Goal: Task Accomplishment & Management: Use online tool/utility

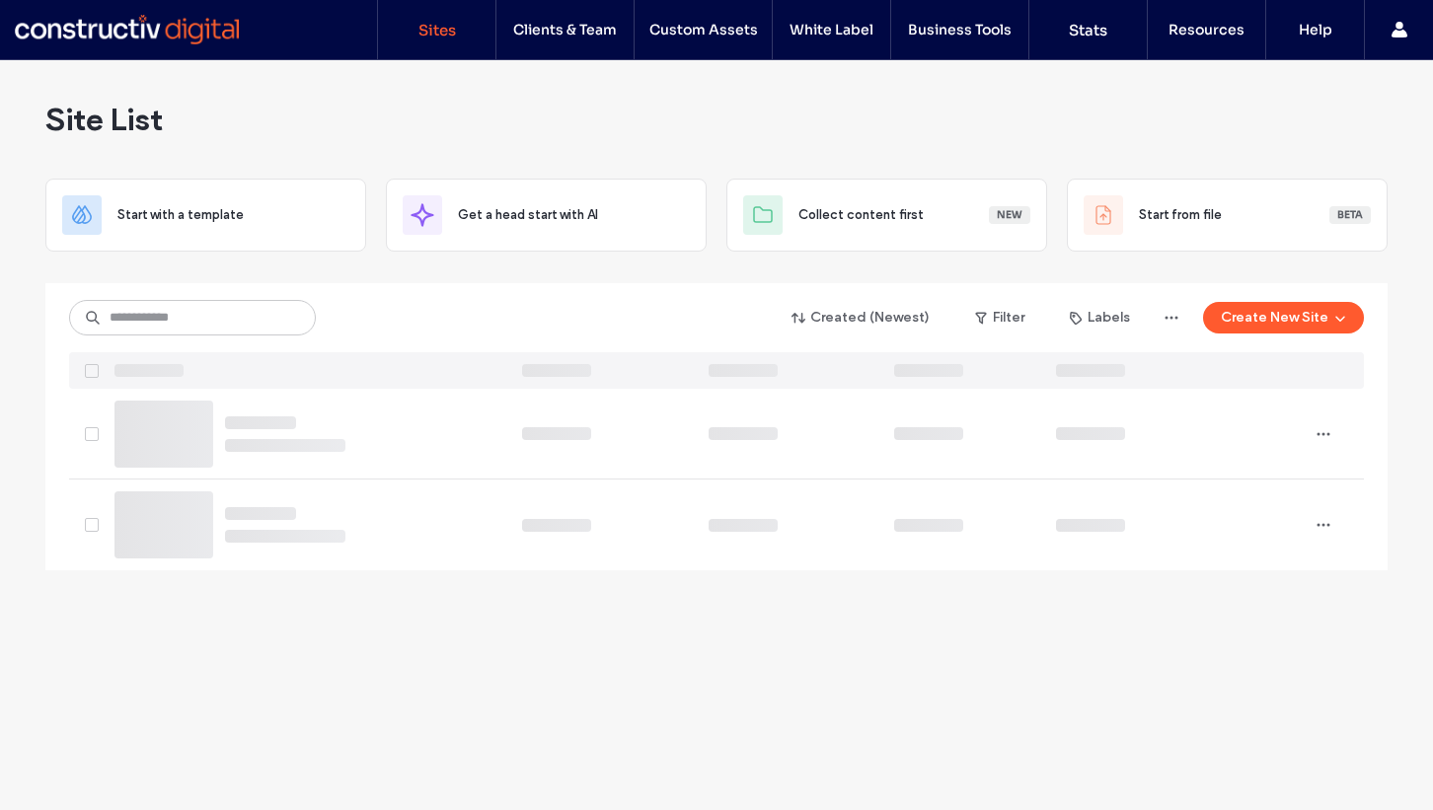
click at [288, 105] on div "Site List" at bounding box center [716, 119] width 1342 height 118
click at [163, 316] on input at bounding box center [192, 318] width 247 height 36
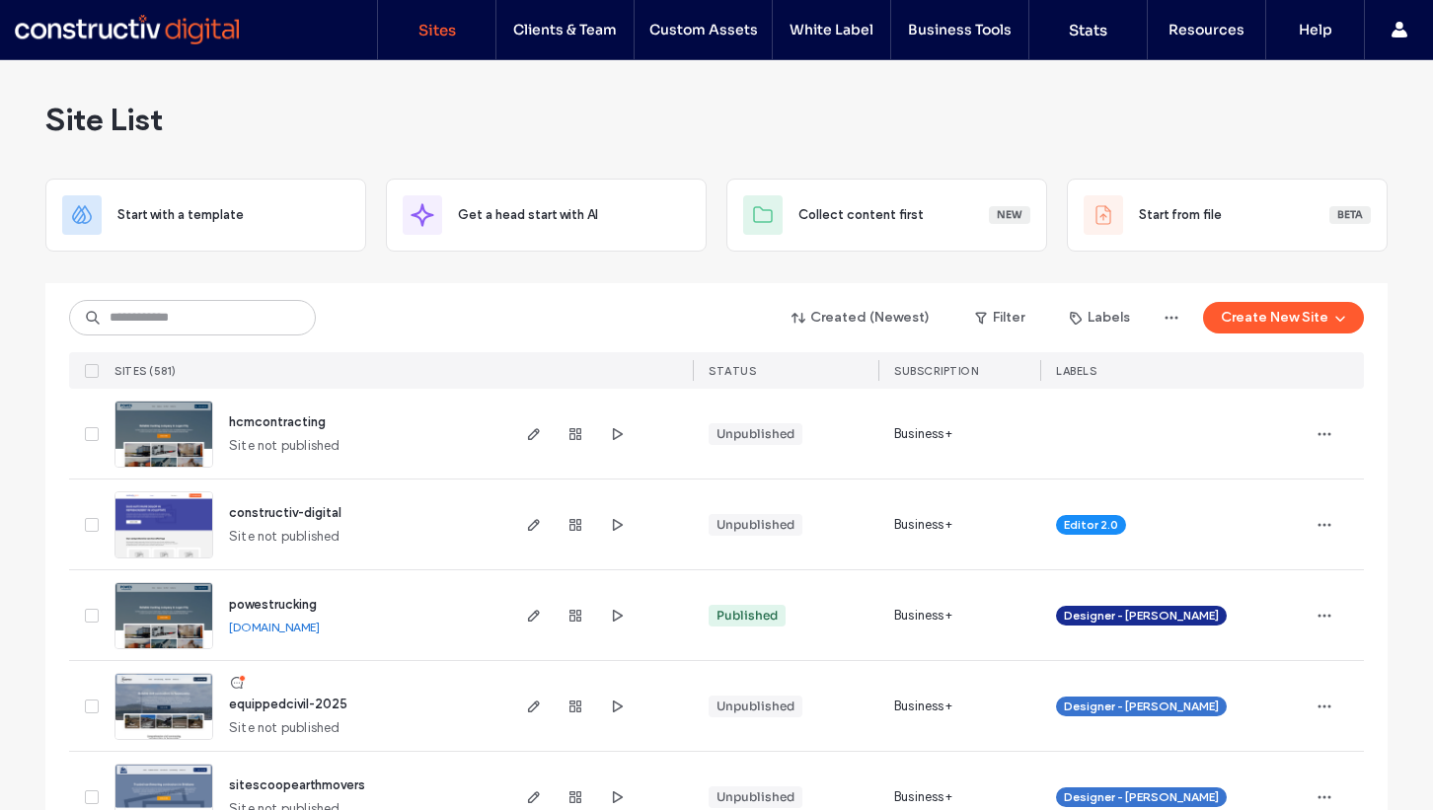
click at [232, 103] on div "Site List" at bounding box center [716, 119] width 1342 height 118
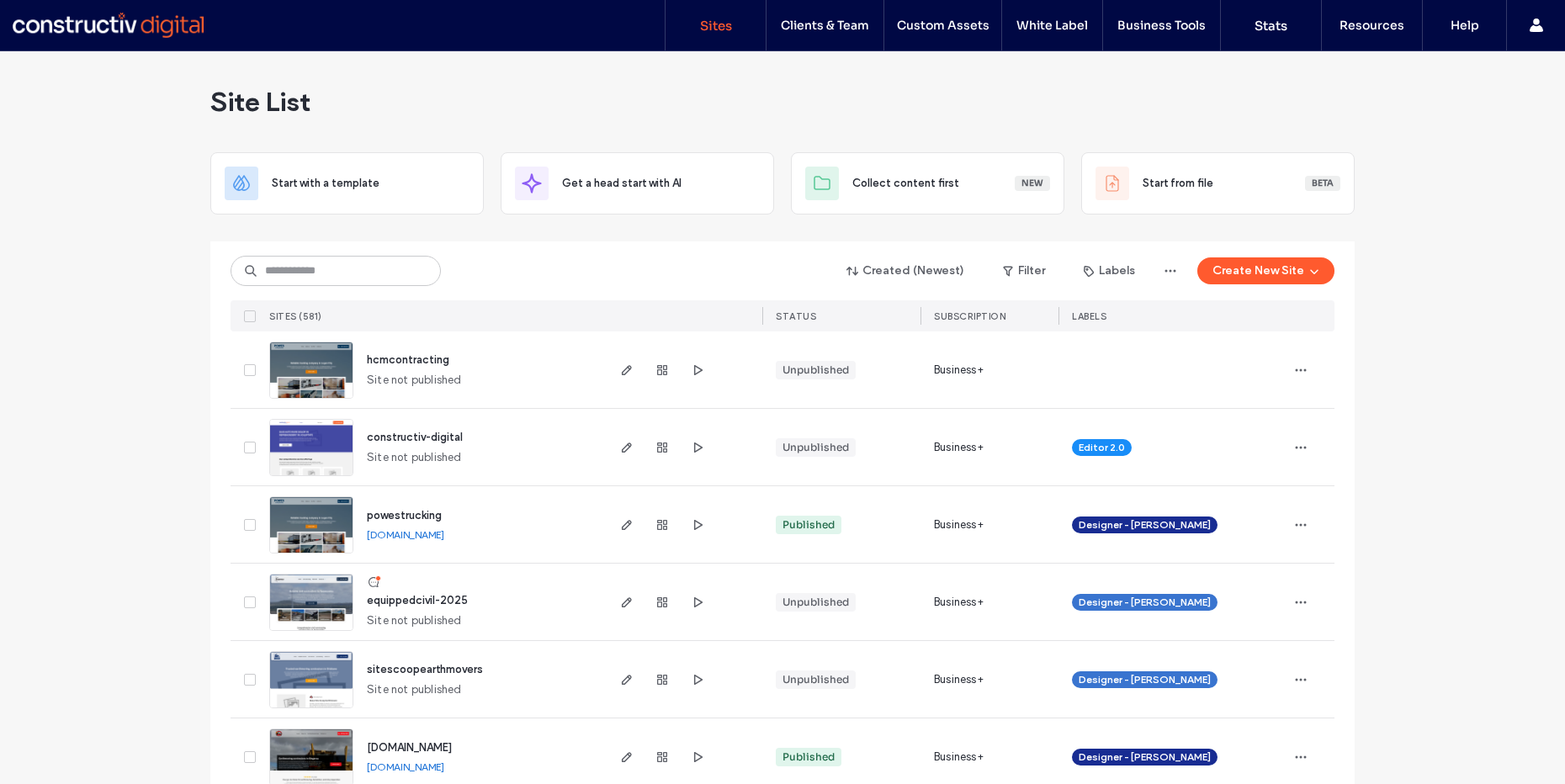
click at [404, 122] on div "Site List" at bounding box center [782, 101] width 1144 height 101
click at [336, 285] on input at bounding box center [335, 271] width 211 height 31
click at [335, 276] on input at bounding box center [335, 271] width 211 height 31
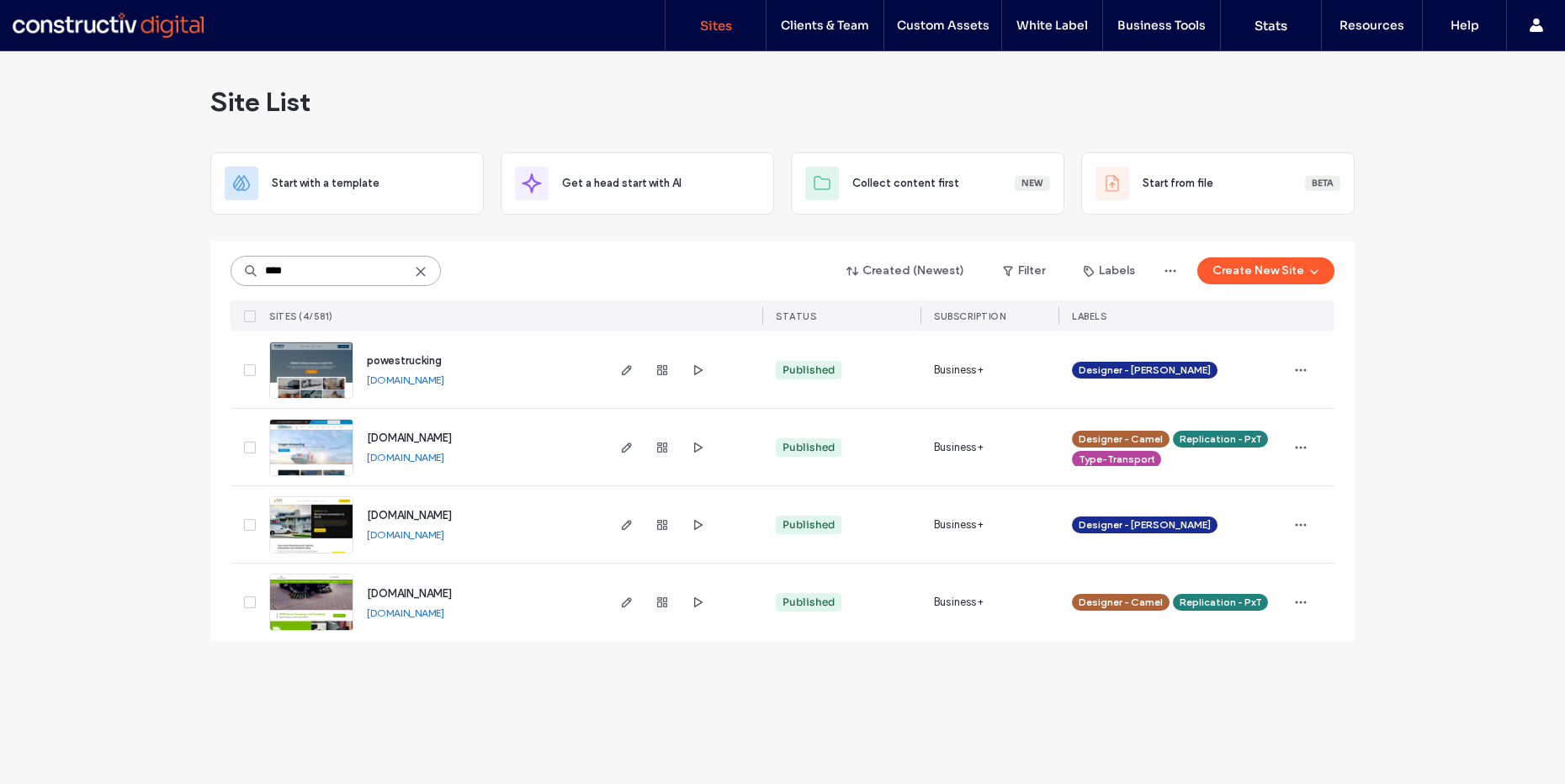
type input "****"
click at [393, 356] on span "powestrucking" at bounding box center [404, 360] width 75 height 13
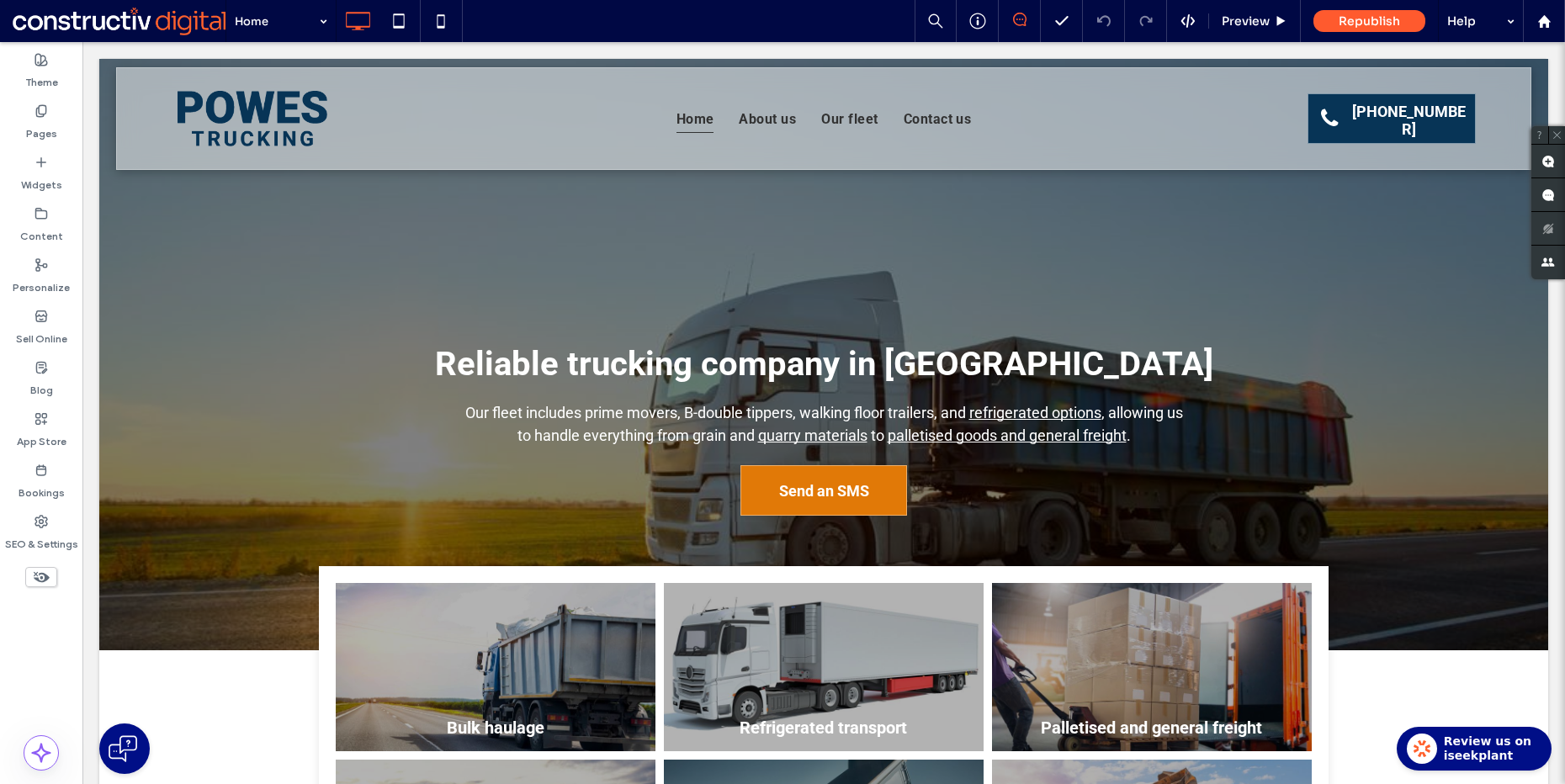
click at [43, 645] on div "Theme Pages Widgets Content Personalize Sell Online Blog App Store Bookings SEO…" at bounding box center [41, 412] width 83 height 742
click at [47, 122] on label "Pages" at bounding box center [42, 130] width 32 height 24
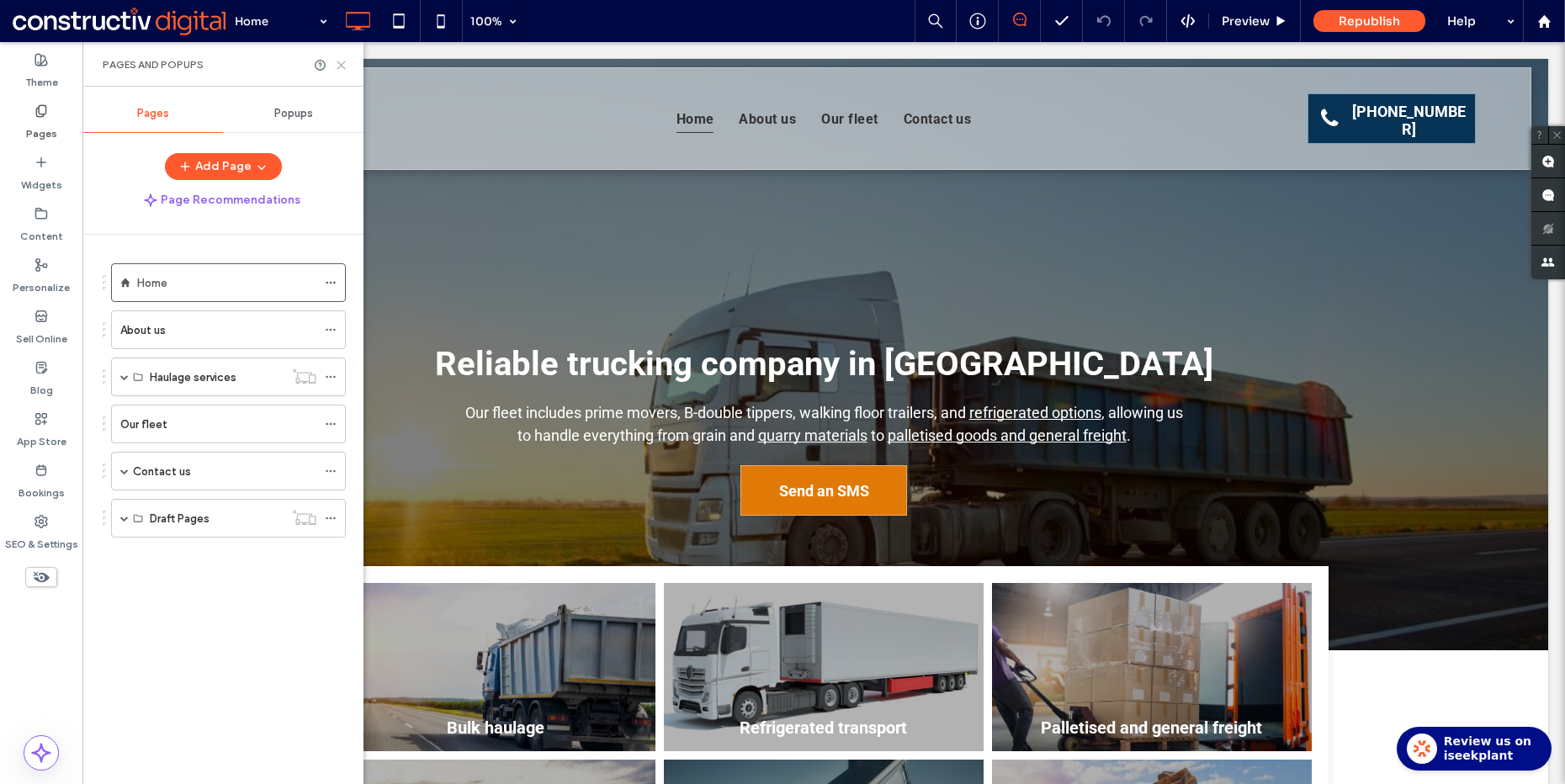
click at [345, 62] on icon at bounding box center [341, 65] width 13 height 13
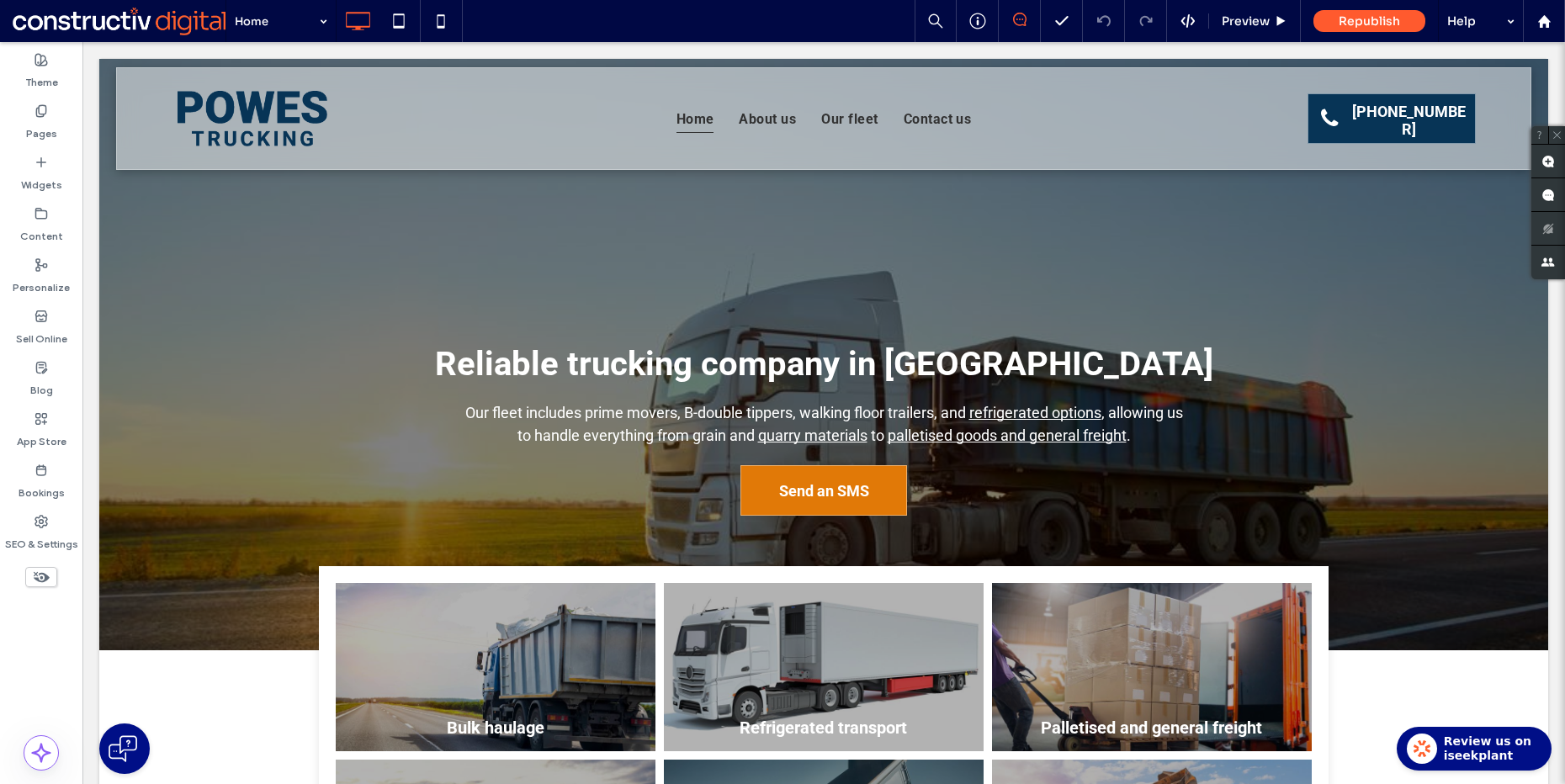
click at [76, 651] on div "Theme Pages Widgets Content Personalize Sell Online Blog App Store Bookings SEO…" at bounding box center [41, 412] width 83 height 742
click at [23, 226] on label "Content" at bounding box center [42, 233] width 43 height 24
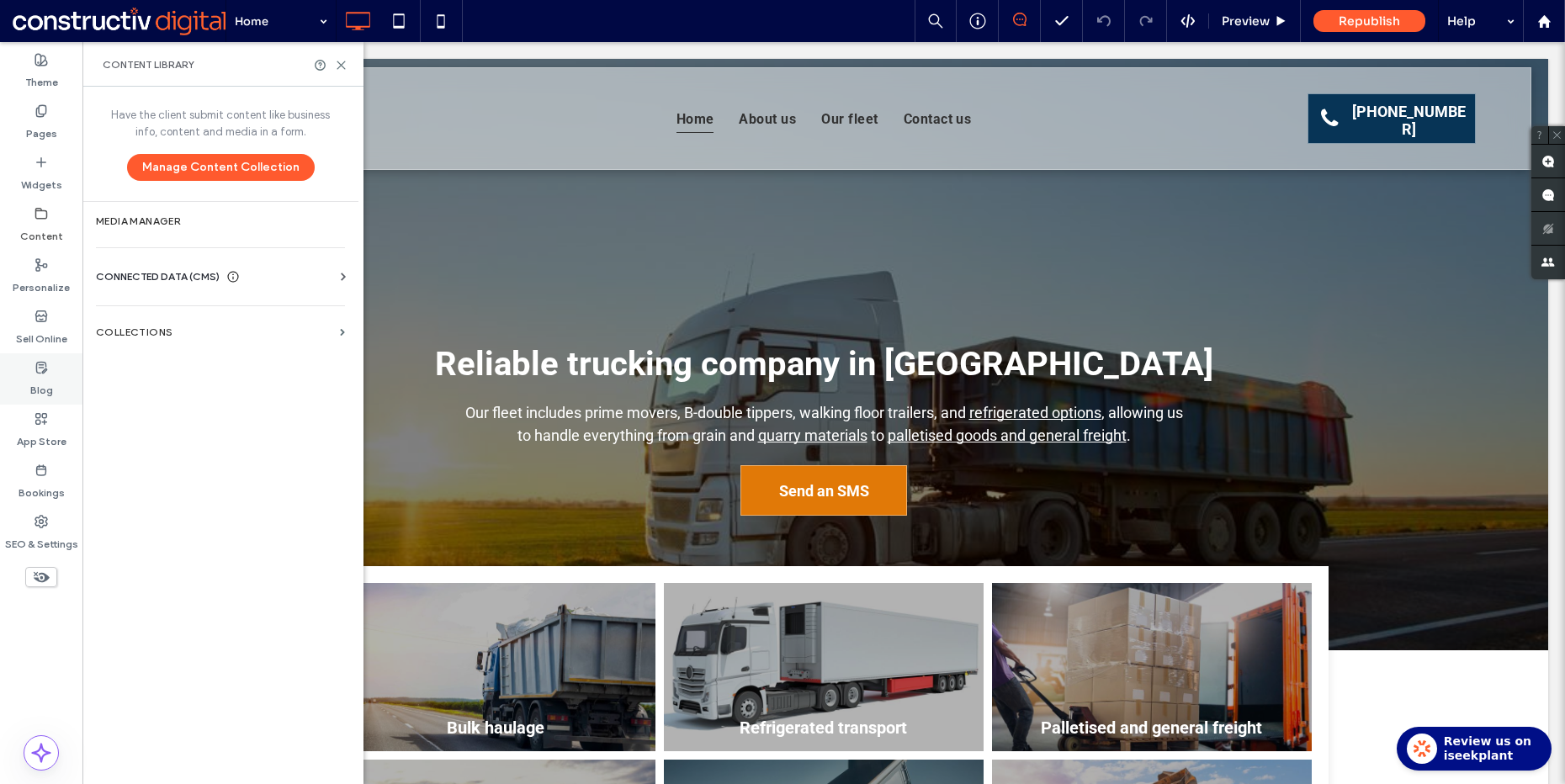
click at [188, 405] on div "Have the client submit content like business info, content and media in a form.…" at bounding box center [221, 434] width 276 height 694
click at [50, 118] on label "Pages" at bounding box center [42, 130] width 32 height 24
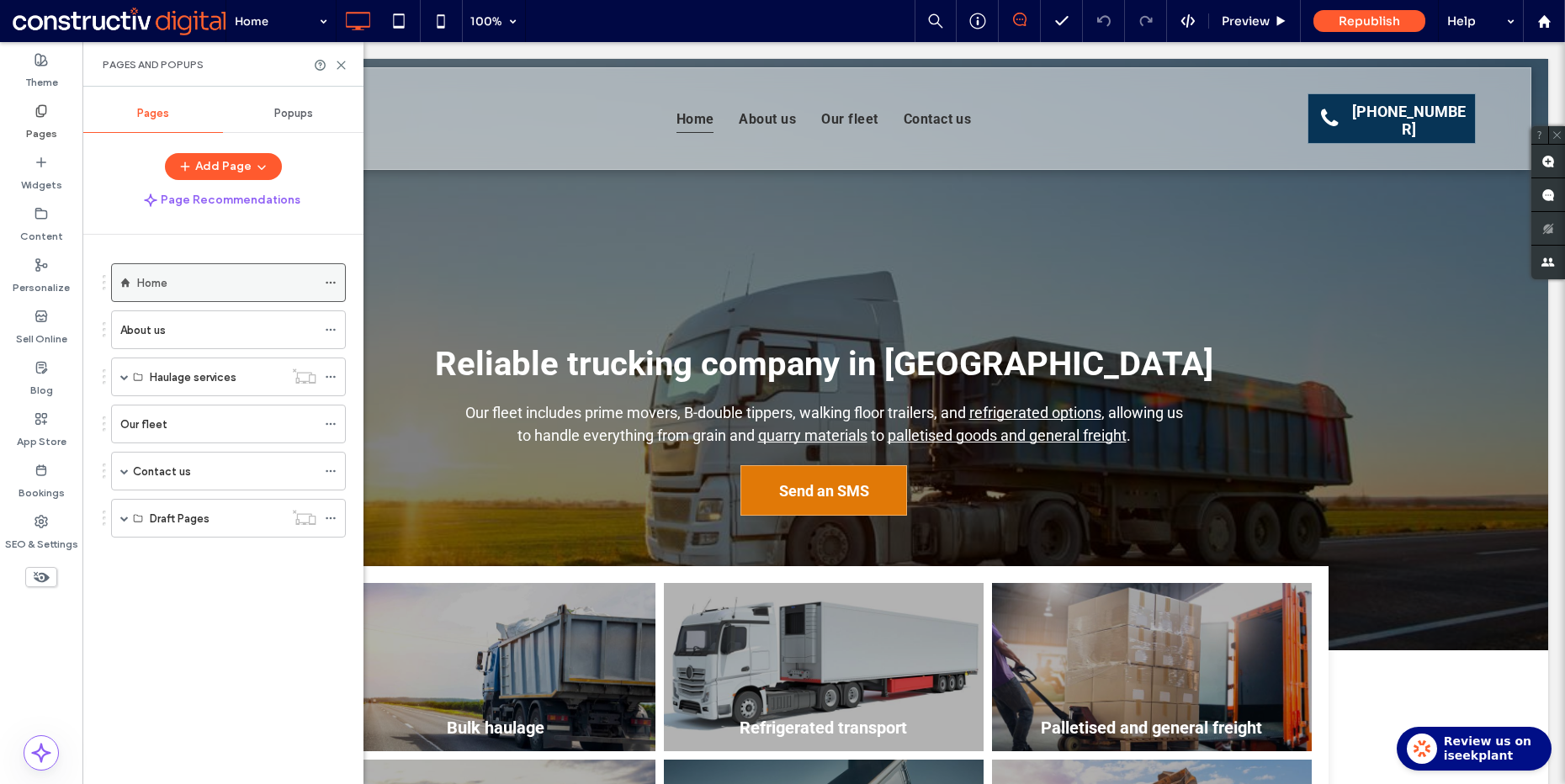
click at [329, 281] on icon at bounding box center [331, 283] width 12 height 12
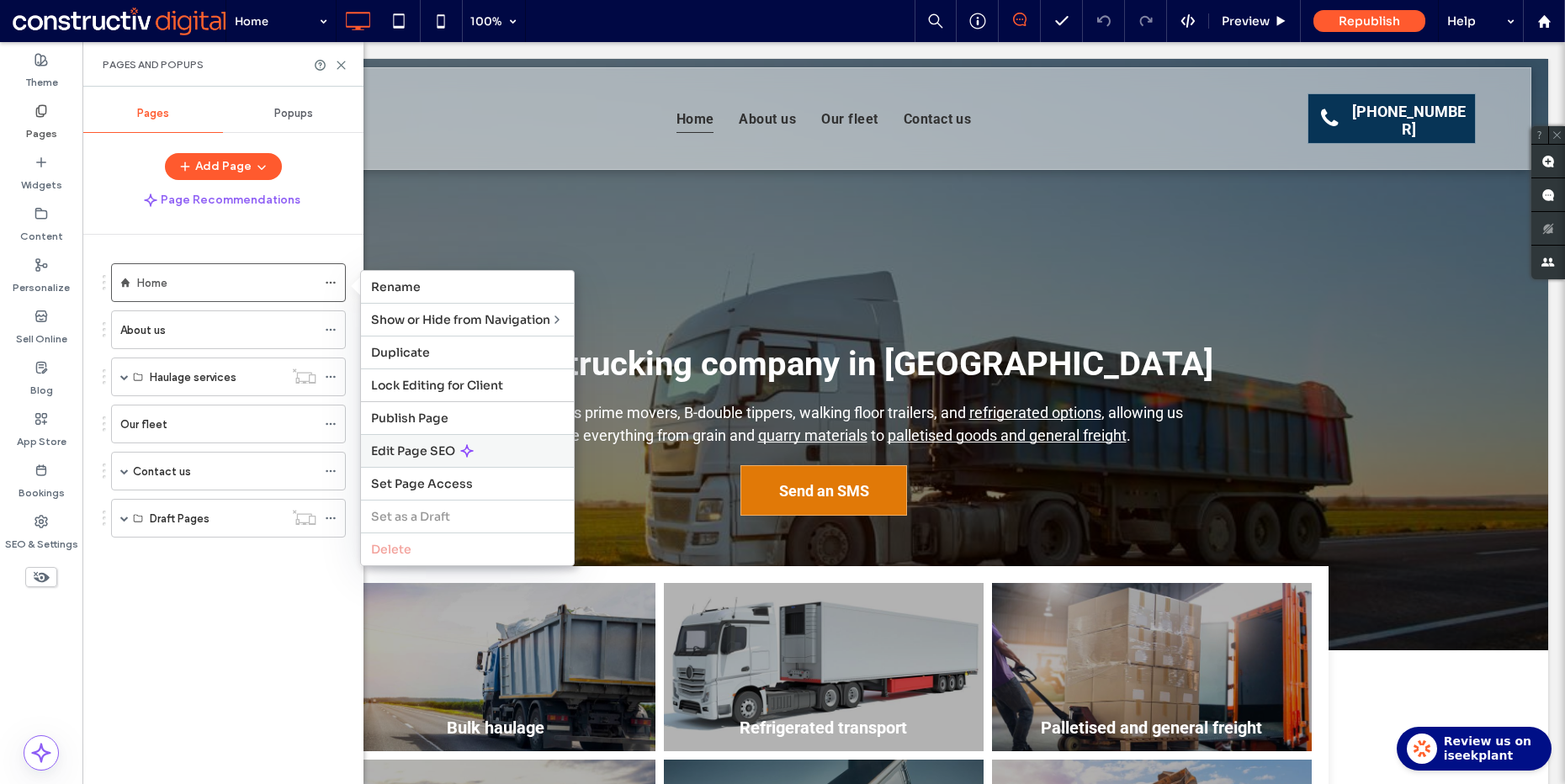
click at [407, 448] on span "Edit Page SEO" at bounding box center [413, 451] width 84 height 15
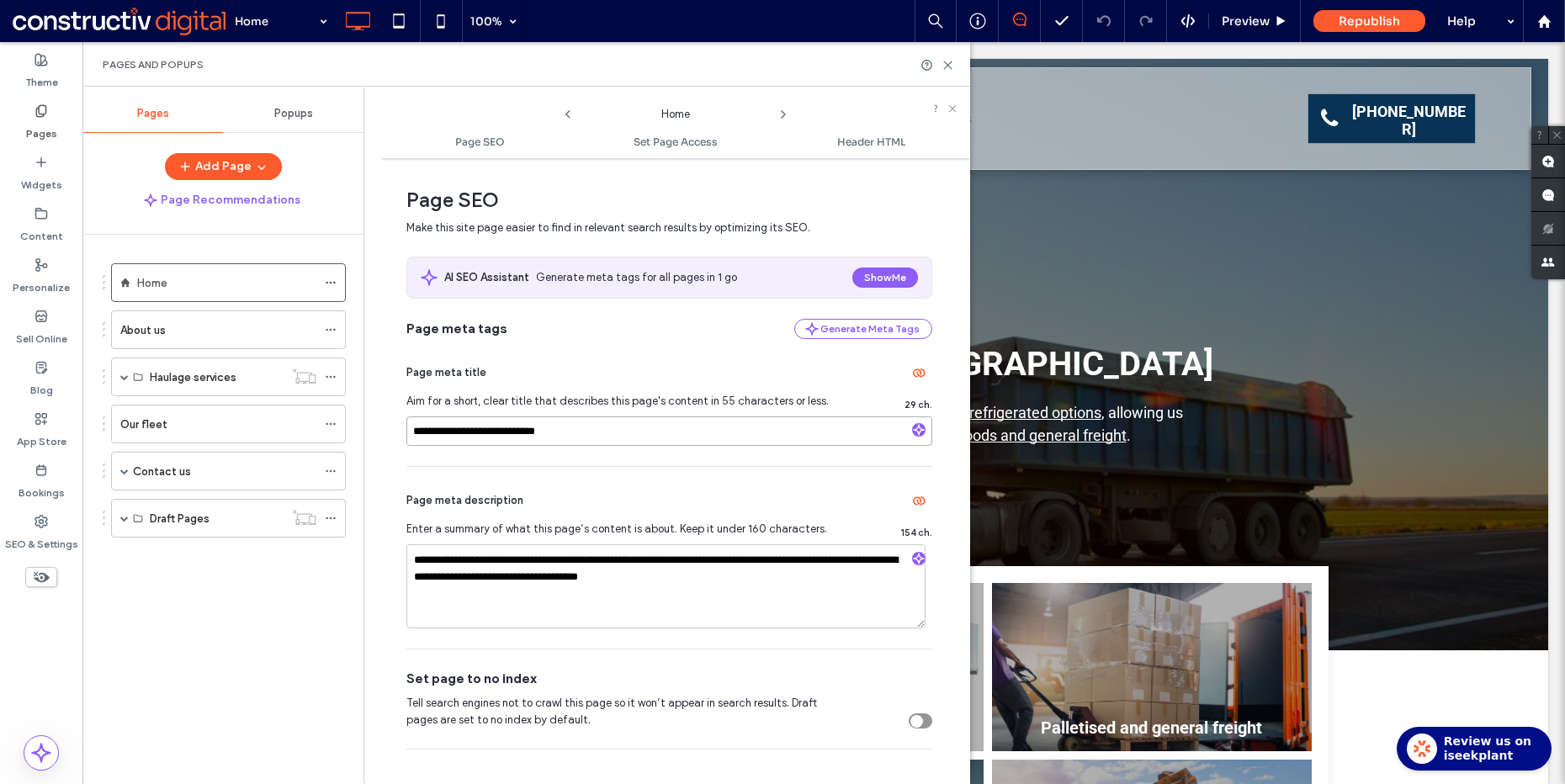
click at [637, 424] on input "**********" at bounding box center [669, 431] width 526 height 30
click at [533, 585] on textarea "**********" at bounding box center [666, 586] width 519 height 84
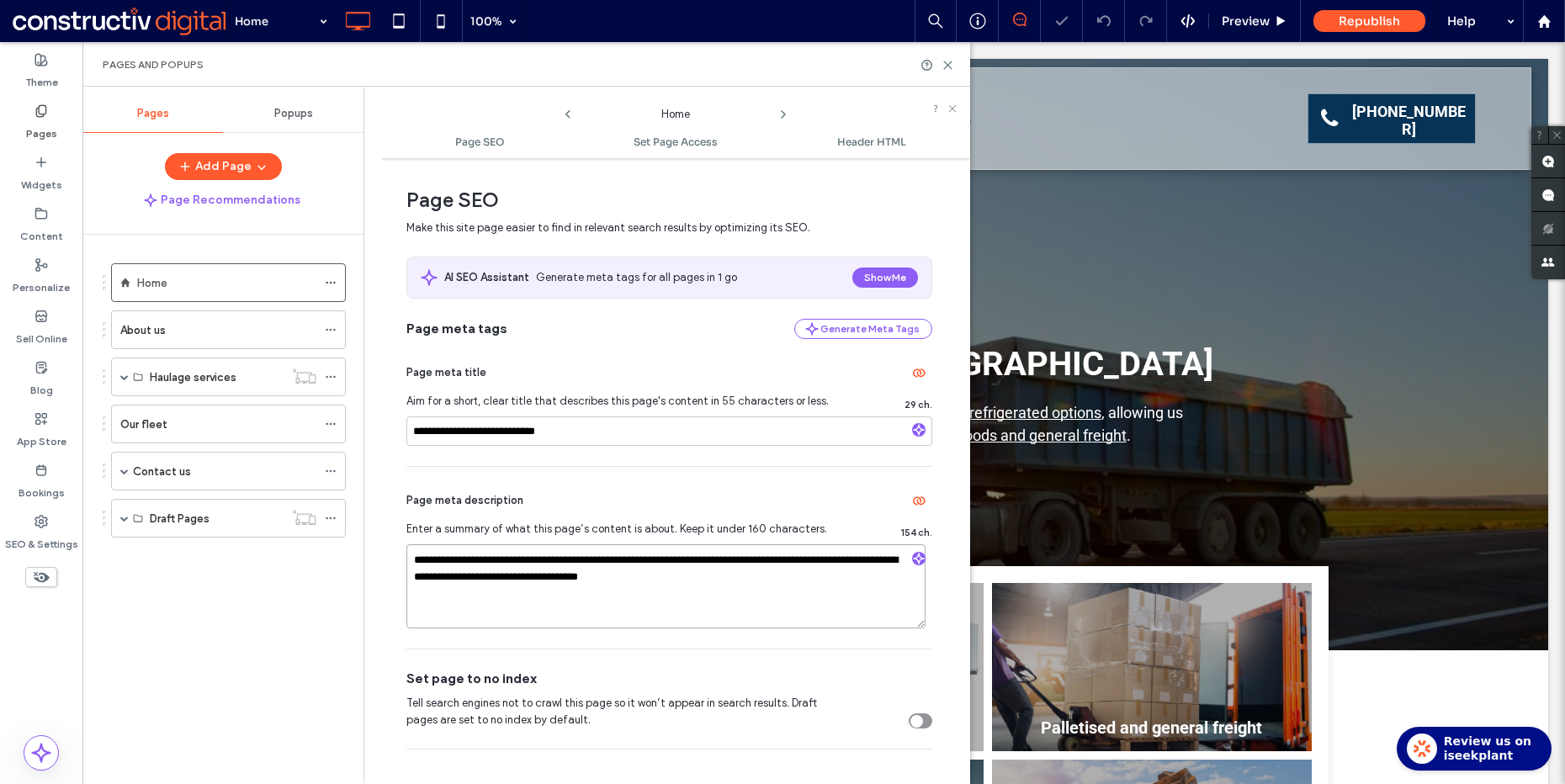
paste textarea
type textarea "**********"
click at [218, 276] on div "Home" at bounding box center [227, 283] width 179 height 19
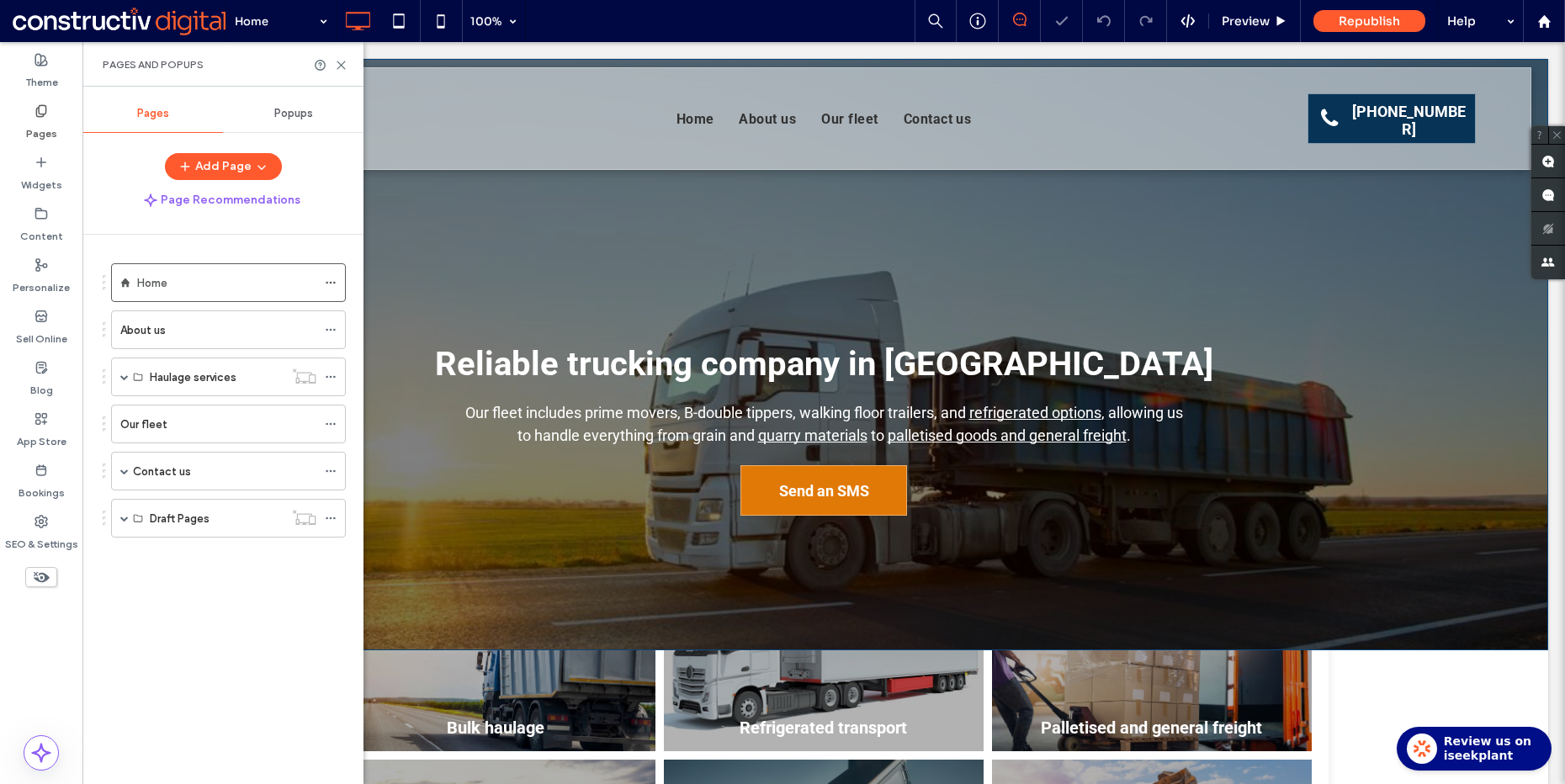
click at [627, 344] on span "Reliable trucking company in Logan City" at bounding box center [823, 364] width 778 height 39
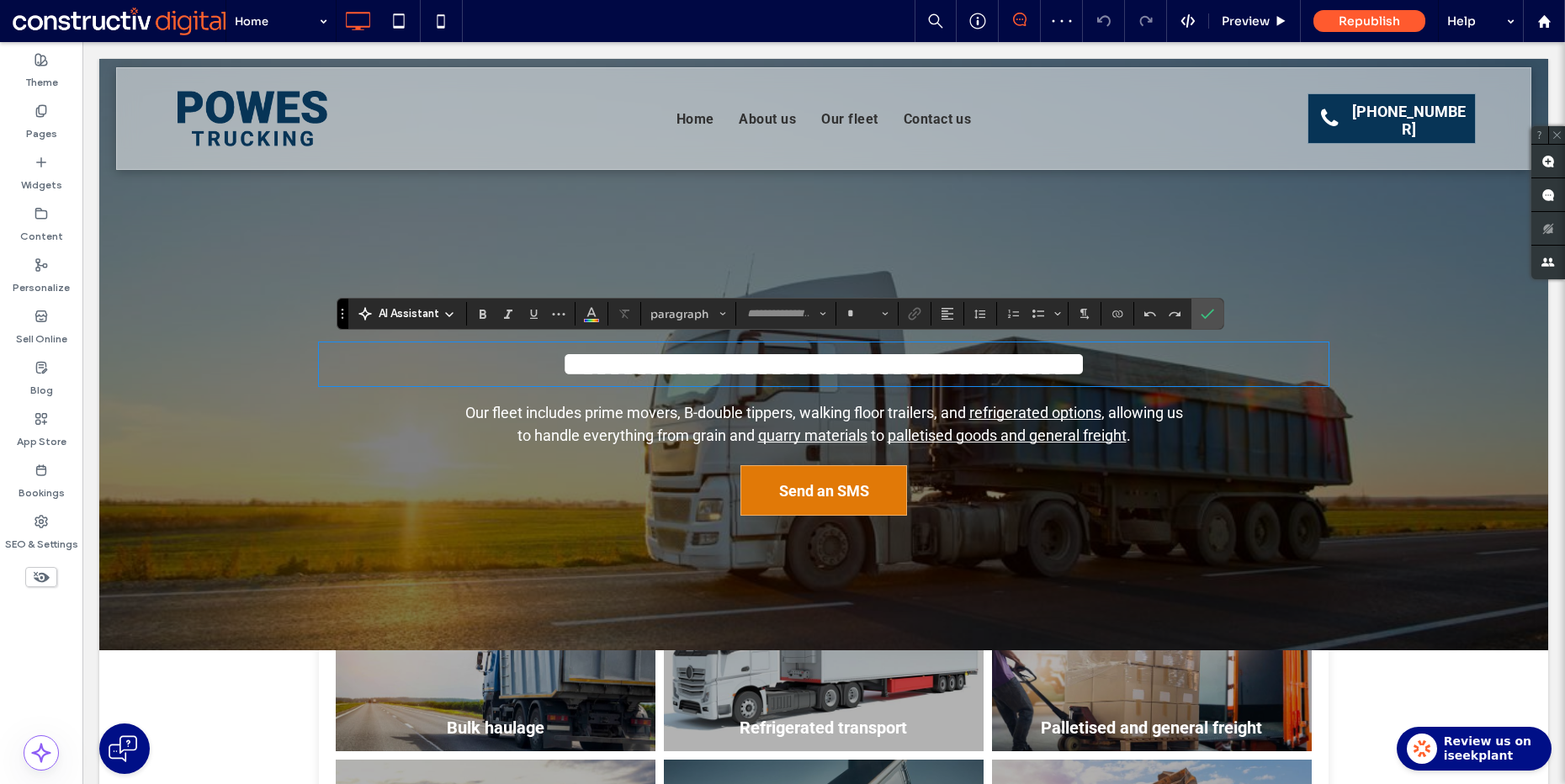
type input "******"
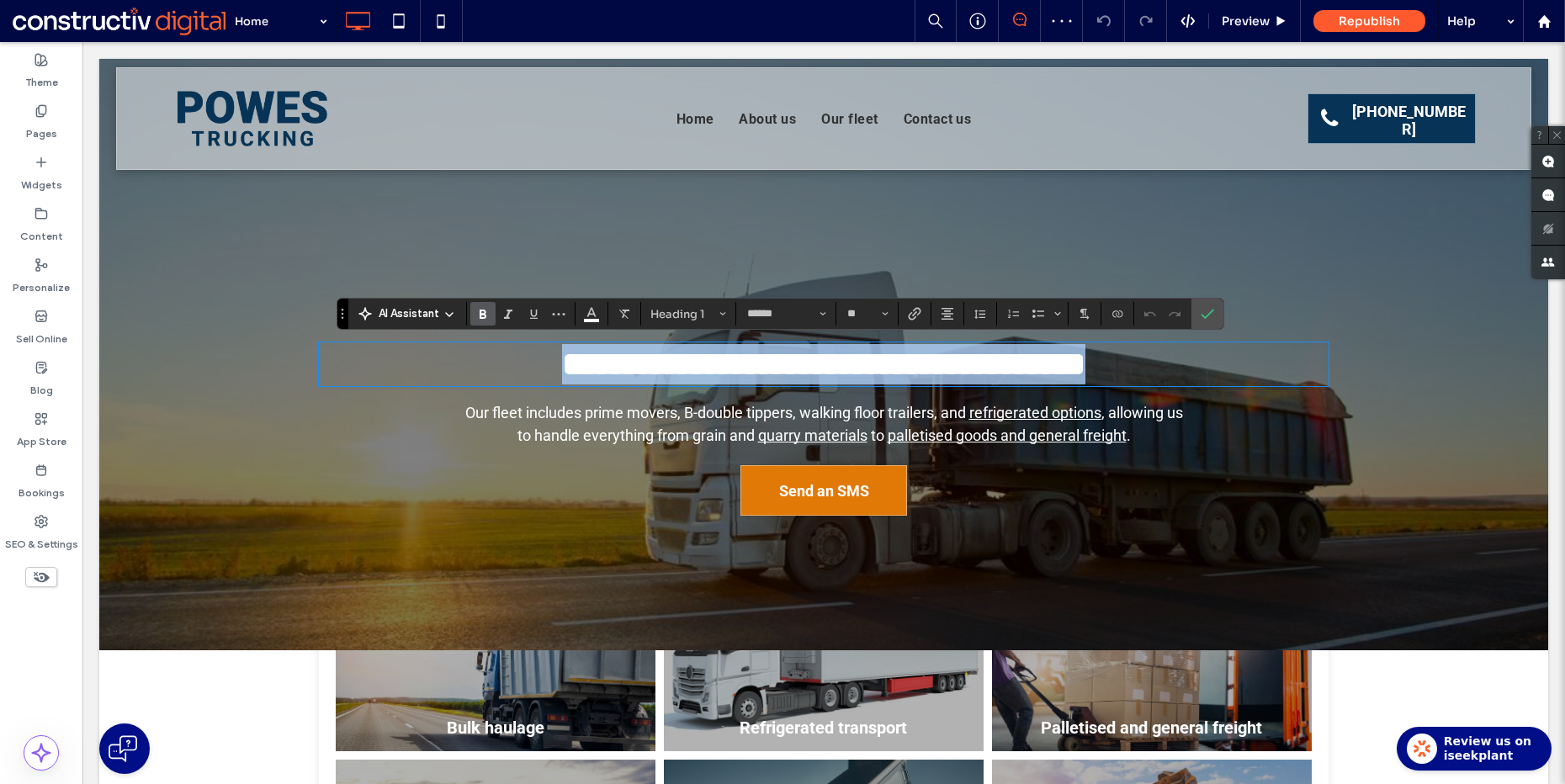
type input "**"
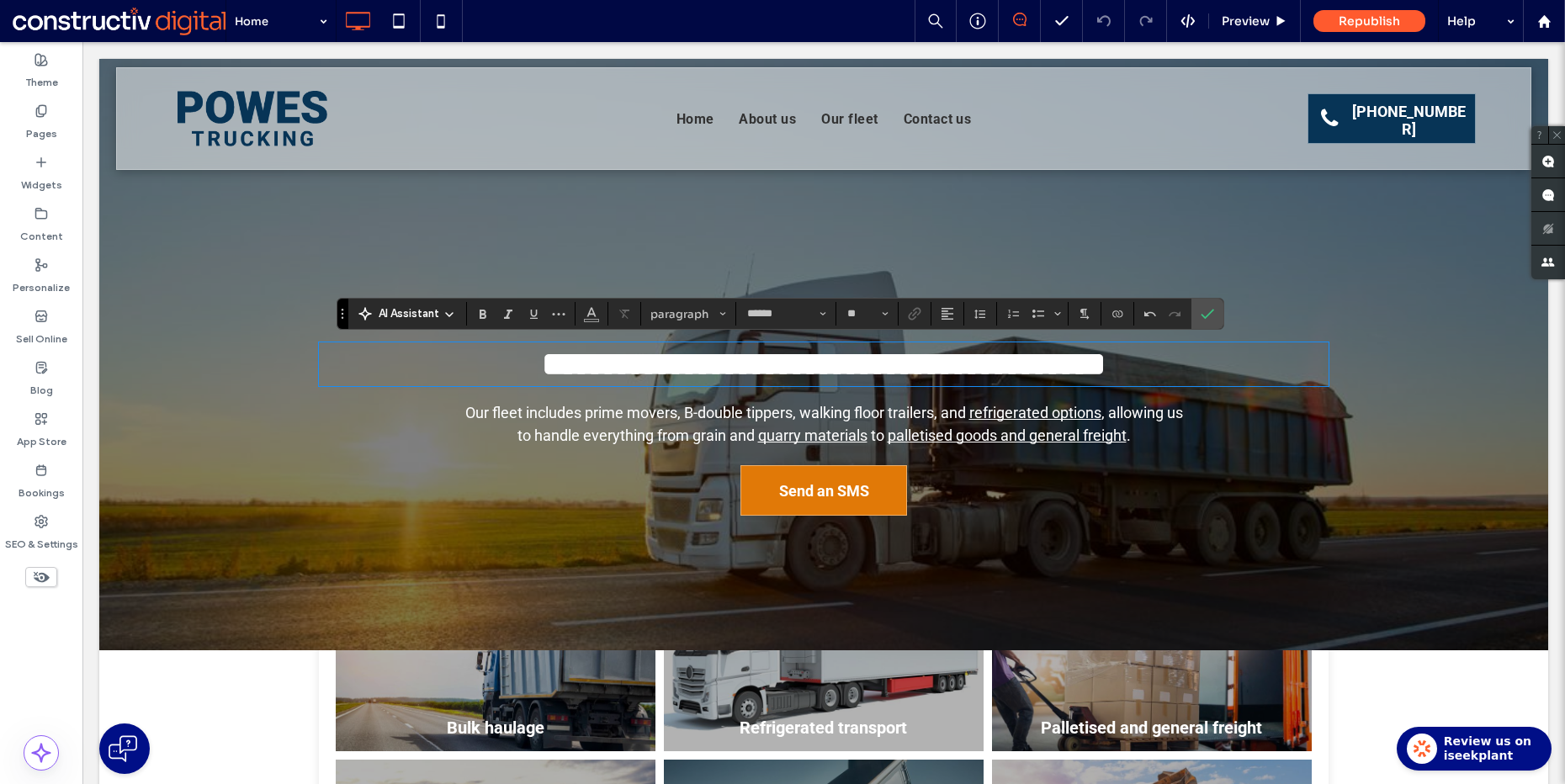
click at [690, 412] on span "Our fleet includes prime movers, B-double tippers, walking floor trailers, and" at bounding box center [715, 412] width 500 height 18
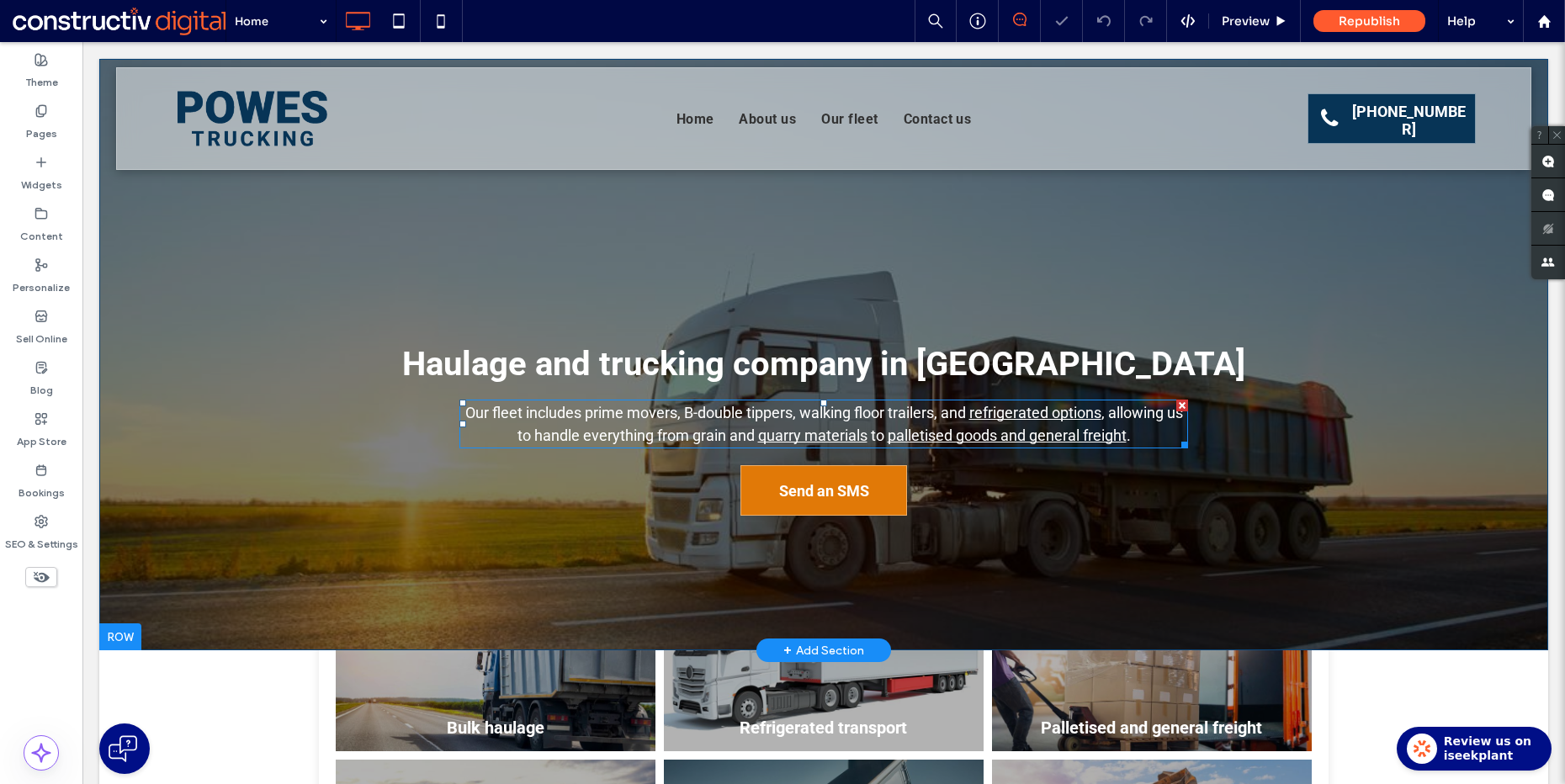
click at [719, 420] on span "Our fleet includes prime movers, B-double tippers, walking floor trailers, and" at bounding box center [715, 412] width 500 height 18
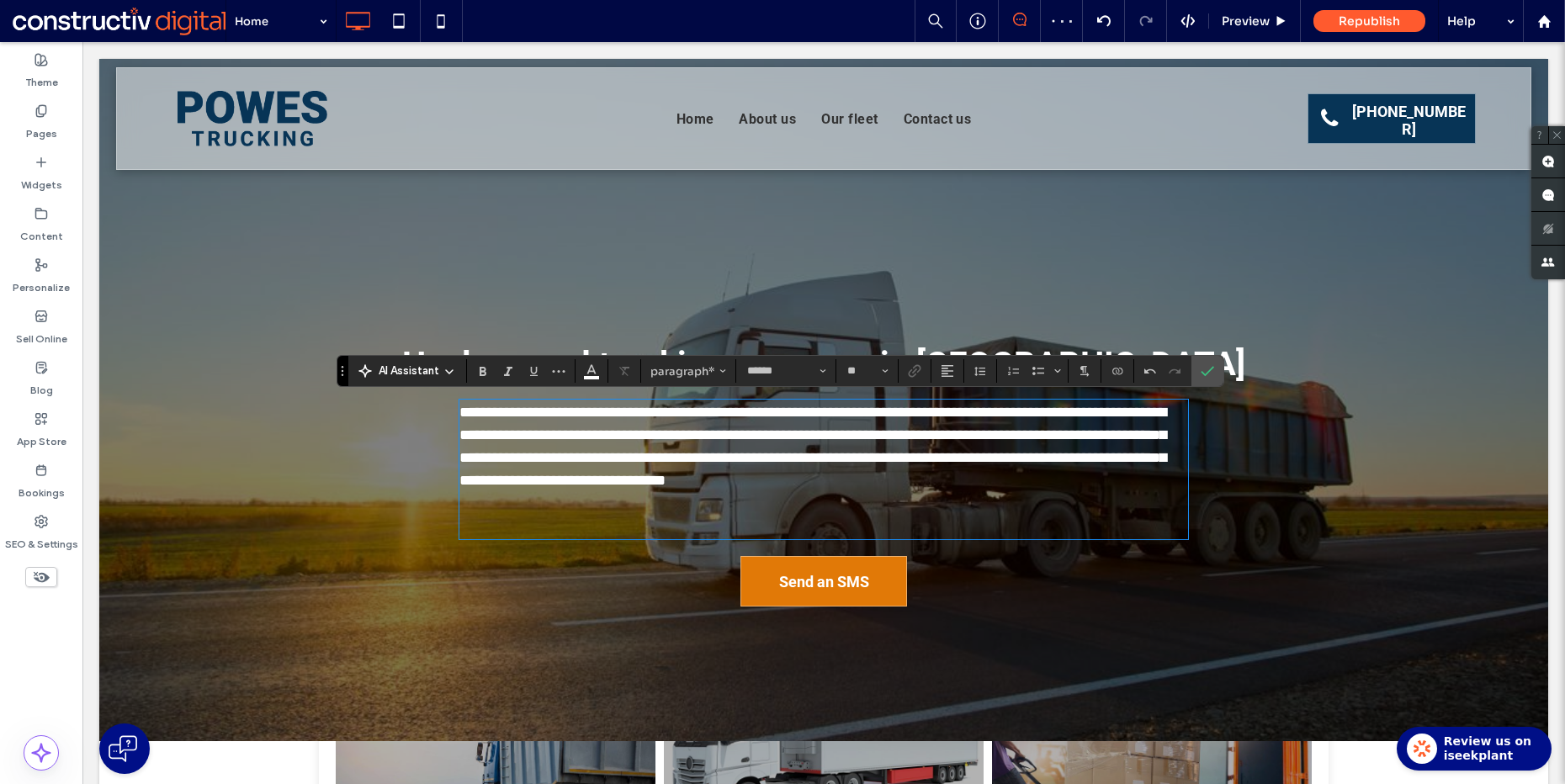
click at [967, 488] on p "**********" at bounding box center [823, 447] width 729 height 91
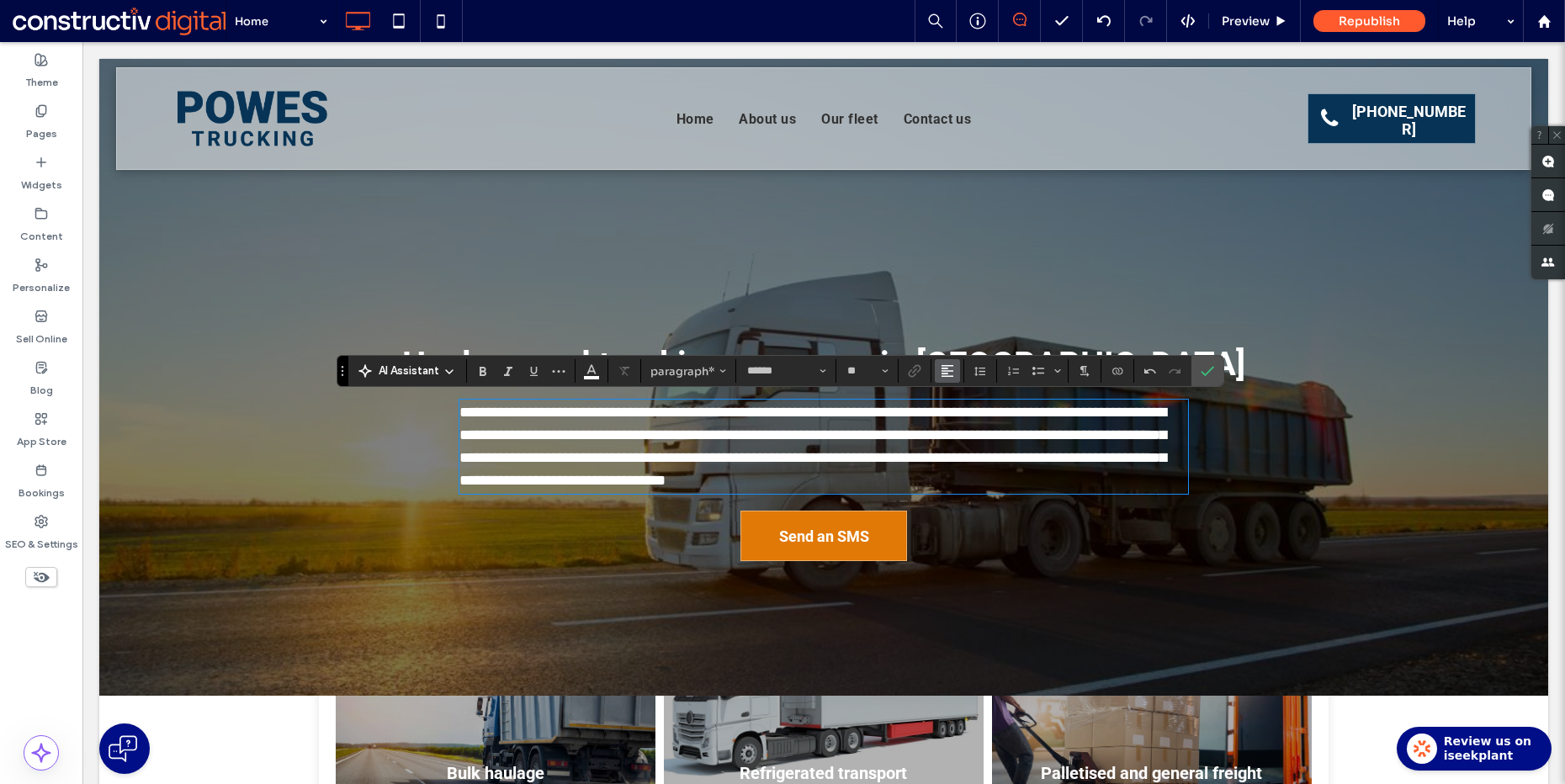
click at [938, 373] on button "Alignment" at bounding box center [948, 371] width 26 height 24
click at [962, 424] on use "ui.textEditor.alignment.center" at bounding box center [960, 424] width 12 height 12
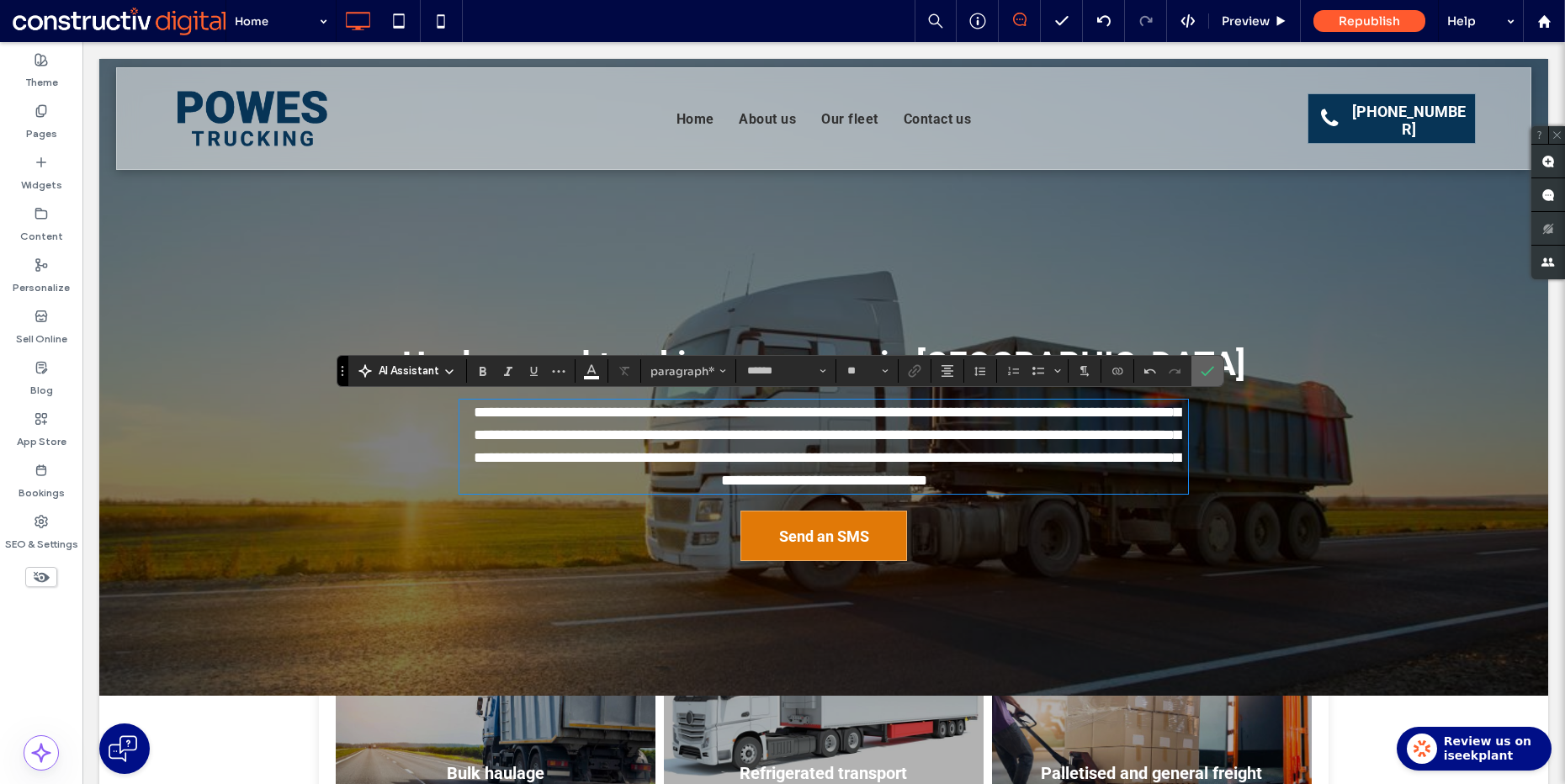
click at [1206, 374] on icon "Confirm" at bounding box center [1208, 371] width 14 height 14
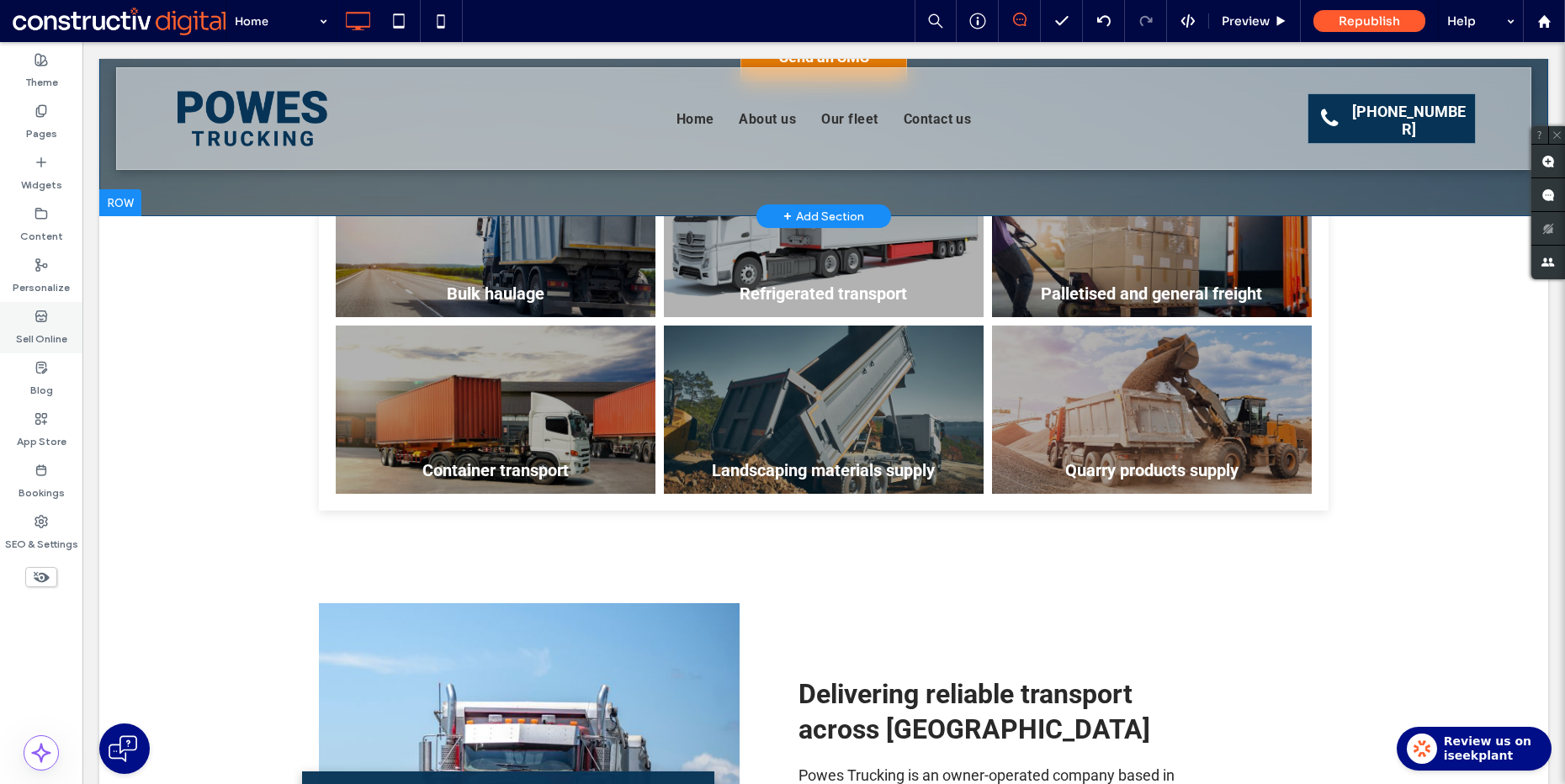
scroll to position [852, 0]
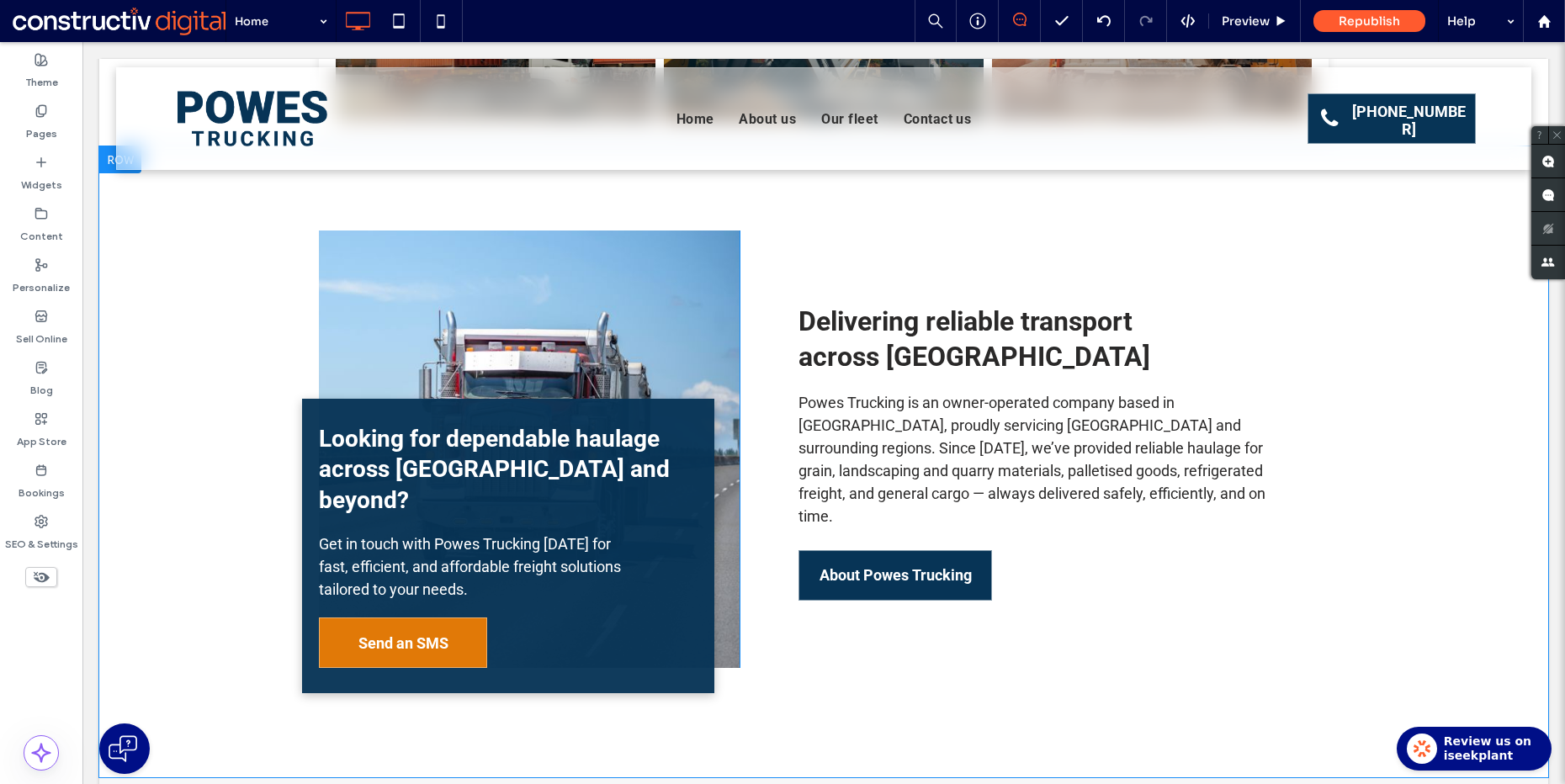
click at [878, 348] on span "Delivering reliable transport across Logan City" at bounding box center [974, 338] width 352 height 67
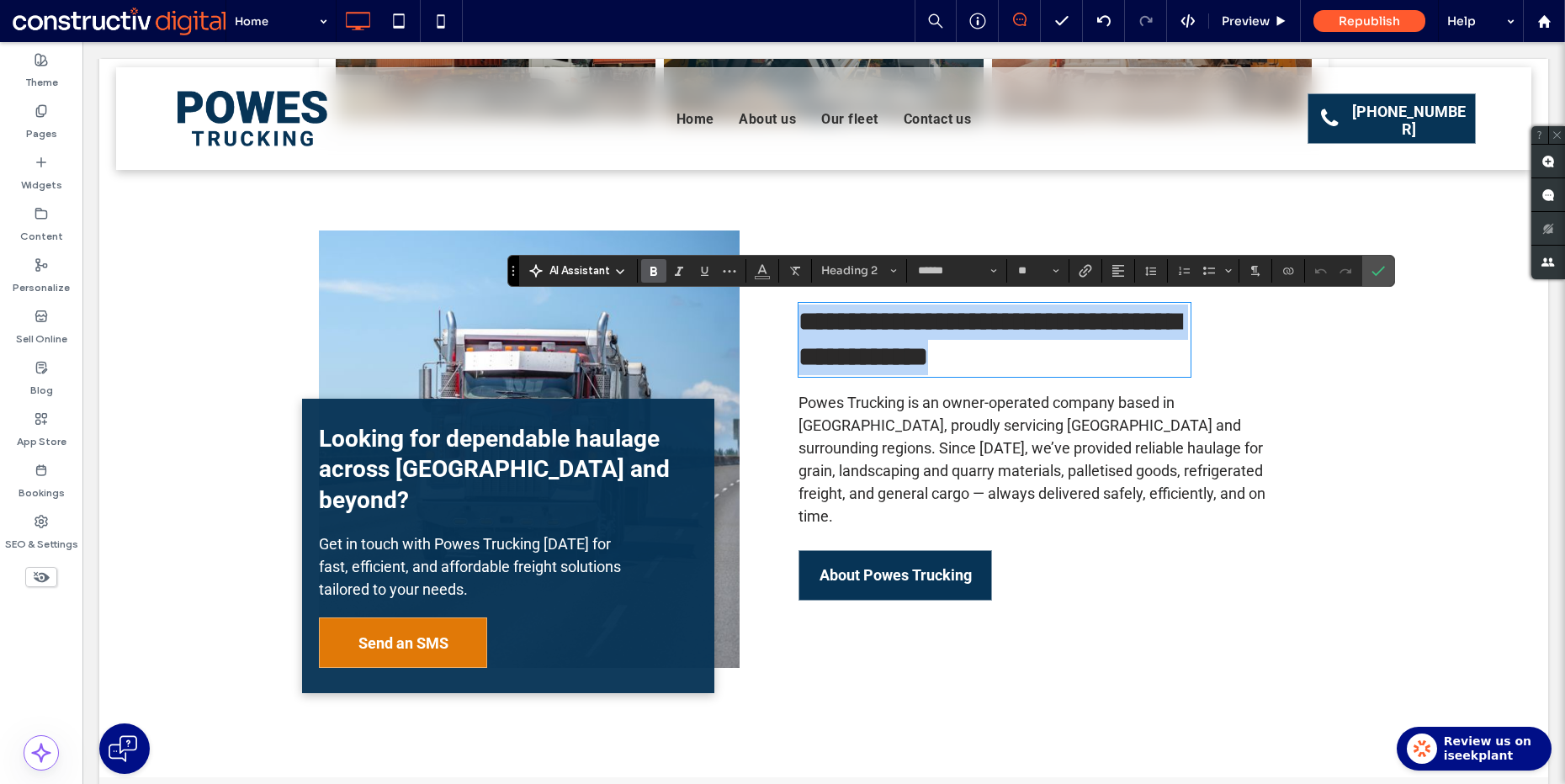
type input "**"
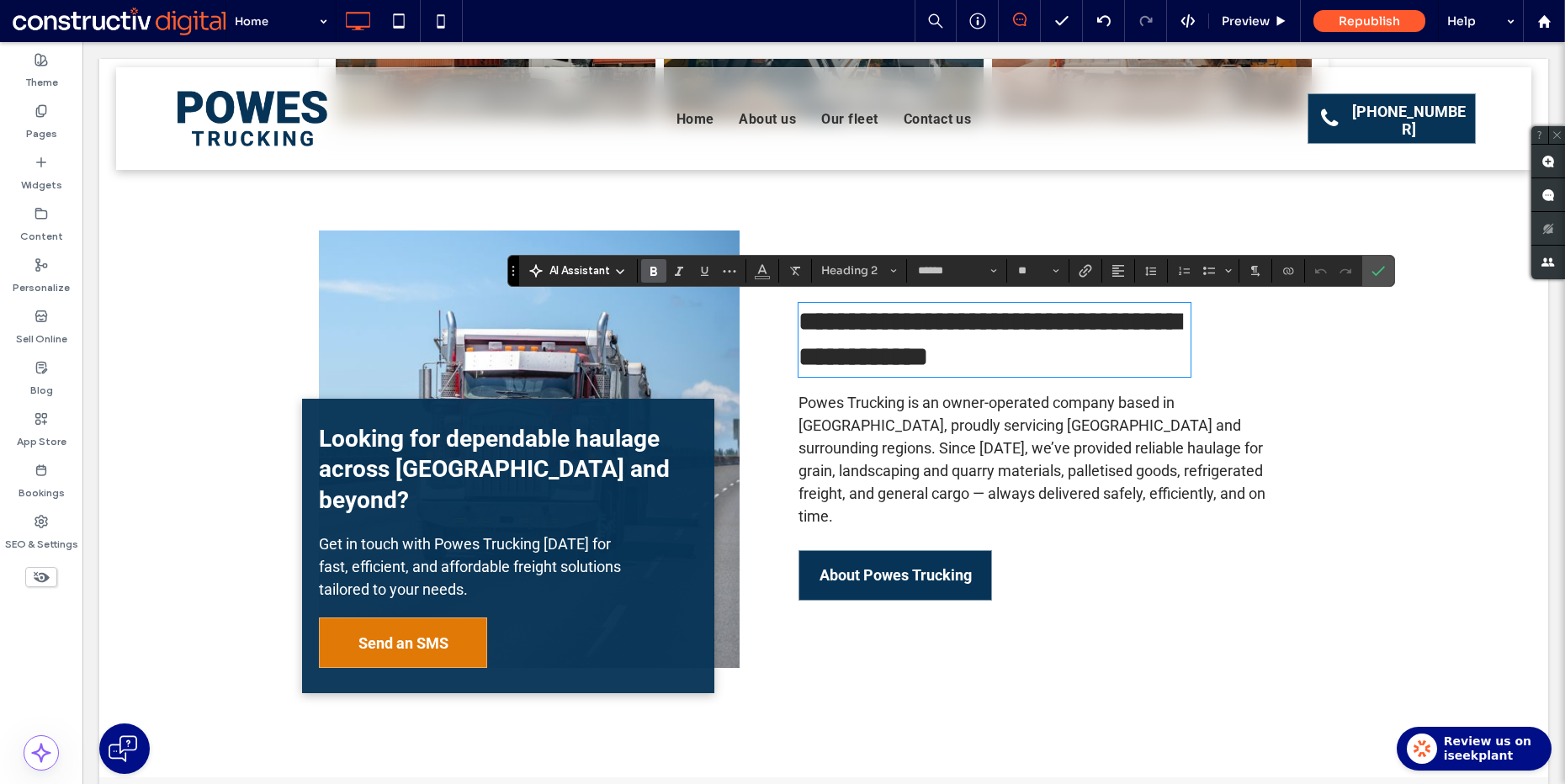
scroll to position [0, 0]
click at [1049, 395] on span "Powes Trucking is an owner-operated company based in Park Ridge, proudly servic…" at bounding box center [1032, 459] width 467 height 131
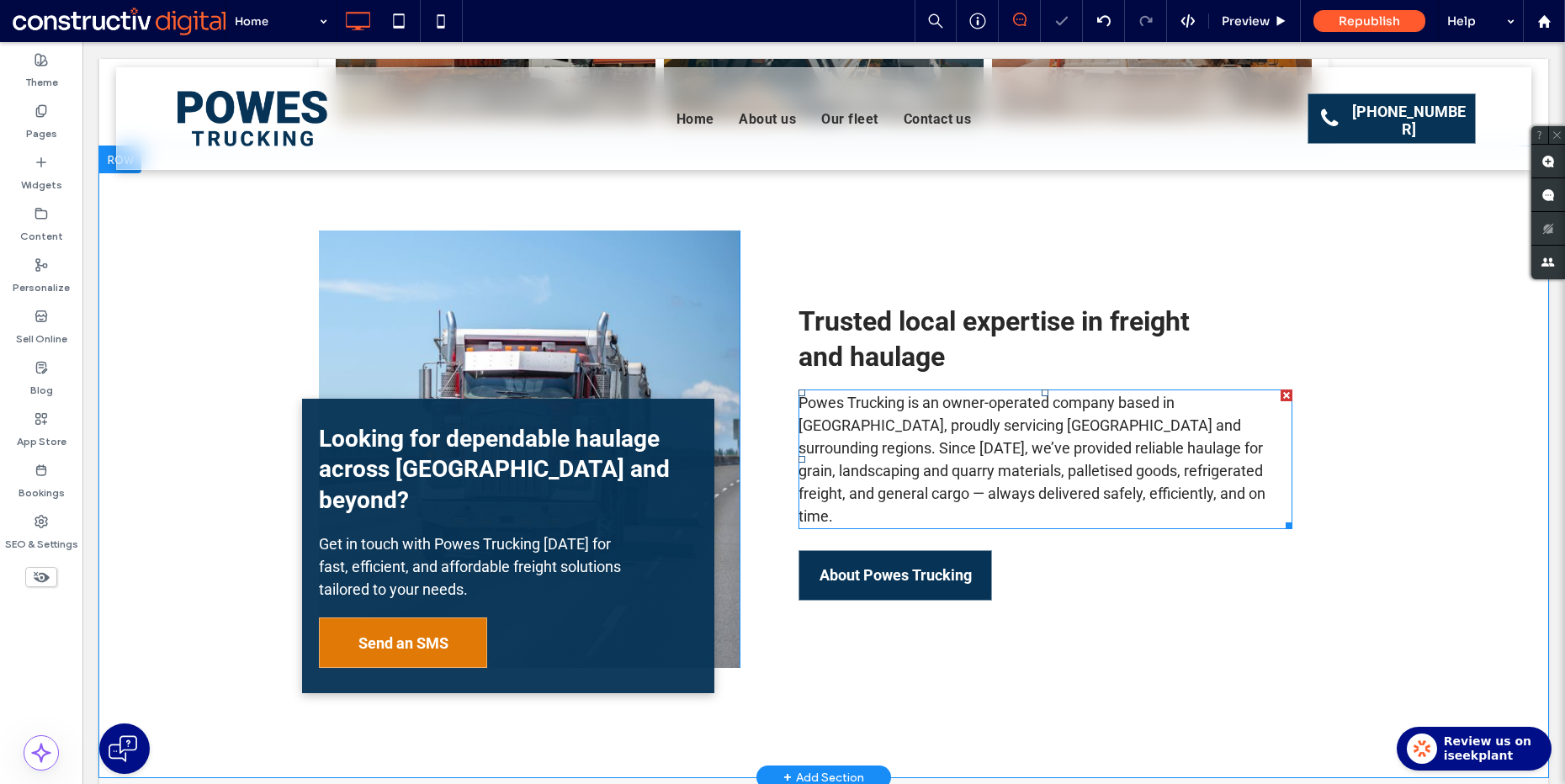
click at [1021, 425] on span "Powes Trucking is an owner-operated company based in Park Ridge, proudly servic…" at bounding box center [1032, 459] width 467 height 131
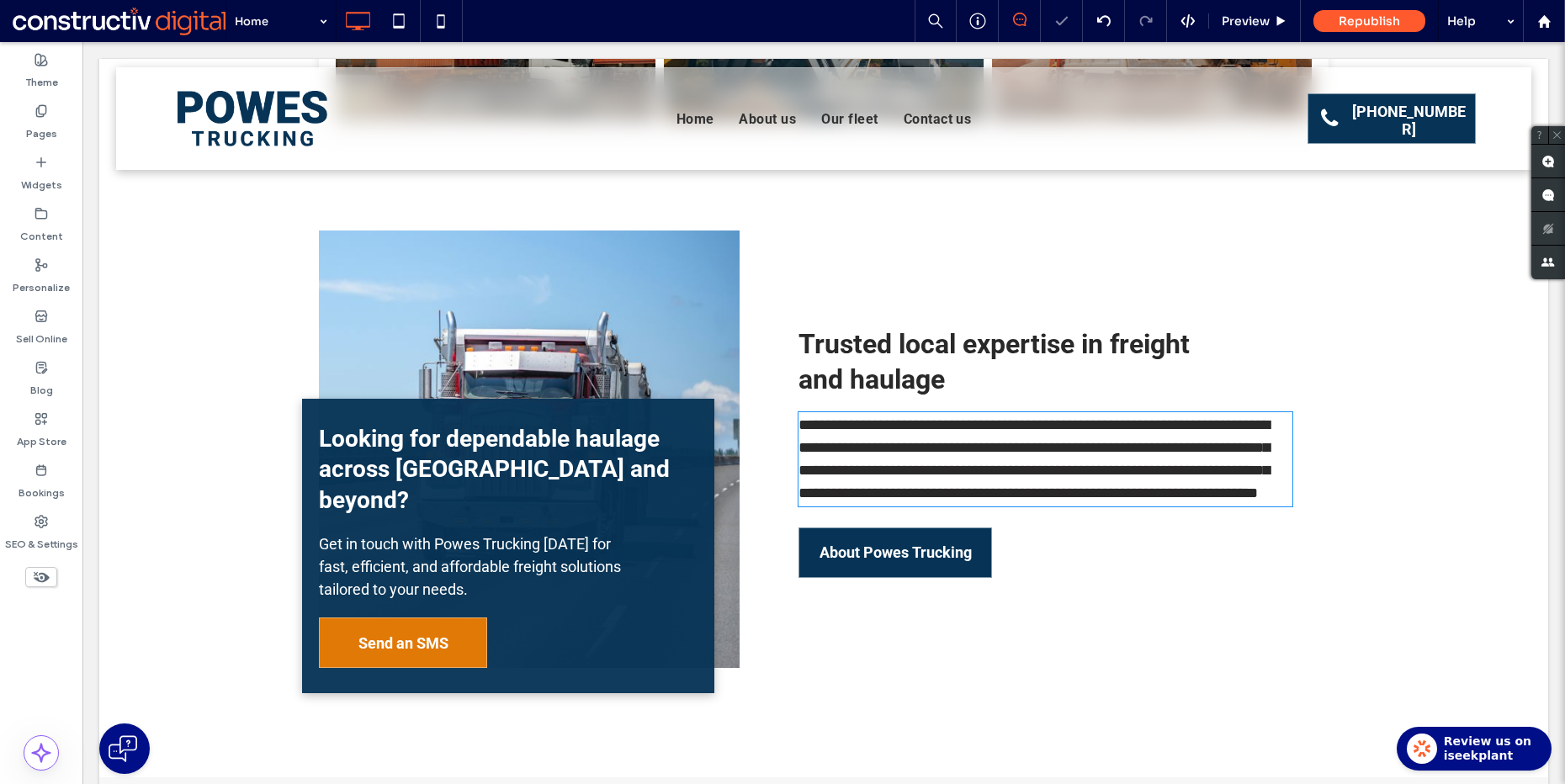
type input "******"
type input "**"
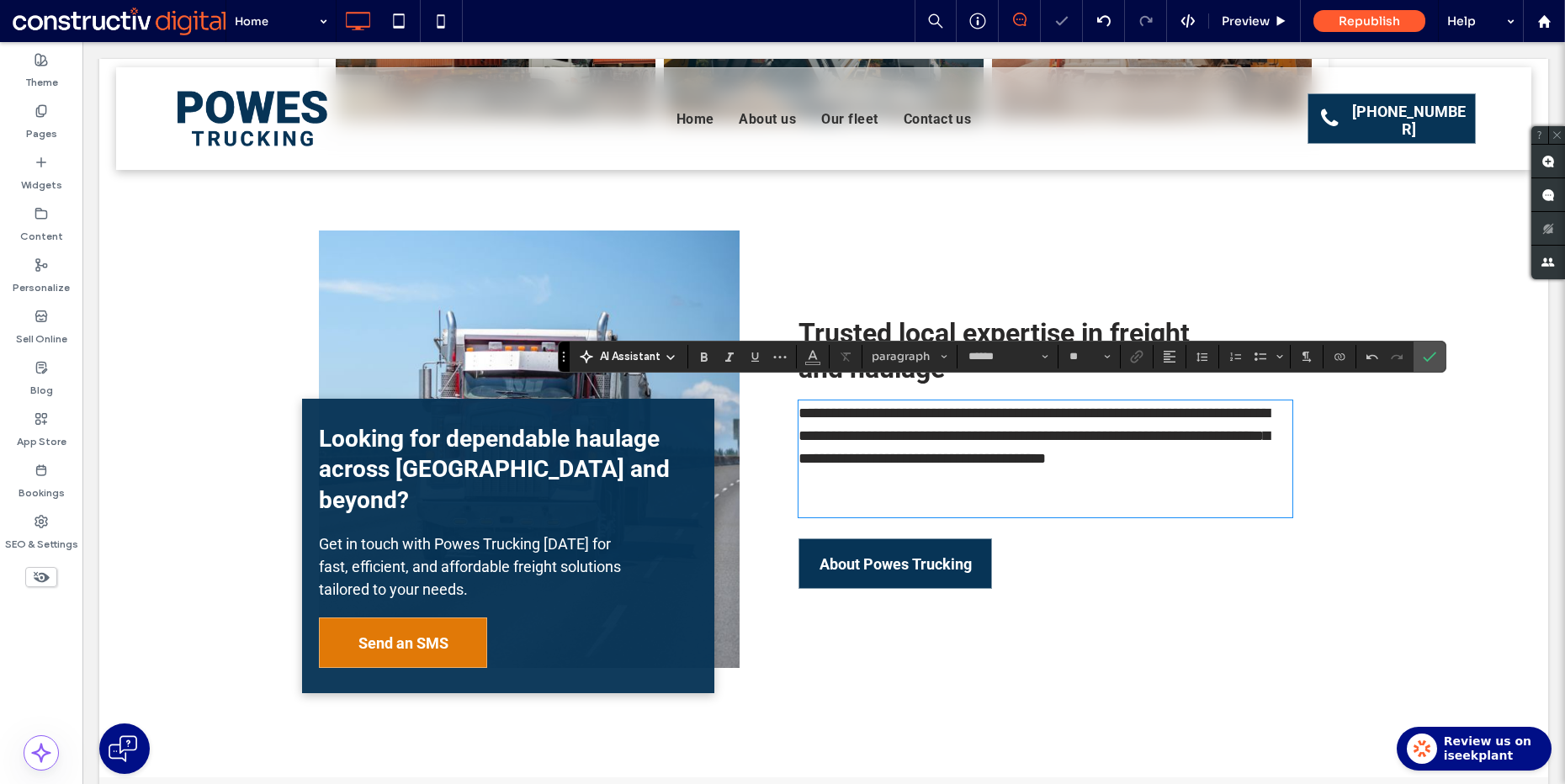
scroll to position [875, 0]
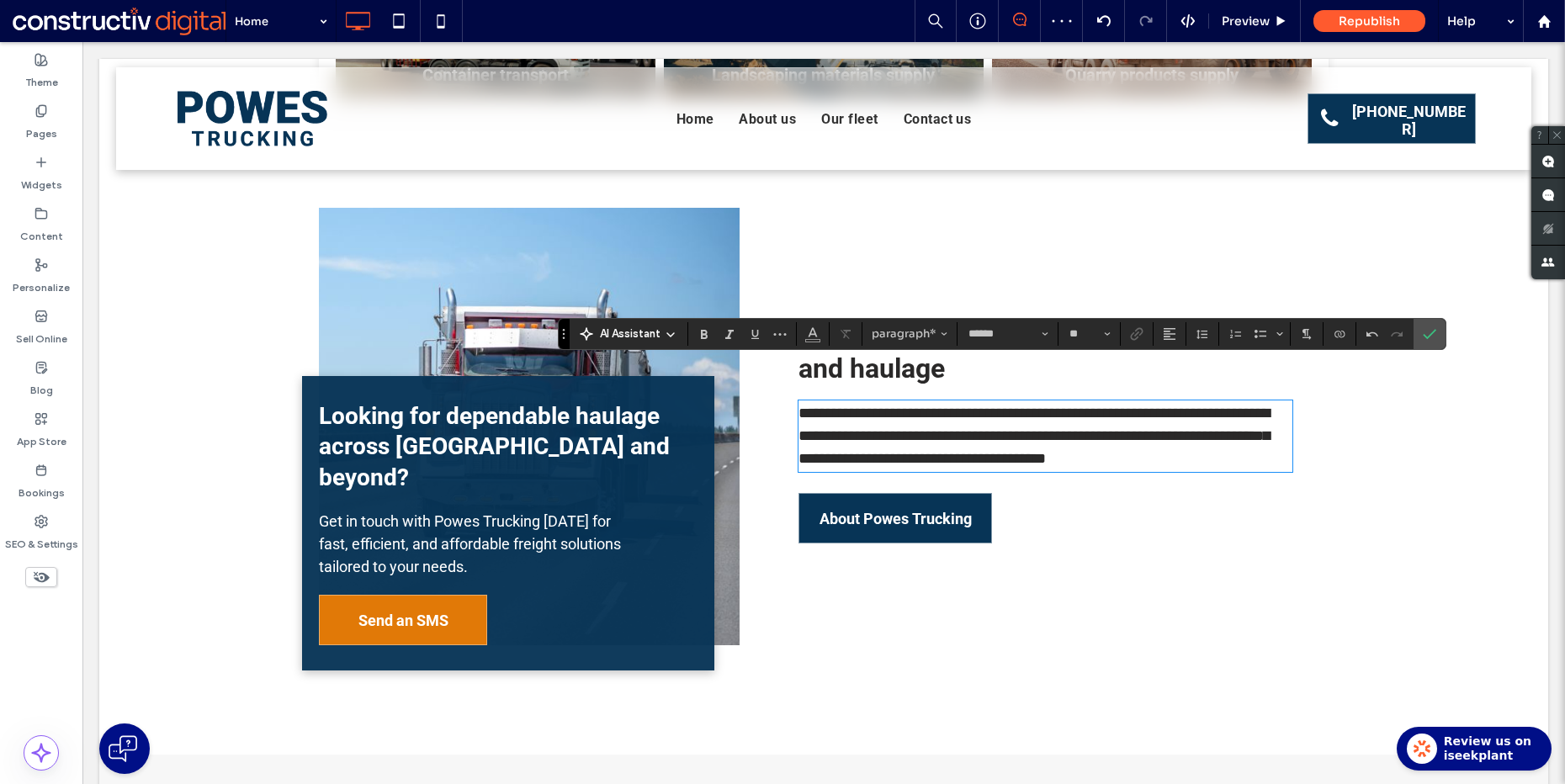
click at [1296, 427] on div "**********" at bounding box center [1034, 426] width 589 height 437
click at [1222, 454] on p "**********" at bounding box center [1045, 436] width 494 height 68
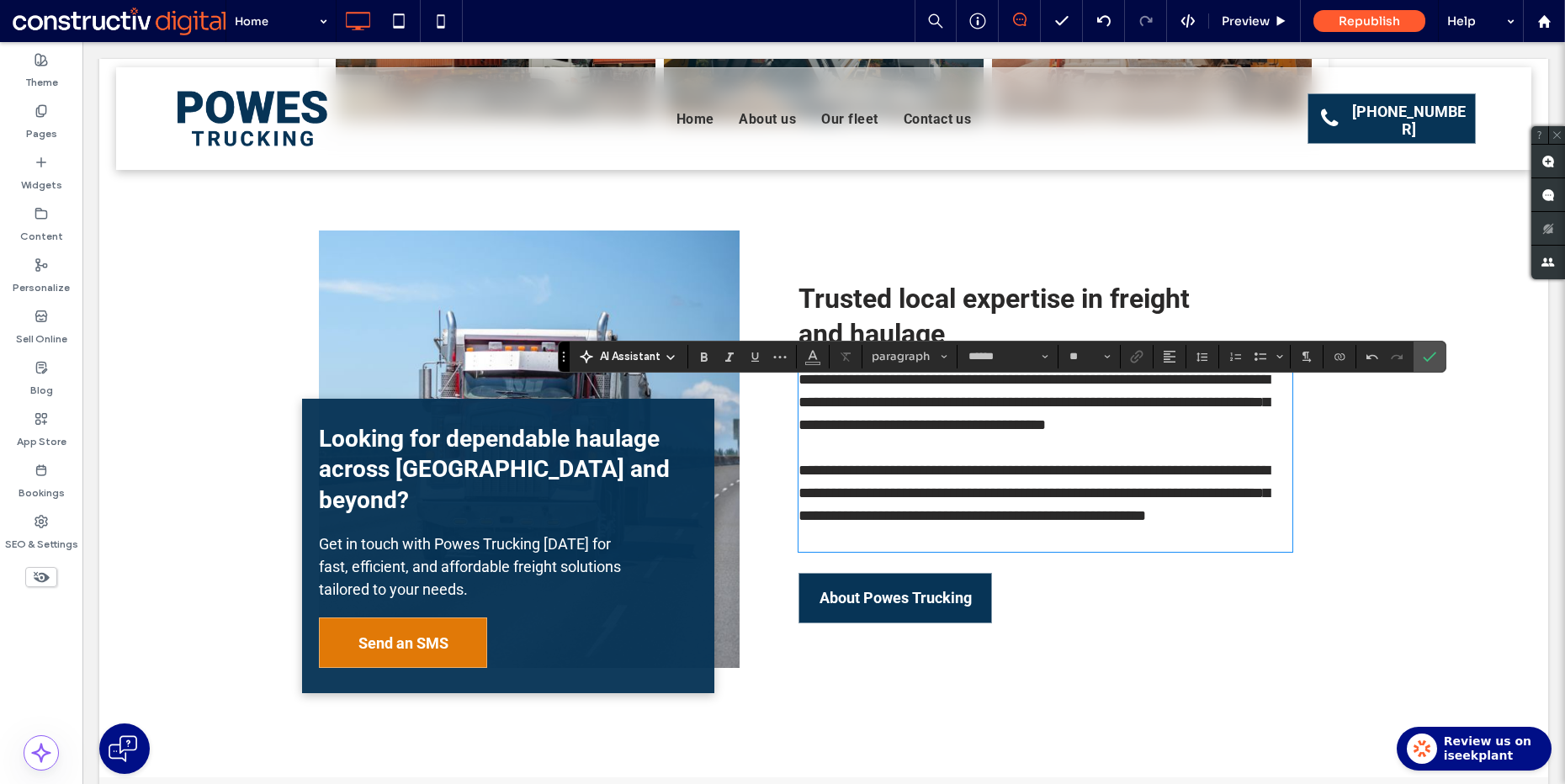
scroll to position [0, 0]
click at [897, 436] on p "﻿" at bounding box center [1045, 447] width 494 height 23
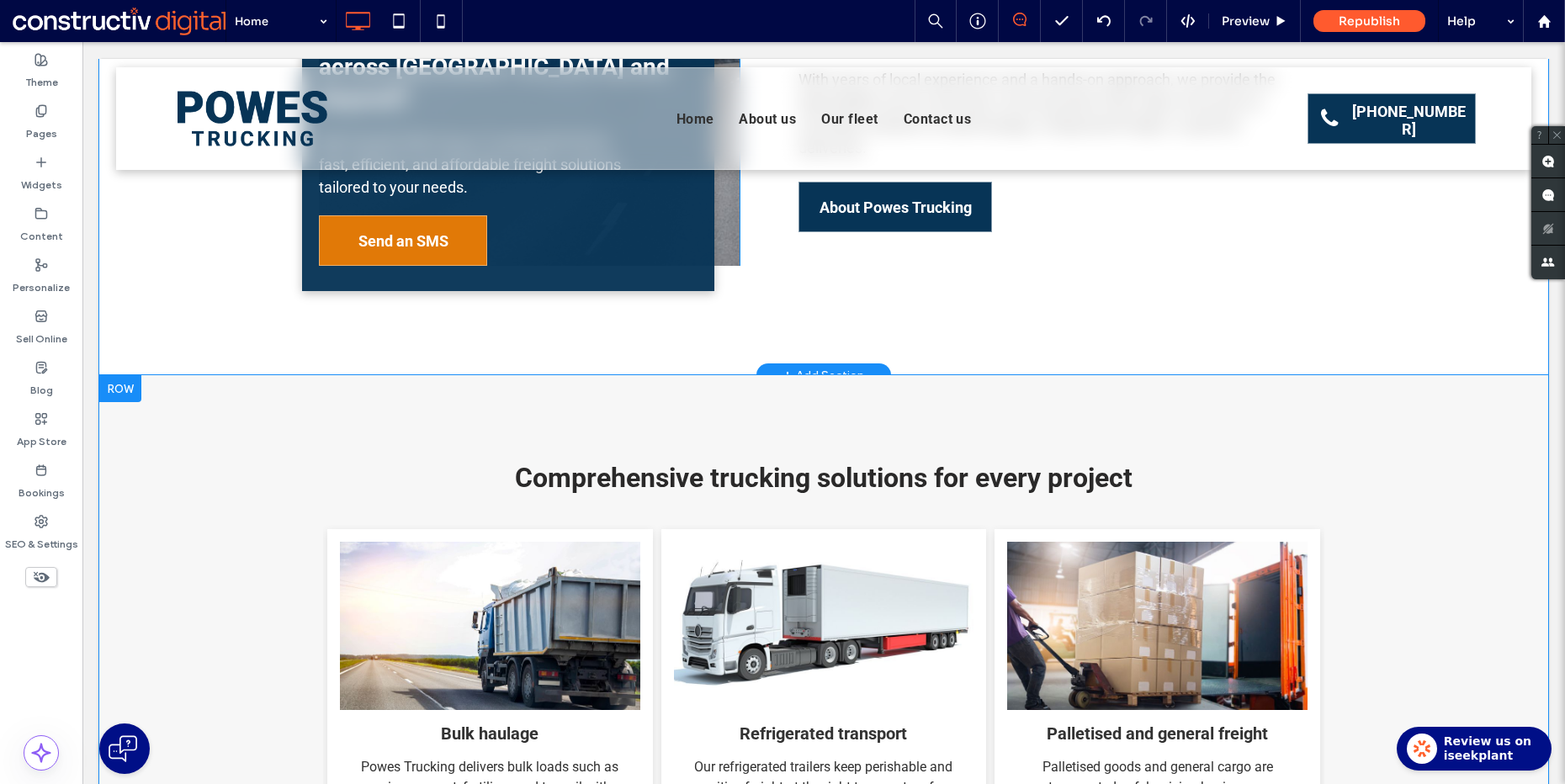
scroll to position [1260, 0]
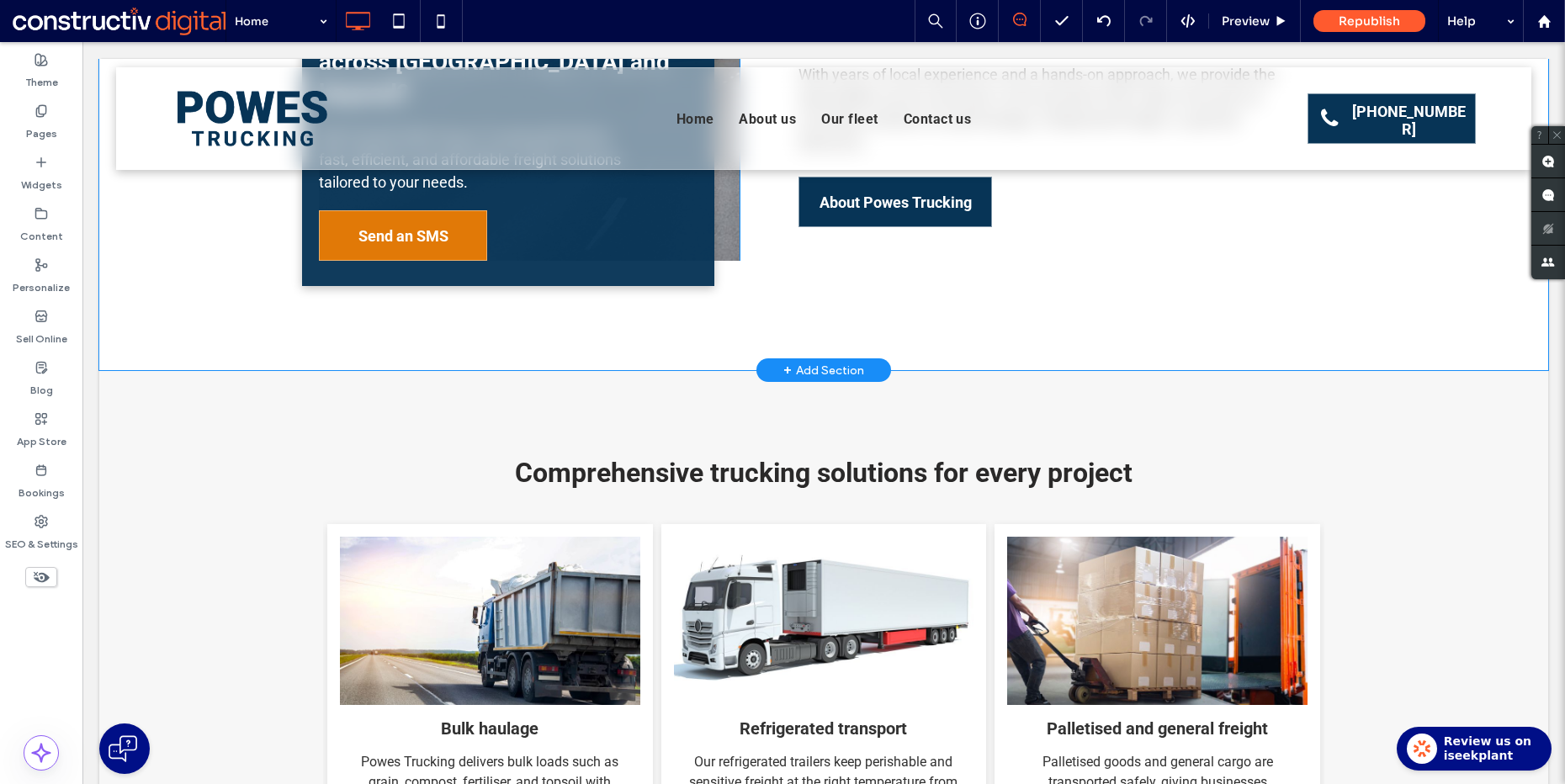
click at [170, 326] on div "Looking for dependable haulage across Logan City and beyond? Get in touch with …" at bounding box center [823, 55] width 1449 height 631
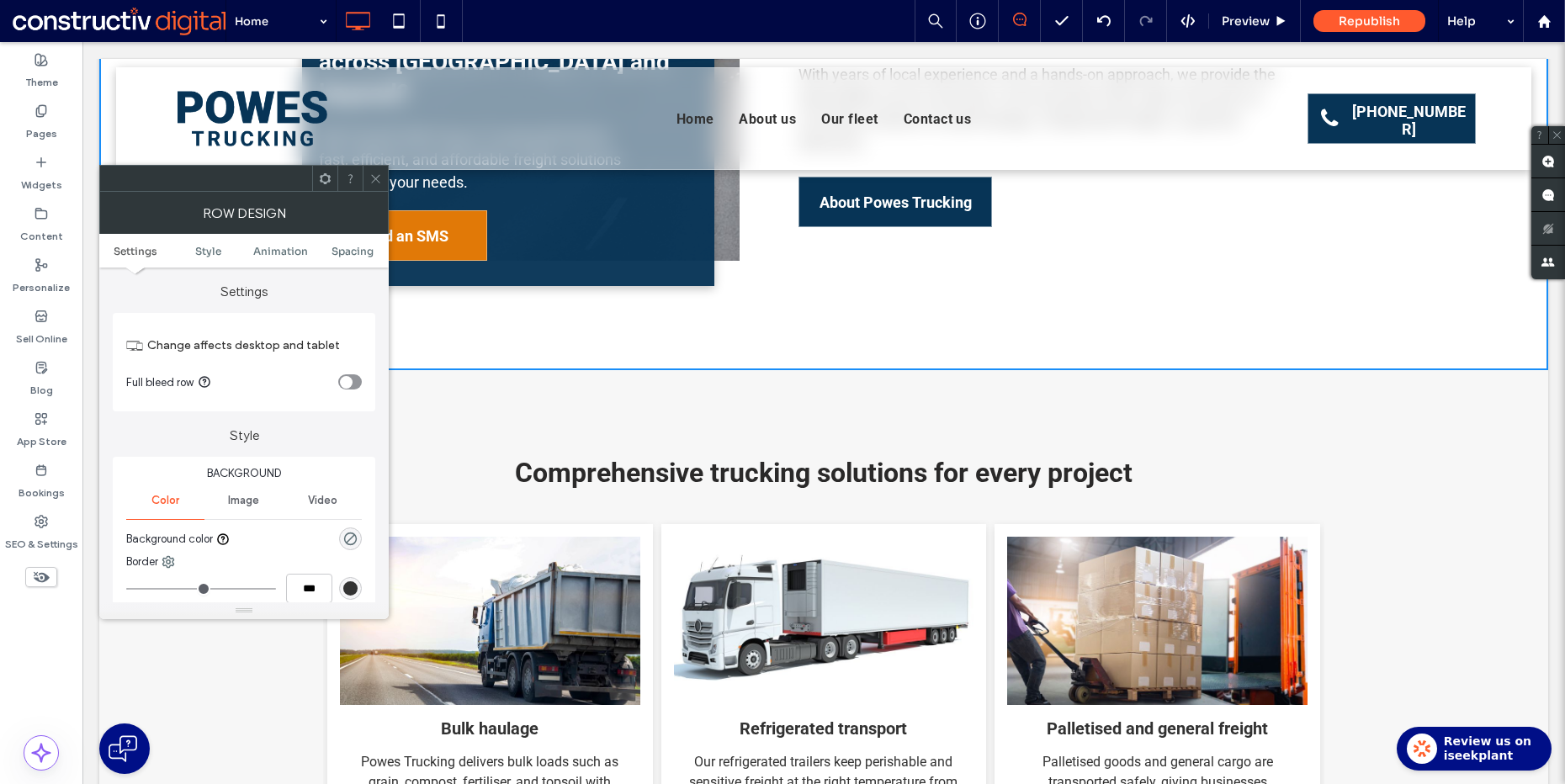
click at [375, 182] on icon at bounding box center [375, 178] width 13 height 13
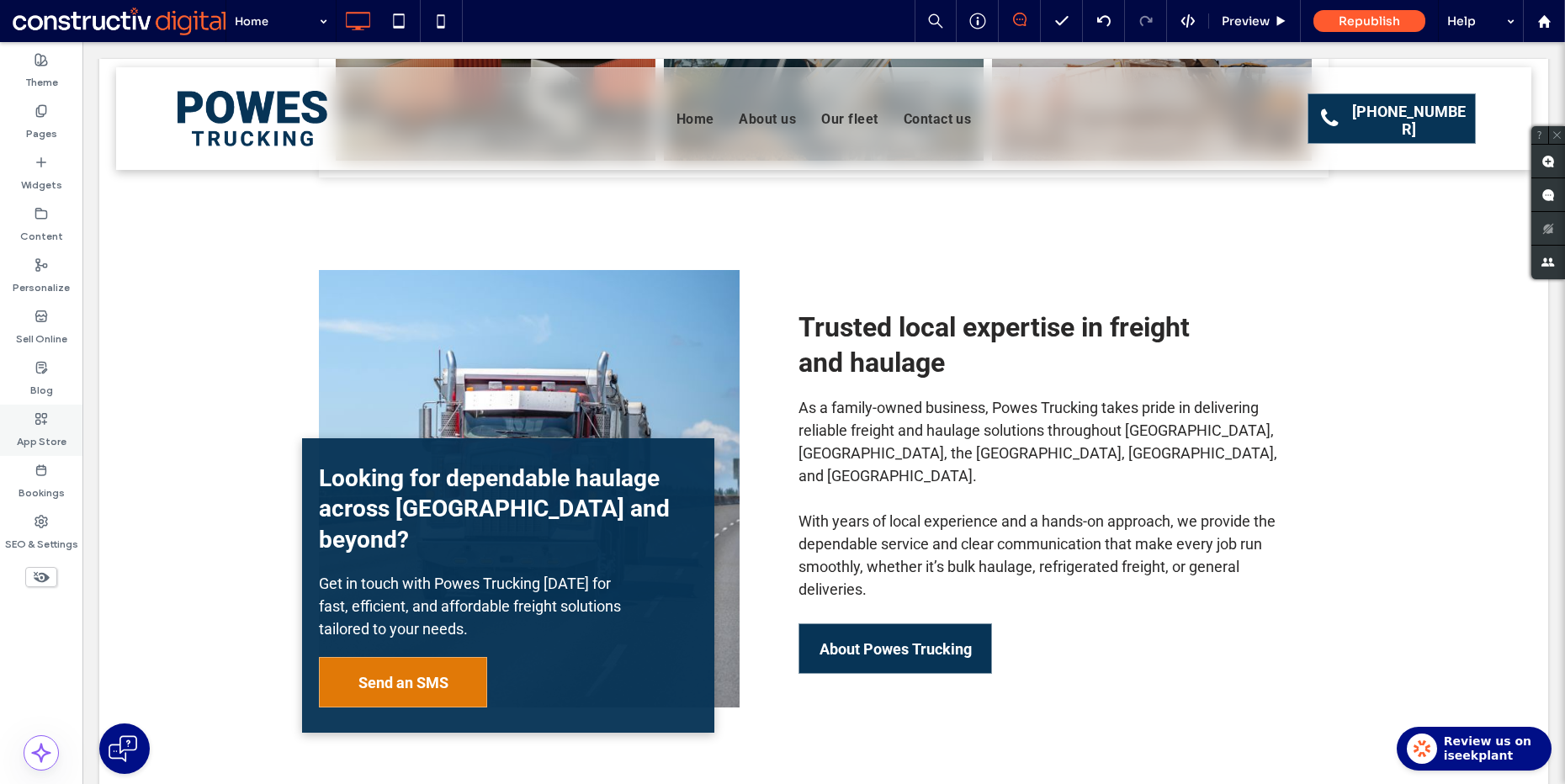
scroll to position [813, 0]
click at [374, 574] on span "Get in touch with Powes Trucking today for fast, efficient, and affordable frei…" at bounding box center [470, 605] width 302 height 63
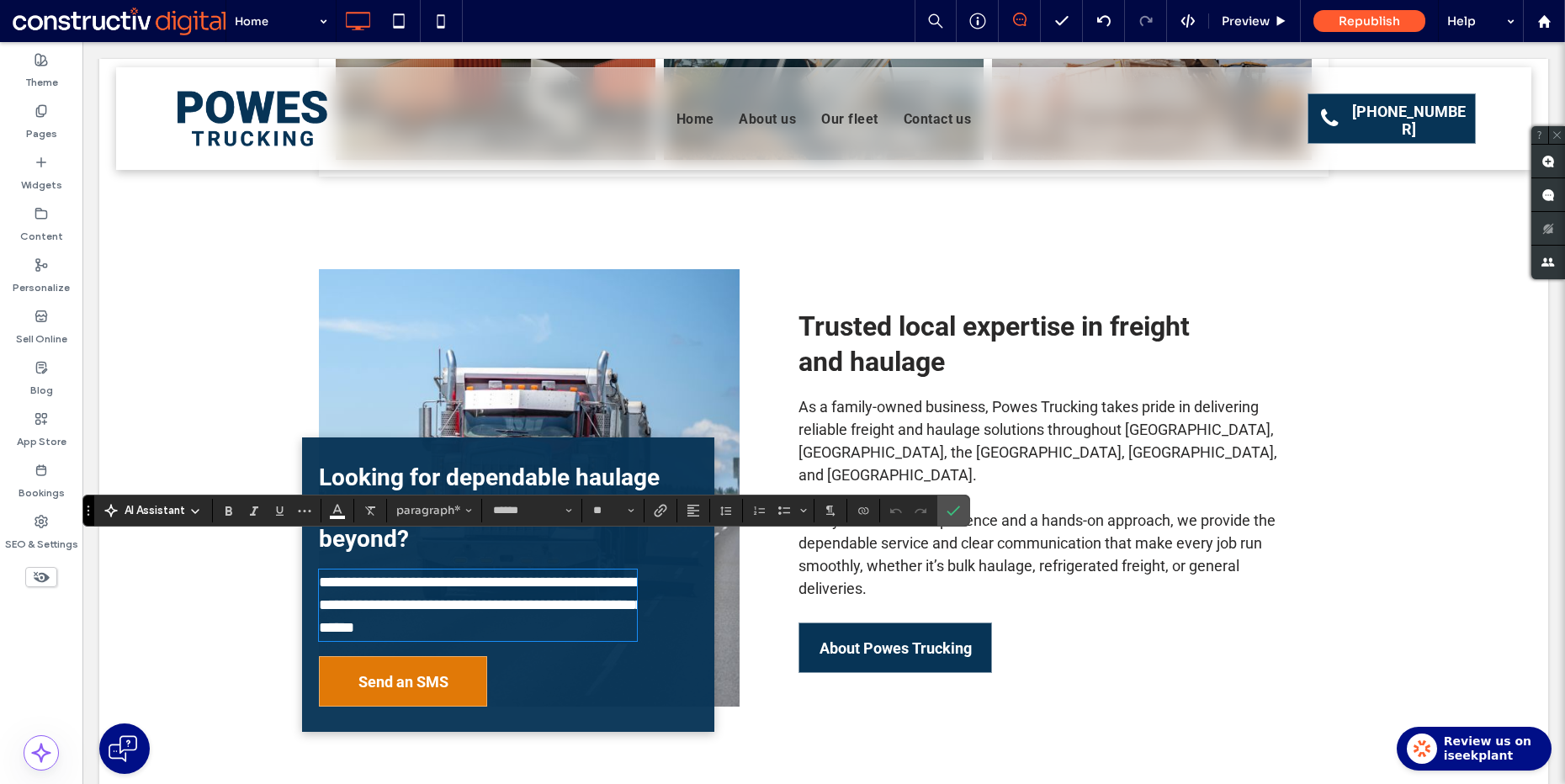
scroll to position [0, 0]
click at [947, 501] on span "Confirm" at bounding box center [950, 510] width 8 height 31
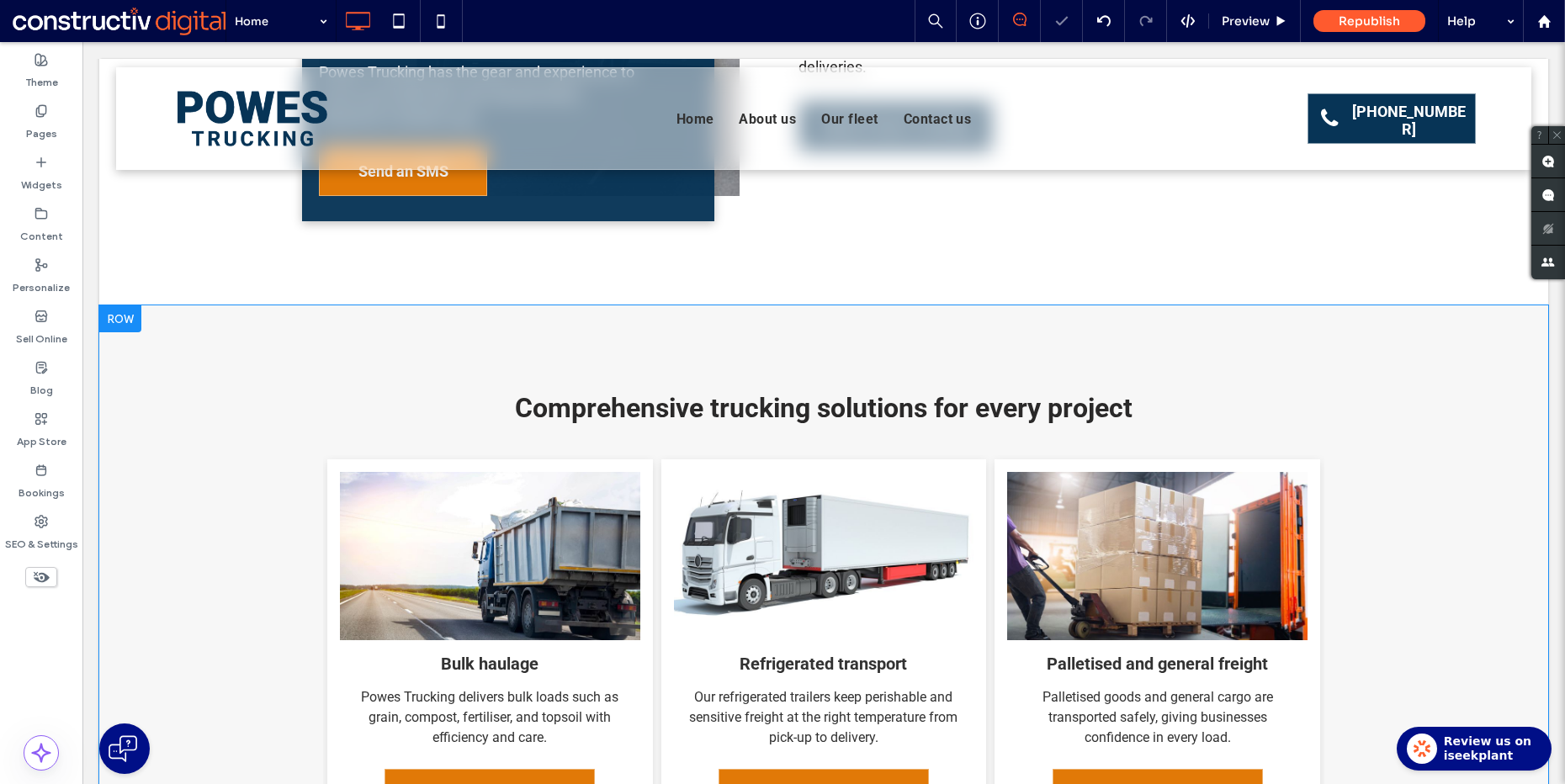
scroll to position [1318, 0]
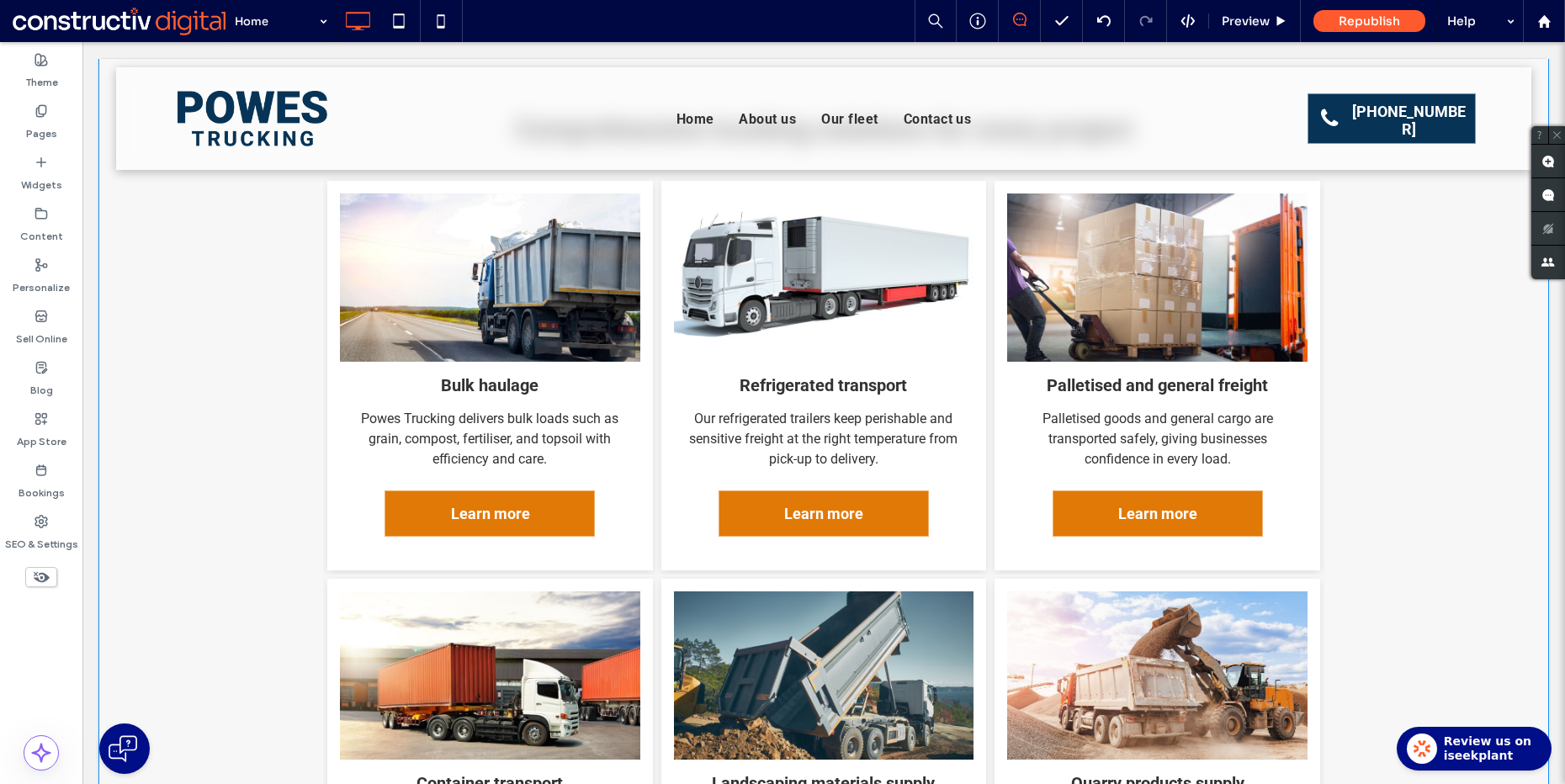
scroll to position [1624, 0]
click at [48, 122] on label "Pages" at bounding box center [42, 130] width 32 height 24
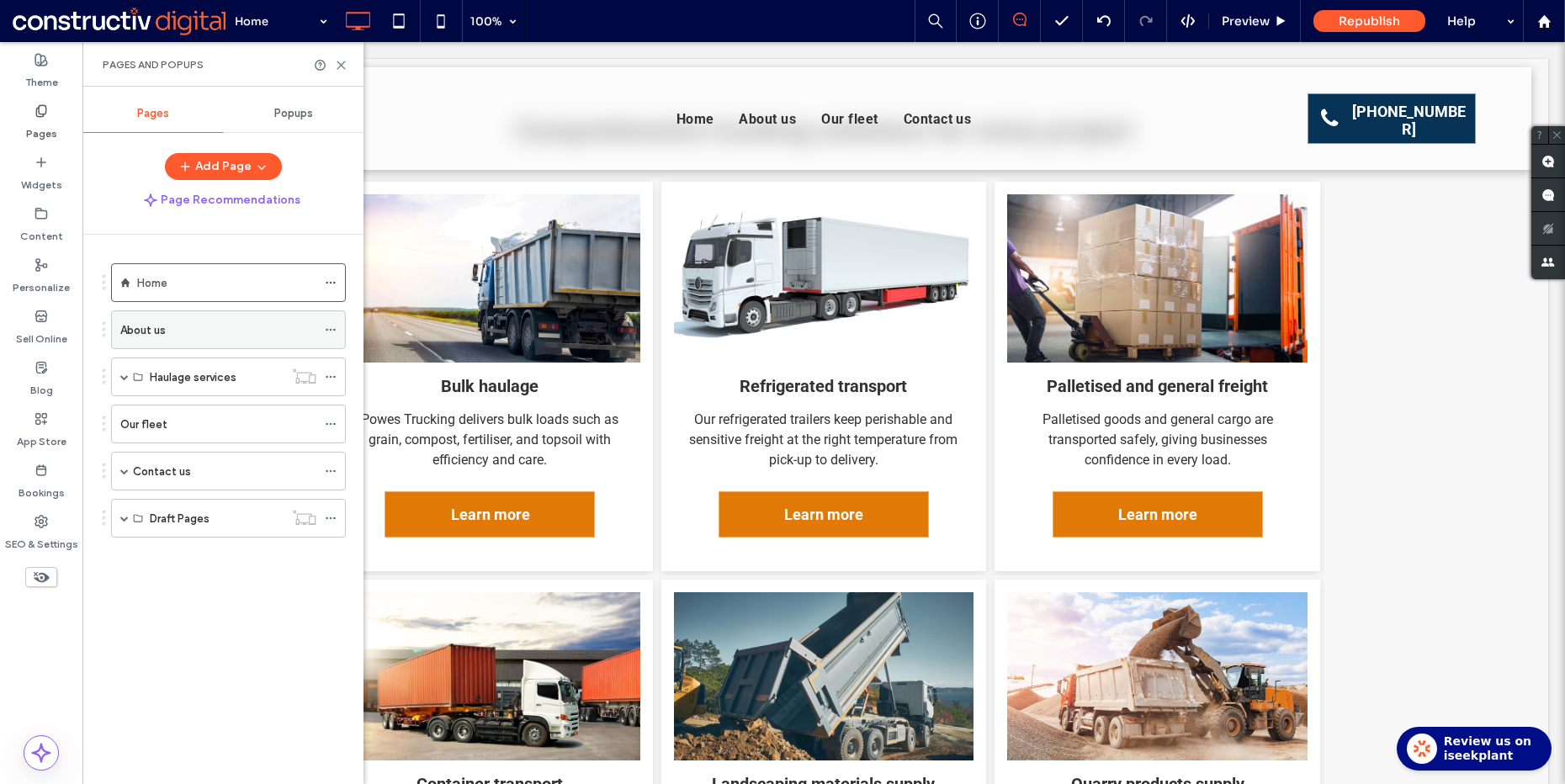
click at [205, 320] on div "About us" at bounding box center [218, 330] width 196 height 19
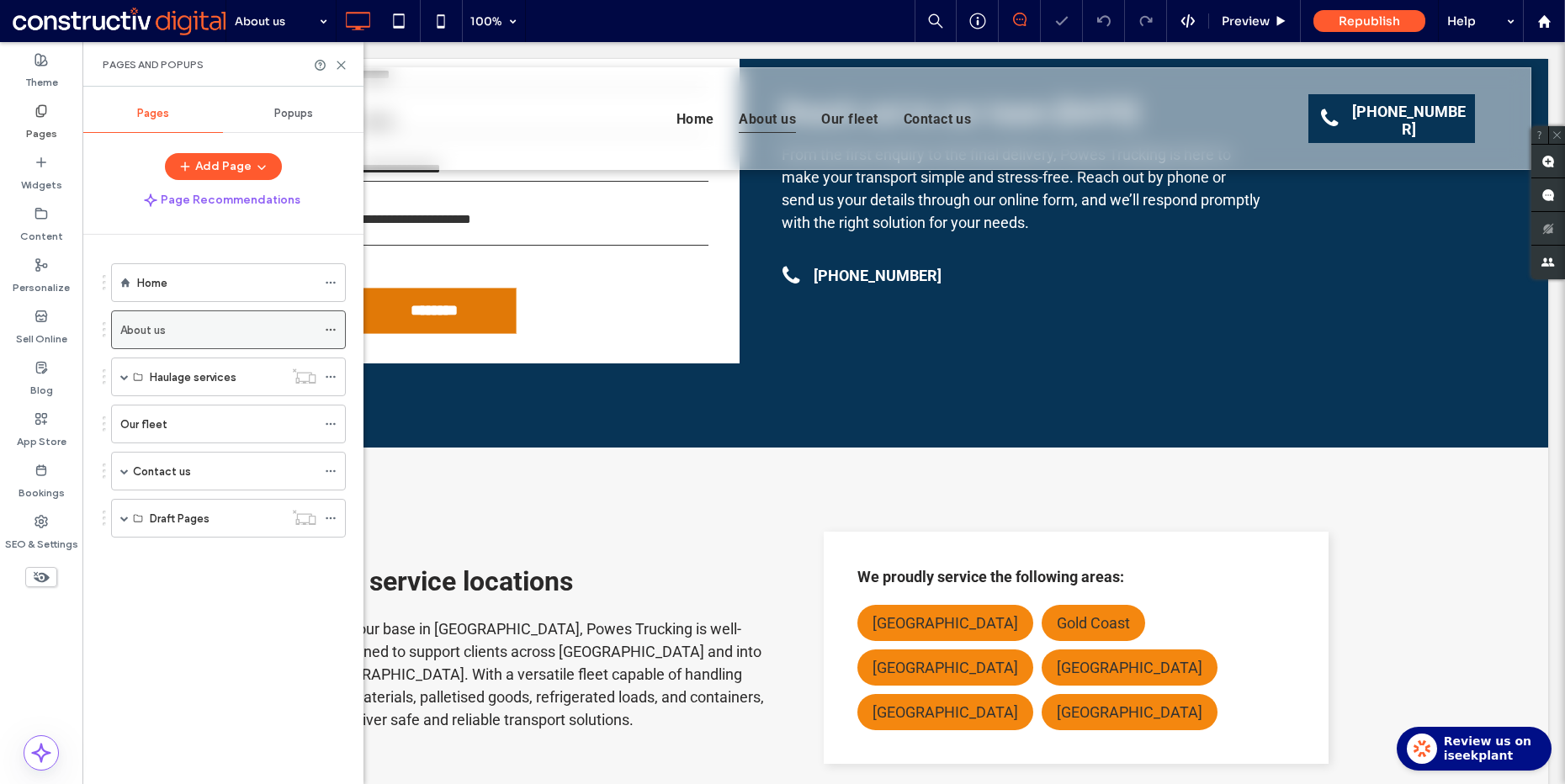
scroll to position [1500, 0]
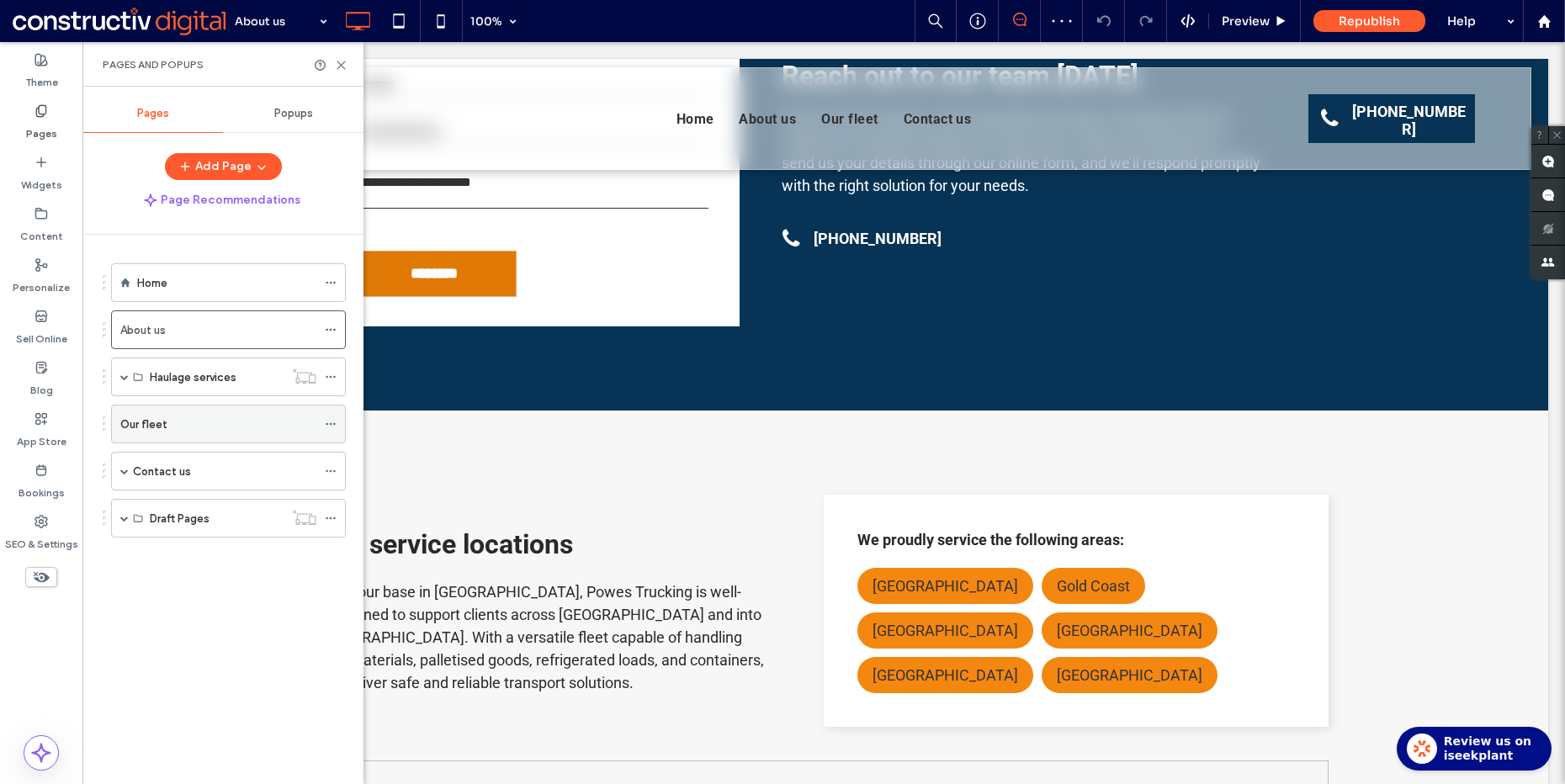
click at [188, 415] on div "Our fleet" at bounding box center [218, 424] width 196 height 19
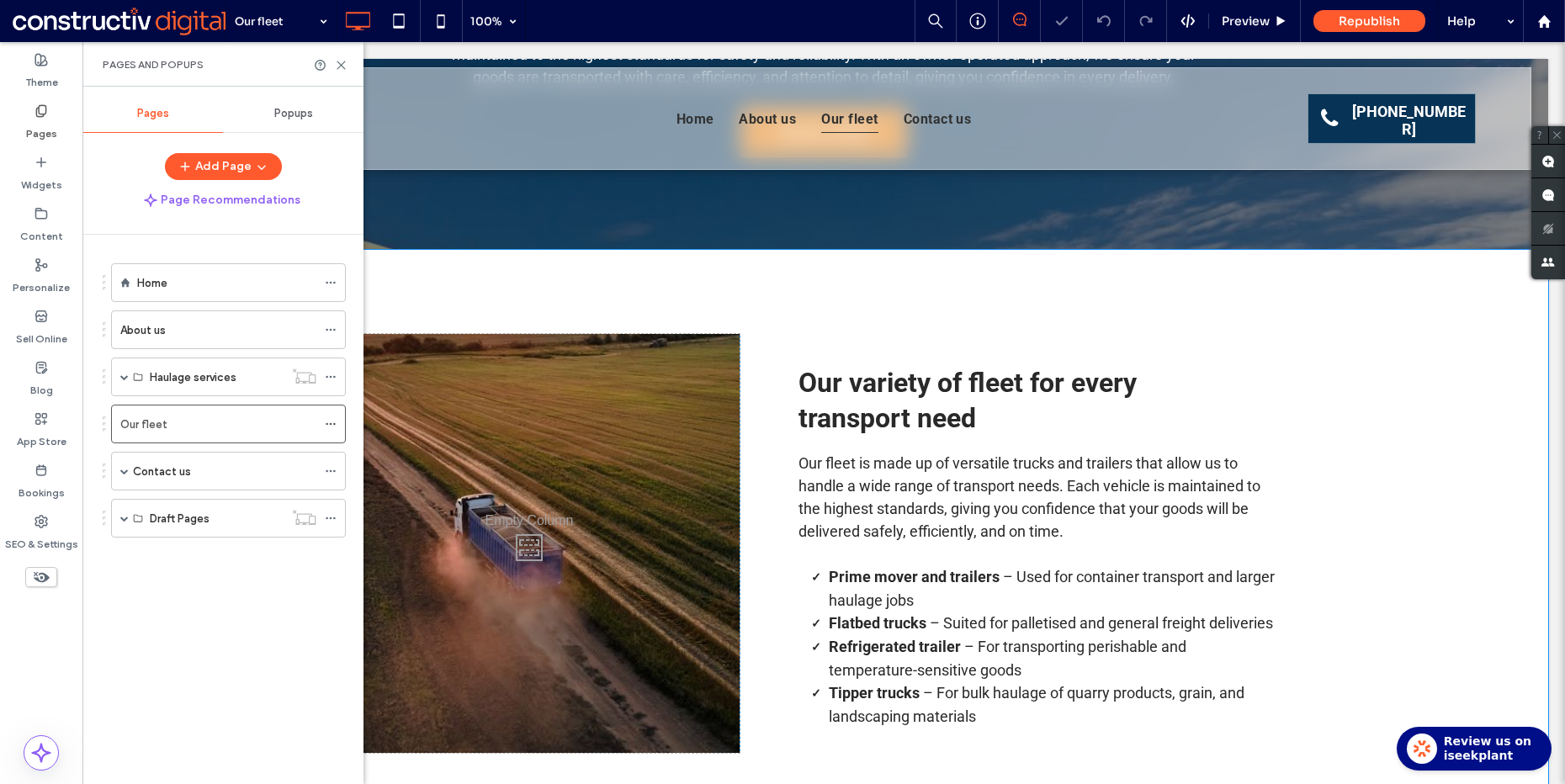
scroll to position [379, 0]
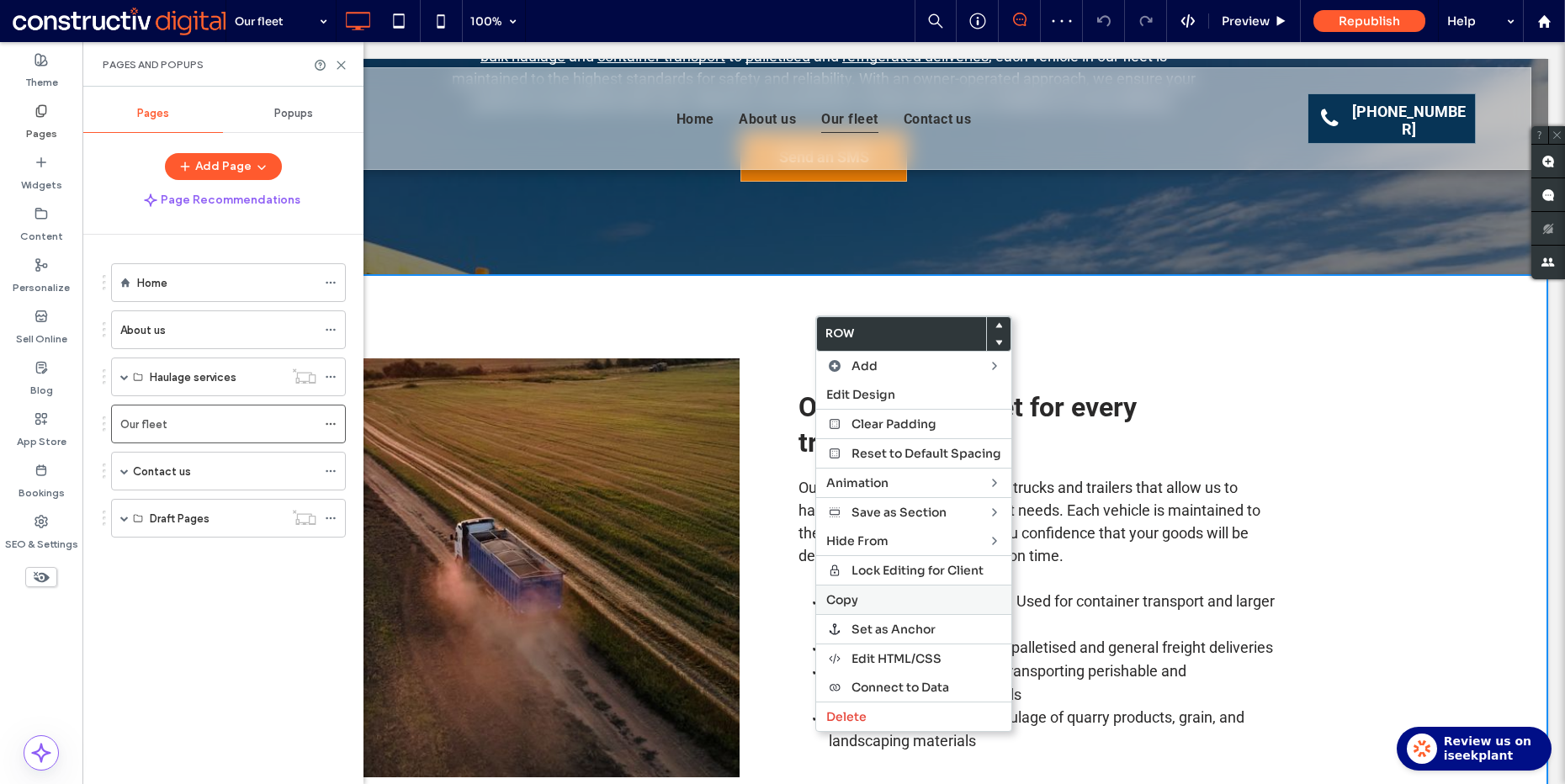
click at [858, 603] on span "Copy" at bounding box center [842, 600] width 32 height 15
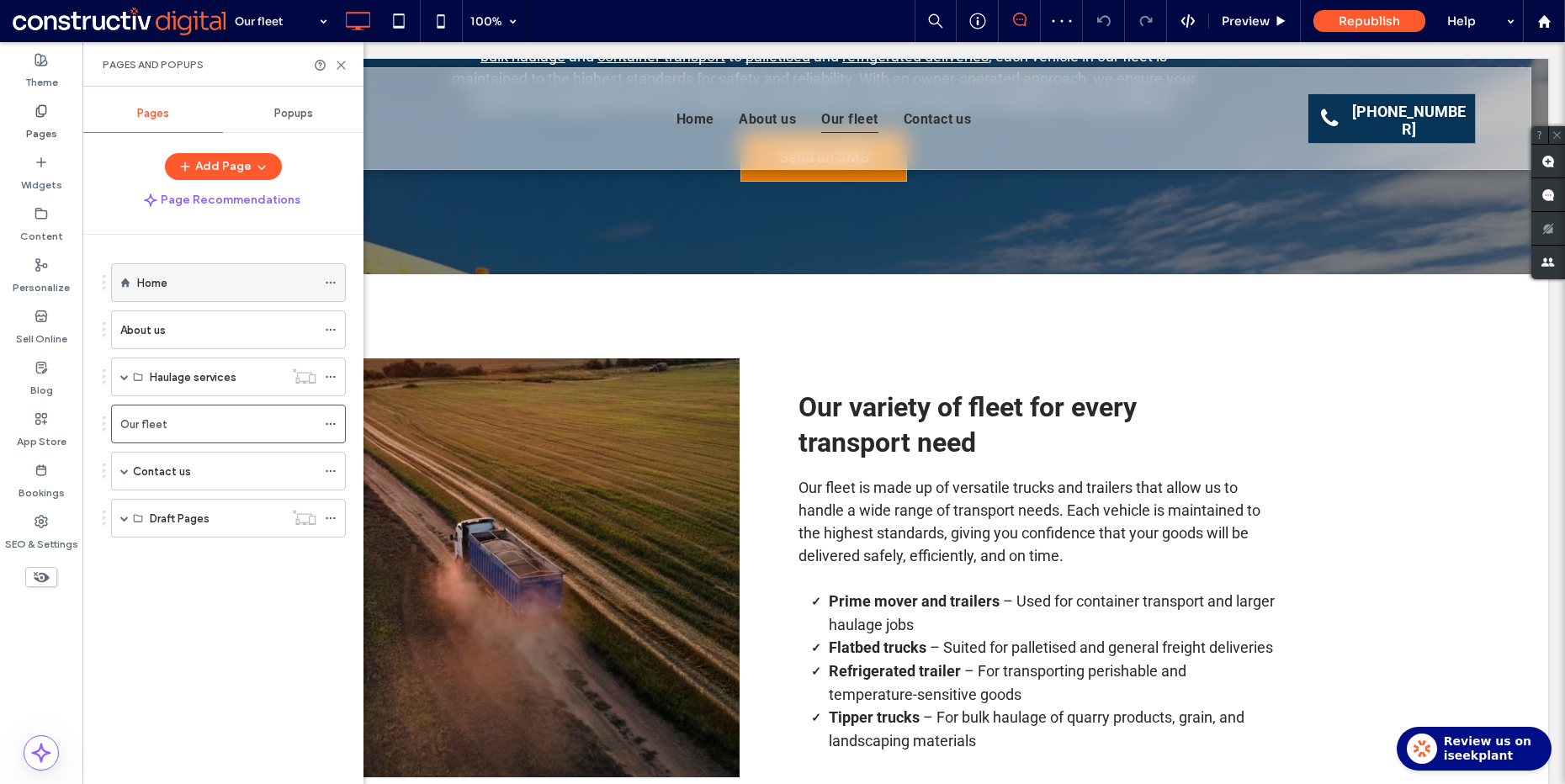
click at [187, 287] on div "Home" at bounding box center [227, 283] width 179 height 19
click at [343, 65] on use at bounding box center [341, 65] width 8 height 8
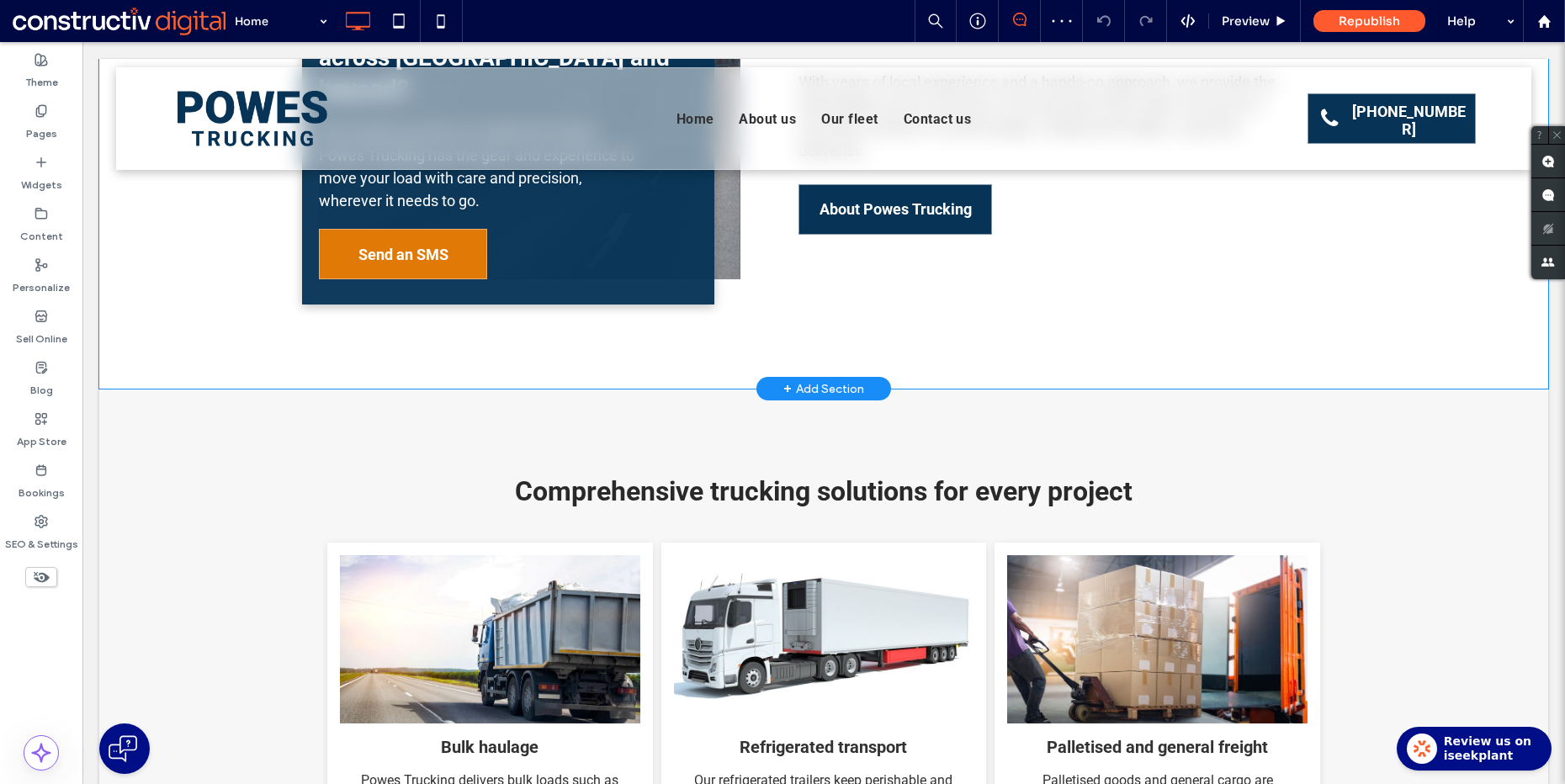
scroll to position [1323, 0]
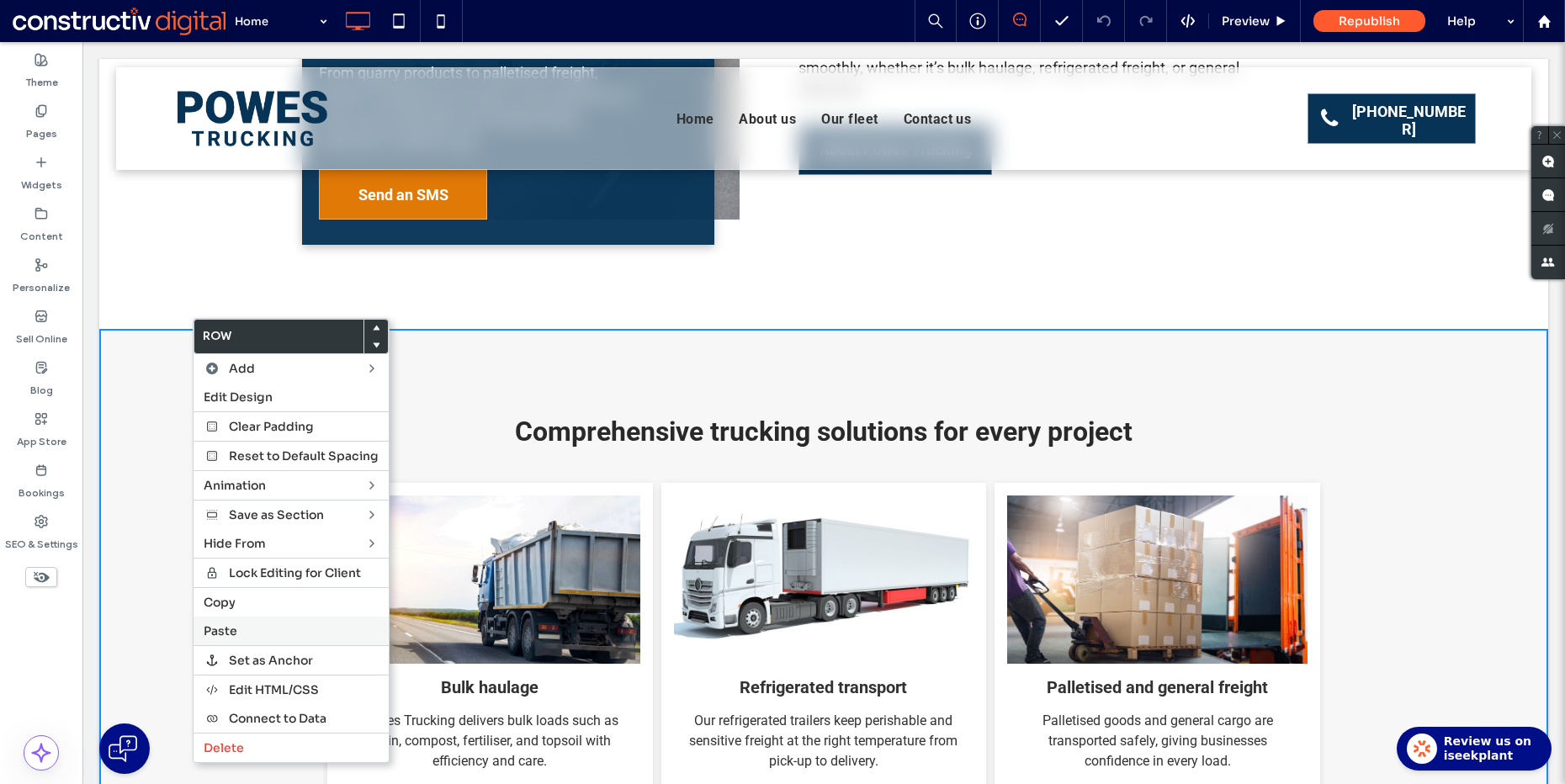
click at [265, 635] on label "Paste" at bounding box center [291, 631] width 175 height 15
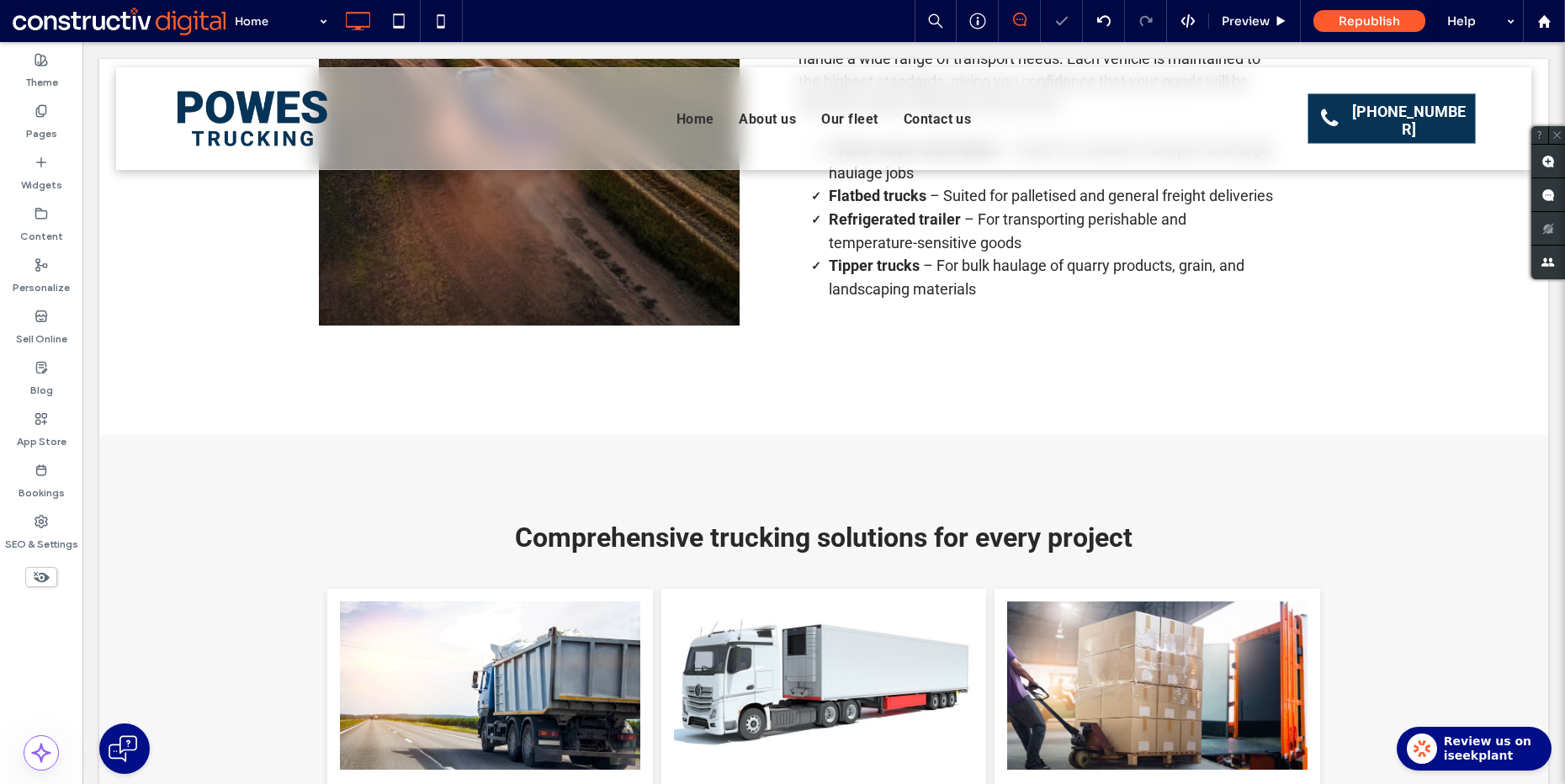
scroll to position [1864, 0]
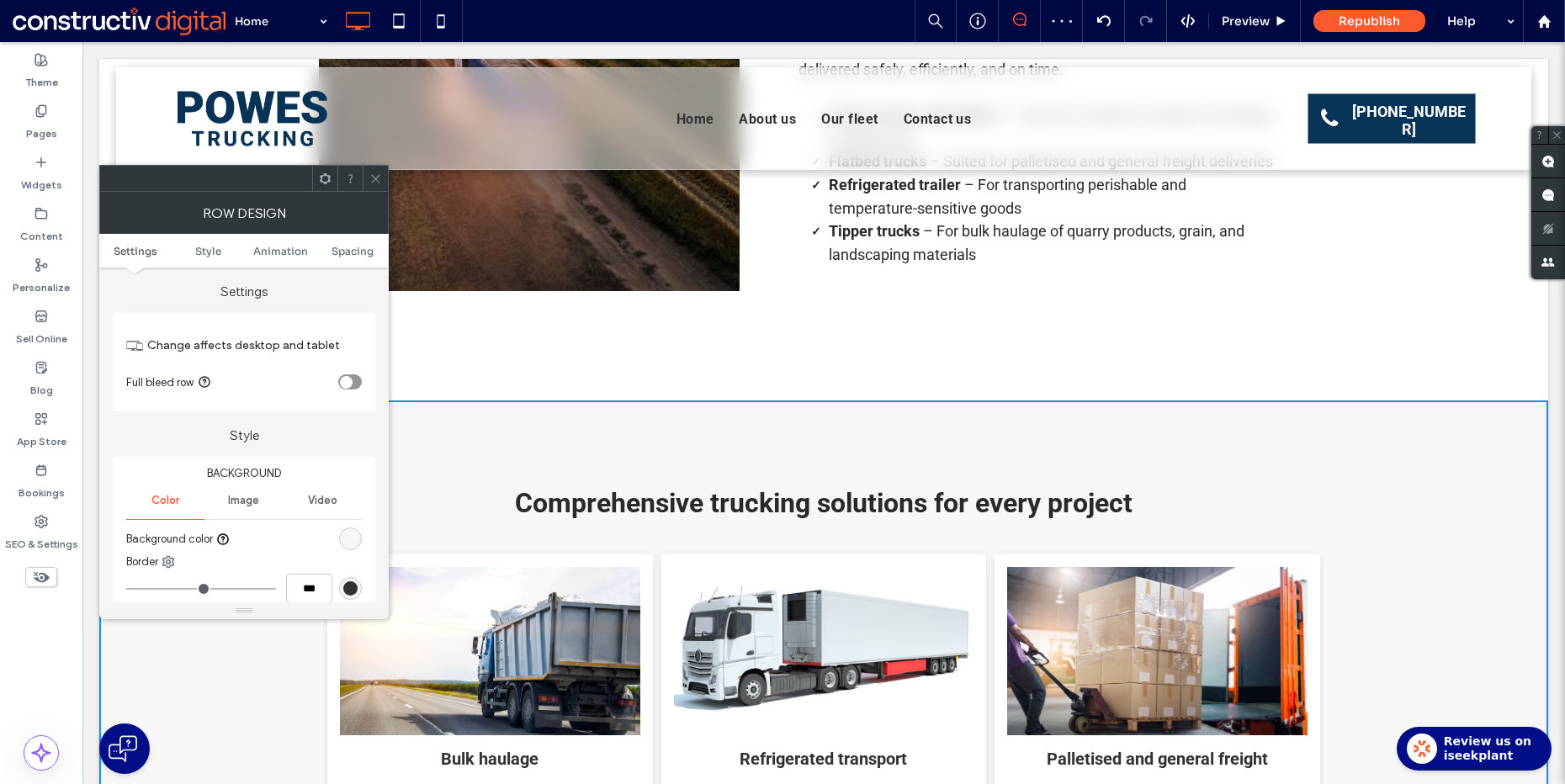
click at [344, 544] on div "rgb(247, 247, 247)" at bounding box center [350, 539] width 14 height 14
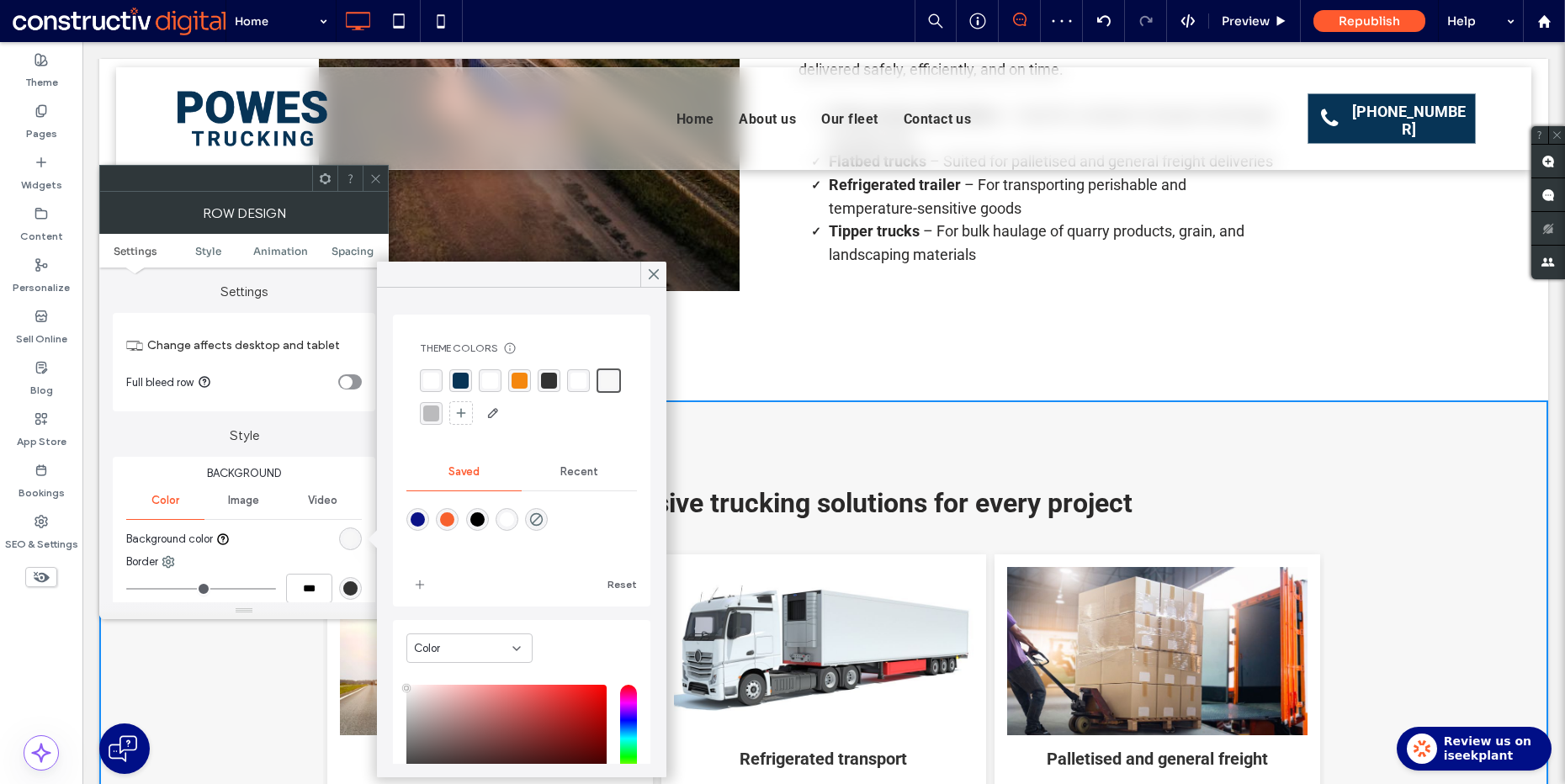
click at [376, 178] on use at bounding box center [375, 178] width 9 height 9
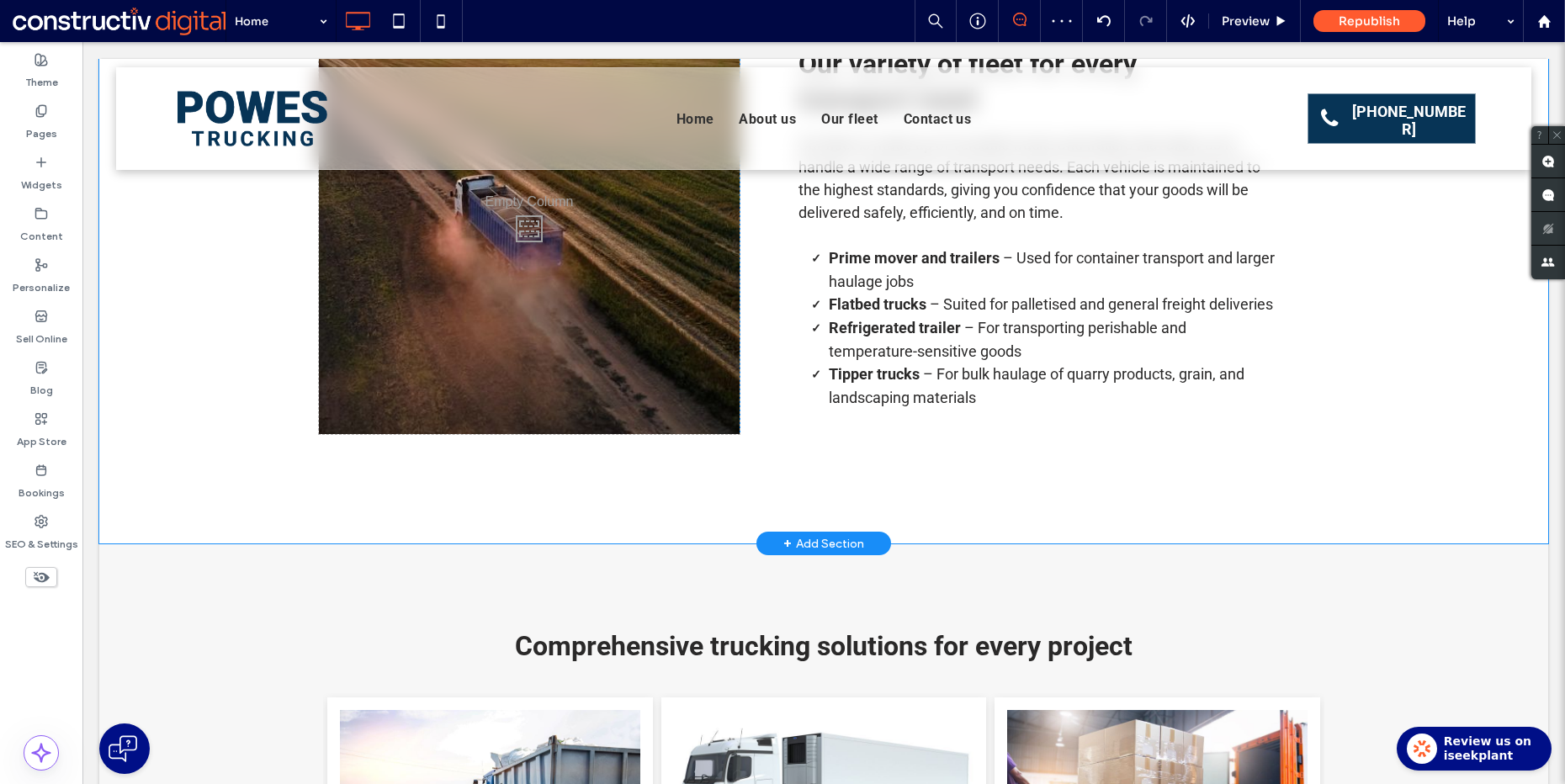
scroll to position [1532, 0]
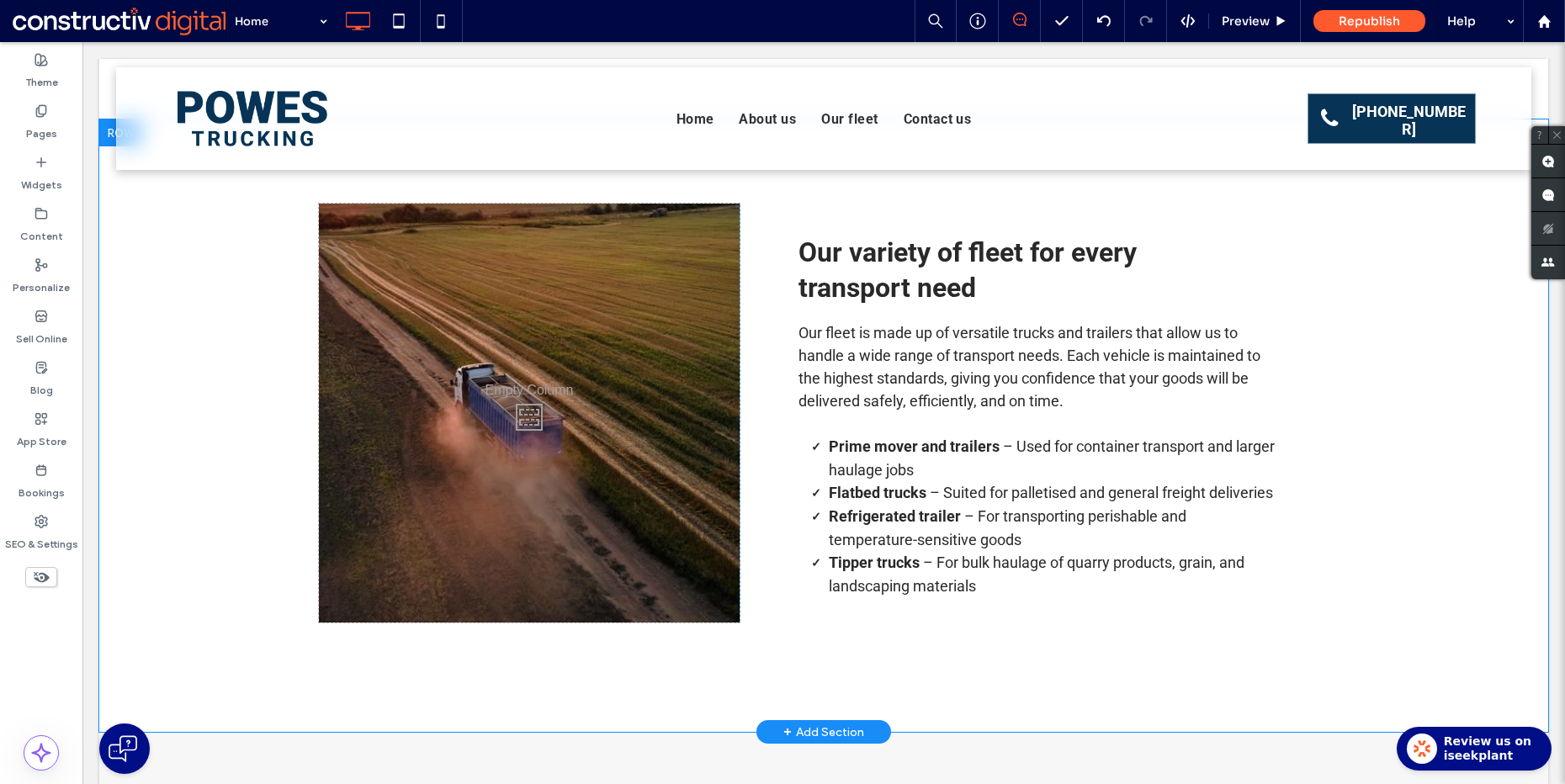
click at [194, 331] on div "Click To Paste Click To Paste Our variety of fleet for every transport need Our…" at bounding box center [823, 425] width 1449 height 613
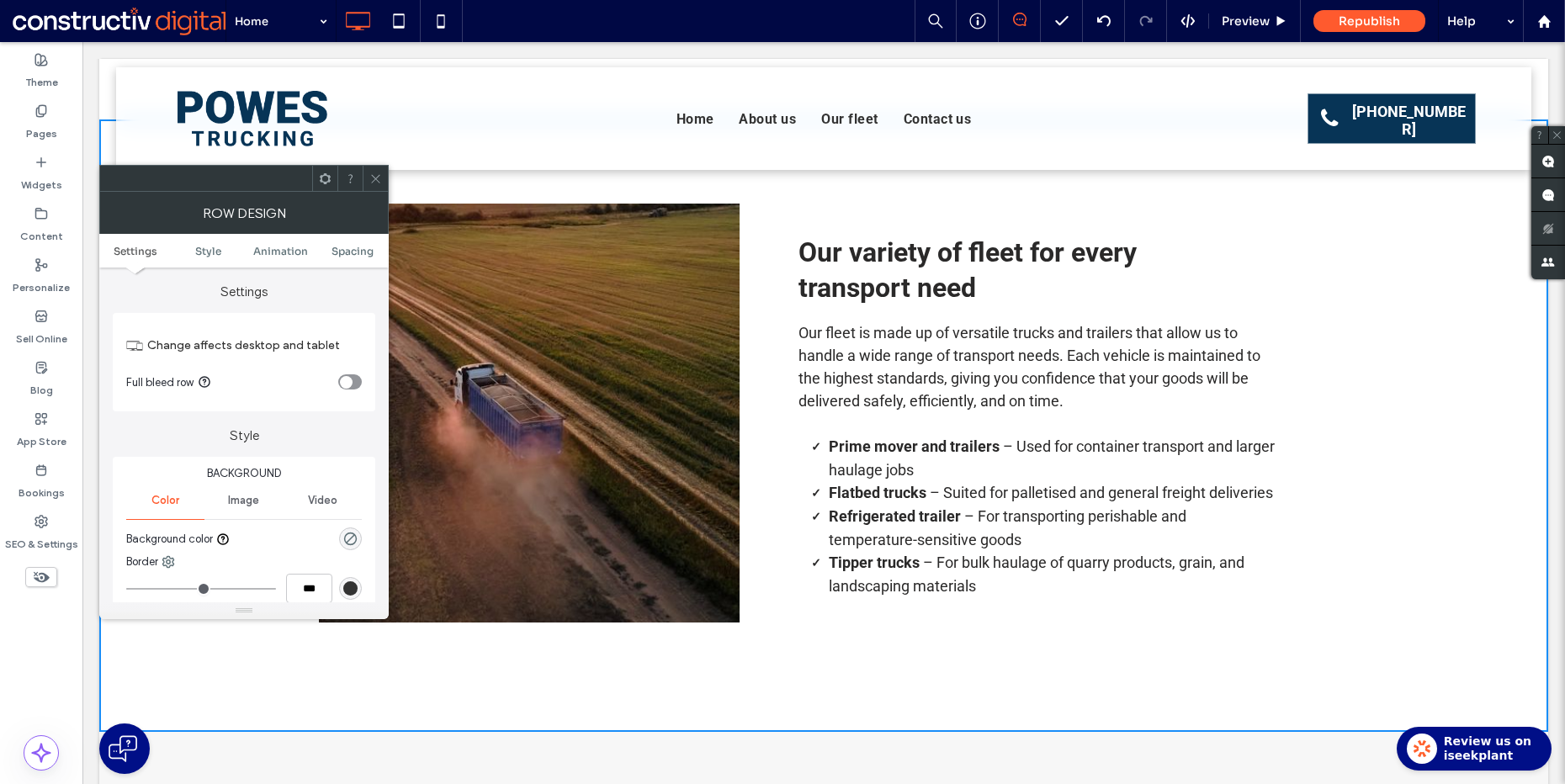
click at [358, 537] on div "rgba(0, 255, 35, 0)" at bounding box center [350, 539] width 23 height 23
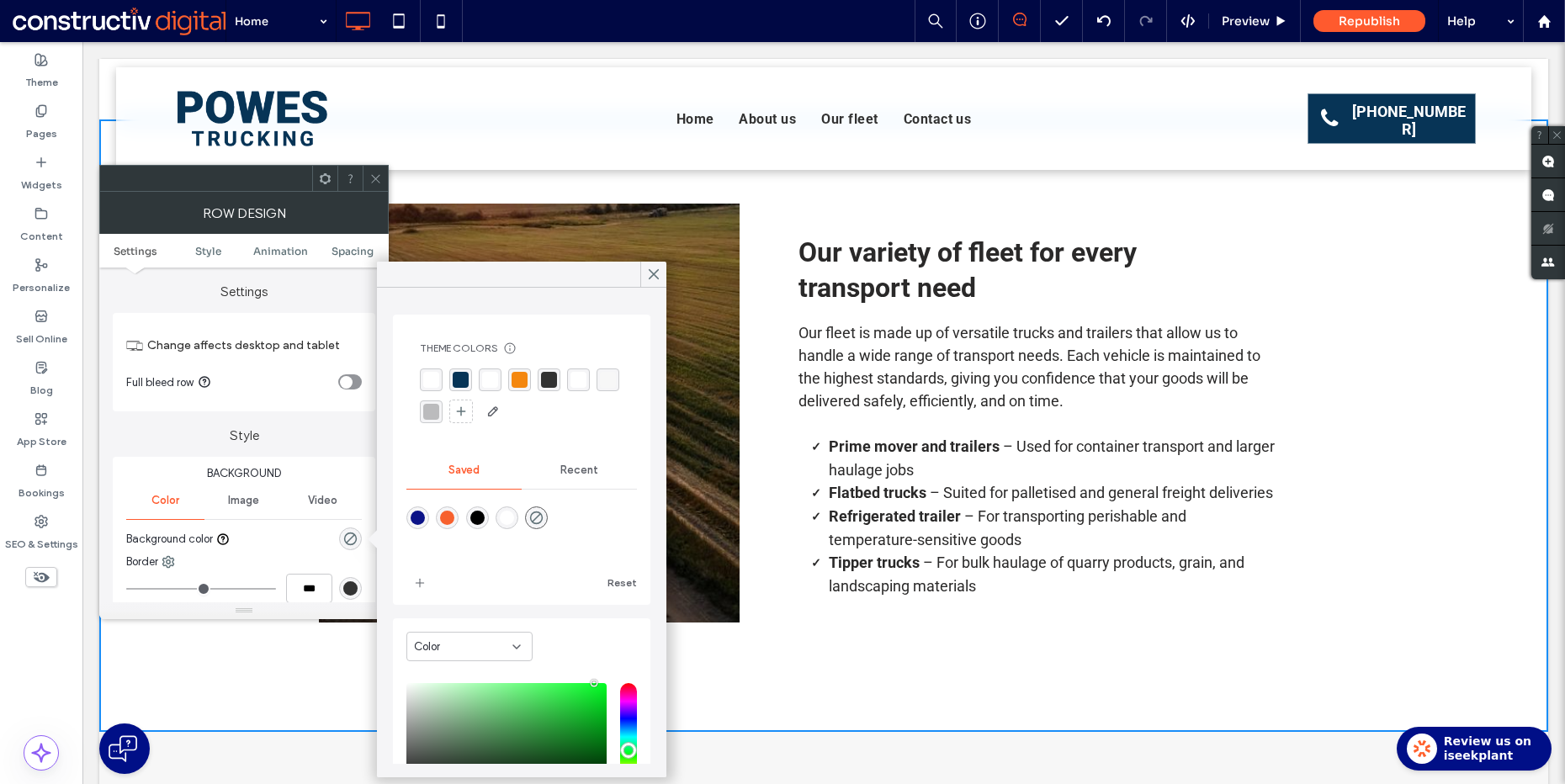
click at [600, 388] on div "rgba(247, 247, 247, 1)" at bounding box center [608, 379] width 16 height 16
click at [374, 182] on icon at bounding box center [375, 178] width 13 height 13
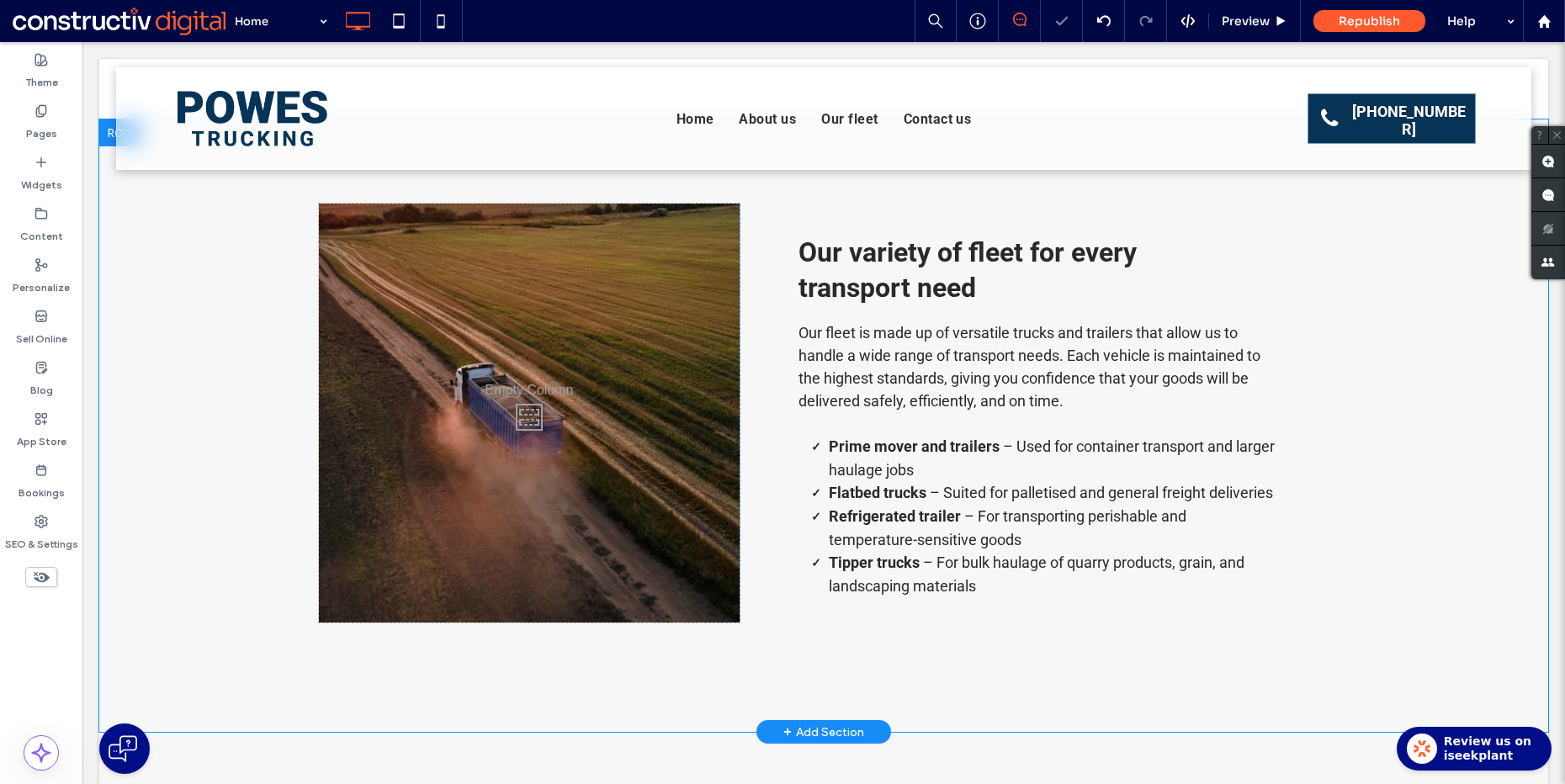
click at [222, 250] on div "Click To Paste Click To Paste Our variety of fleet for every transport need Our…" at bounding box center [823, 425] width 1449 height 613
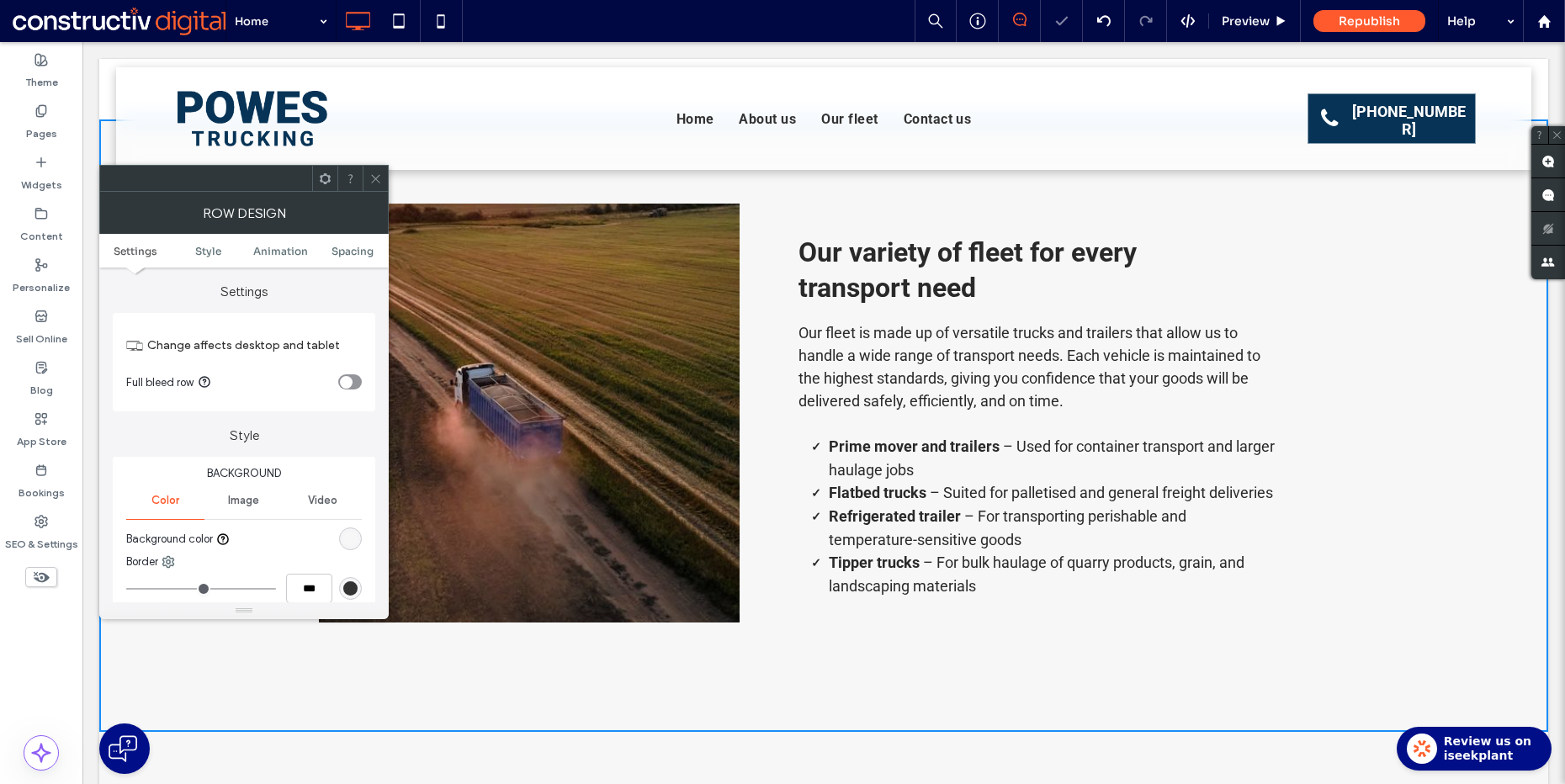
click at [364, 260] on ul "Settings Style Animation Spacing" at bounding box center [244, 250] width 290 height 33
click at [367, 249] on span "Spacing" at bounding box center [352, 251] width 42 height 13
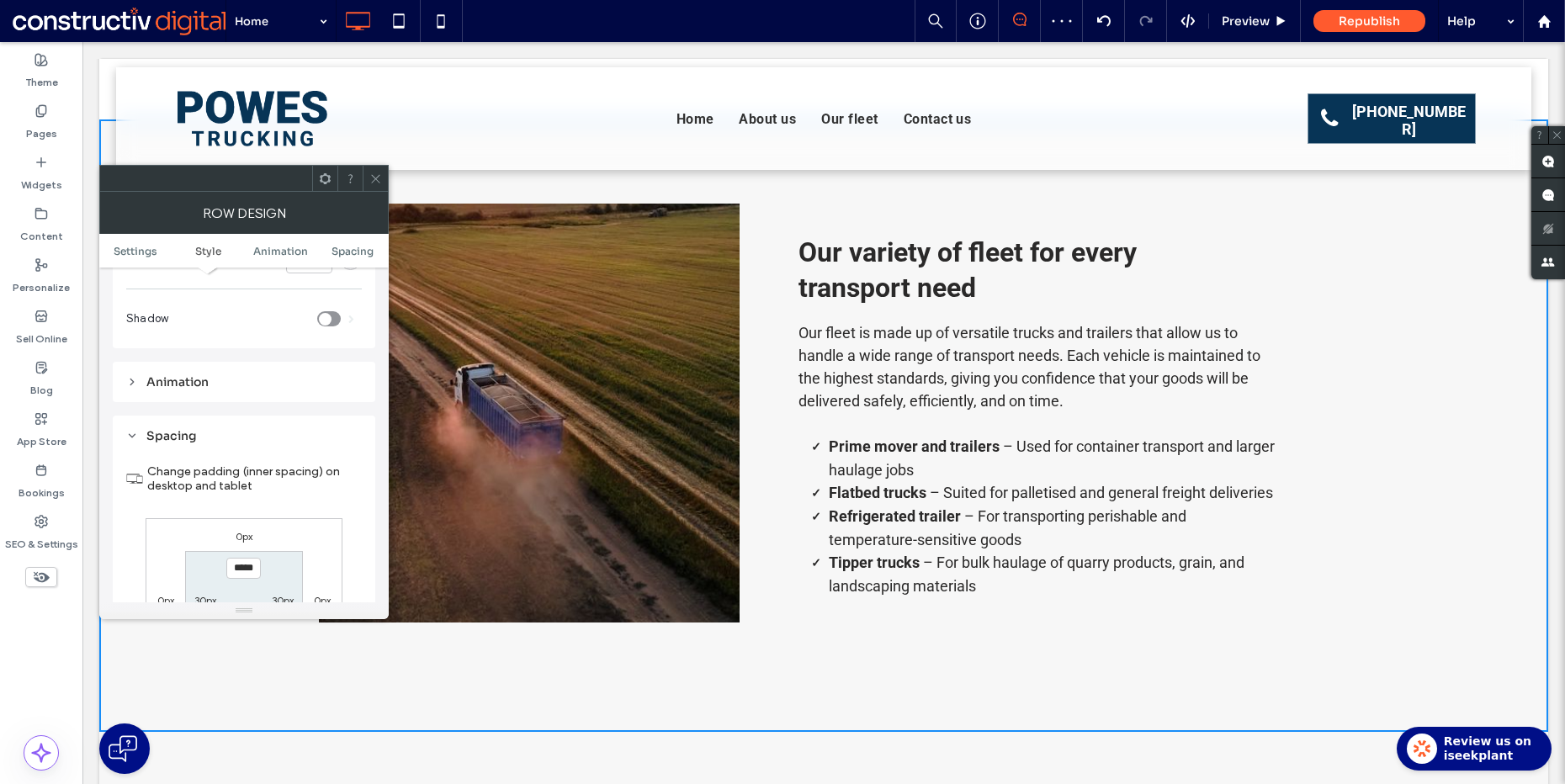
scroll to position [431, 0]
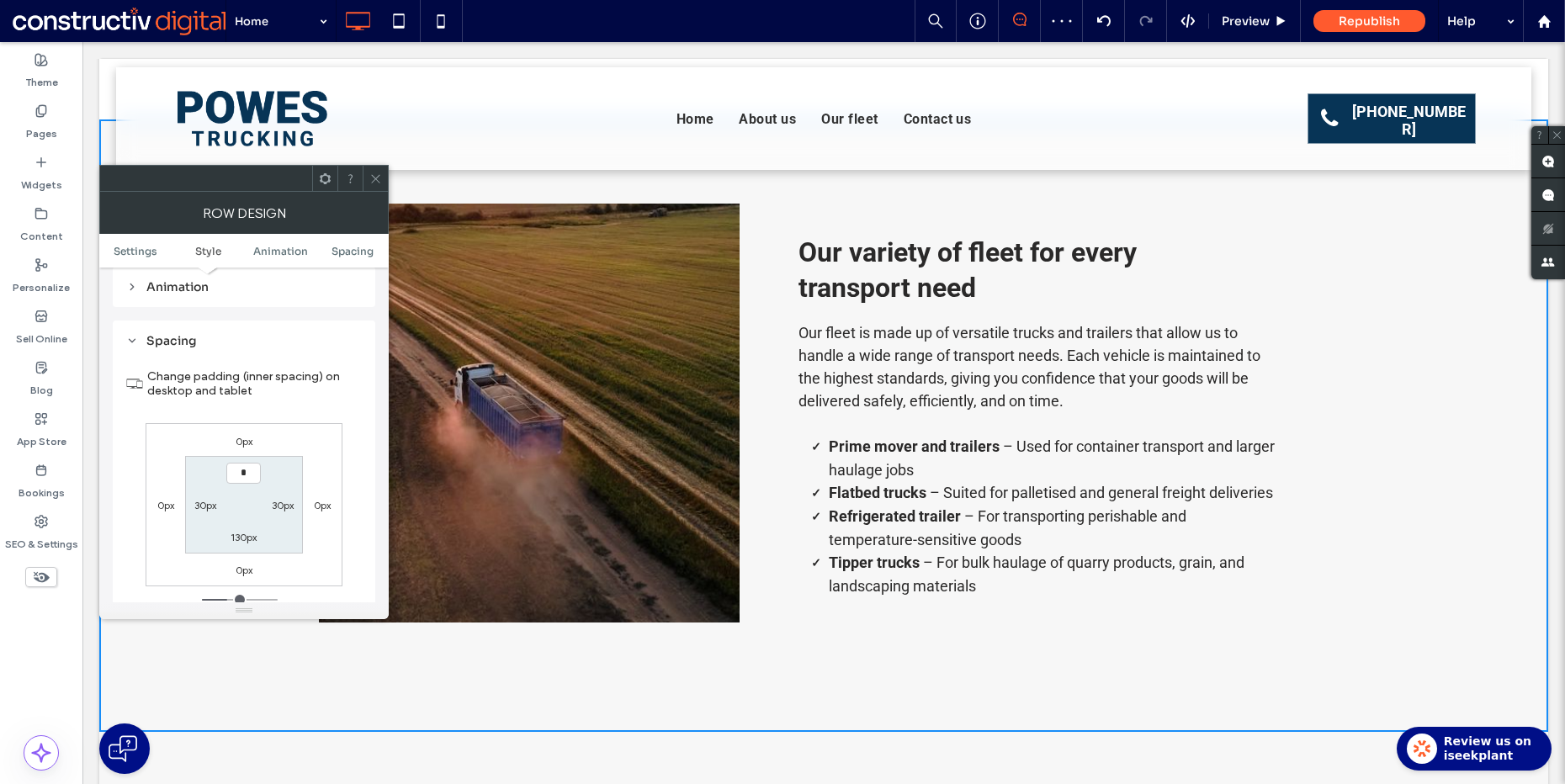
type input "***"
type input "*"
click at [376, 176] on icon at bounding box center [375, 178] width 13 height 13
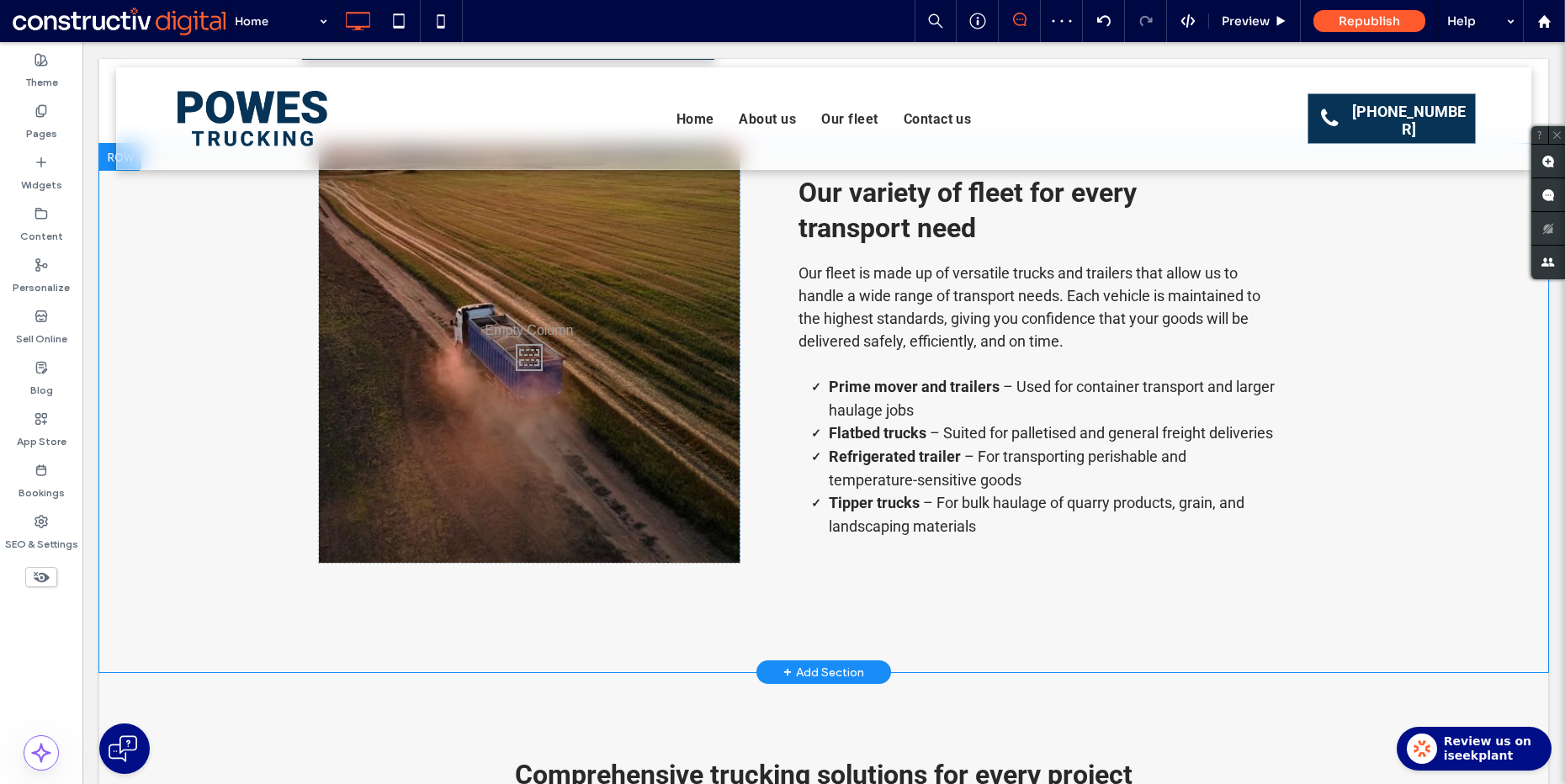
scroll to position [1447, 0]
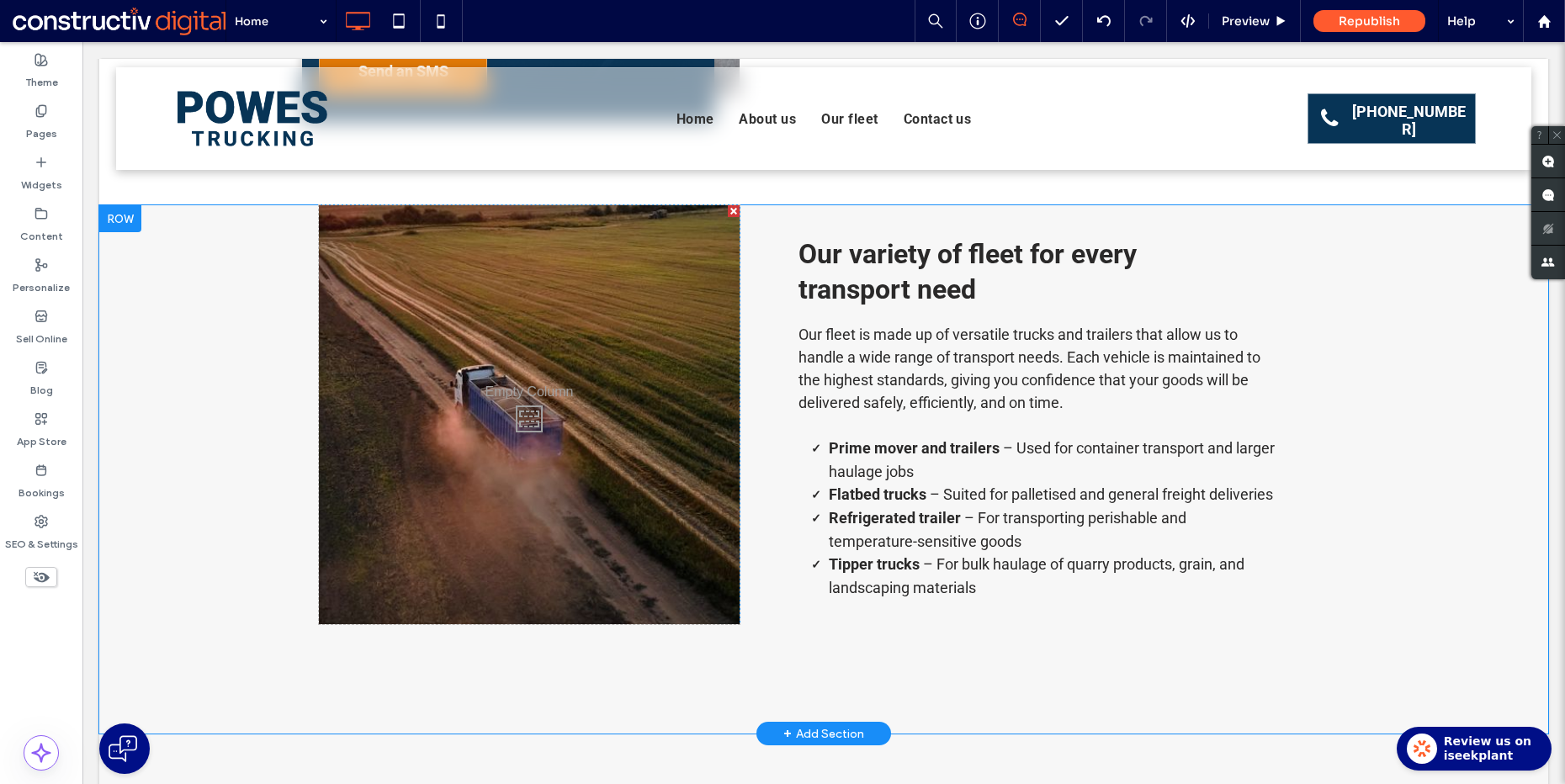
click at [969, 244] on span "Our variety of fleet for every transport need" at bounding box center [967, 271] width 338 height 67
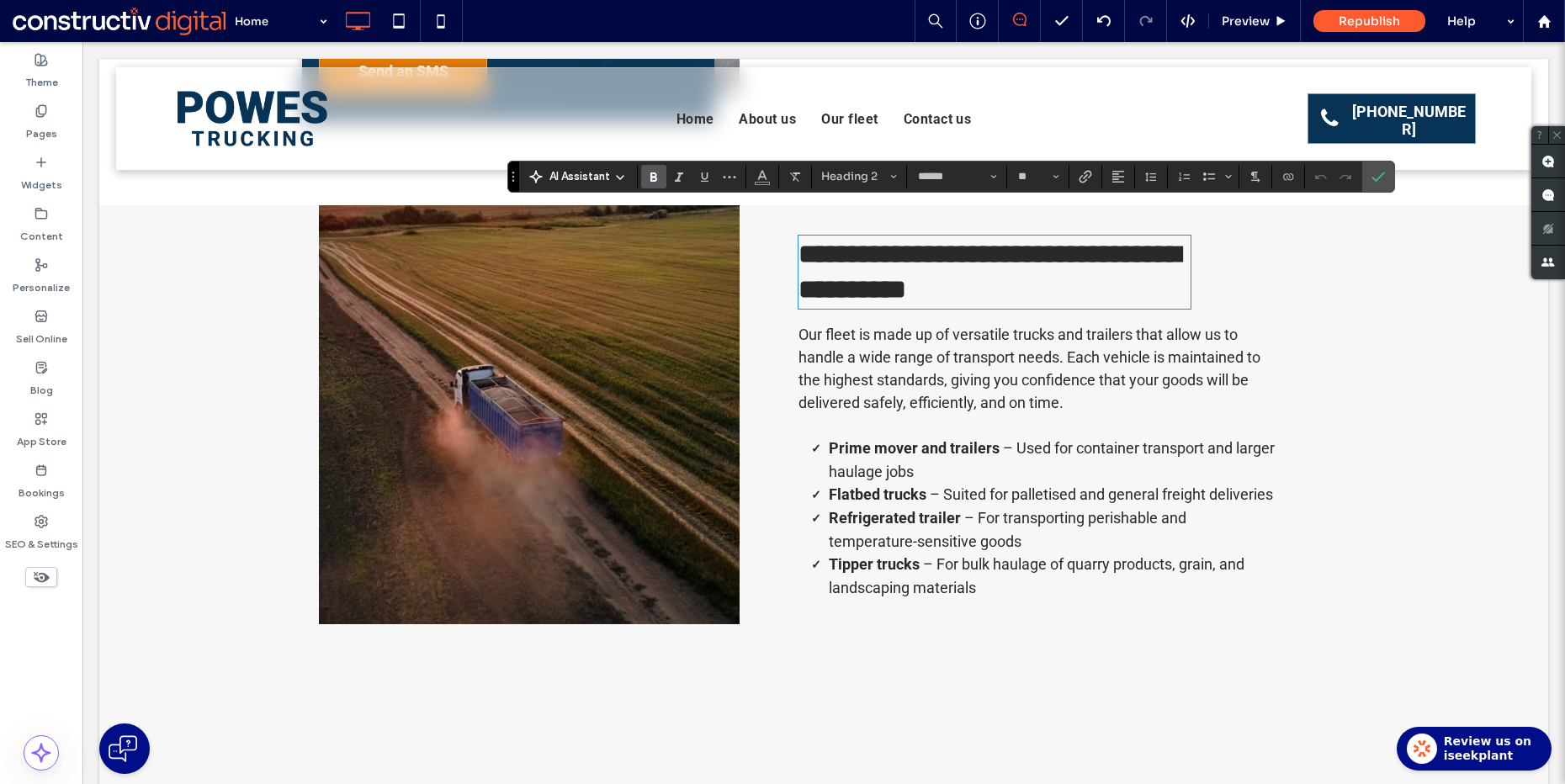
type input "**"
click at [1007, 331] on span "Our fleet is made up of versatile trucks and trailers that allow us to handle a…" at bounding box center [1030, 368] width 462 height 86
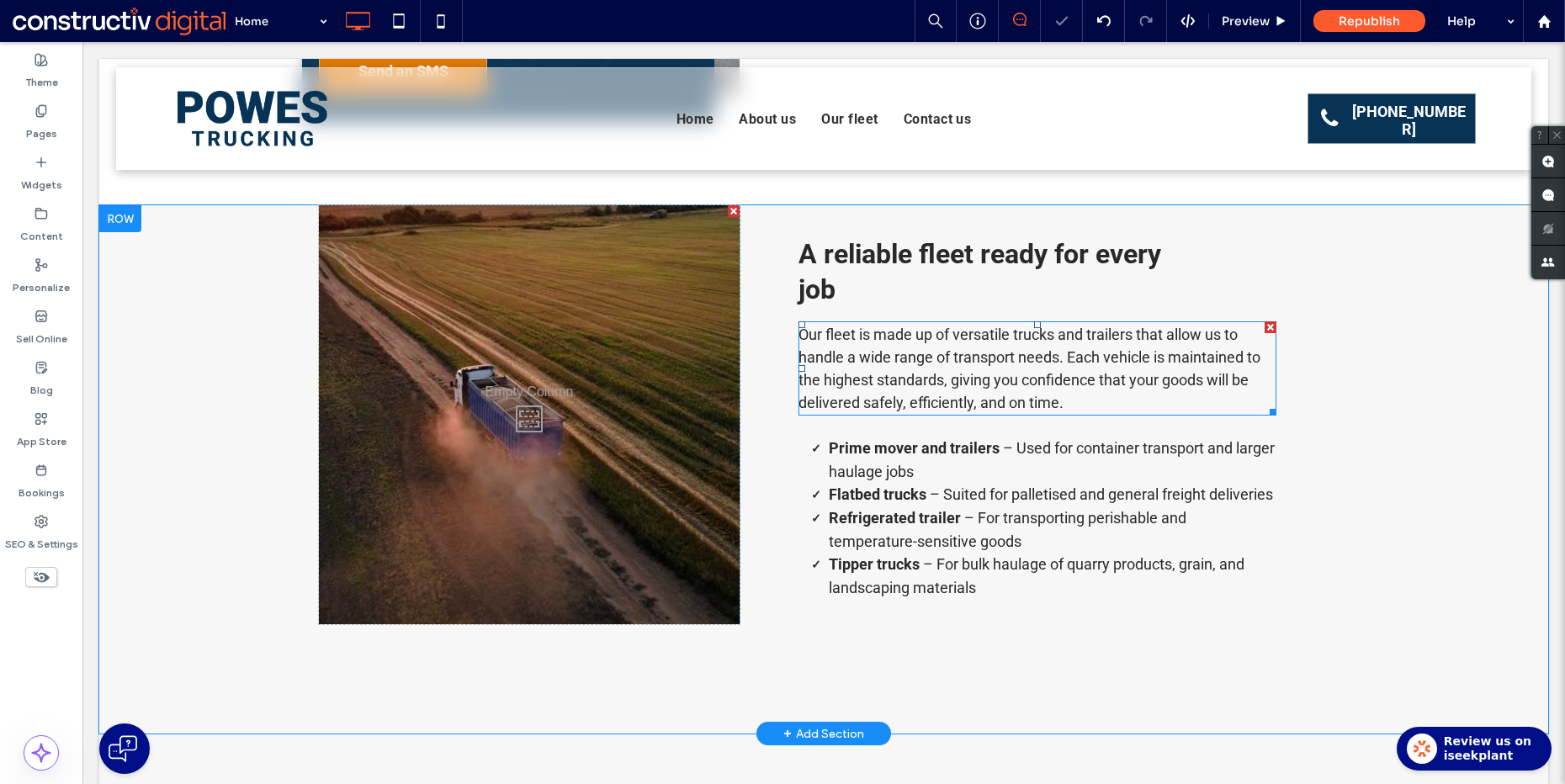
click at [1087, 339] on p "Our fleet is made up of versatile trucks and trailers that allow us to handle a…" at bounding box center [1037, 368] width 478 height 91
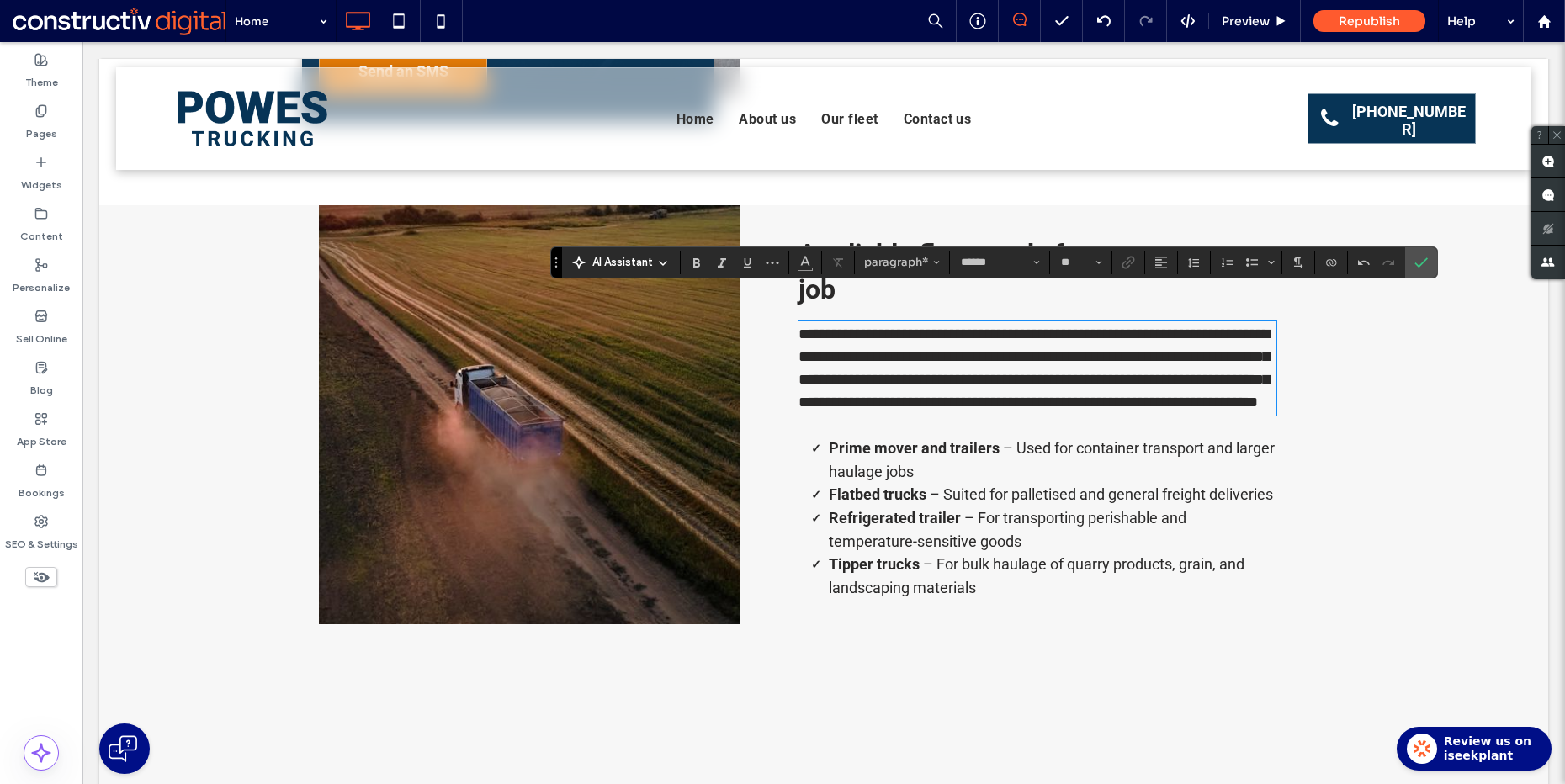
click at [982, 469] on li "Prime mover and trailers – Used for container transport and larger haulage jobs" at bounding box center [1052, 459] width 448 height 46
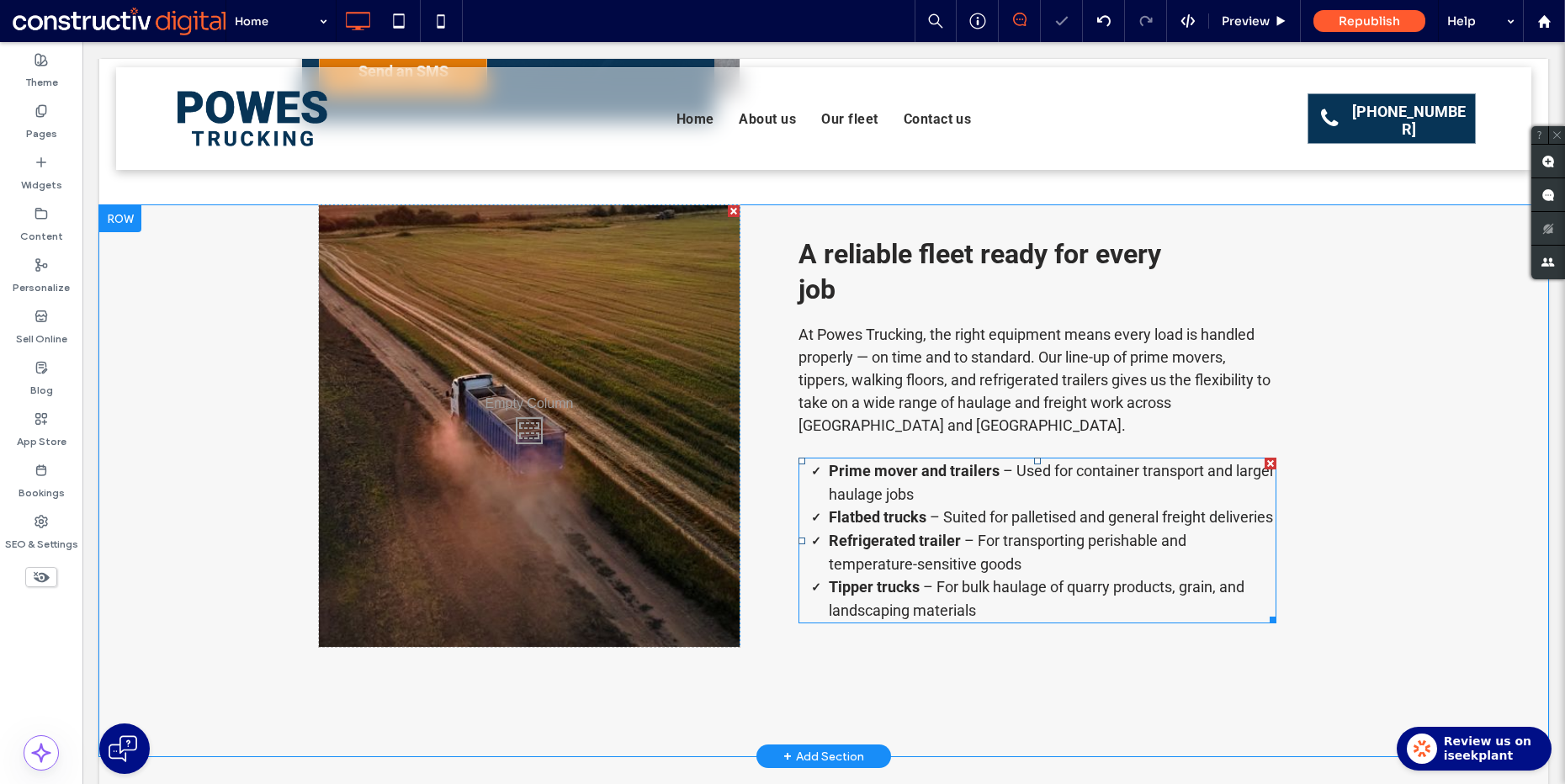
click at [984, 463] on li "Prime mover and trailers – Used for container transport and larger haulage jobs" at bounding box center [1052, 482] width 448 height 46
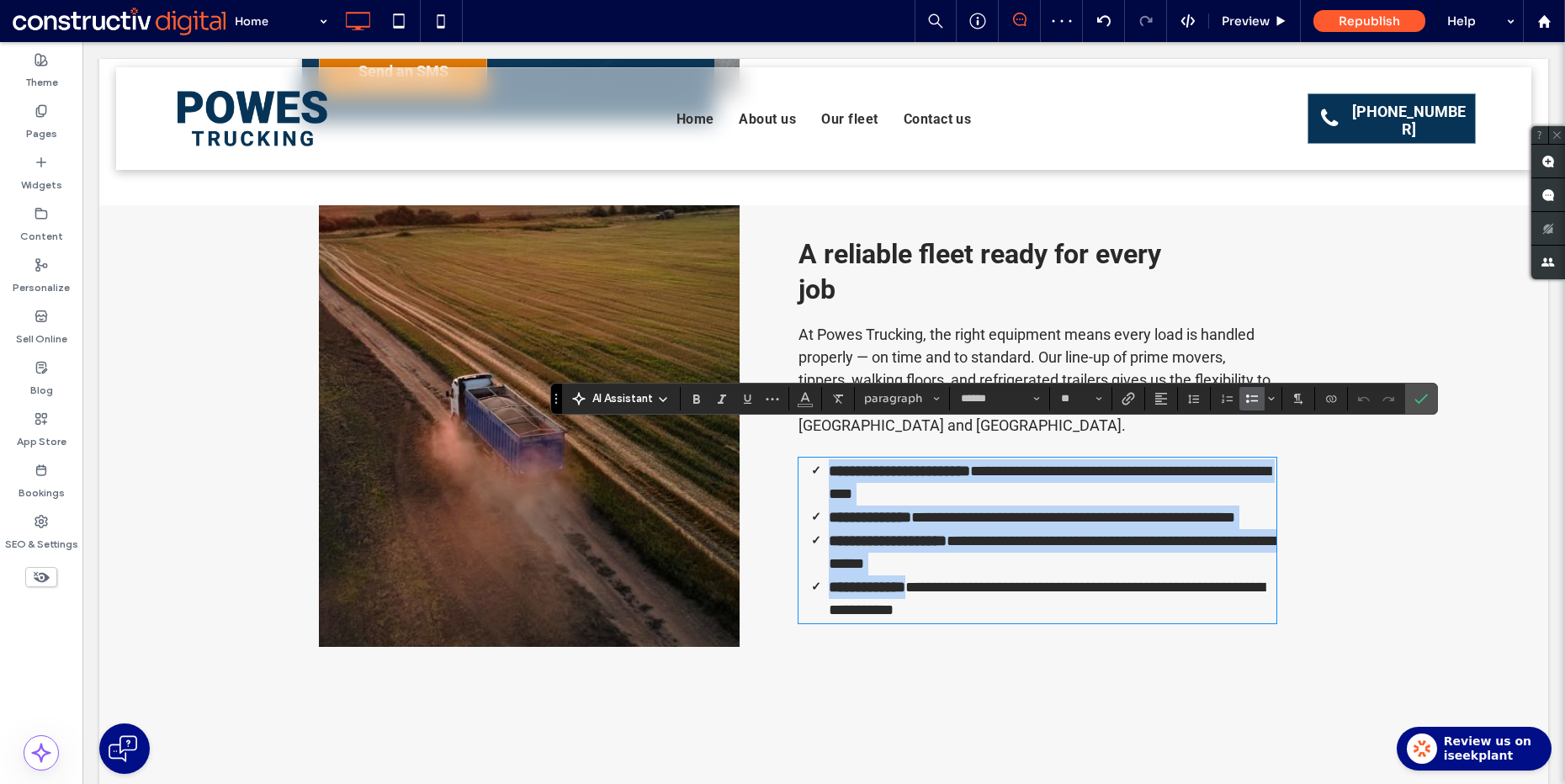
click at [999, 464] on span "**********" at bounding box center [1049, 482] width 442 height 37
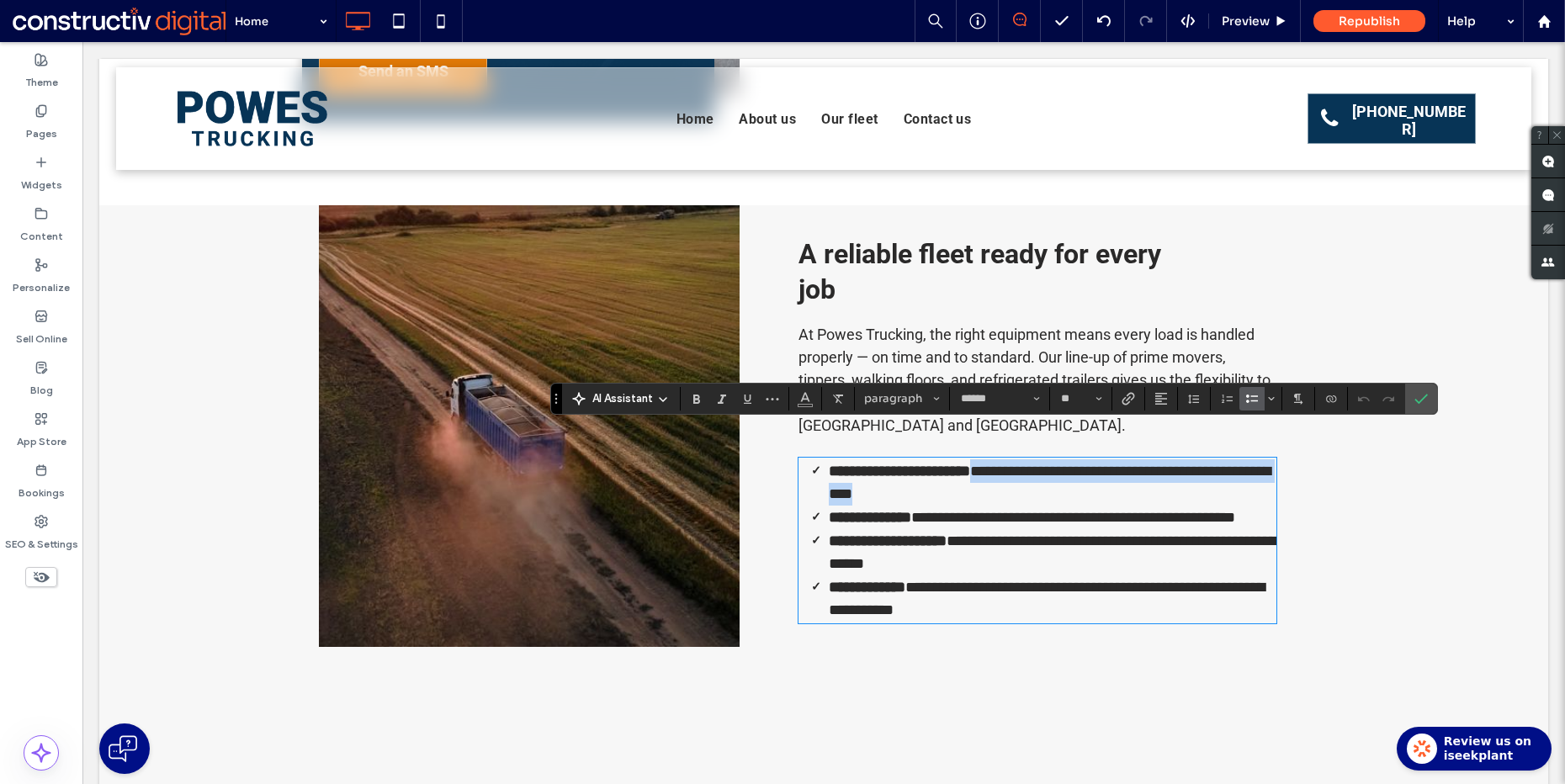
drag, startPoint x: 990, startPoint y: 440, endPoint x: 993, endPoint y: 469, distance: 29.2
click at [993, 469] on li "**********" at bounding box center [1052, 482] width 448 height 46
click at [1001, 467] on li "**********" at bounding box center [1052, 482] width 448 height 46
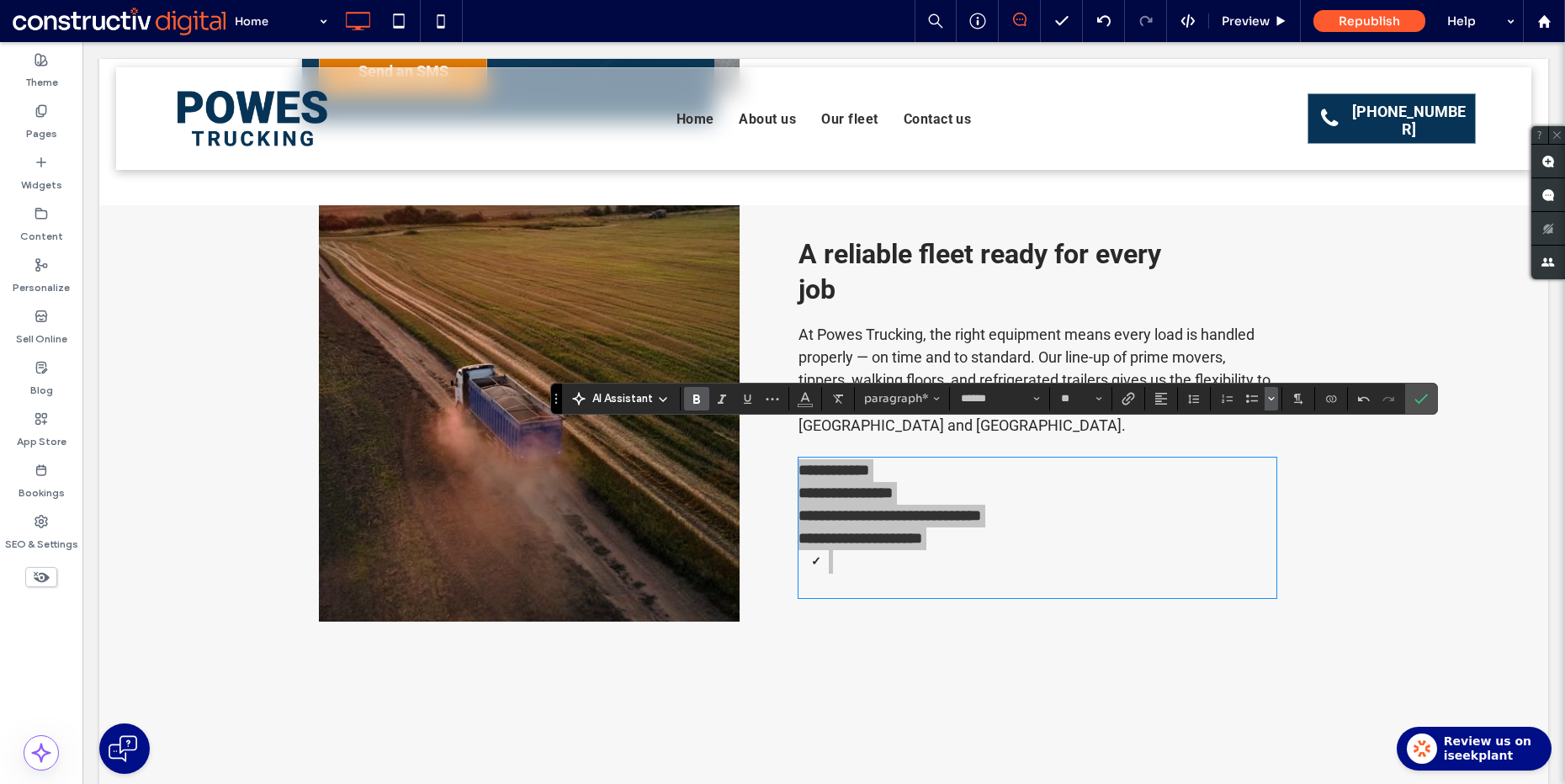
click at [1268, 398] on icon "Bulleted list menu" at bounding box center [1272, 399] width 10 height 10
click at [1415, 319] on div "➞" at bounding box center [1406, 317] width 30 height 30
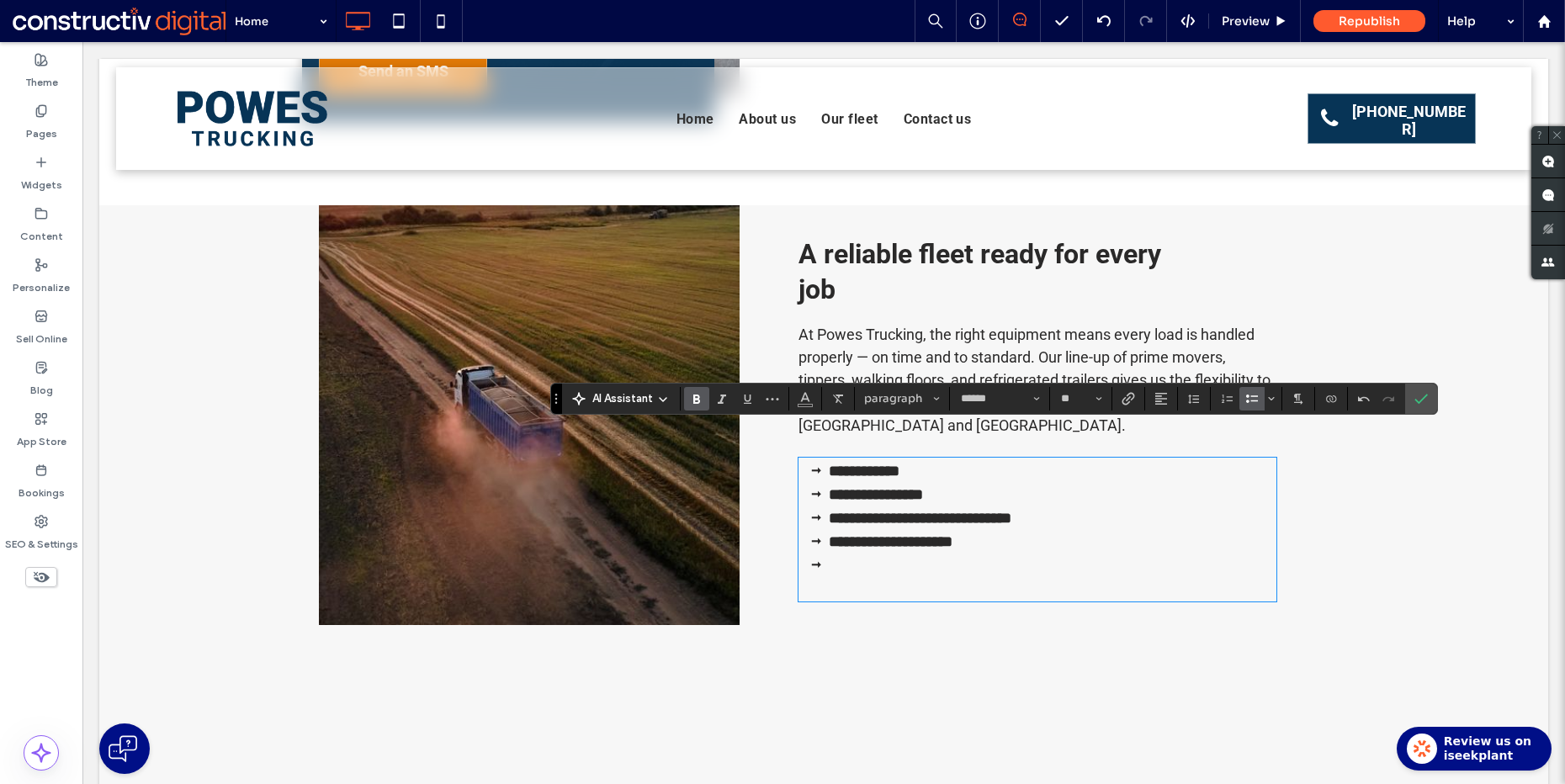
click at [896, 553] on li at bounding box center [1052, 576] width 448 height 46
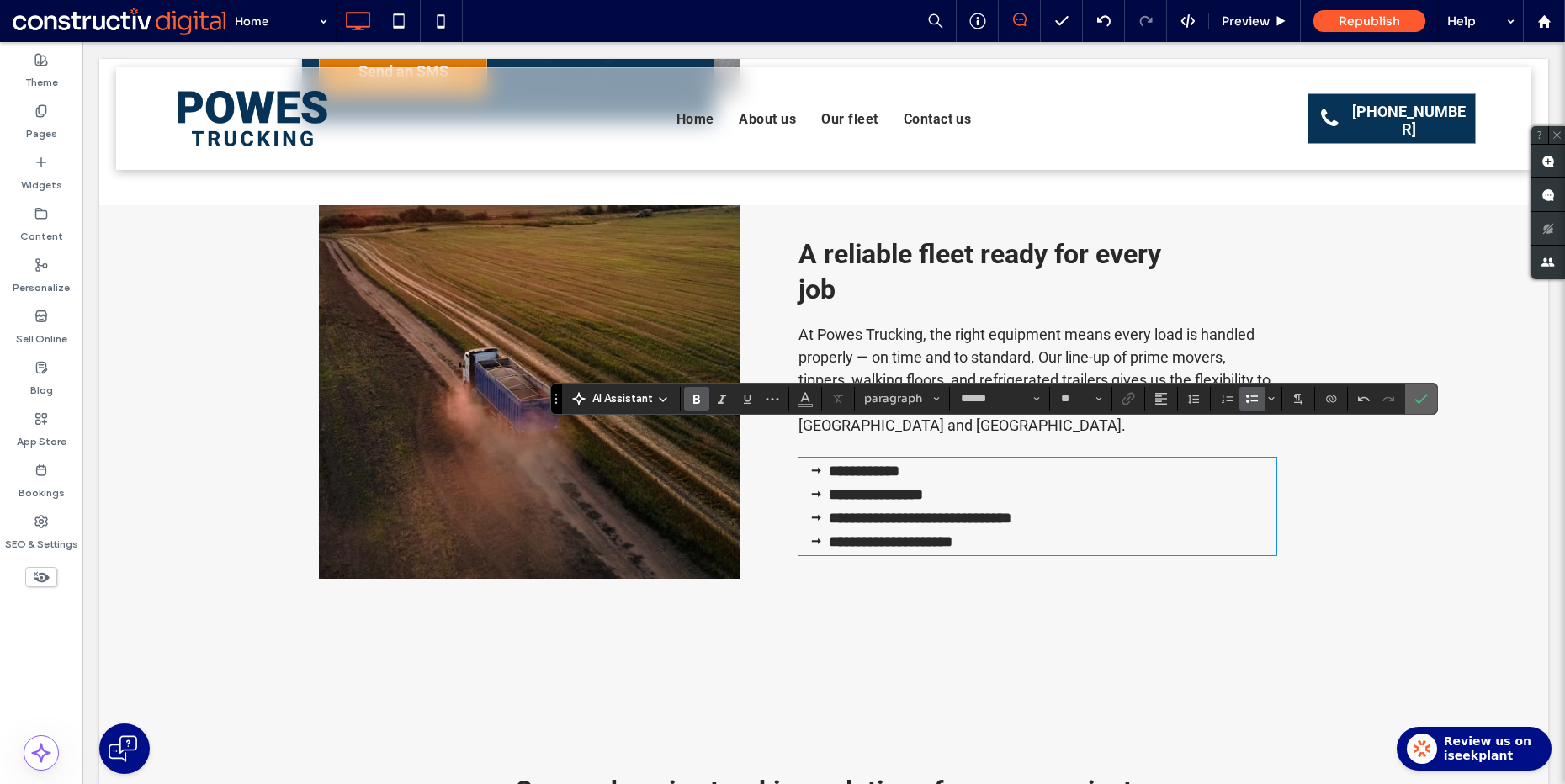
click at [1422, 402] on icon "Confirm" at bounding box center [1421, 399] width 14 height 14
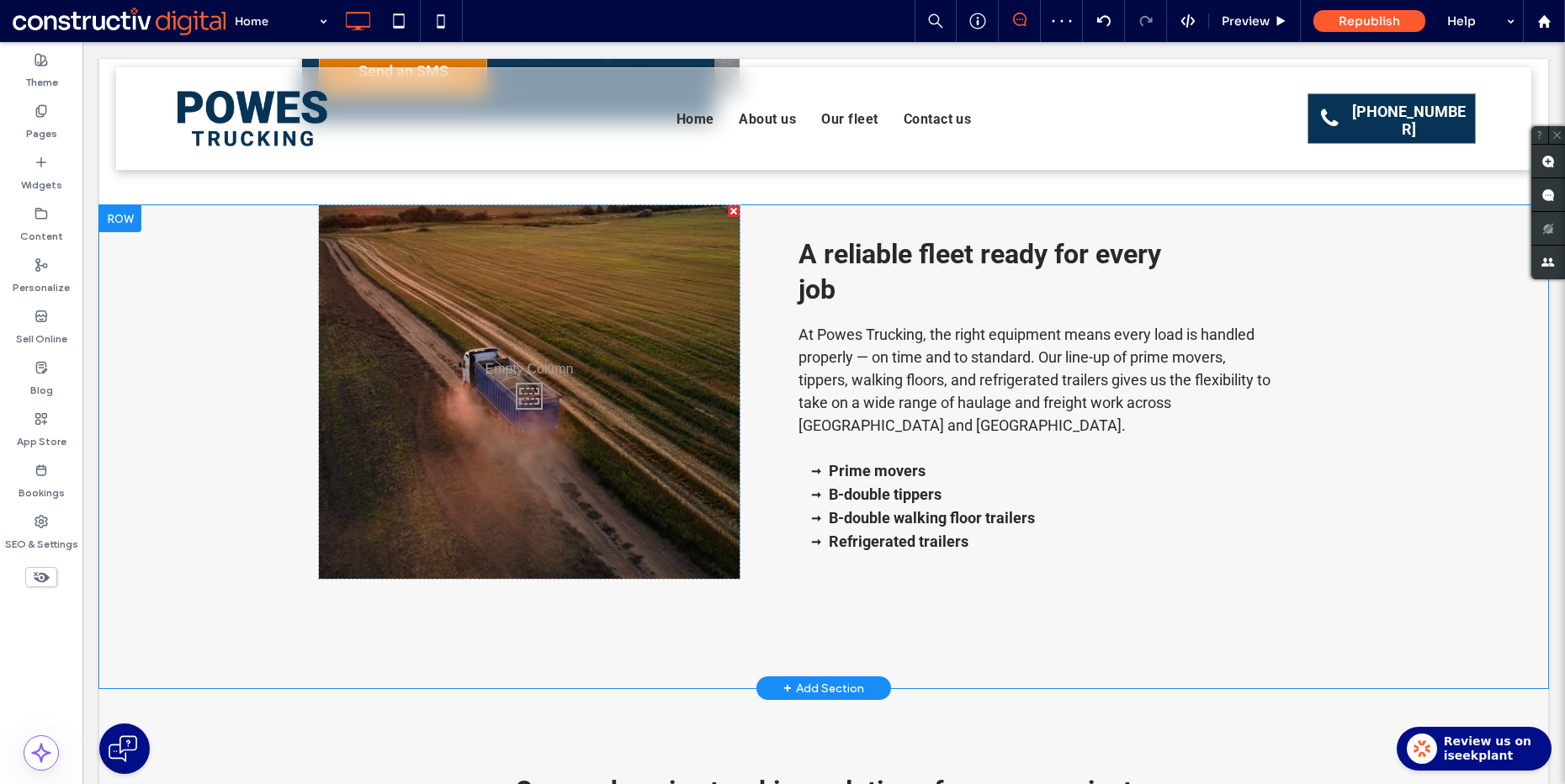
click at [861, 462] on strong "Prime movers" at bounding box center [877, 470] width 97 height 18
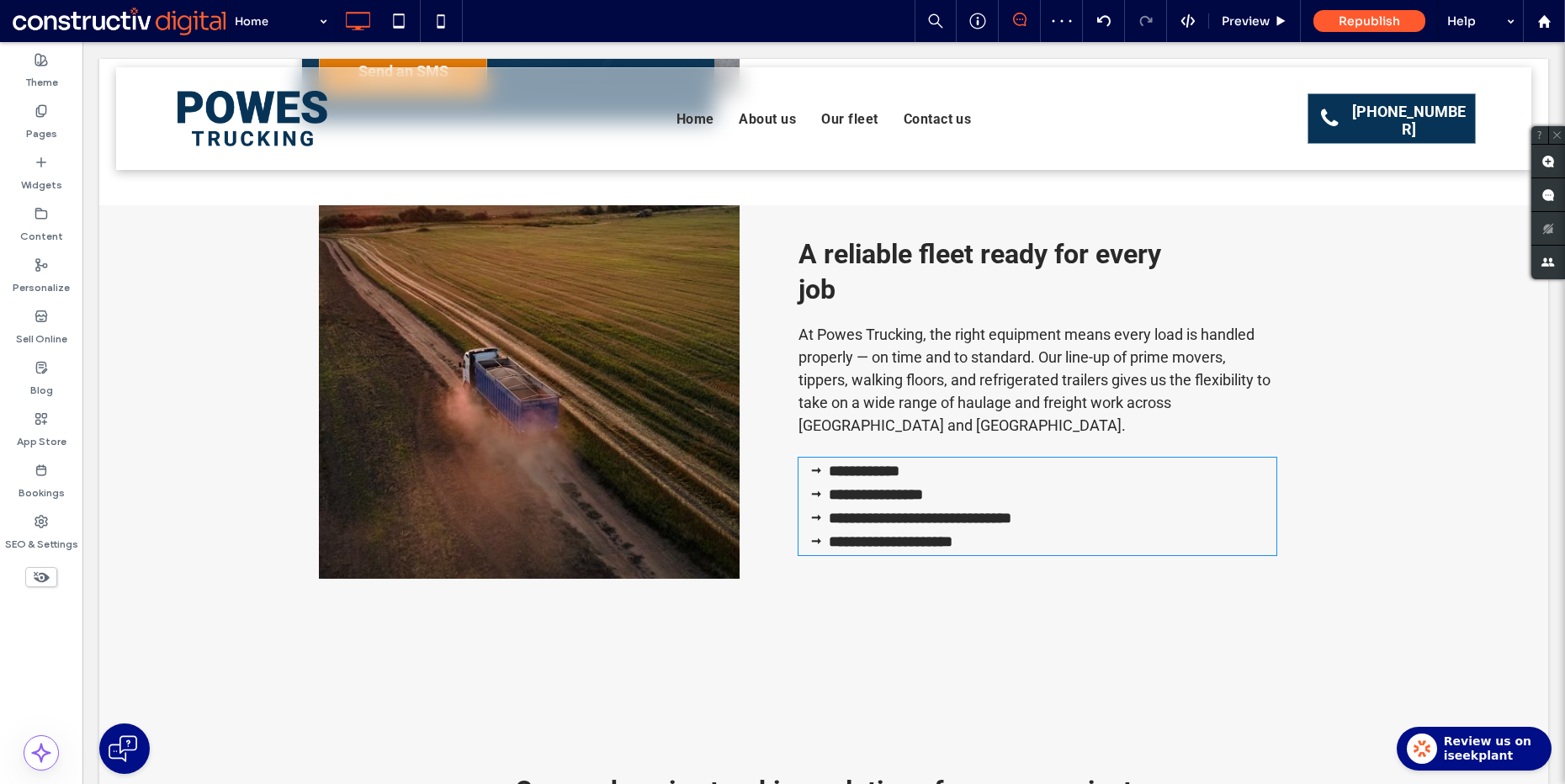
type input "******"
type input "**"
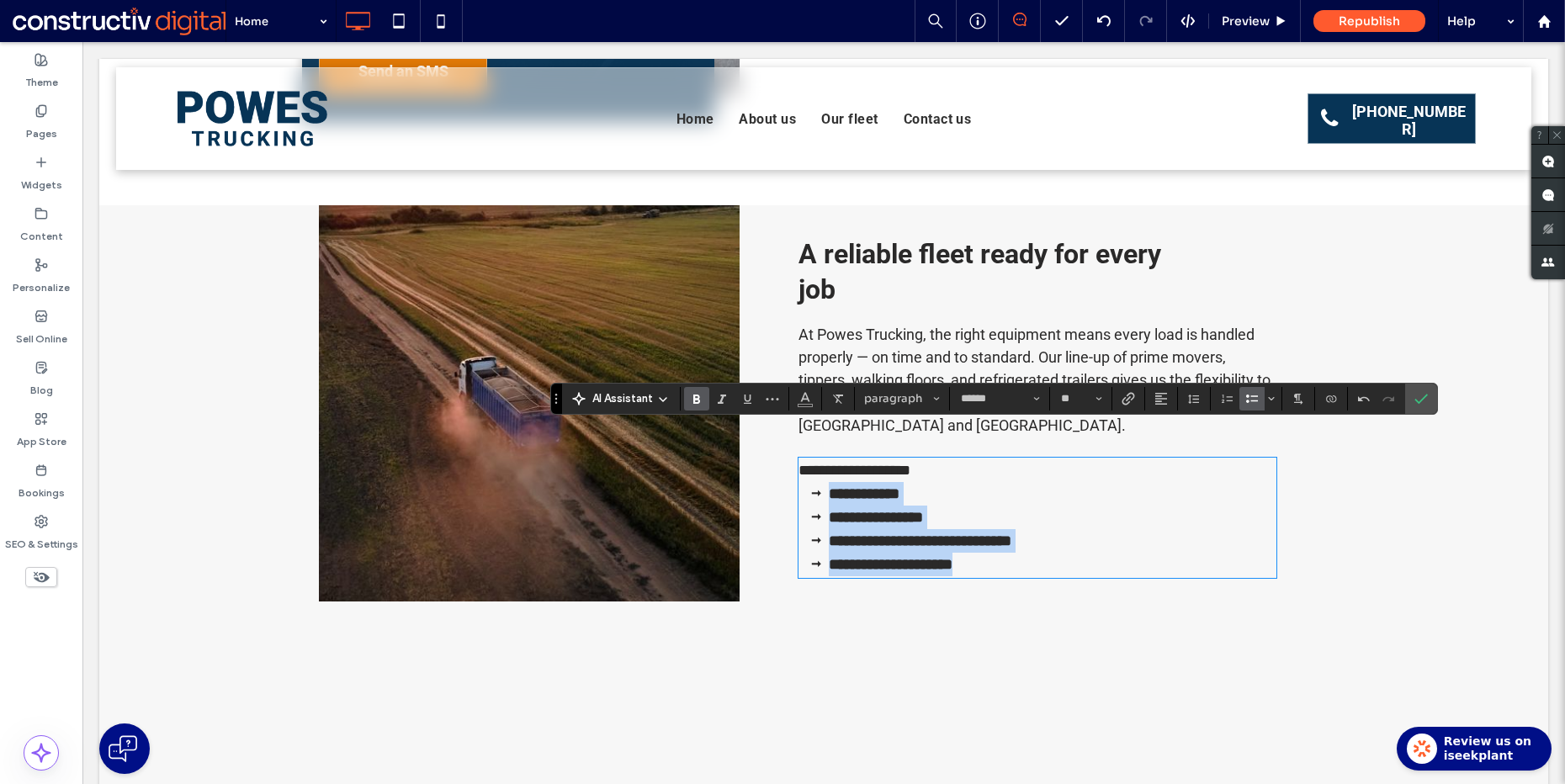
drag, startPoint x: 977, startPoint y: 533, endPoint x: 789, endPoint y: 468, distance: 198.9
click at [789, 468] on div "**********" at bounding box center [1034, 403] width 589 height 396
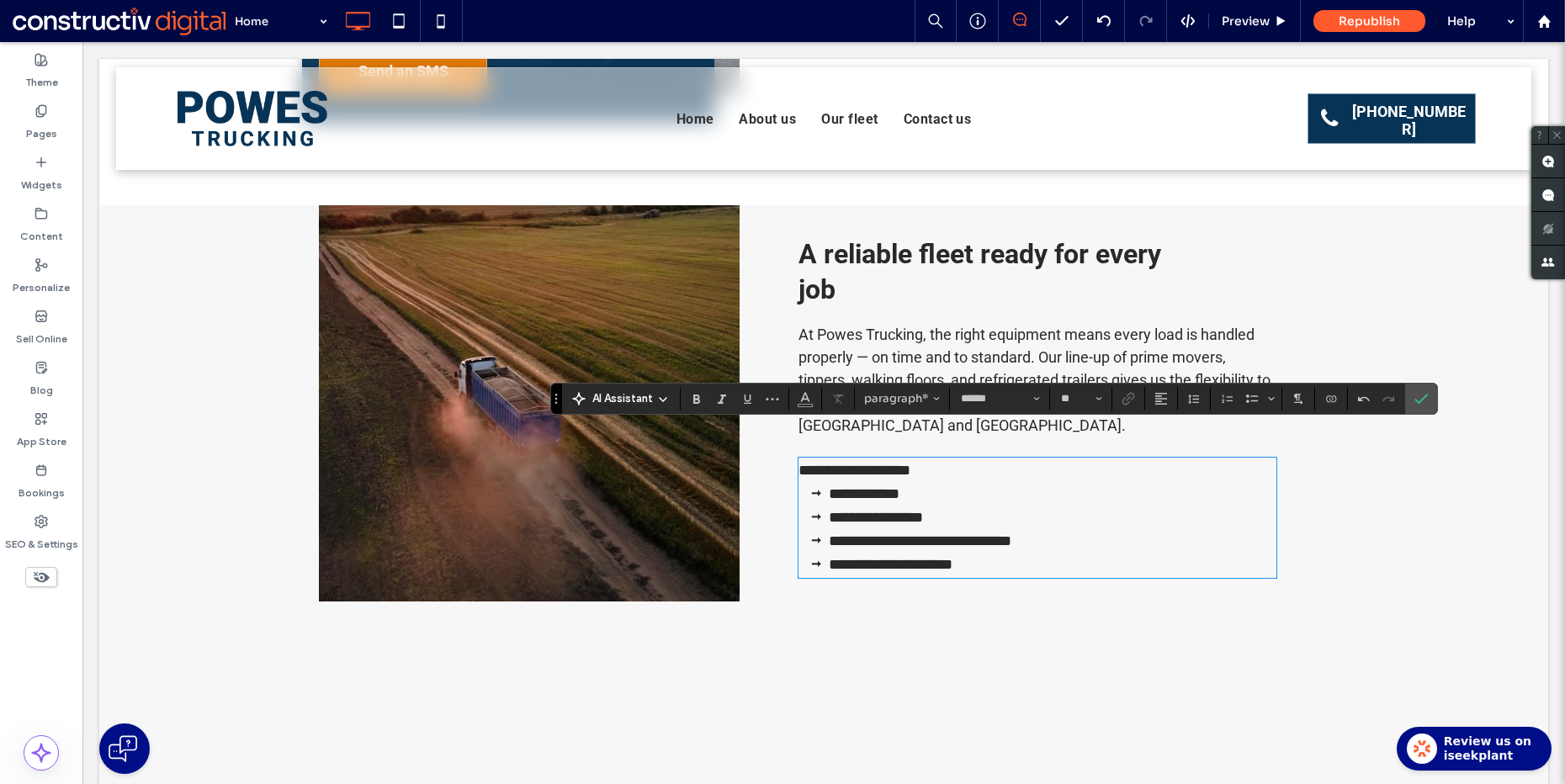
click at [920, 459] on p "**********" at bounding box center [1037, 470] width 478 height 23
drag, startPoint x: 937, startPoint y: 431, endPoint x: 772, endPoint y: 438, distance: 165.1
click at [772, 438] on div "**********" at bounding box center [1034, 403] width 589 height 396
click at [1020, 459] on p "**********" at bounding box center [1037, 470] width 478 height 23
click at [1423, 392] on icon "Confirm" at bounding box center [1421, 399] width 14 height 14
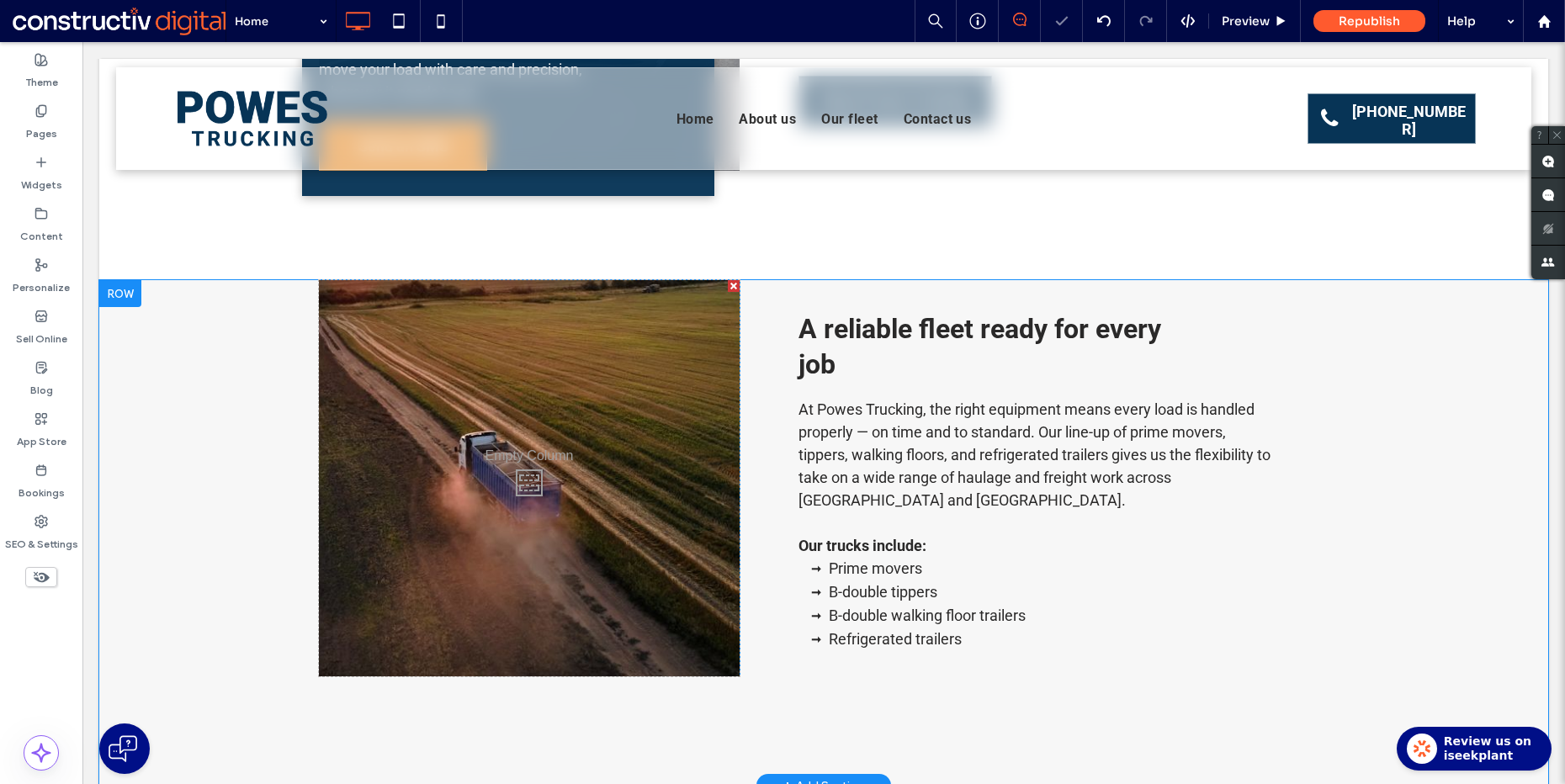
scroll to position [1356, 0]
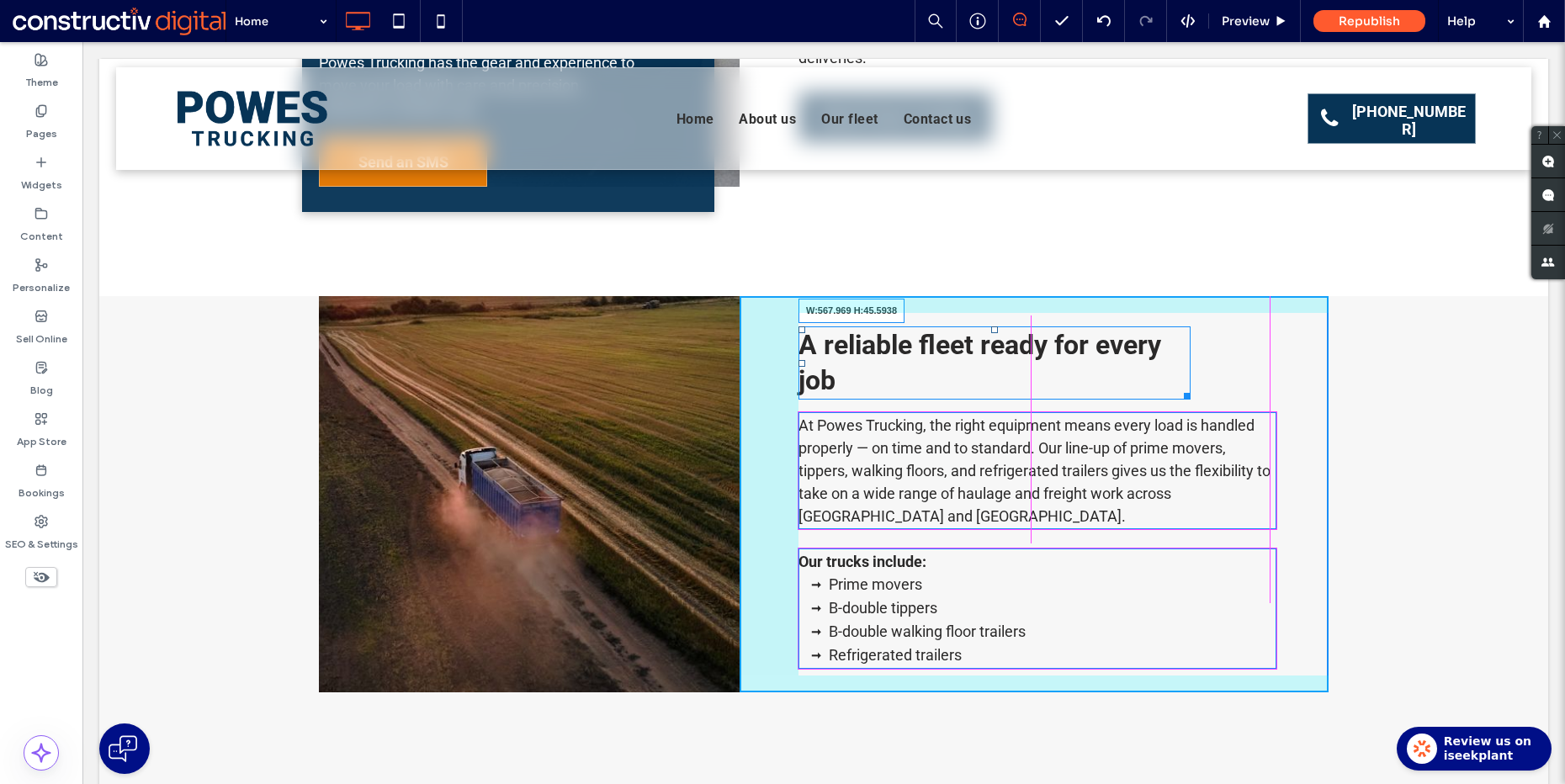
drag, startPoint x: 1175, startPoint y: 360, endPoint x: 1300, endPoint y: 400, distance: 131.2
click at [1260, 355] on div "A reliable fleet ready for every job W:567.969 H:45.5938 At Powes Trucking, the…" at bounding box center [1034, 493] width 589 height 396
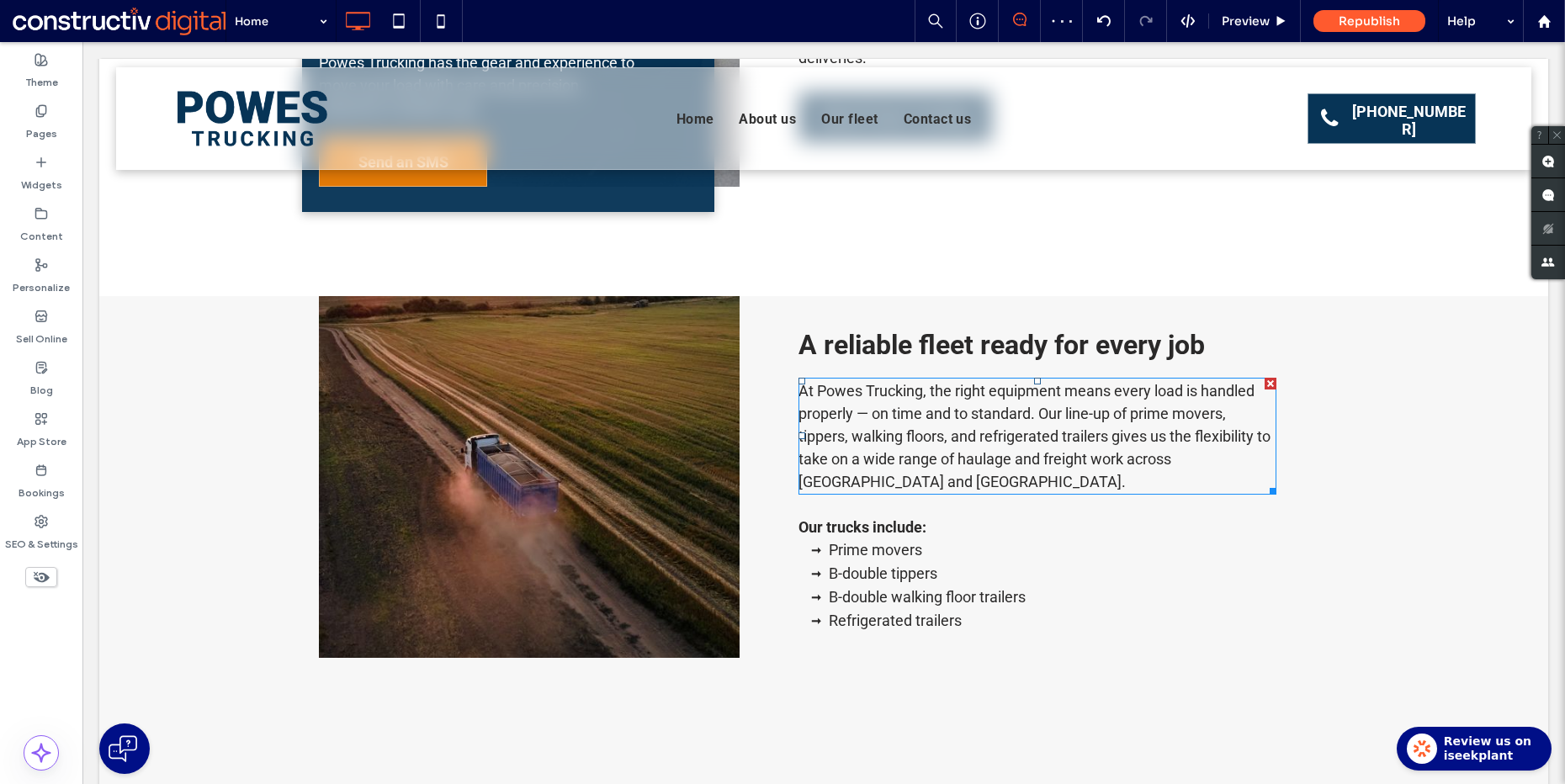
click at [1070, 389] on span "At Powes Trucking, the right equipment means every load is handled properly — o…" at bounding box center [1035, 435] width 472 height 108
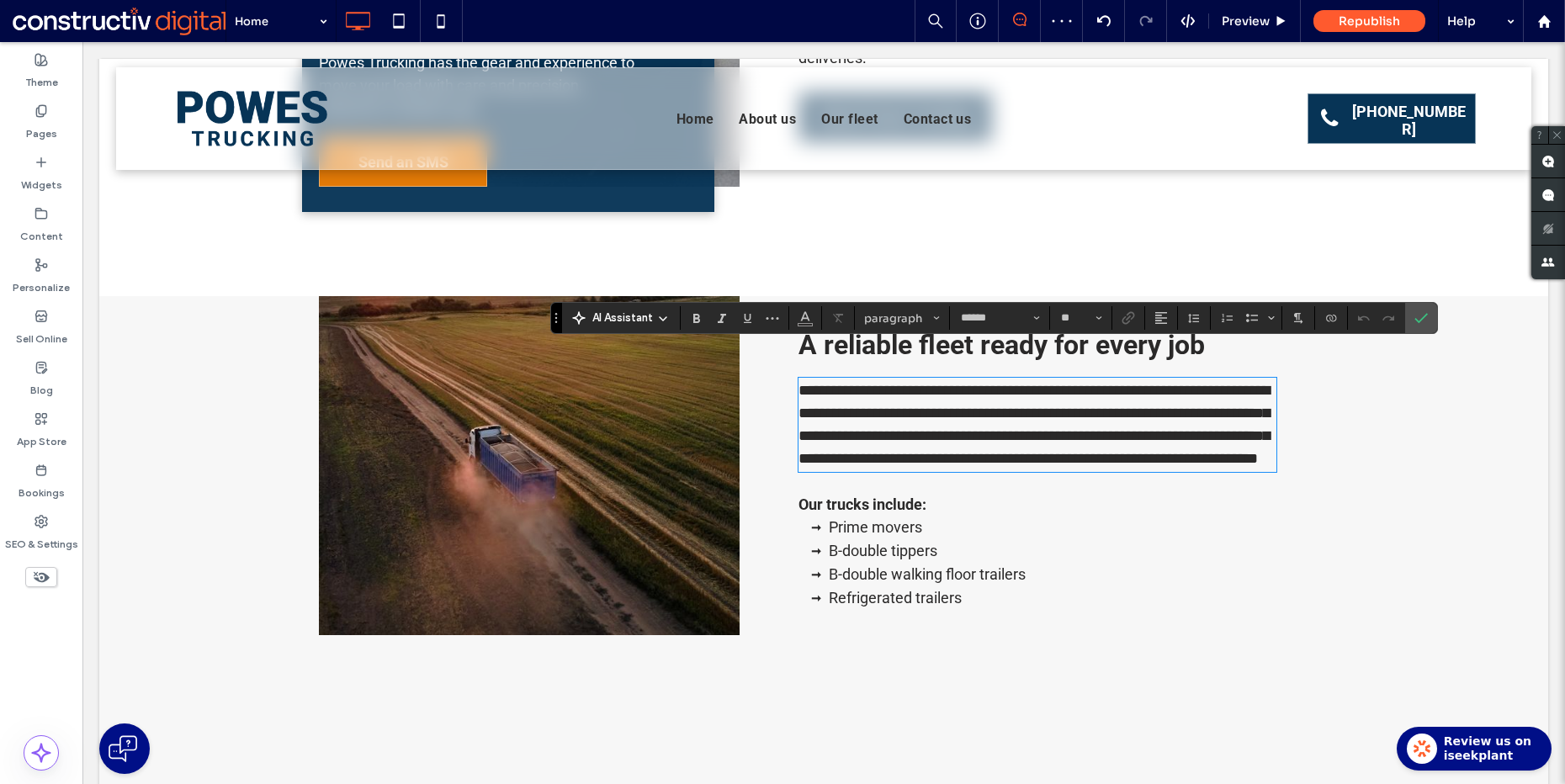
click at [1054, 383] on span "**********" at bounding box center [1034, 424] width 471 height 84
drag, startPoint x: 1037, startPoint y: 382, endPoint x: 1216, endPoint y: 384, distance: 179.0
click at [1216, 384] on span "**********" at bounding box center [1034, 424] width 471 height 84
click at [1129, 319] on icon "Link" at bounding box center [1129, 318] width 14 height 14
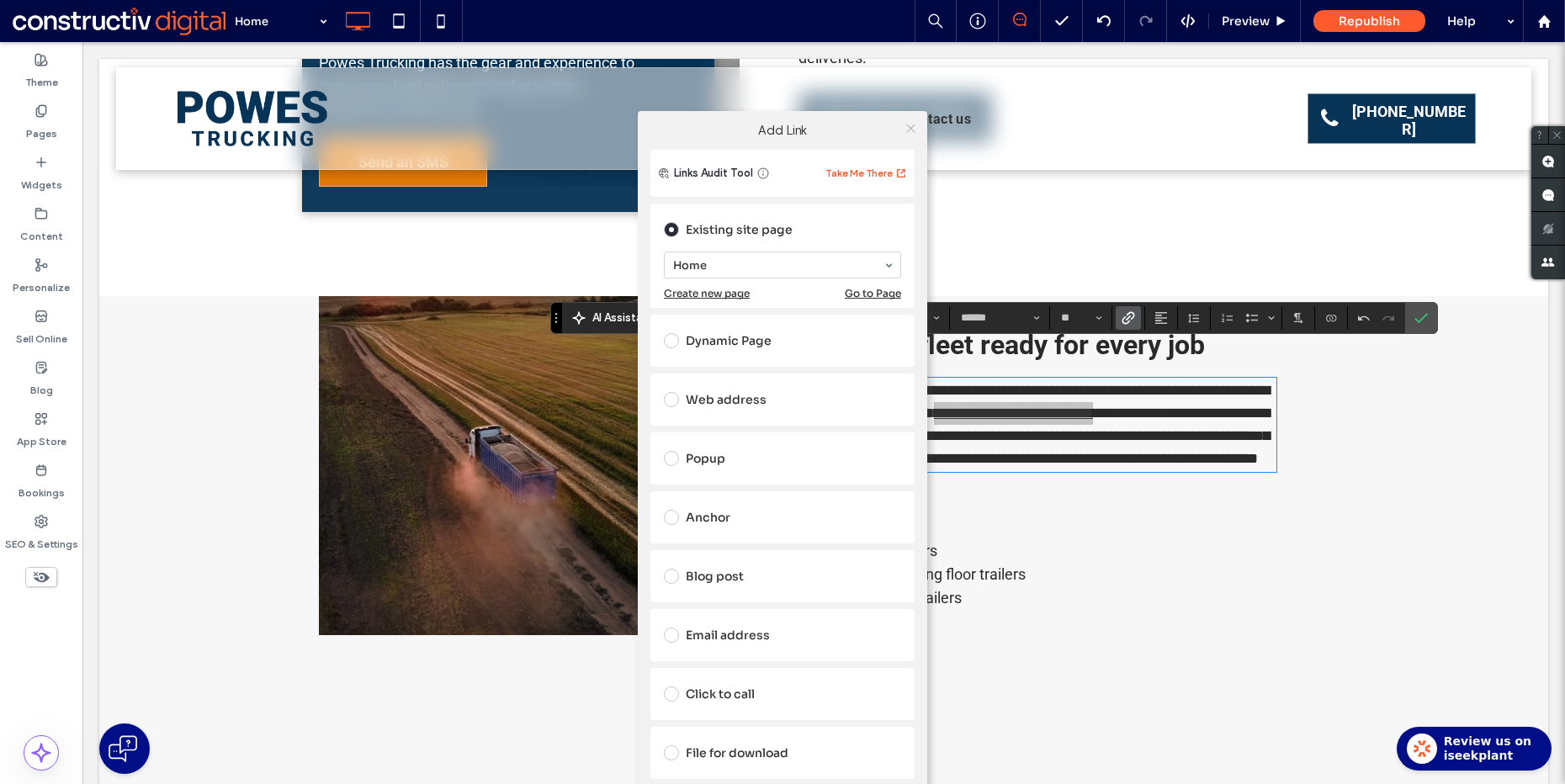
click at [915, 127] on div at bounding box center [910, 128] width 26 height 26
click at [913, 127] on icon at bounding box center [910, 128] width 13 height 13
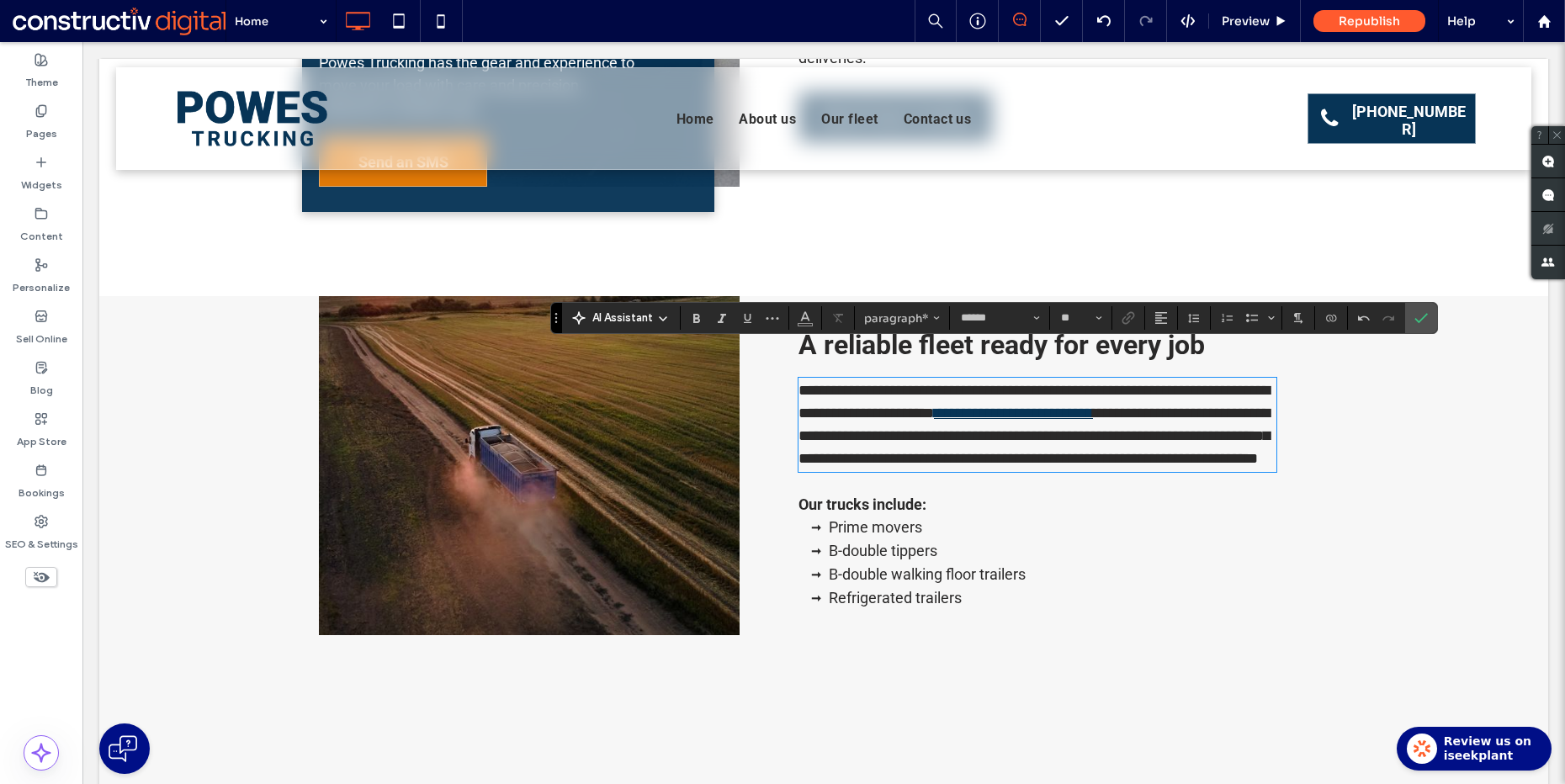
click at [1134, 441] on p "**********" at bounding box center [1037, 424] width 478 height 91
drag, startPoint x: 1220, startPoint y: 383, endPoint x: 1037, endPoint y: 383, distance: 183.0
click at [1037, 383] on p "**********" at bounding box center [1037, 424] width 478 height 91
click at [1124, 320] on icon "Link" at bounding box center [1129, 318] width 14 height 14
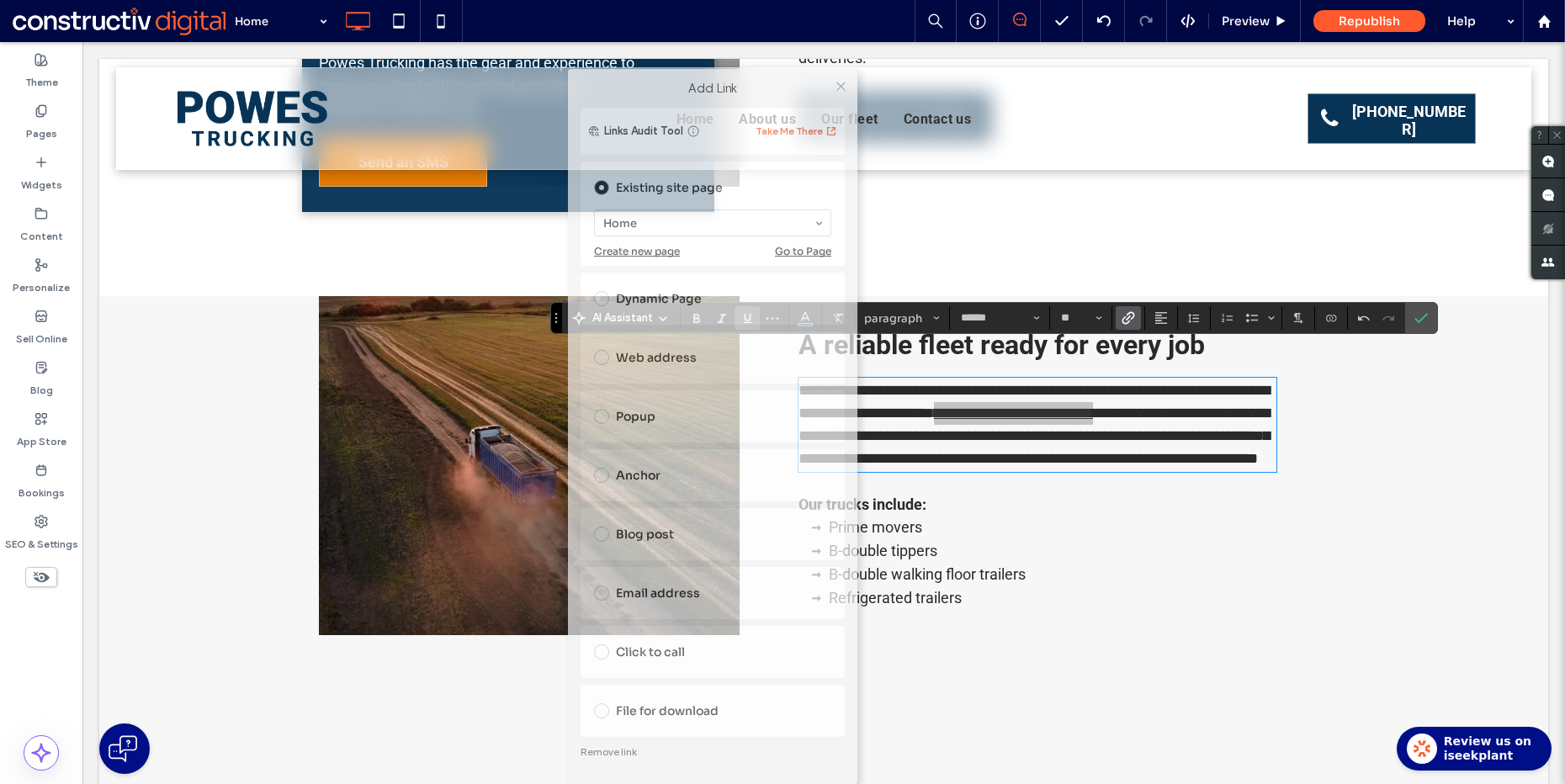
drag, startPoint x: 812, startPoint y: 120, endPoint x: 716, endPoint y: 109, distance: 96.6
click at [716, 109] on div "Add Link Links Audit Tool Take Me There Existing site page Home Create new page…" at bounding box center [713, 426] width 290 height 715
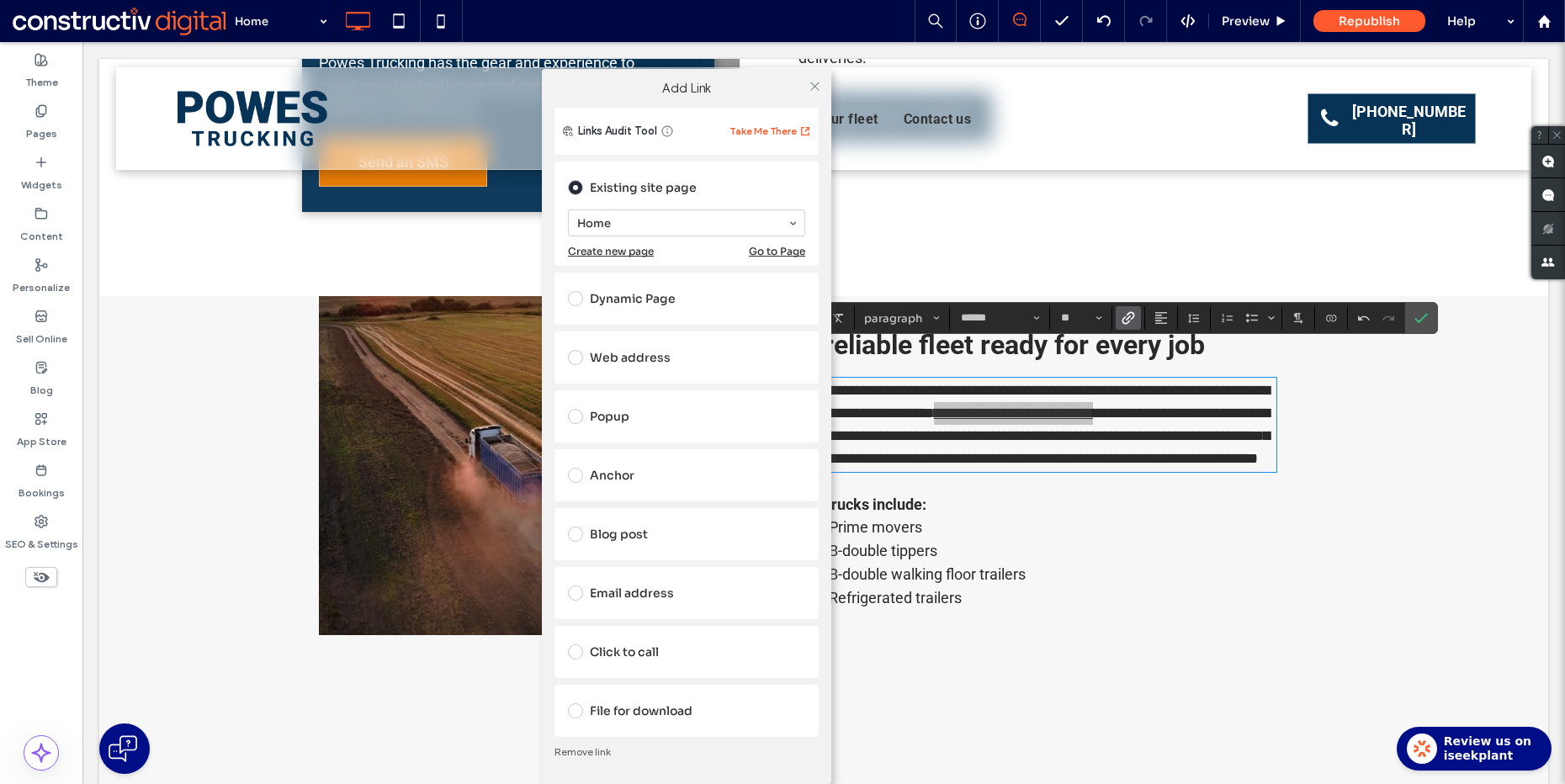
click at [600, 754] on link "Remove link" at bounding box center [686, 752] width 264 height 14
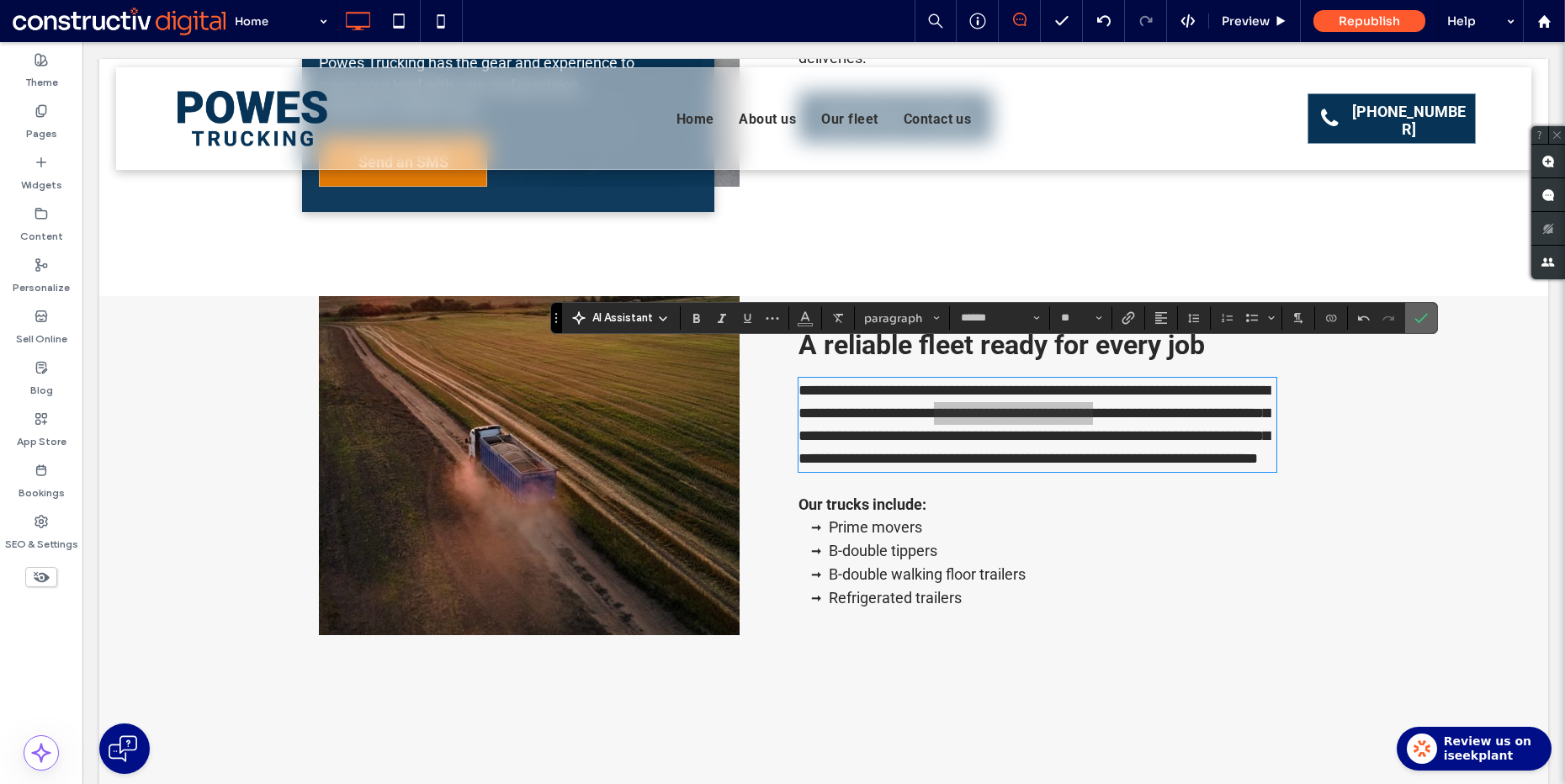
click at [1424, 306] on span "Confirm" at bounding box center [1421, 318] width 14 height 29
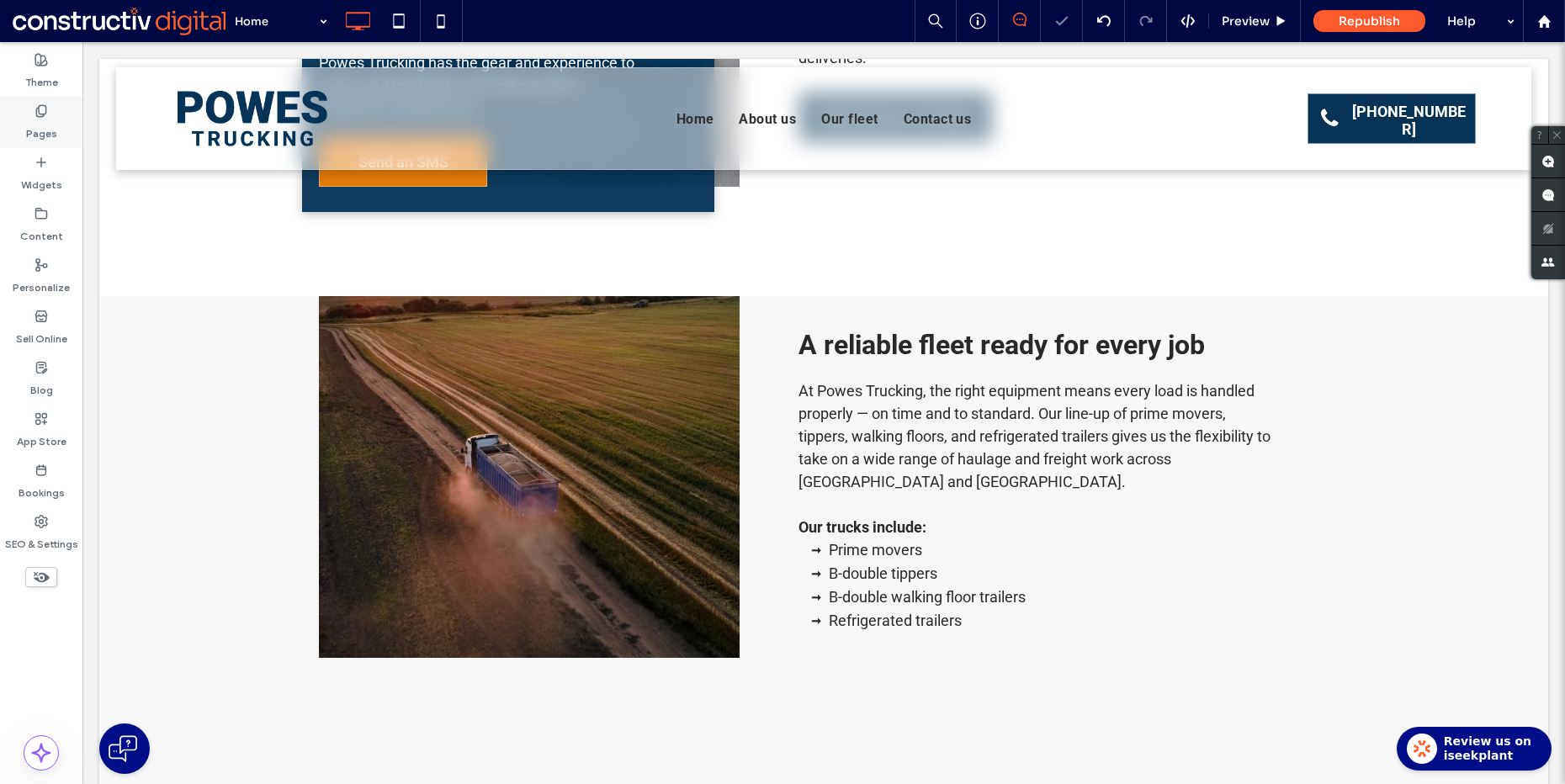
click at [15, 123] on div "Pages" at bounding box center [41, 123] width 83 height 51
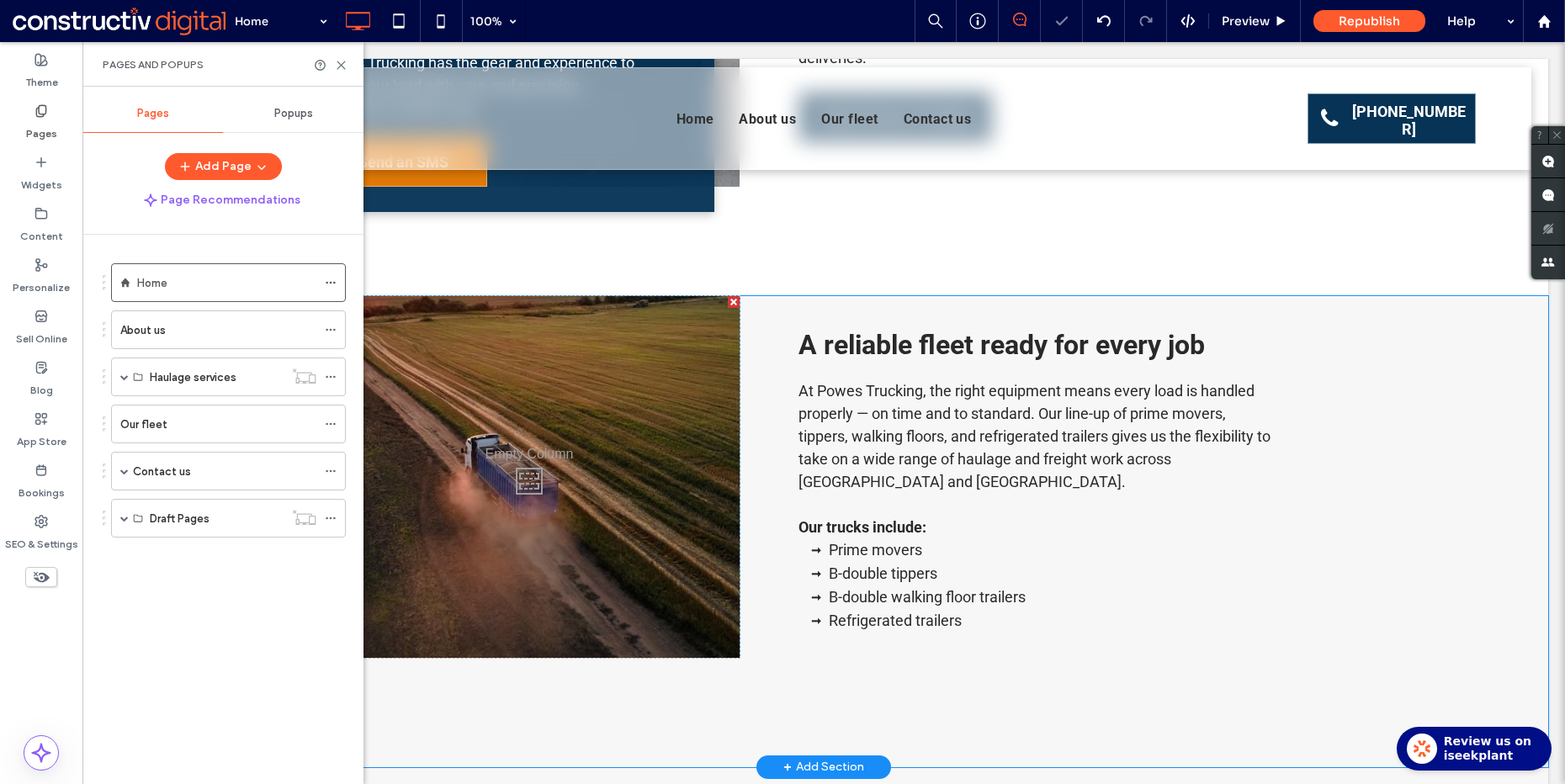
click at [621, 383] on div "Click To Paste Click To Paste" at bounding box center [529, 476] width 421 height 361
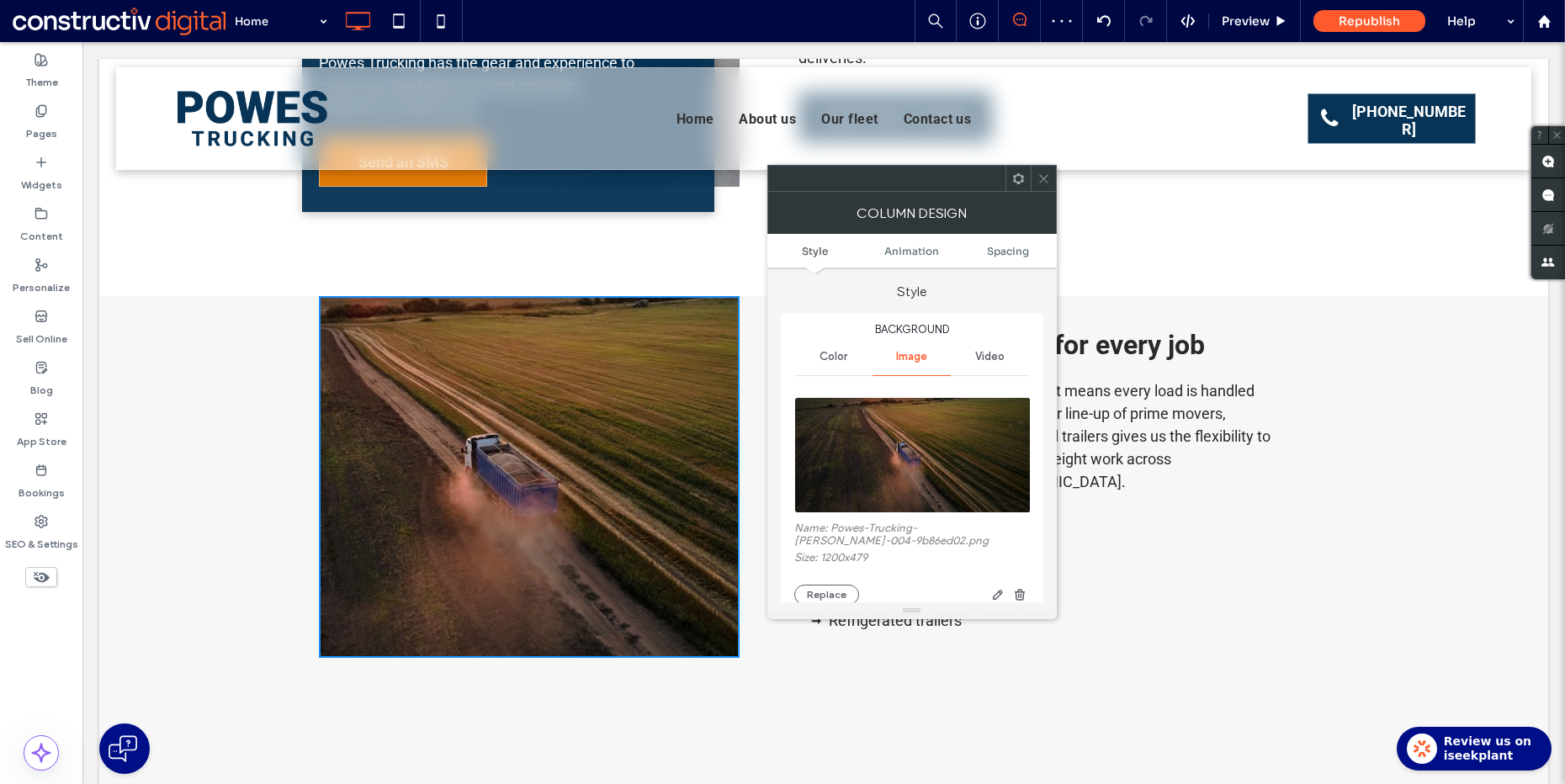
click at [924, 458] on img at bounding box center [913, 455] width 237 height 116
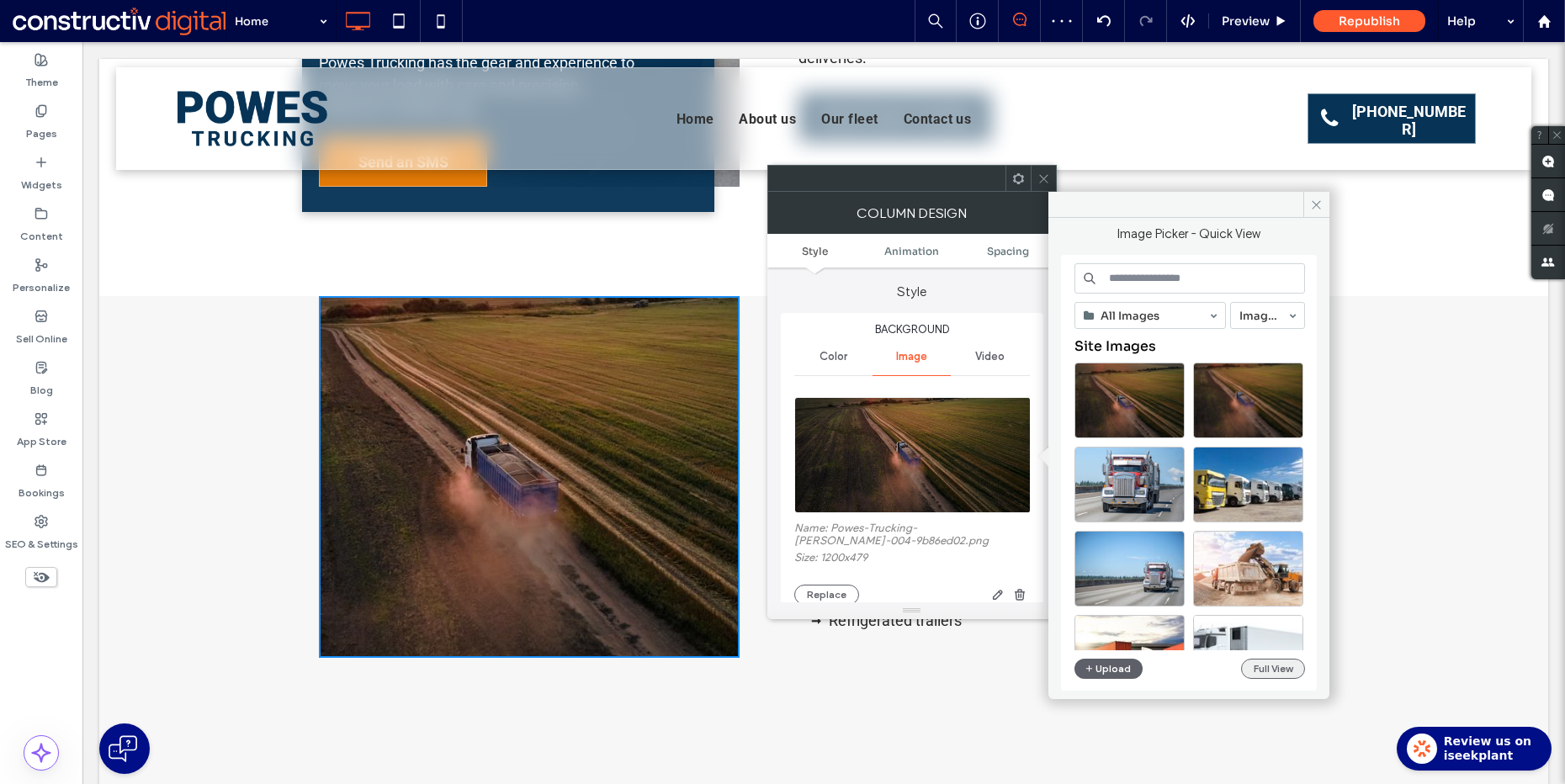
click at [1267, 670] on button "Full View" at bounding box center [1273, 669] width 64 height 20
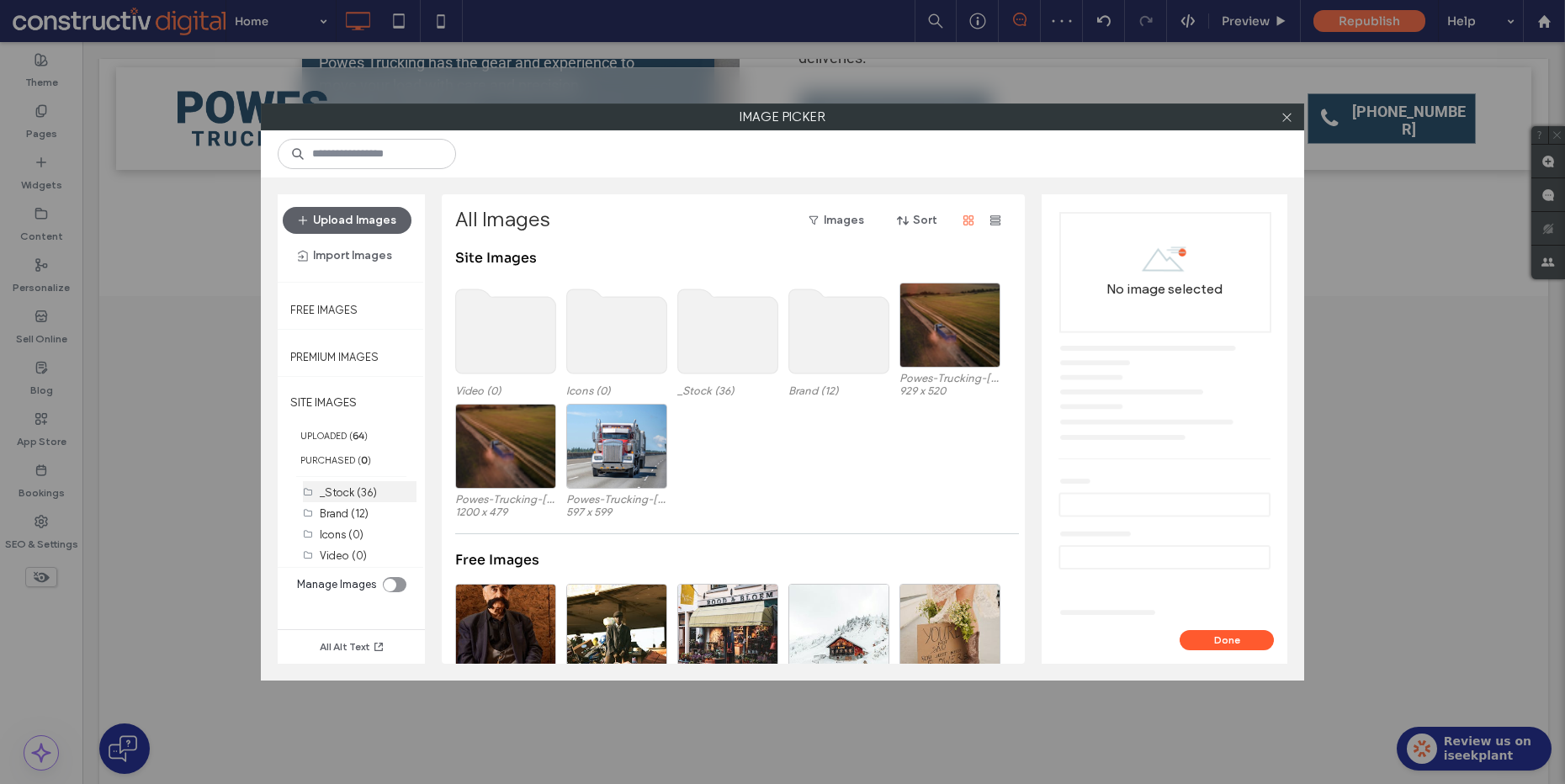
click at [350, 490] on label "_Stock (36)" at bounding box center [348, 493] width 57 height 13
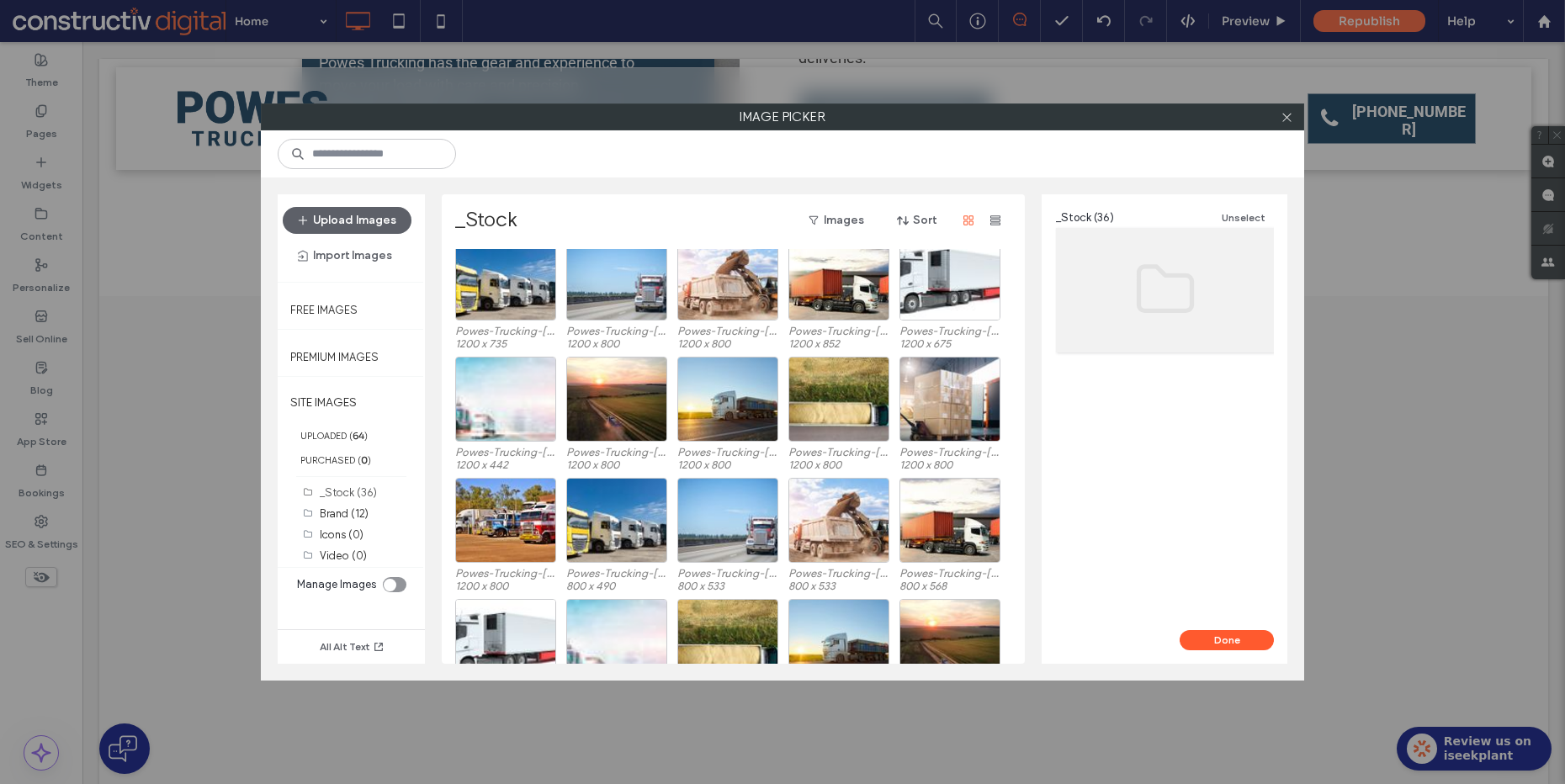
scroll to position [0, 0]
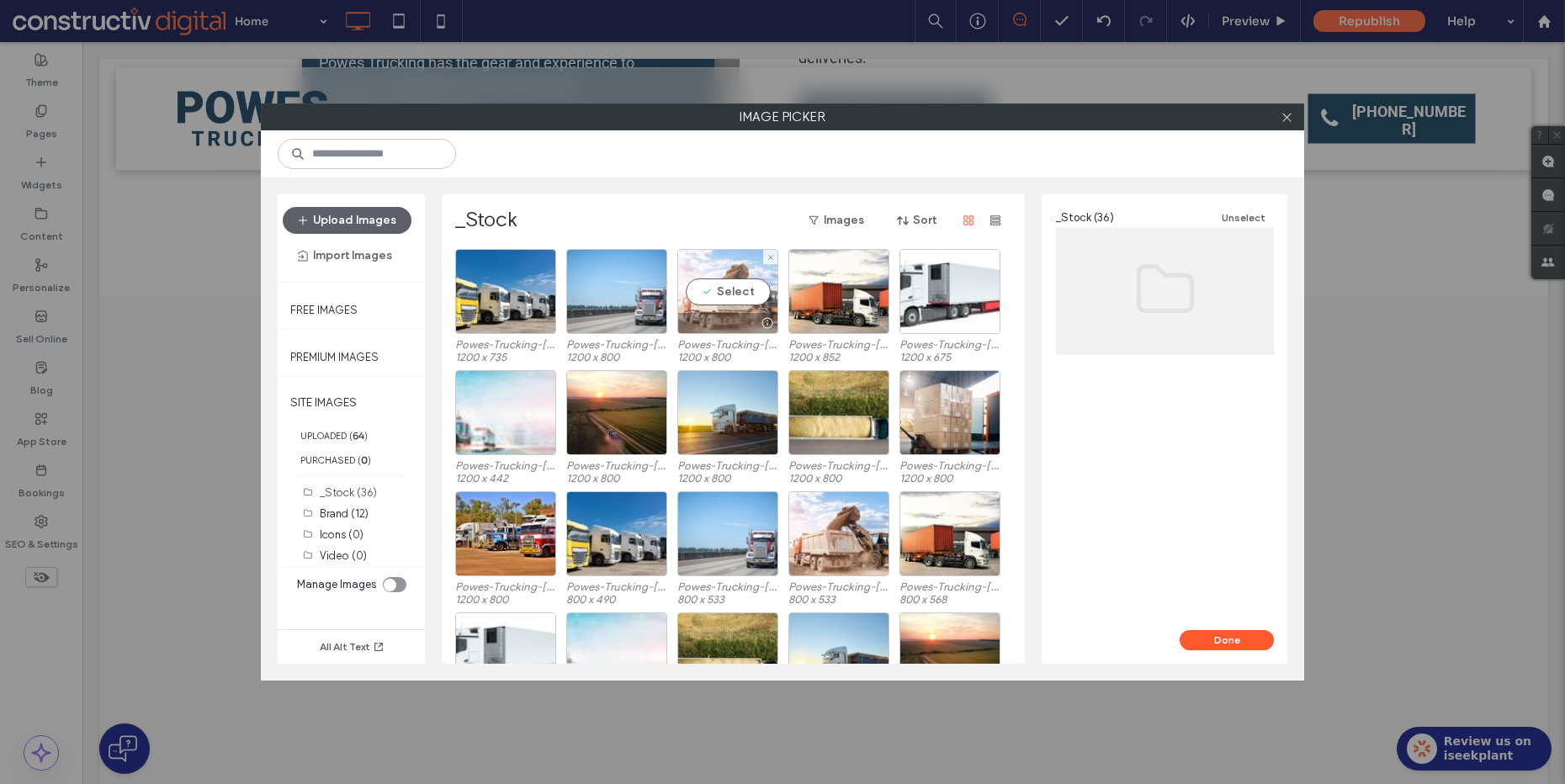
click at [733, 296] on div "Select" at bounding box center [728, 291] width 101 height 85
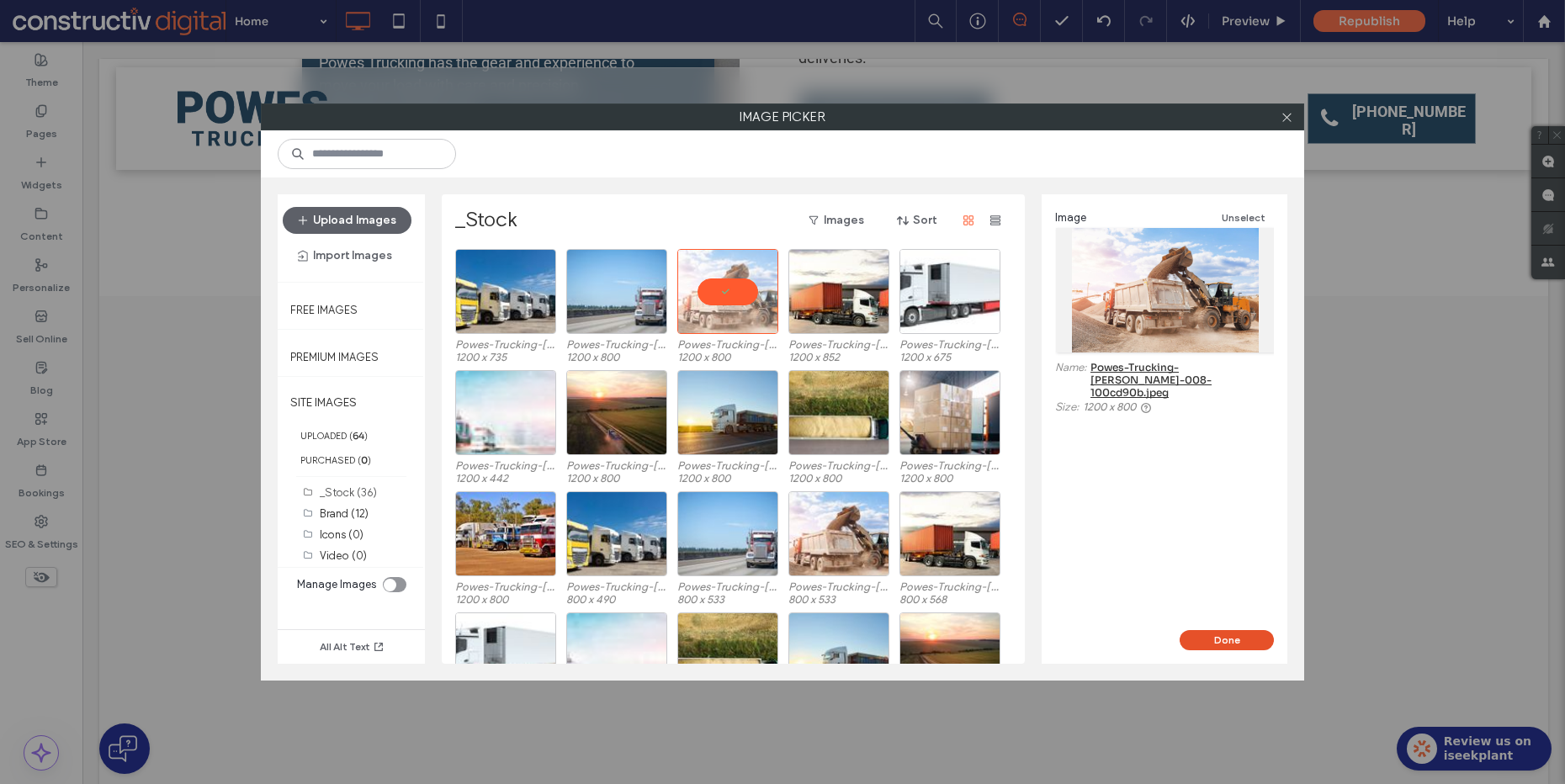
click at [1210, 638] on button "Done" at bounding box center [1227, 640] width 95 height 20
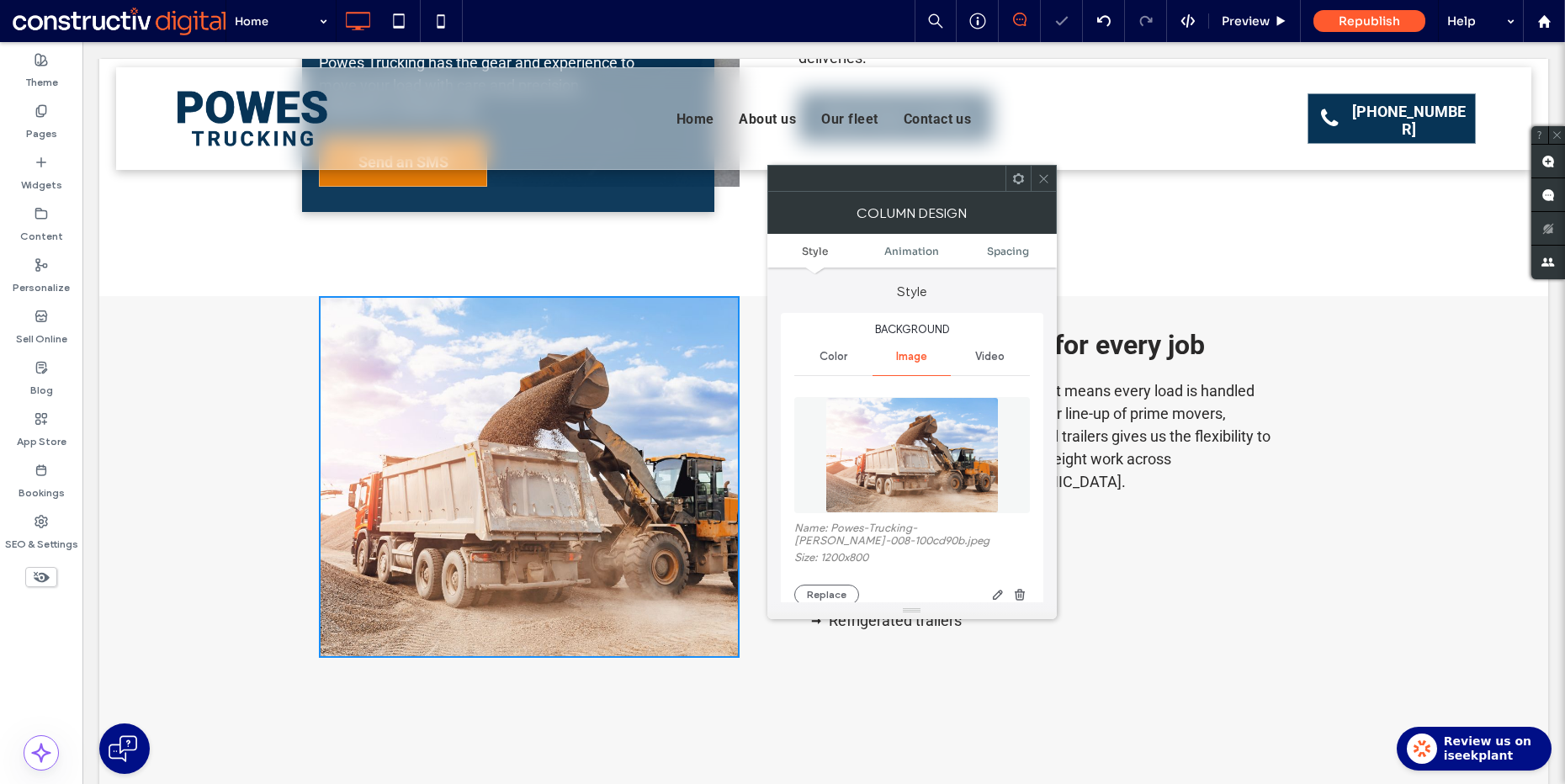
click at [1054, 171] on div at bounding box center [1043, 178] width 26 height 26
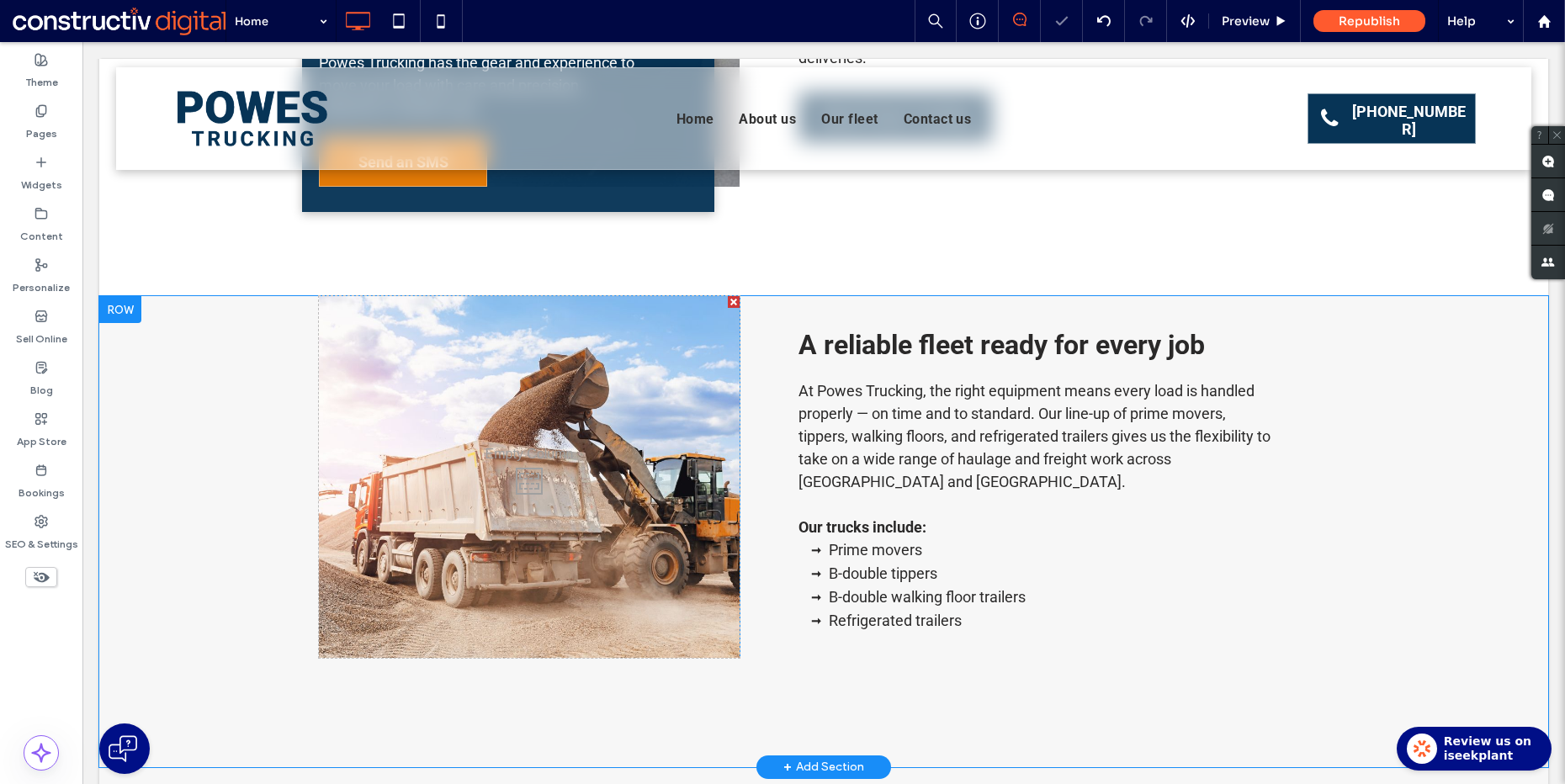
click at [585, 441] on div "Click To Paste Click To Paste" at bounding box center [529, 476] width 421 height 361
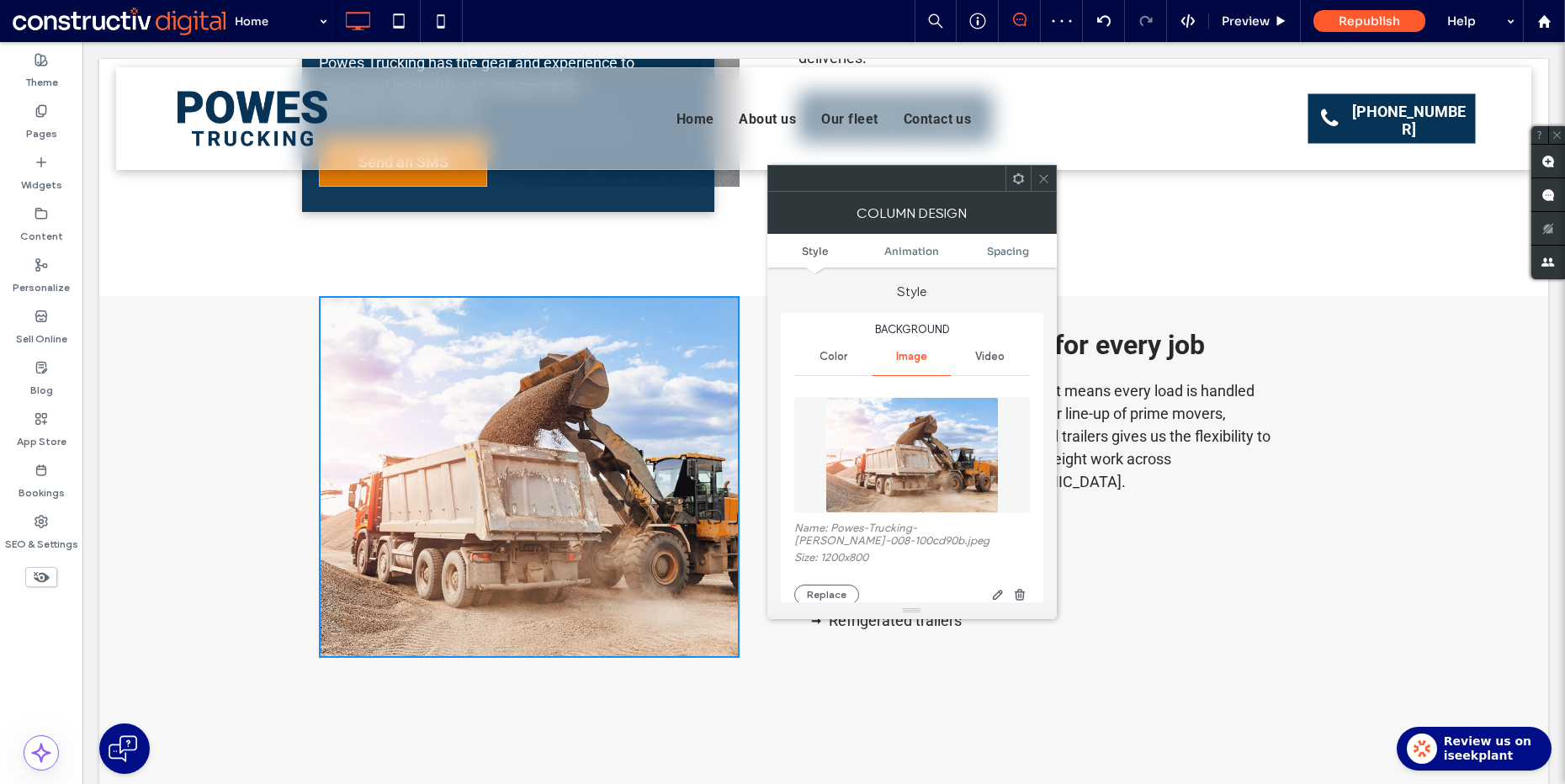
click at [949, 458] on img at bounding box center [911, 455] width 173 height 116
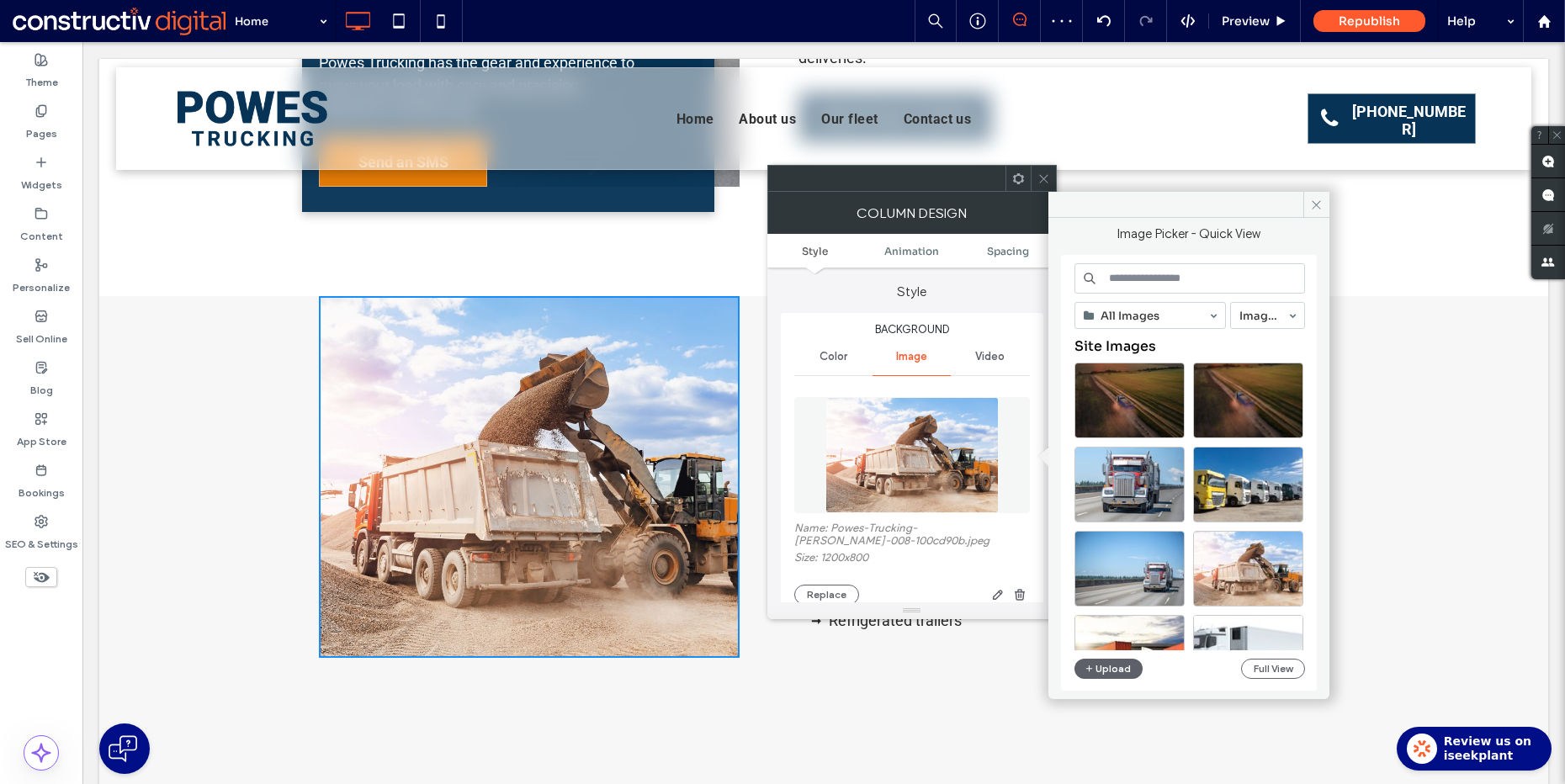
click at [1039, 176] on icon at bounding box center [1043, 178] width 13 height 13
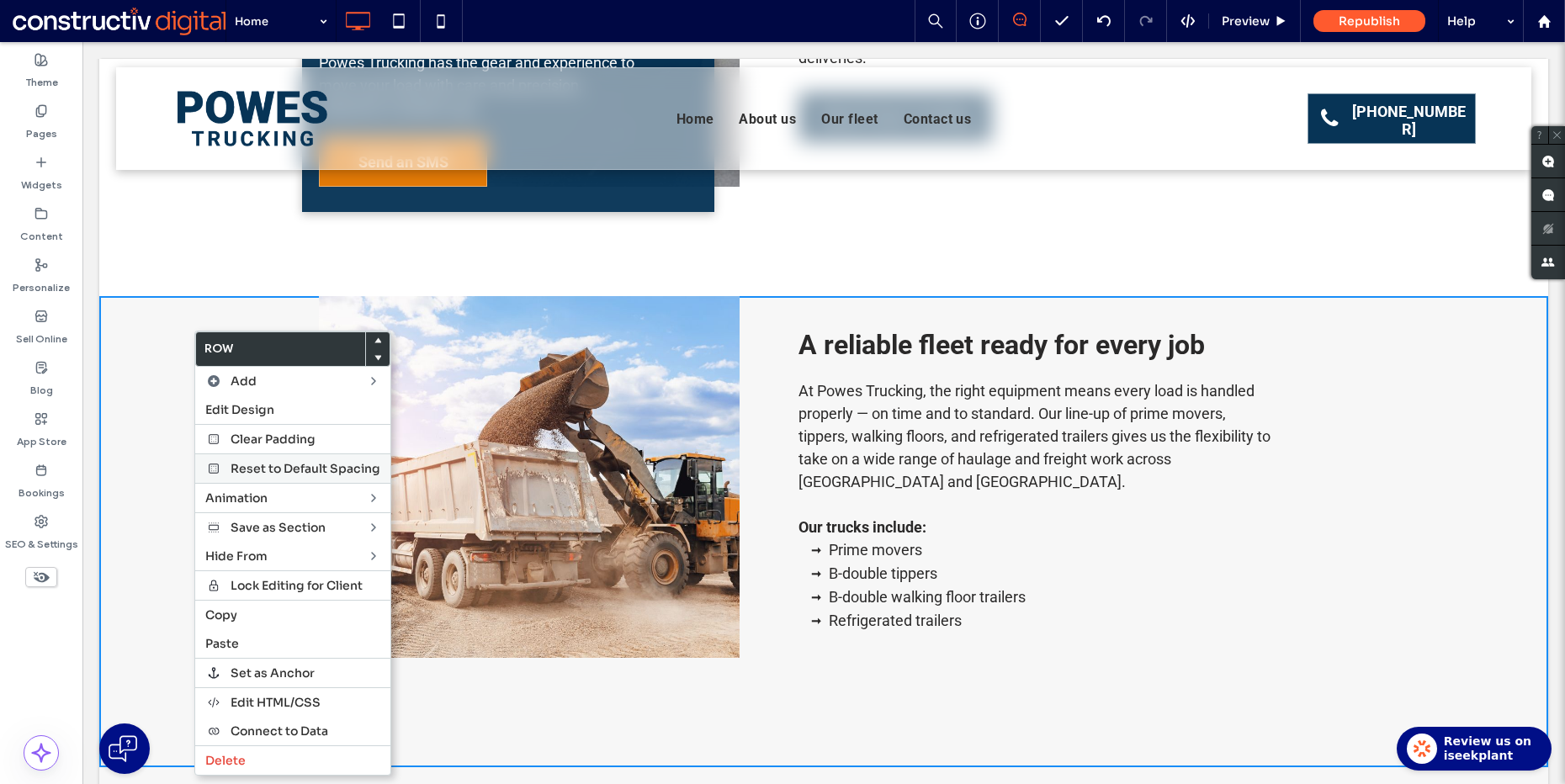
click at [253, 461] on span "Reset to Default Spacing" at bounding box center [305, 469] width 150 height 15
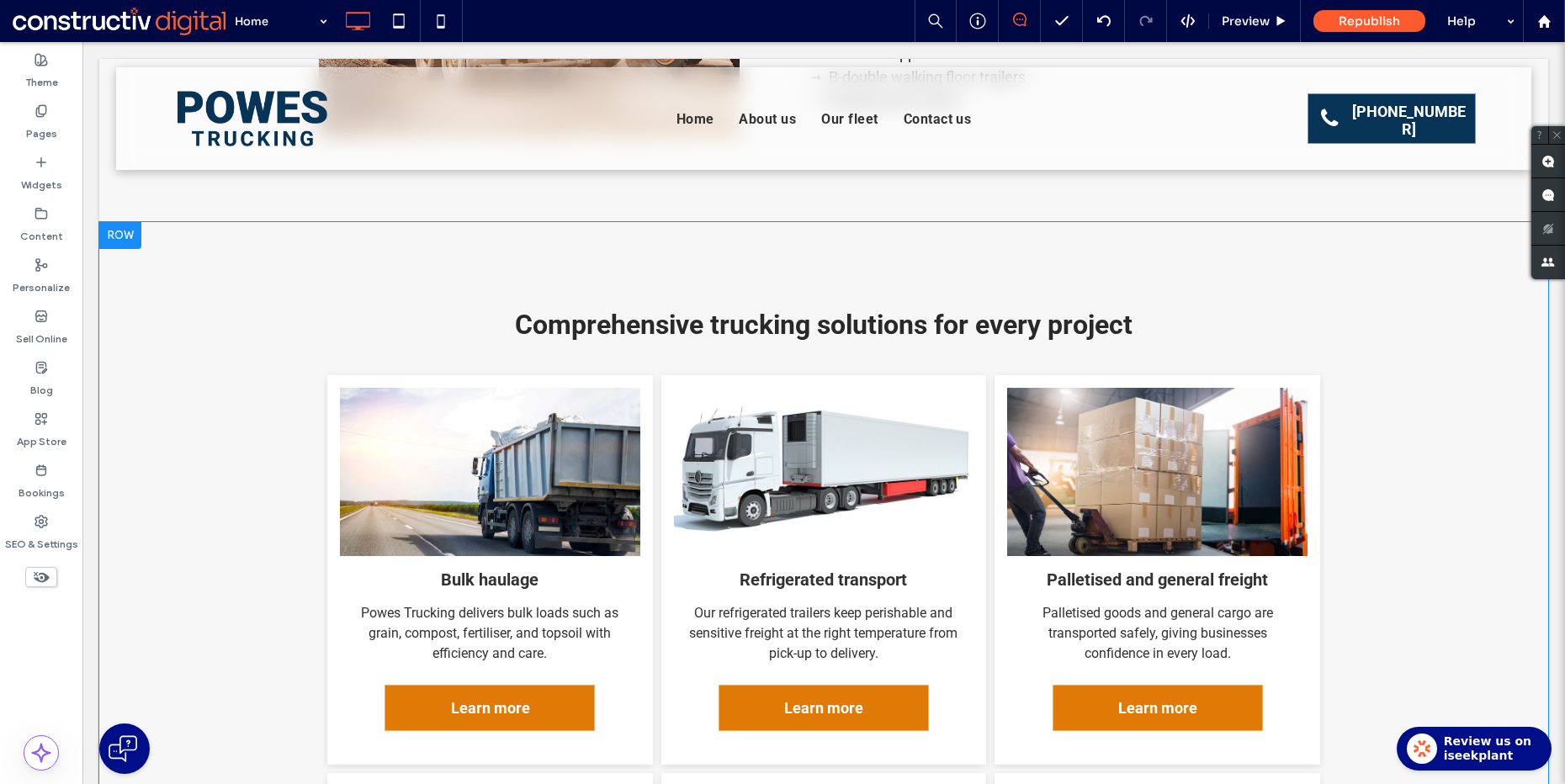
scroll to position [1935, 0]
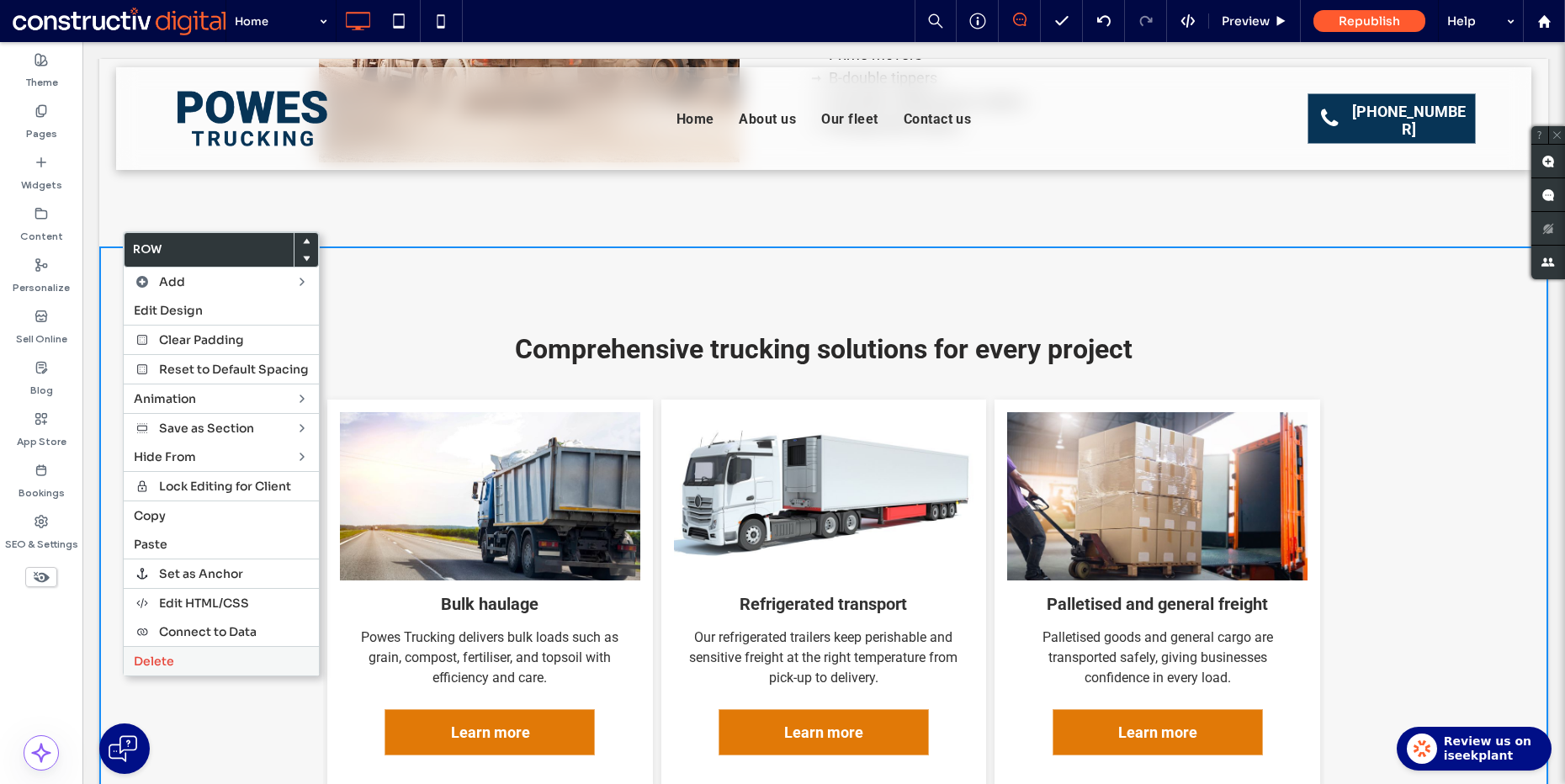
click at [205, 663] on label "Delete" at bounding box center [221, 661] width 175 height 15
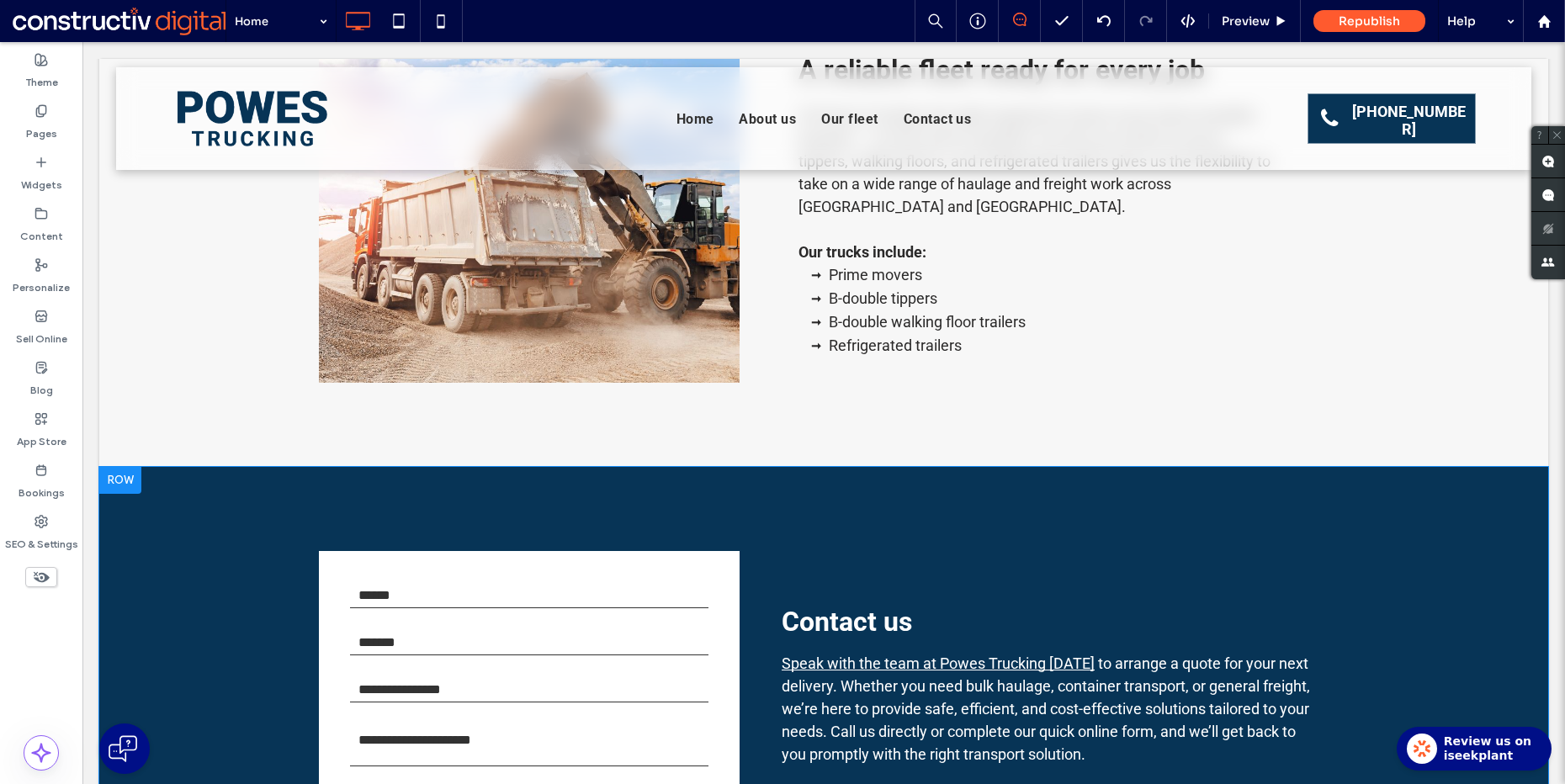
scroll to position [1368, 0]
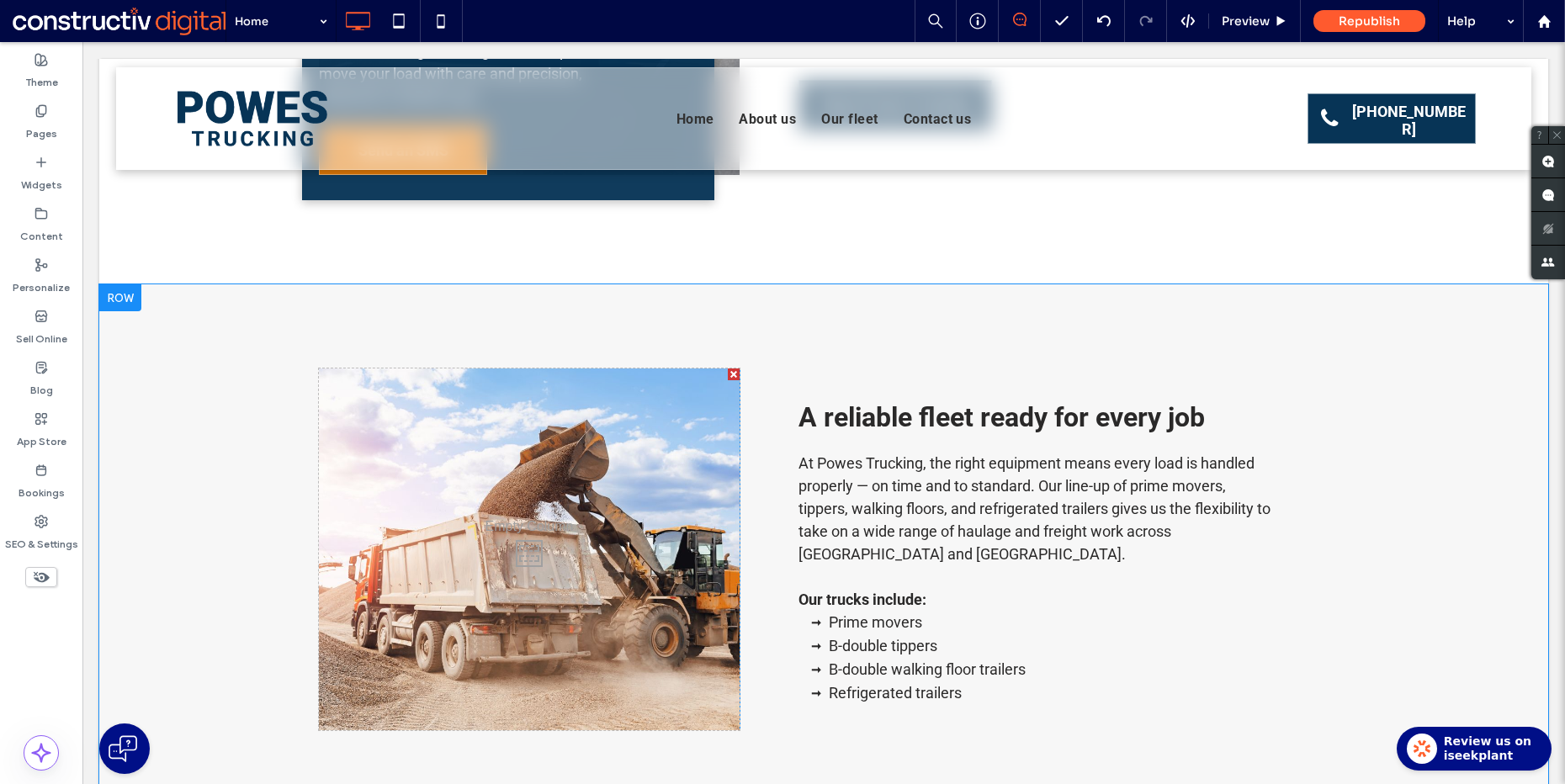
click at [548, 552] on div "Click To Paste Click To Paste" at bounding box center [529, 549] width 421 height 361
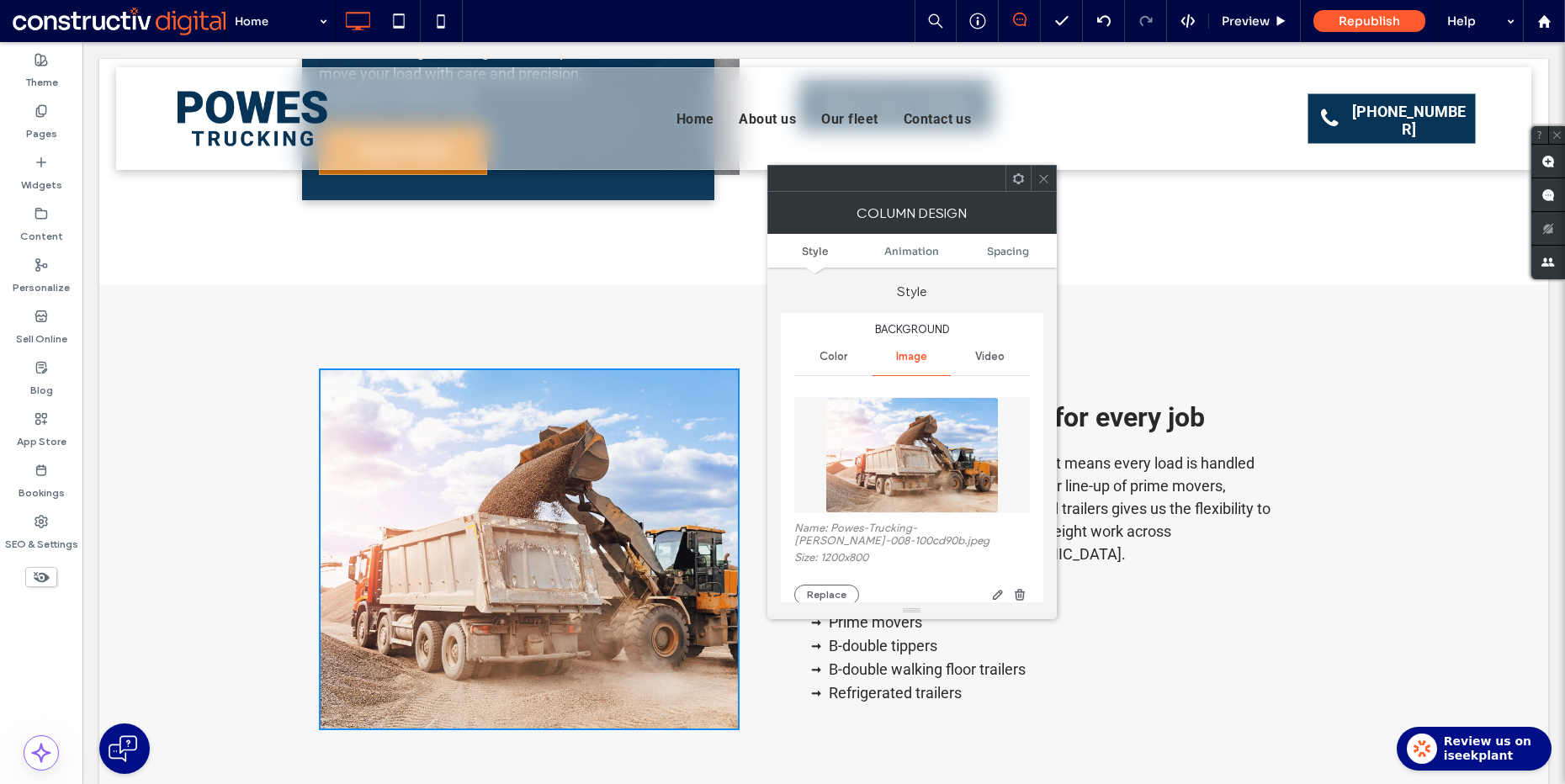
click at [901, 482] on img at bounding box center [911, 455] width 173 height 116
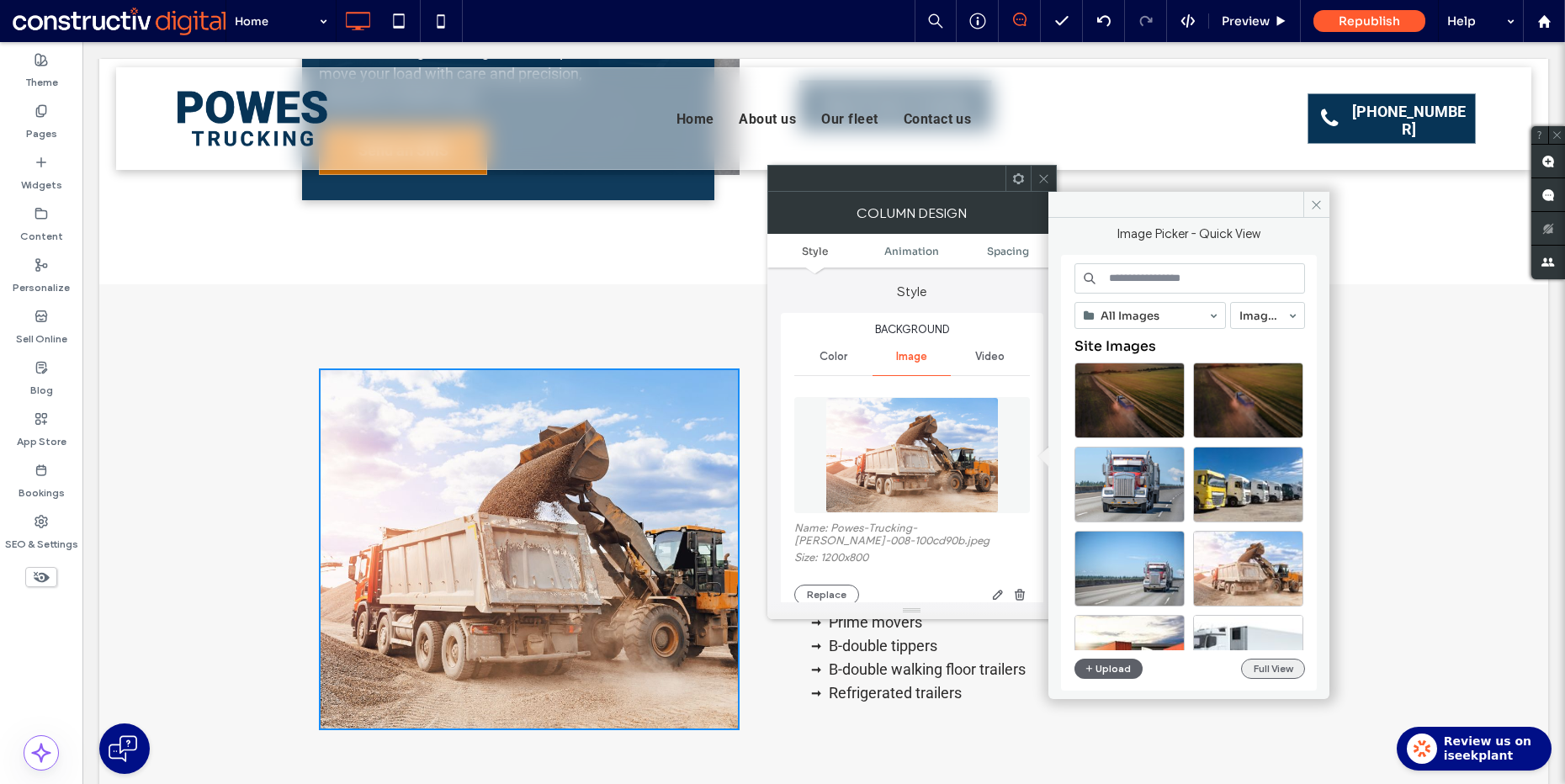
click at [1260, 674] on button "Full View" at bounding box center [1273, 669] width 64 height 20
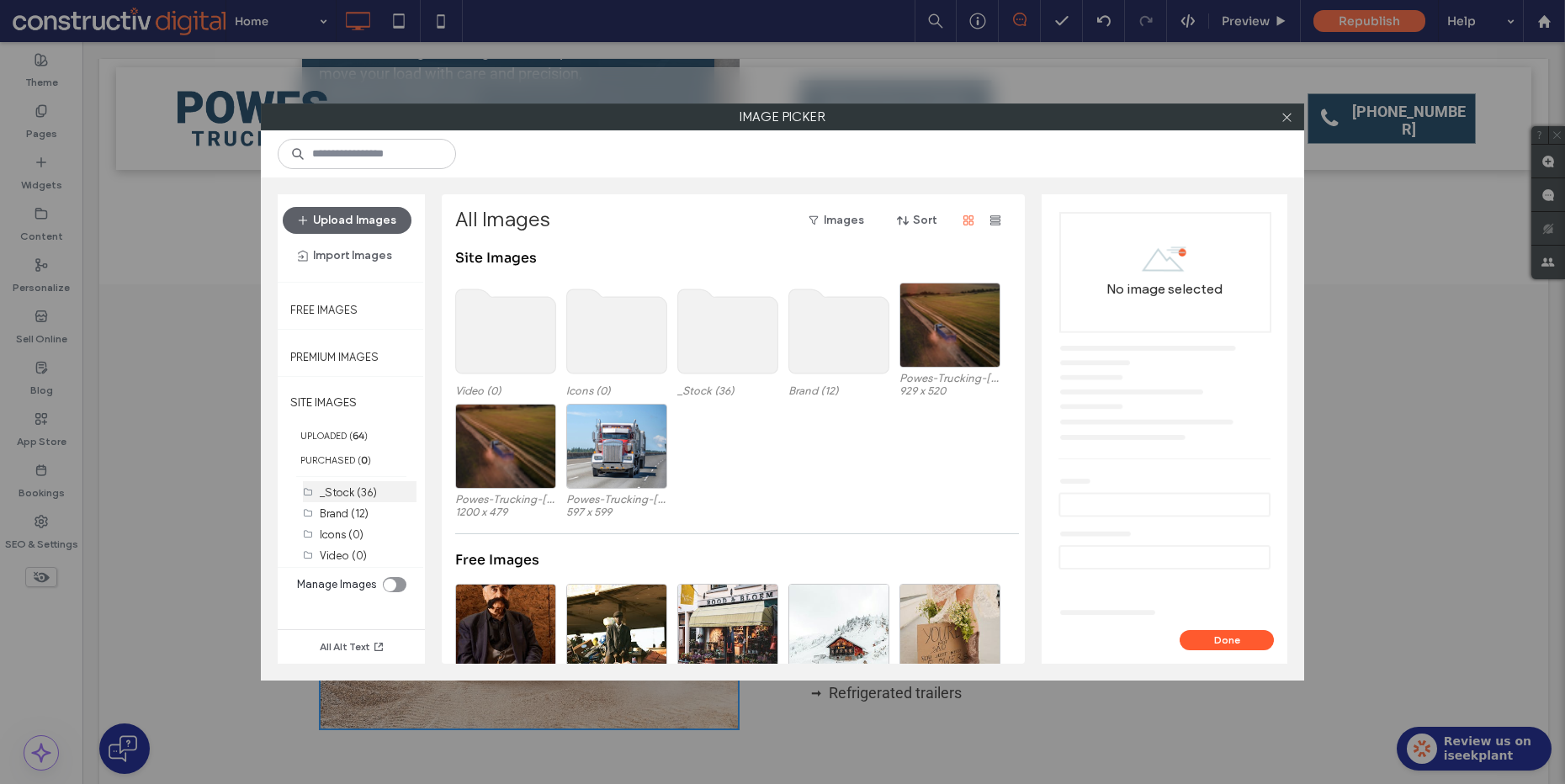
click at [349, 493] on label "_Stock (36)" at bounding box center [348, 493] width 57 height 13
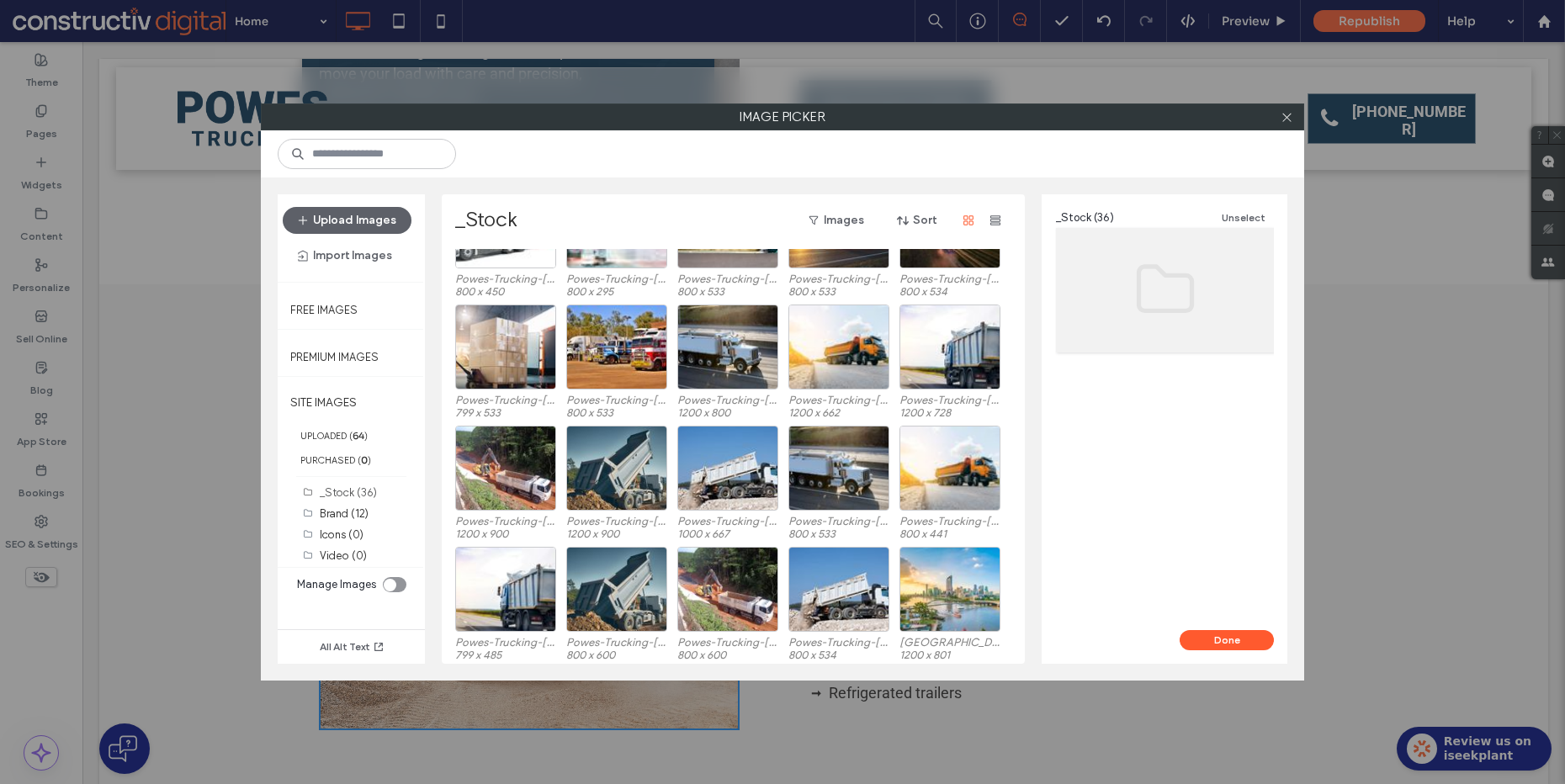
scroll to position [418, 0]
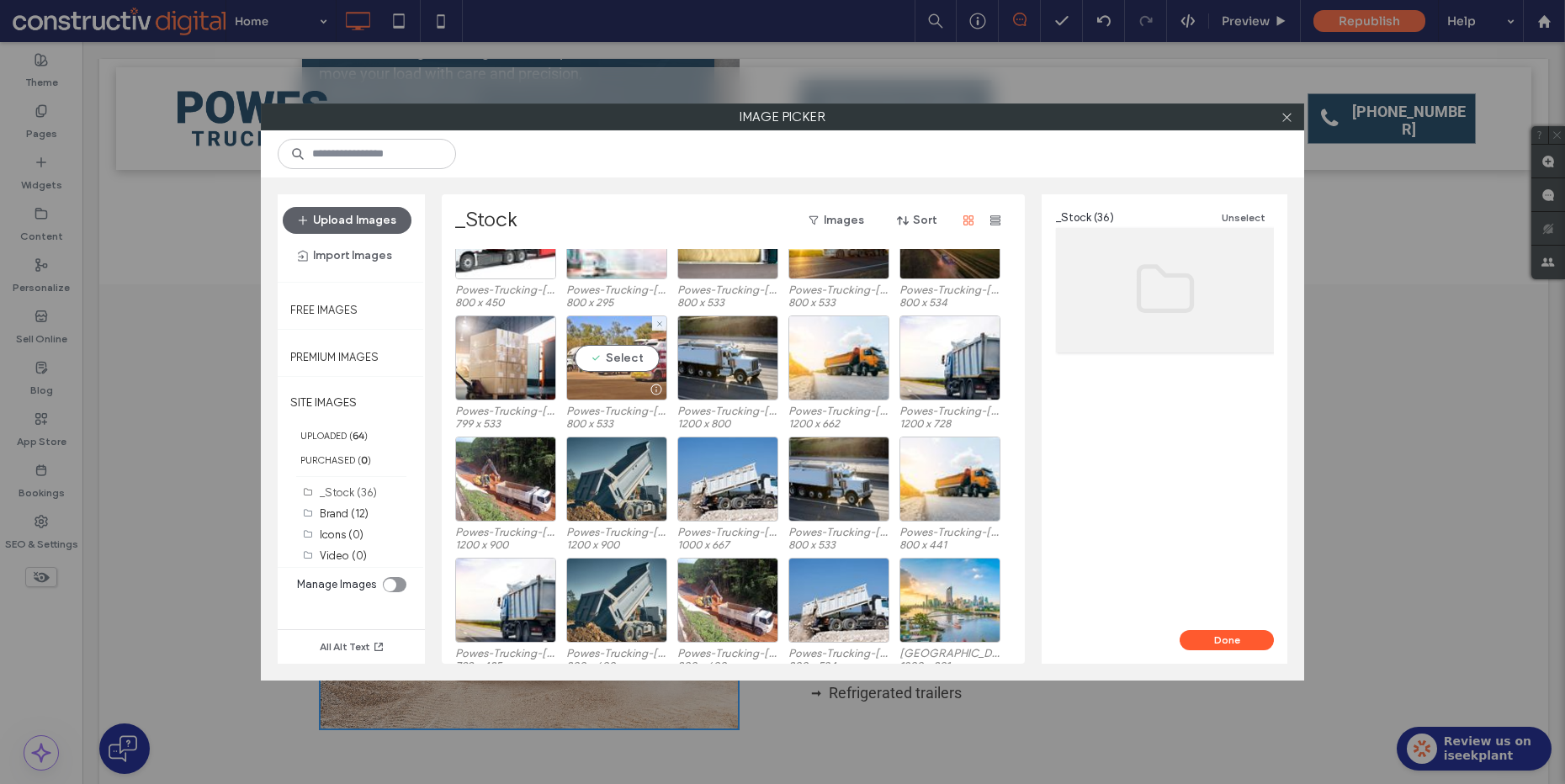
click at [583, 356] on div "Select" at bounding box center [616, 358] width 101 height 85
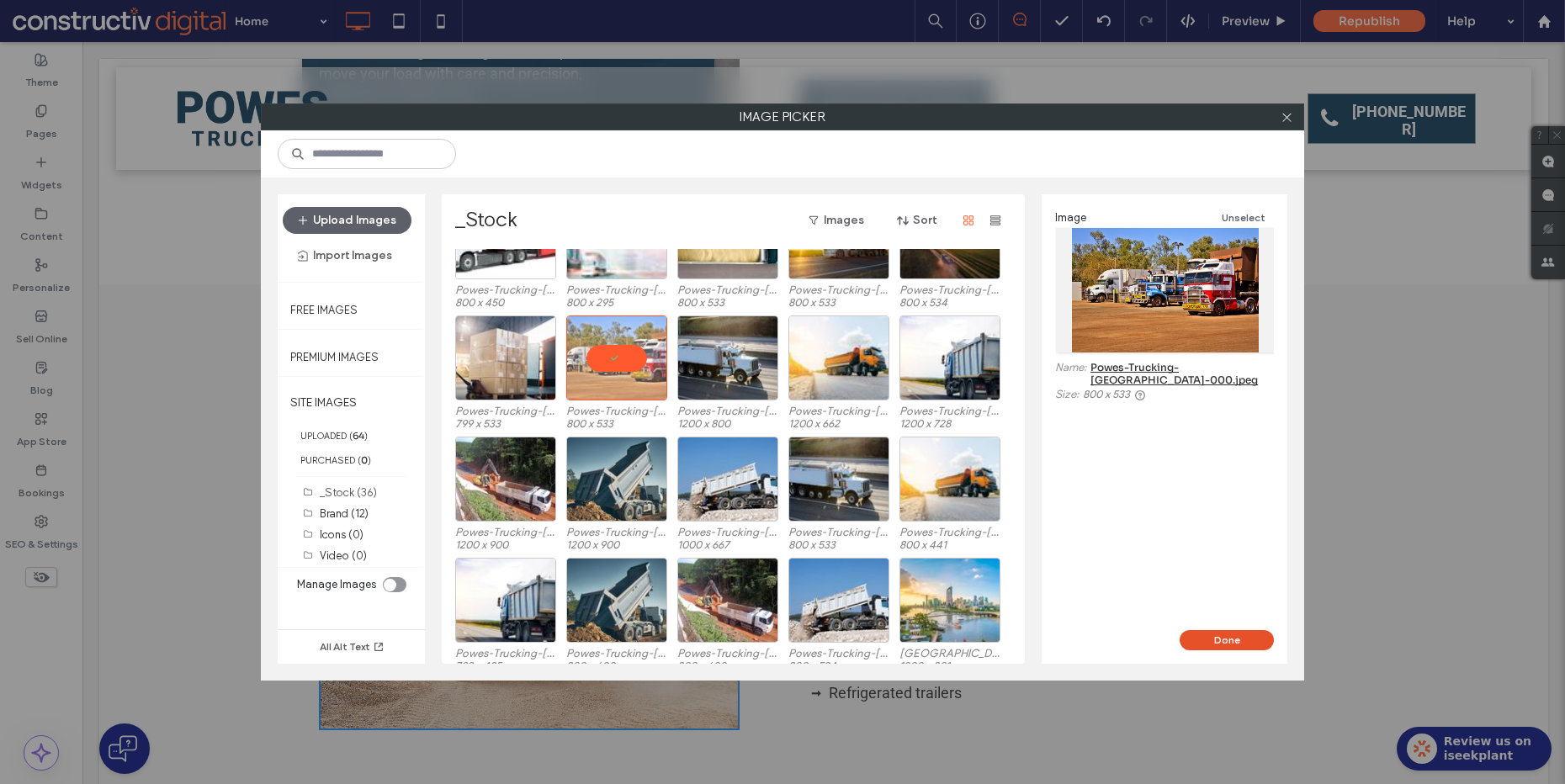
drag, startPoint x: 1235, startPoint y: 661, endPoint x: 1231, endPoint y: 646, distance: 15.5
click at [1235, 661] on div "Done" at bounding box center [1164, 646] width 245 height 33
click at [1231, 646] on button "Done" at bounding box center [1227, 640] width 95 height 20
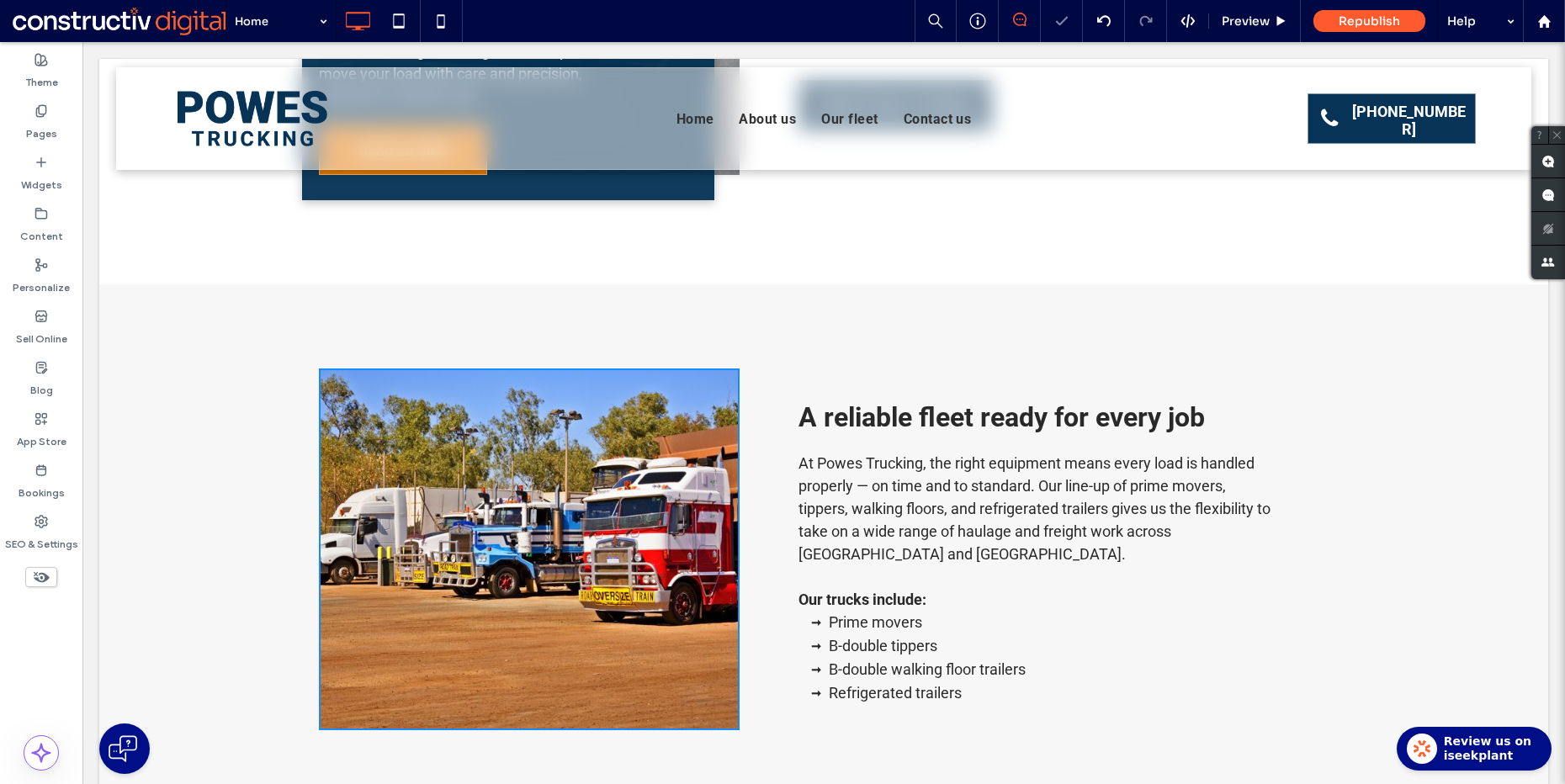
click at [1042, 183] on icon at bounding box center [1043, 178] width 13 height 13
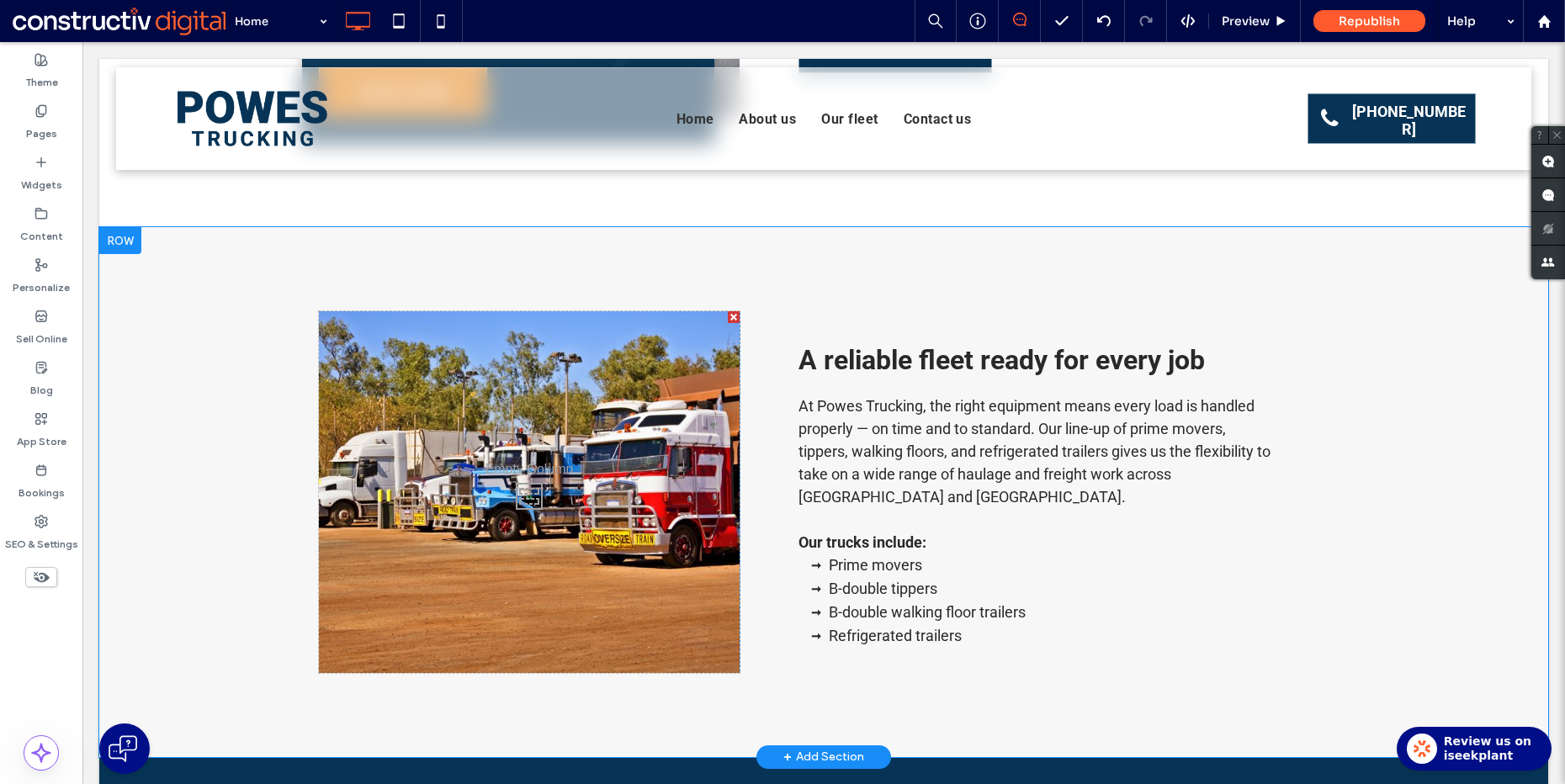
scroll to position [1409, 0]
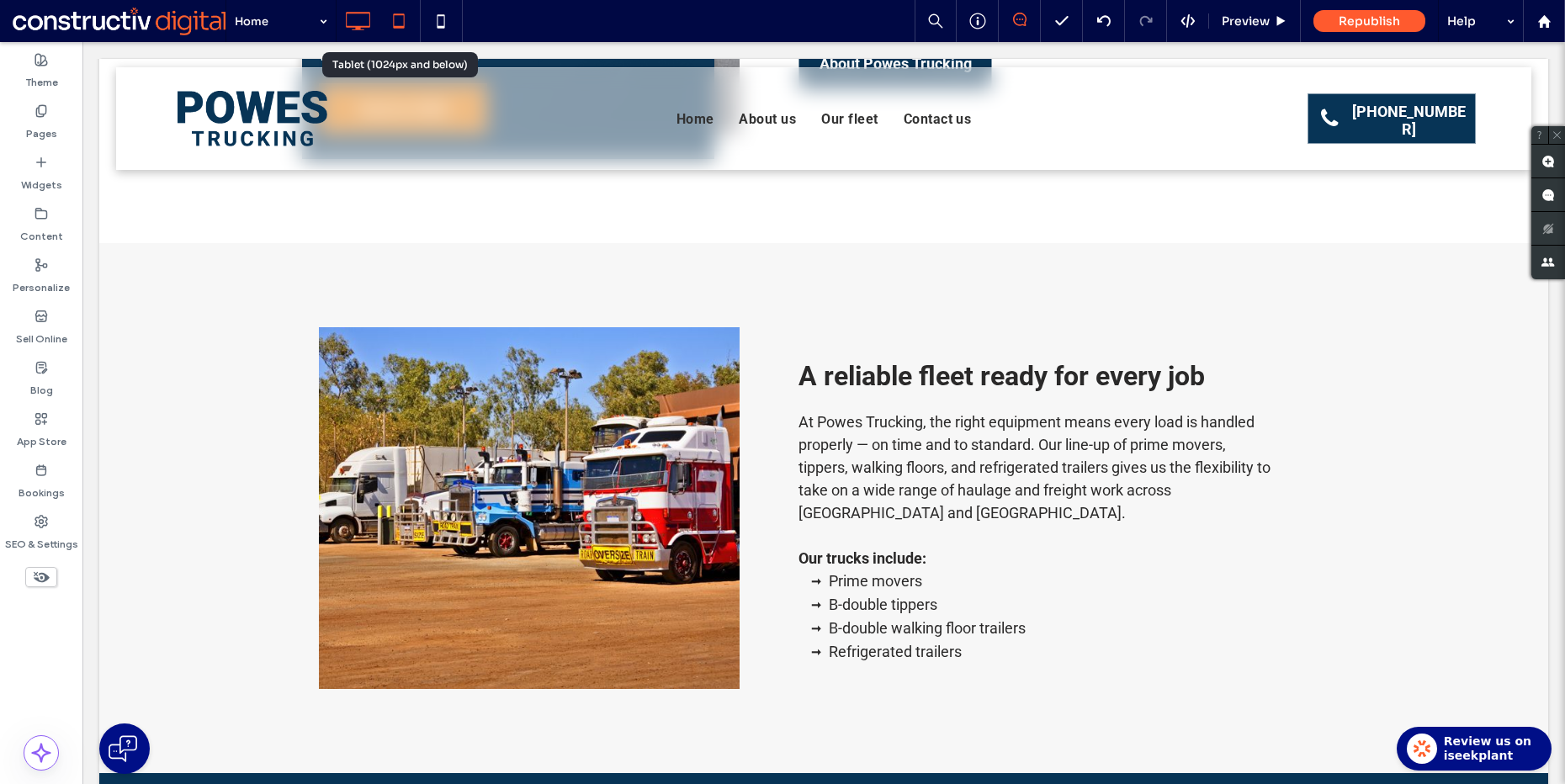
click at [387, 24] on icon at bounding box center [398, 20] width 33 height 33
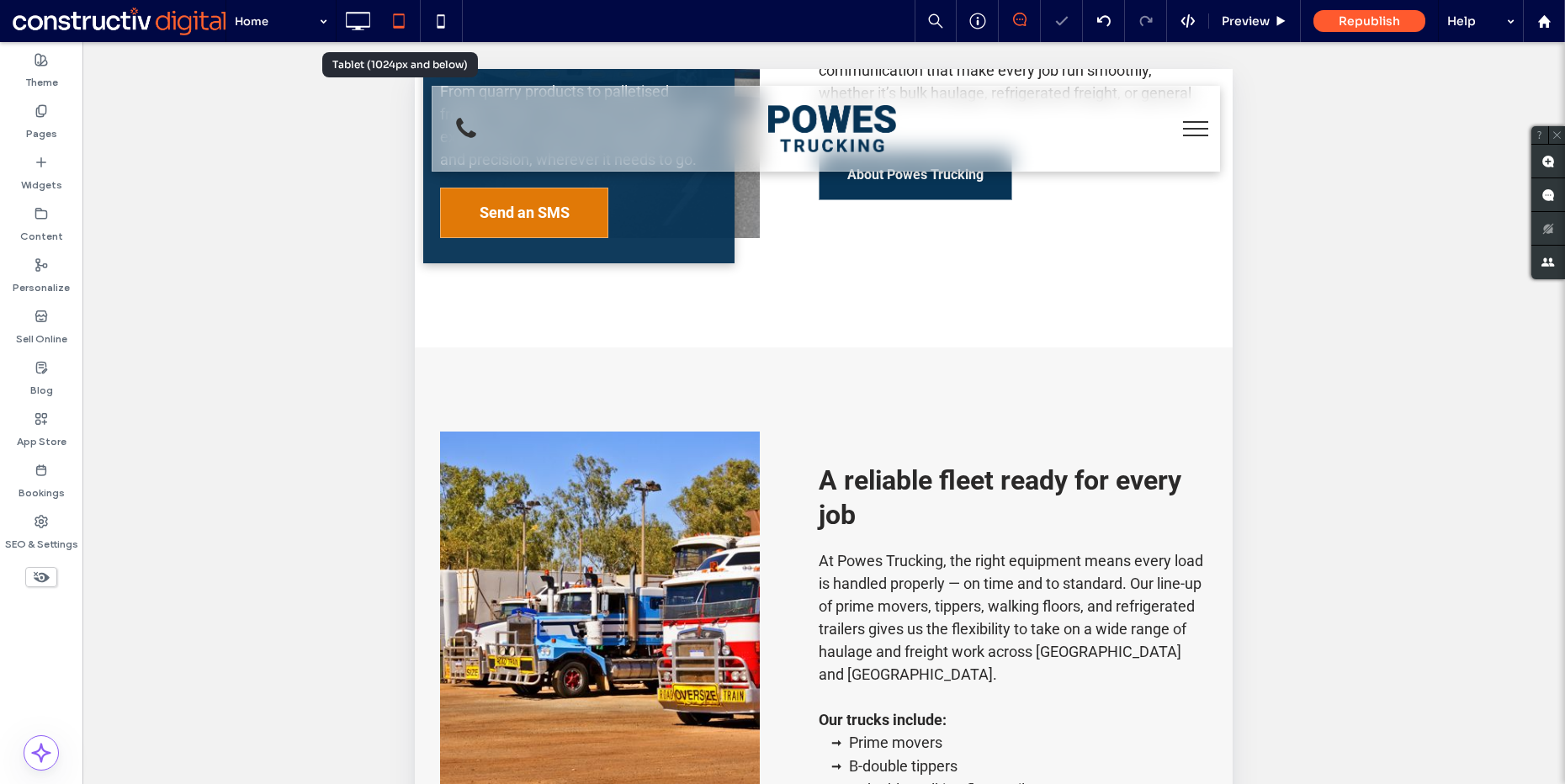
click at [431, 20] on icon at bounding box center [440, 20] width 33 height 33
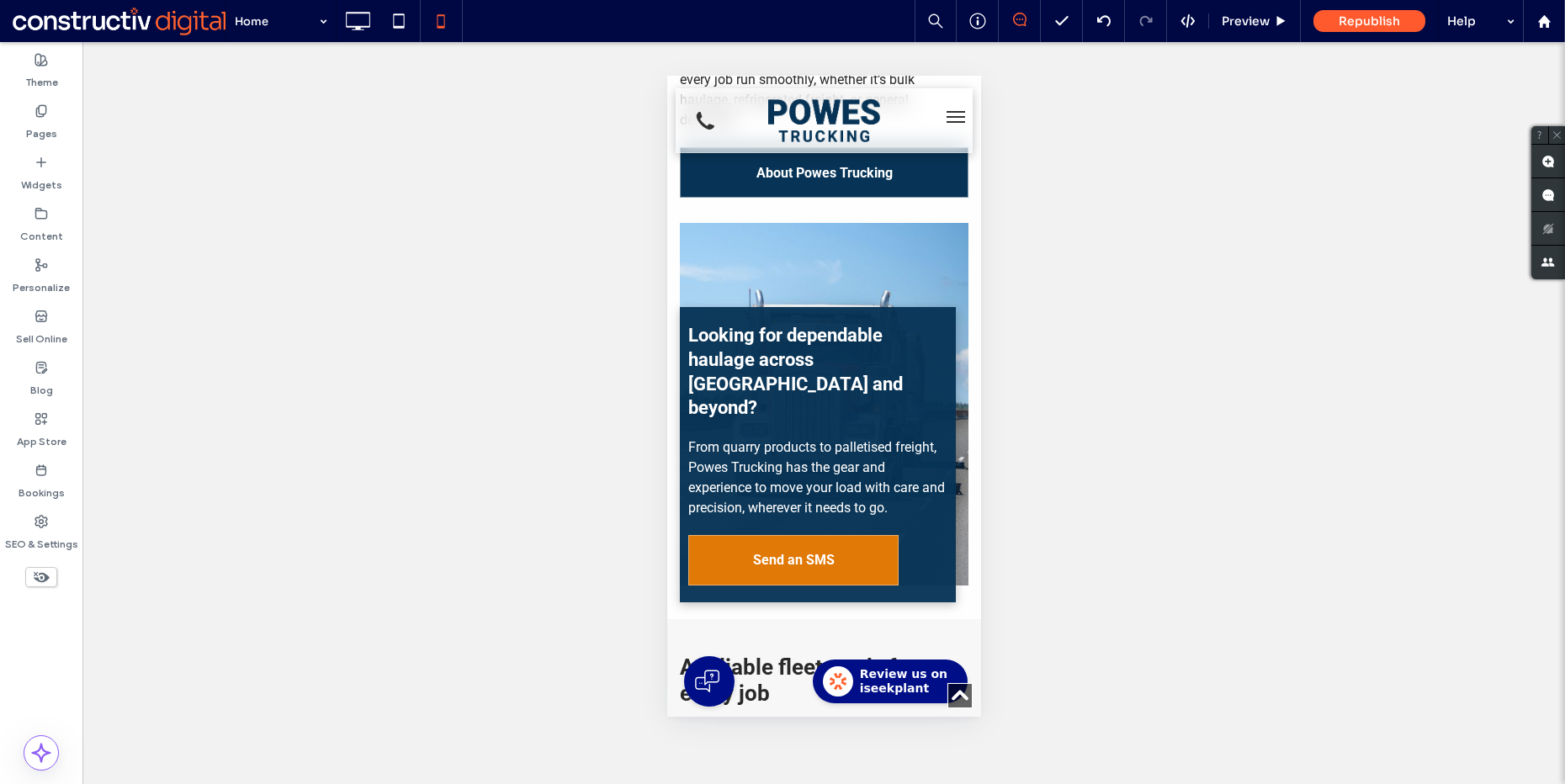
scroll to position [1550, 0]
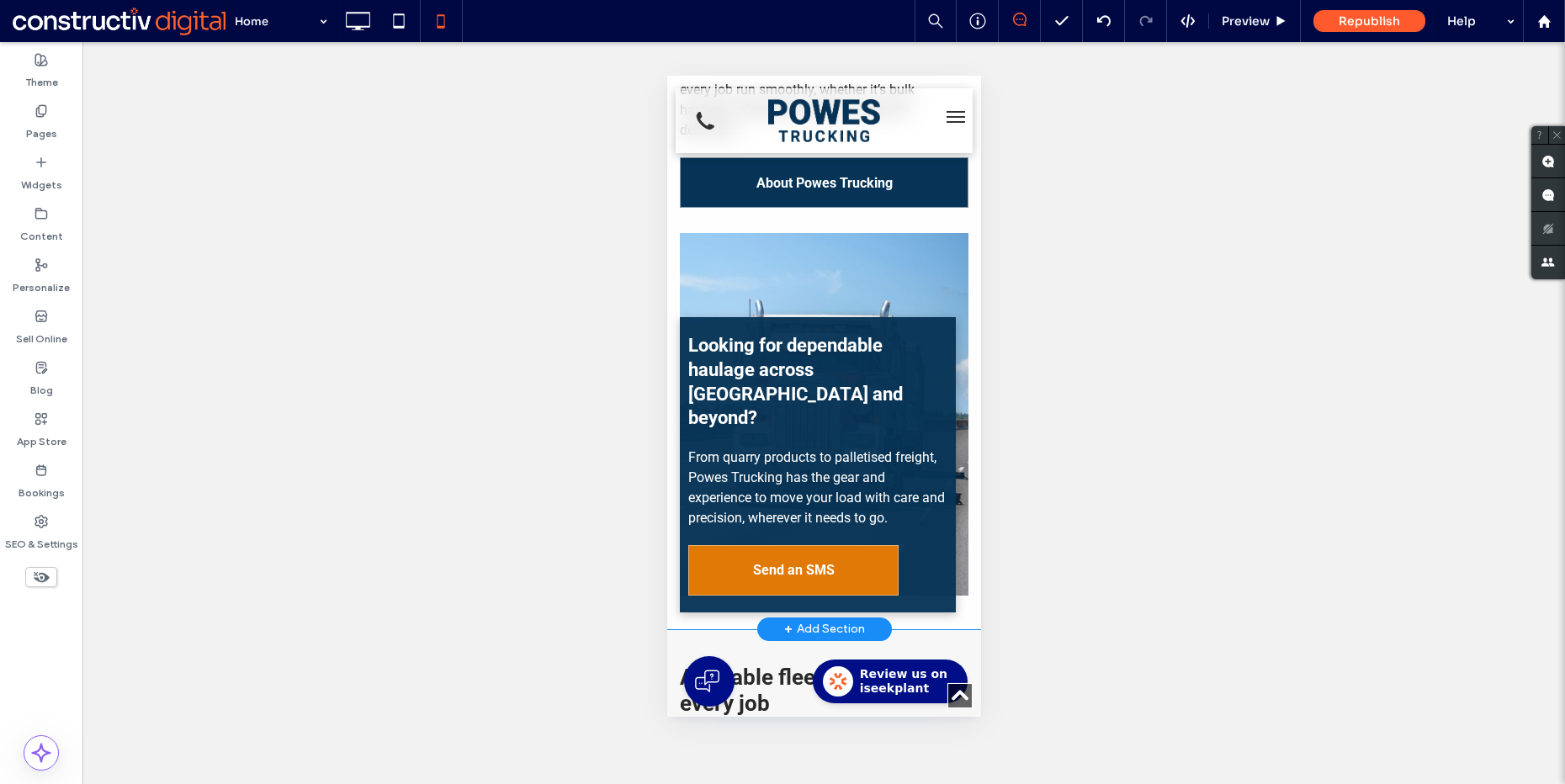
click at [881, 233] on div "Looking for dependable haulage across Logan City and beyond? From quarry produc…" at bounding box center [823, 413] width 289 height 361
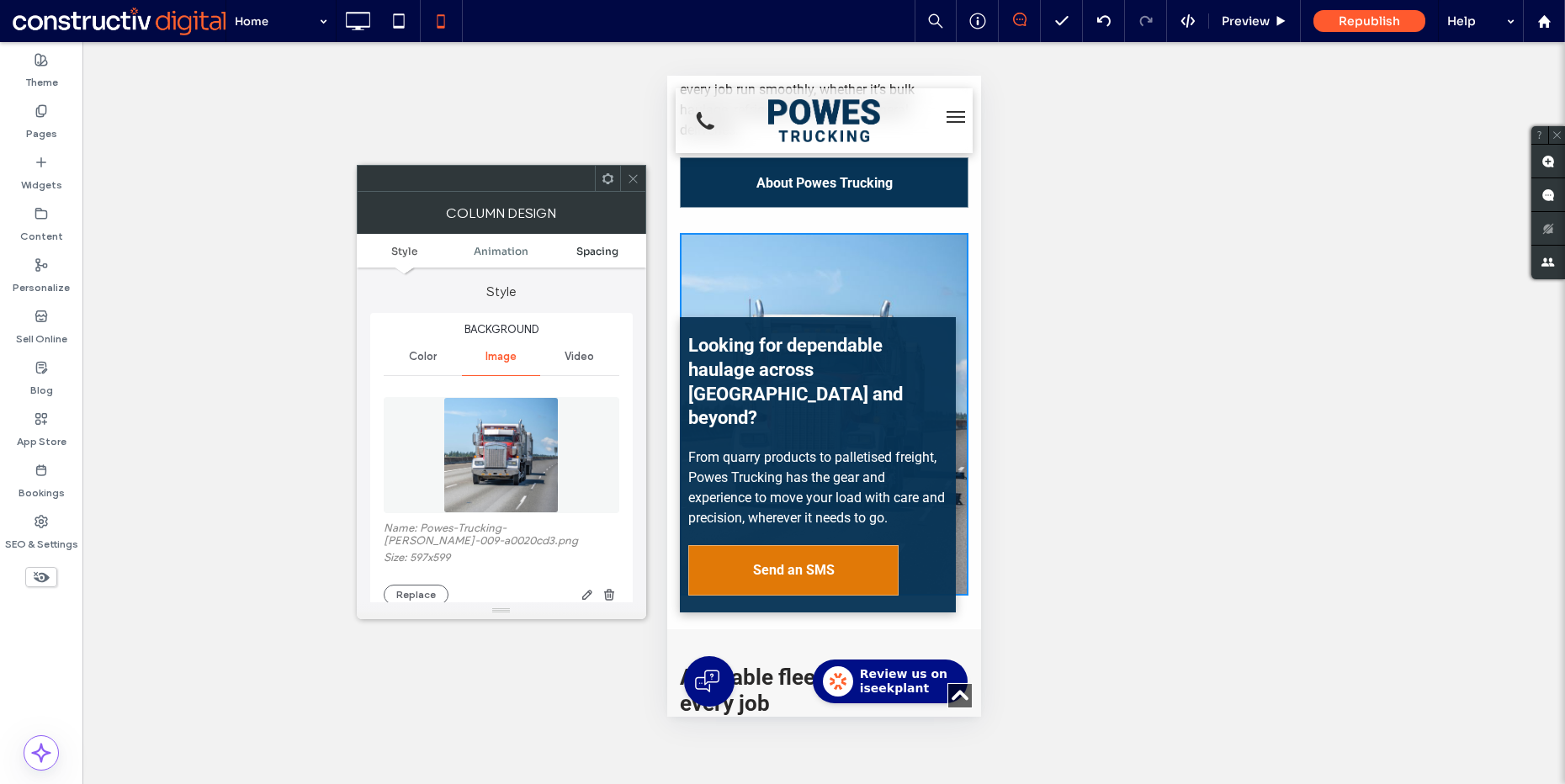
click at [606, 246] on span "Spacing" at bounding box center [597, 251] width 42 height 13
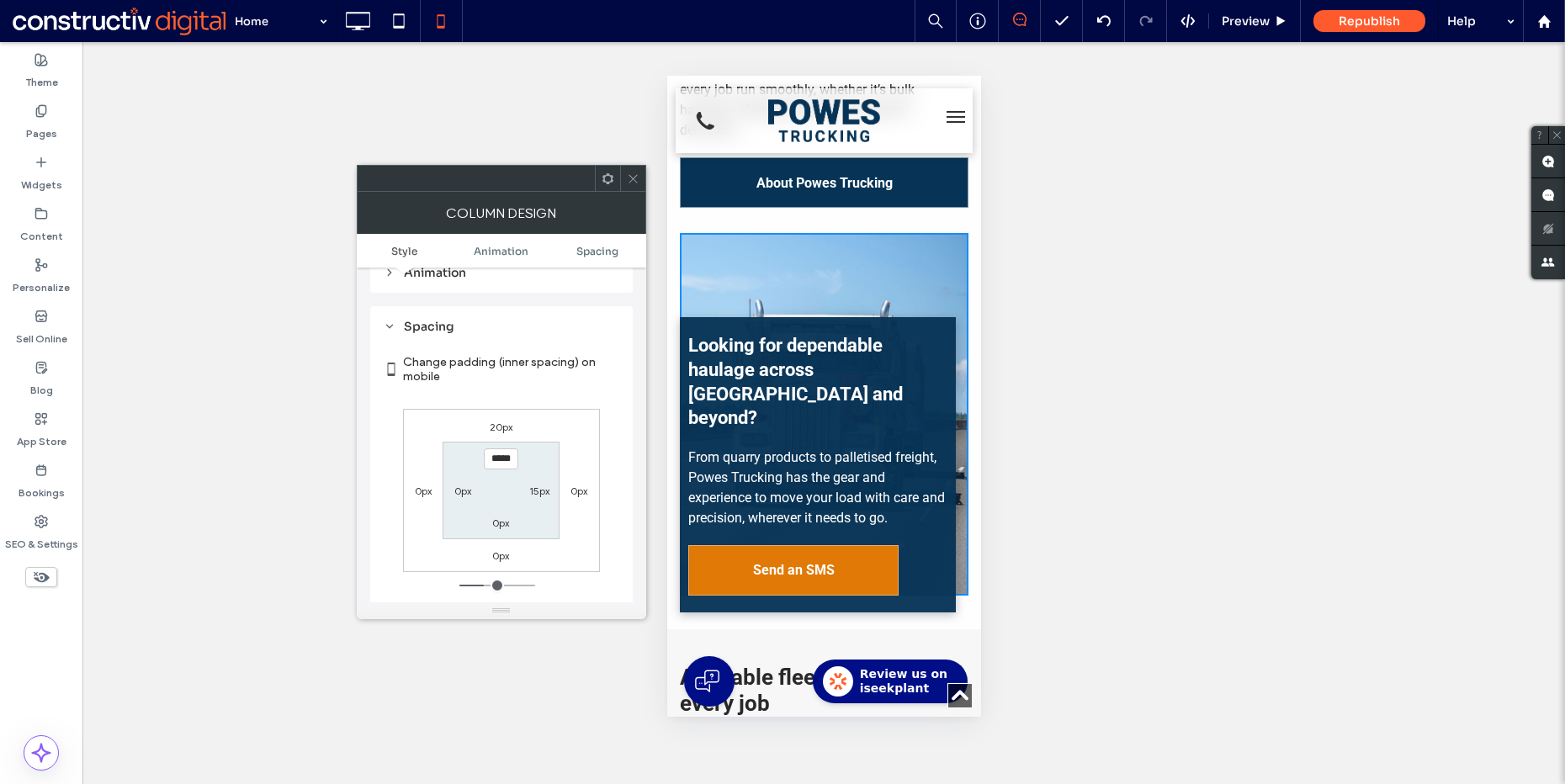
scroll to position [879, 0]
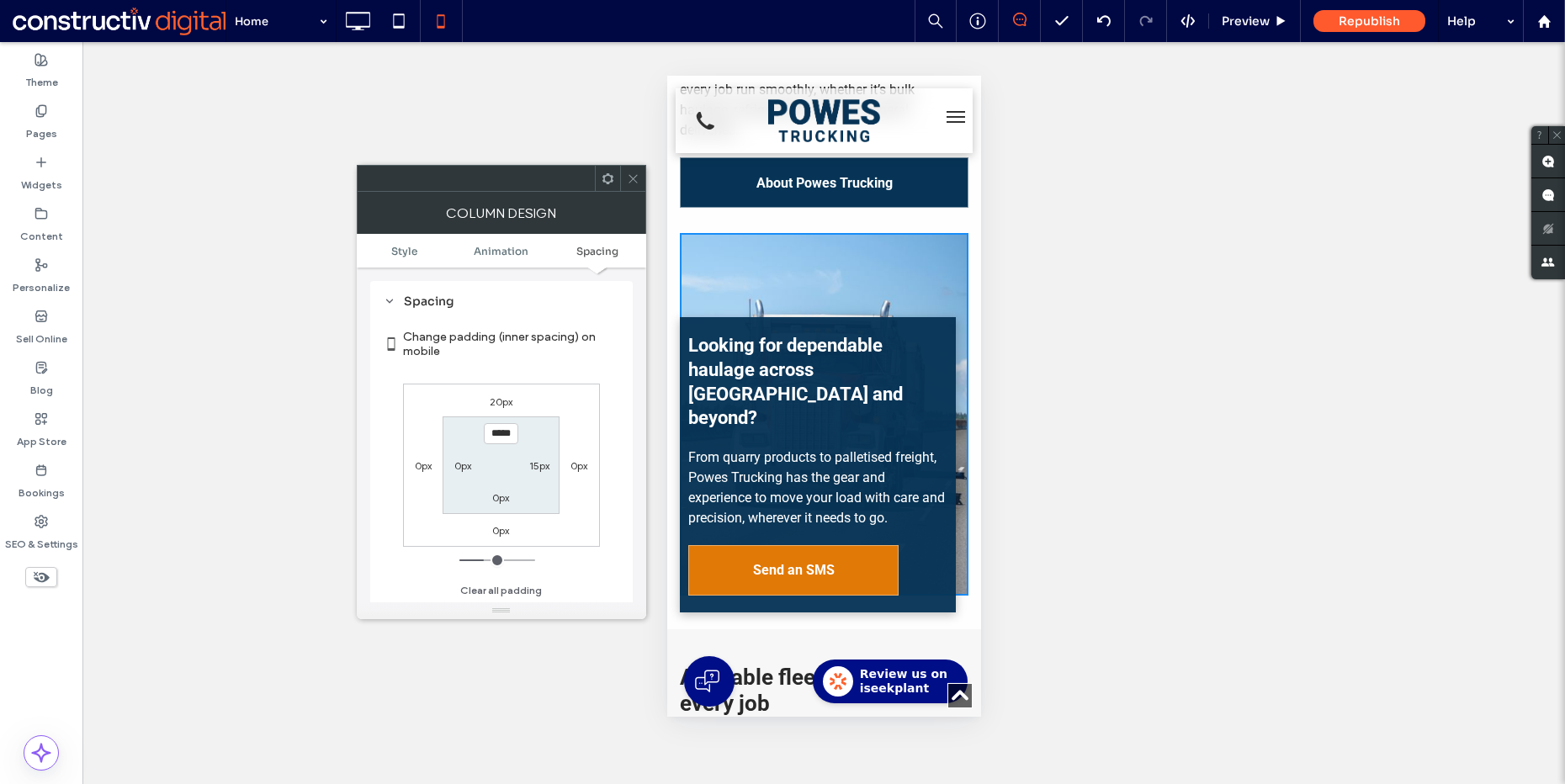
click at [423, 464] on label "0px" at bounding box center [424, 465] width 17 height 13
type input "*"
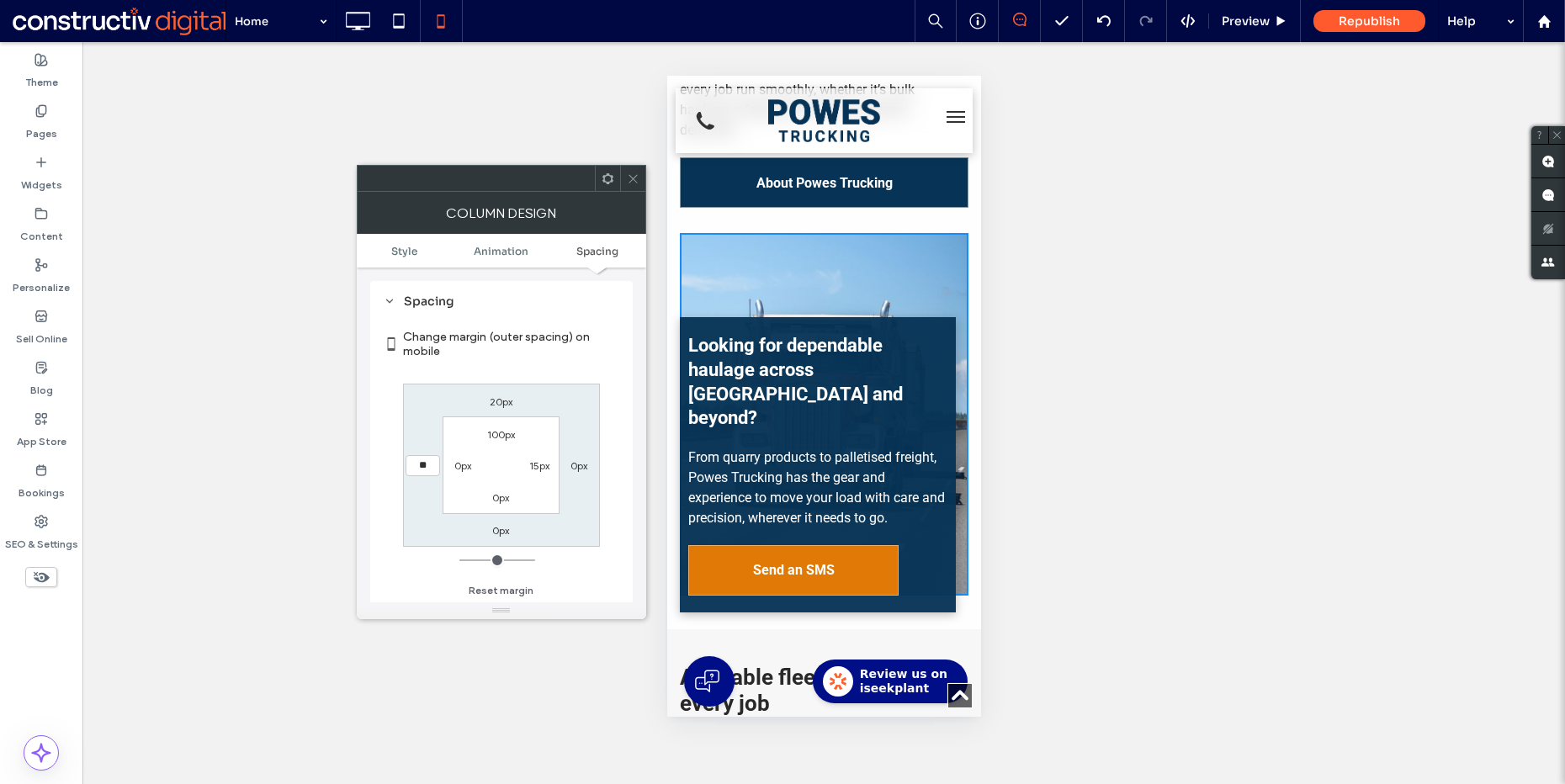
type input "**"
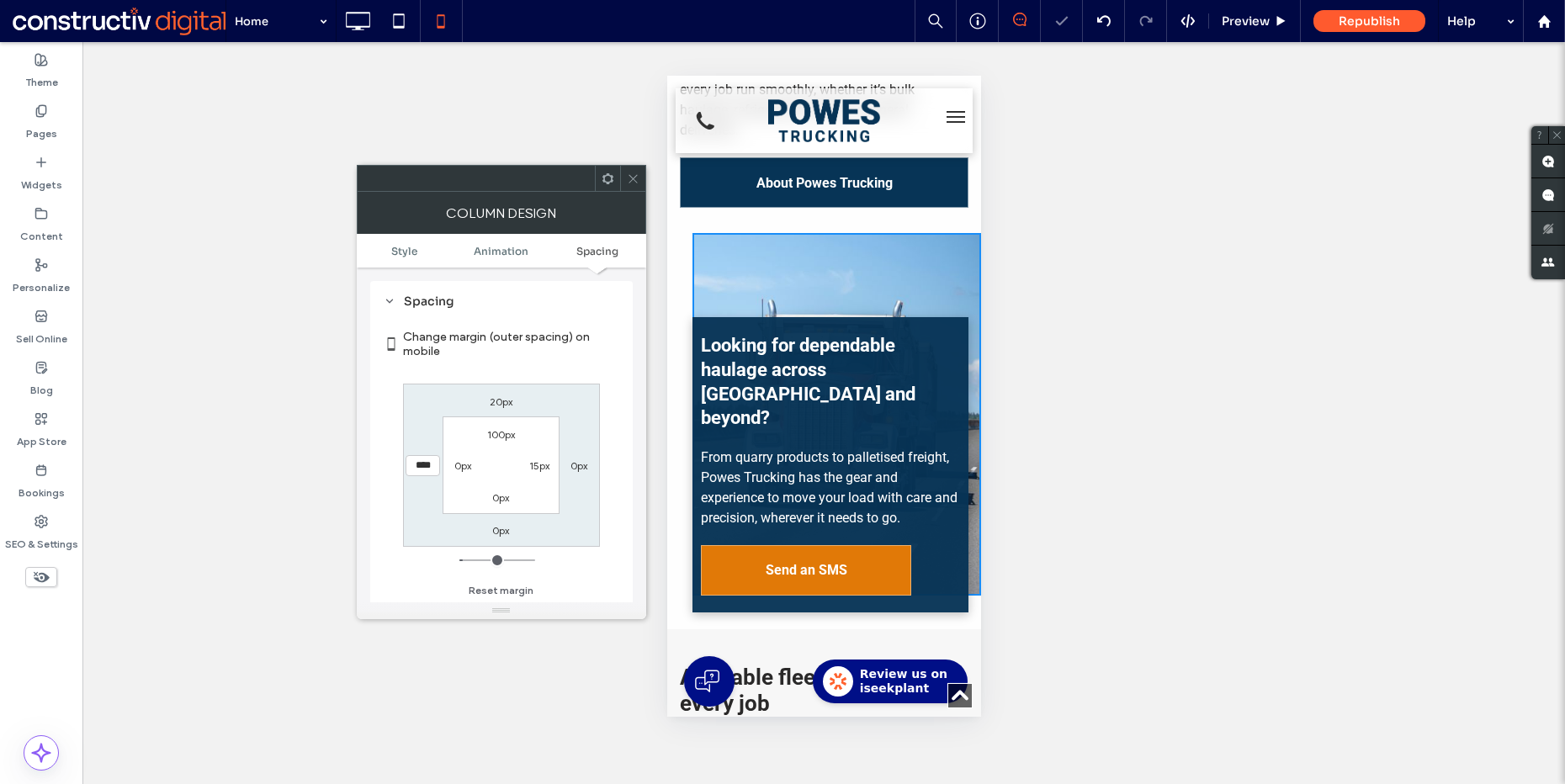
click at [426, 465] on input "****" at bounding box center [423, 465] width 34 height 21
type input "*"
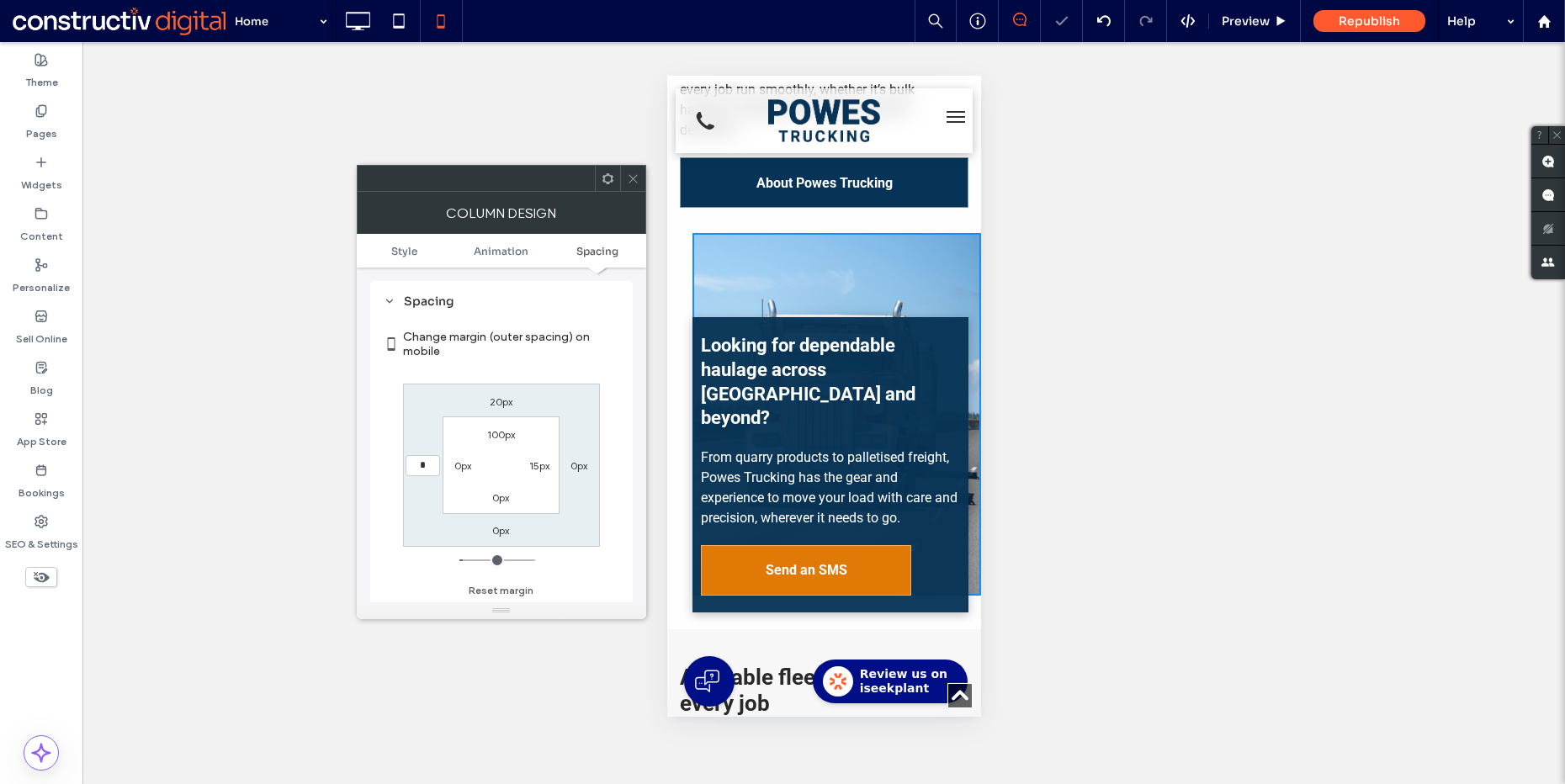
type input "***"
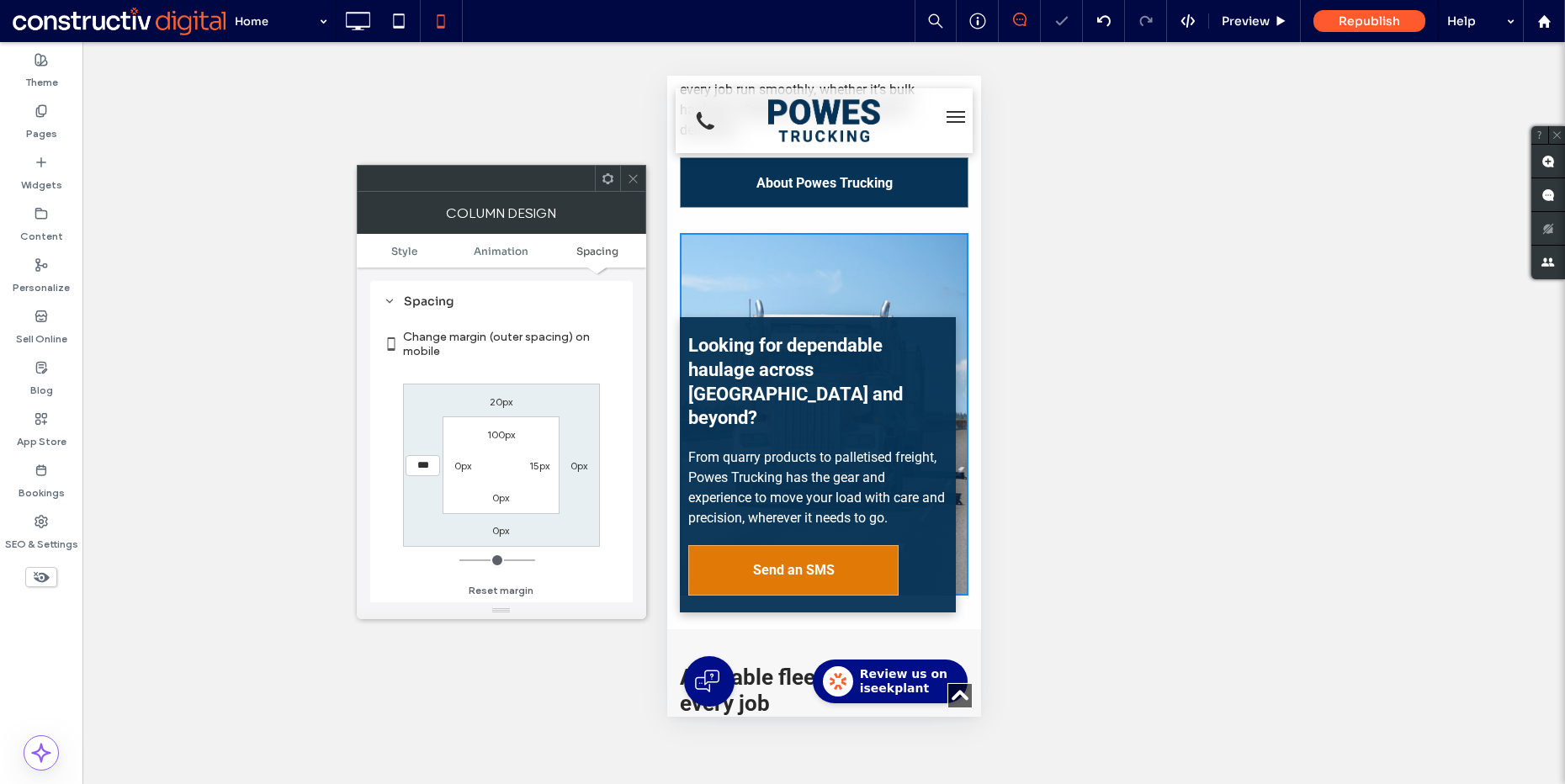
click at [467, 470] on label "0px" at bounding box center [463, 465] width 17 height 13
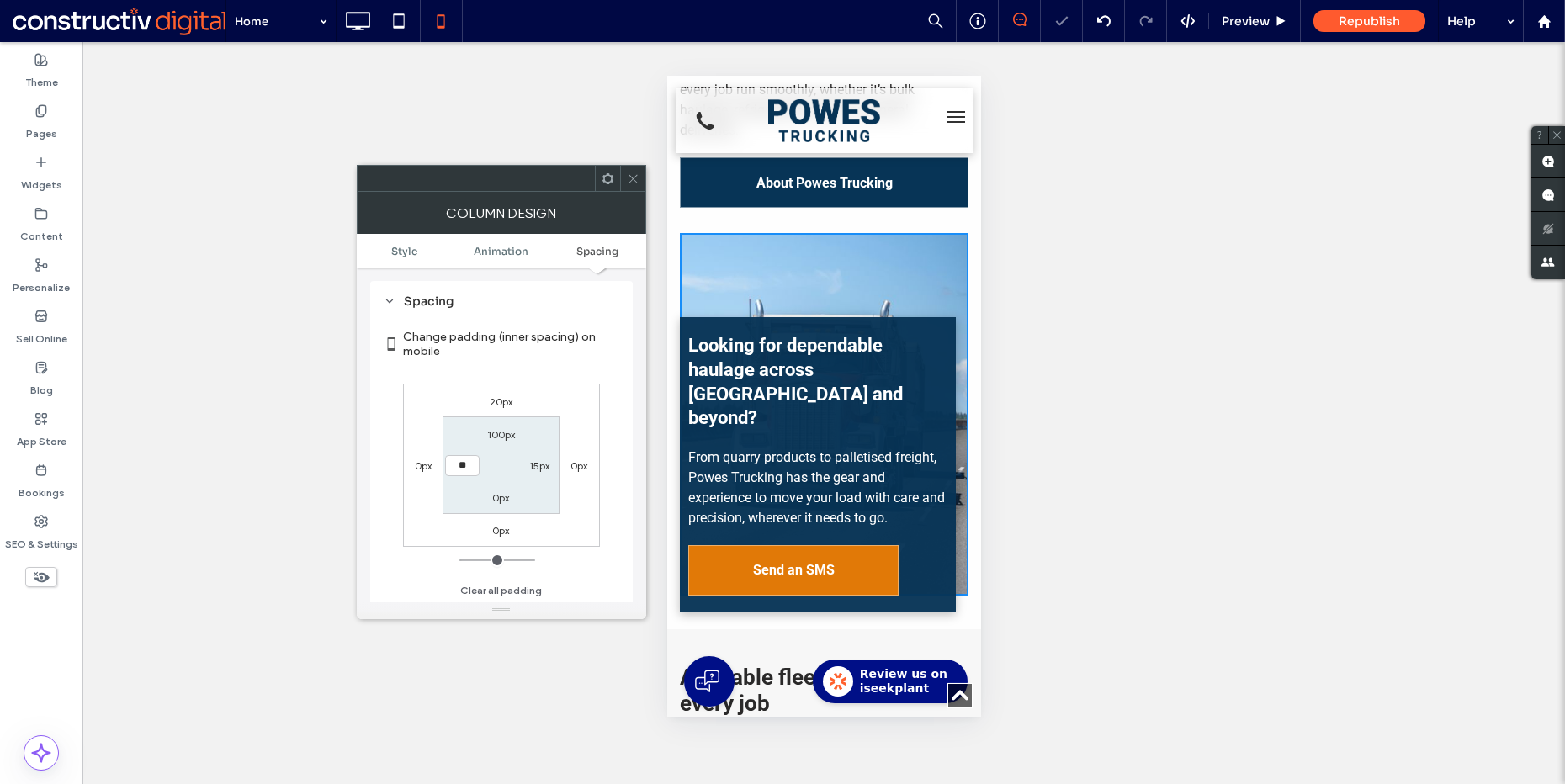
type input "**"
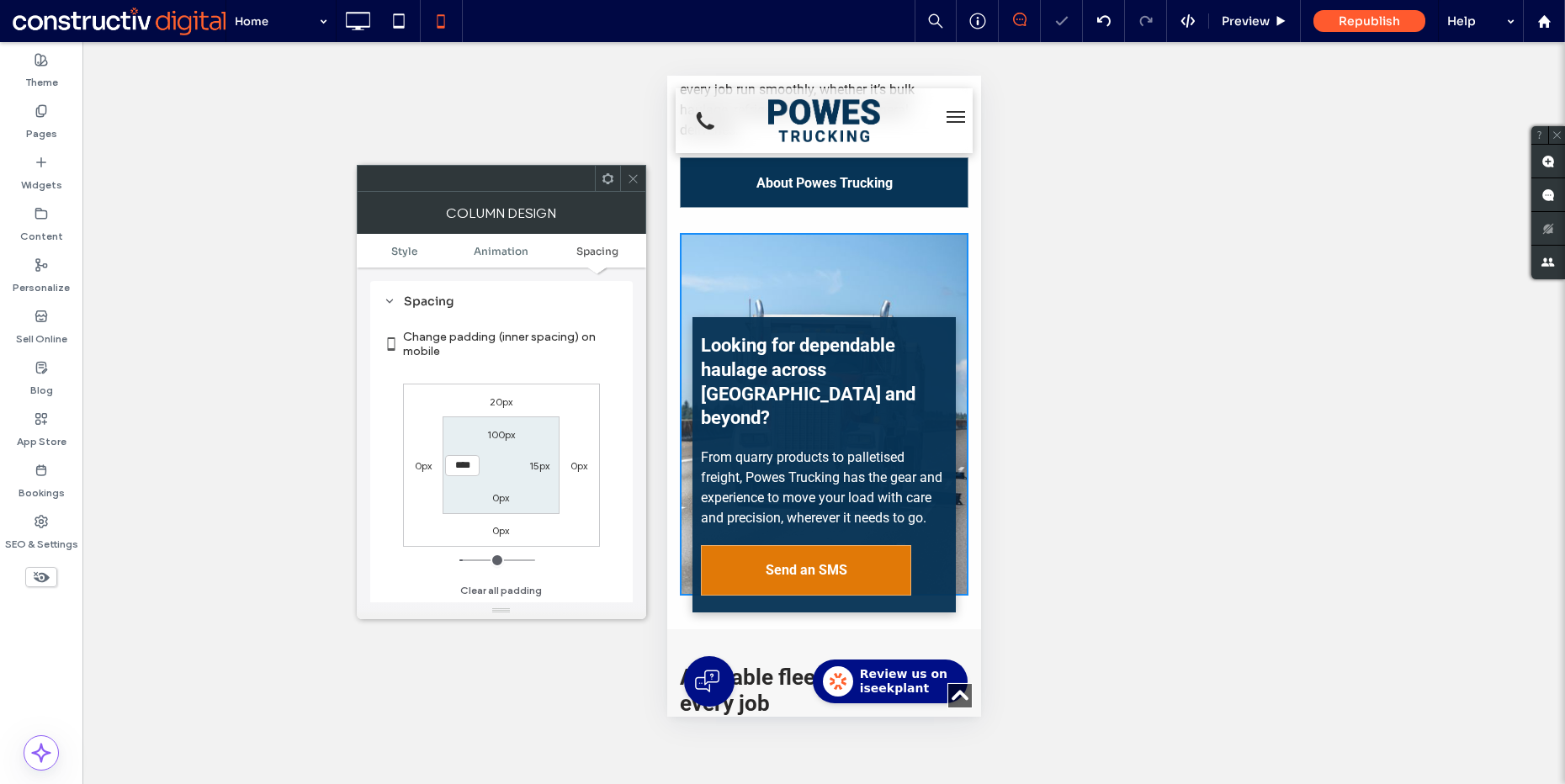
click at [465, 469] on input "****" at bounding box center [462, 465] width 34 height 21
type input "*"
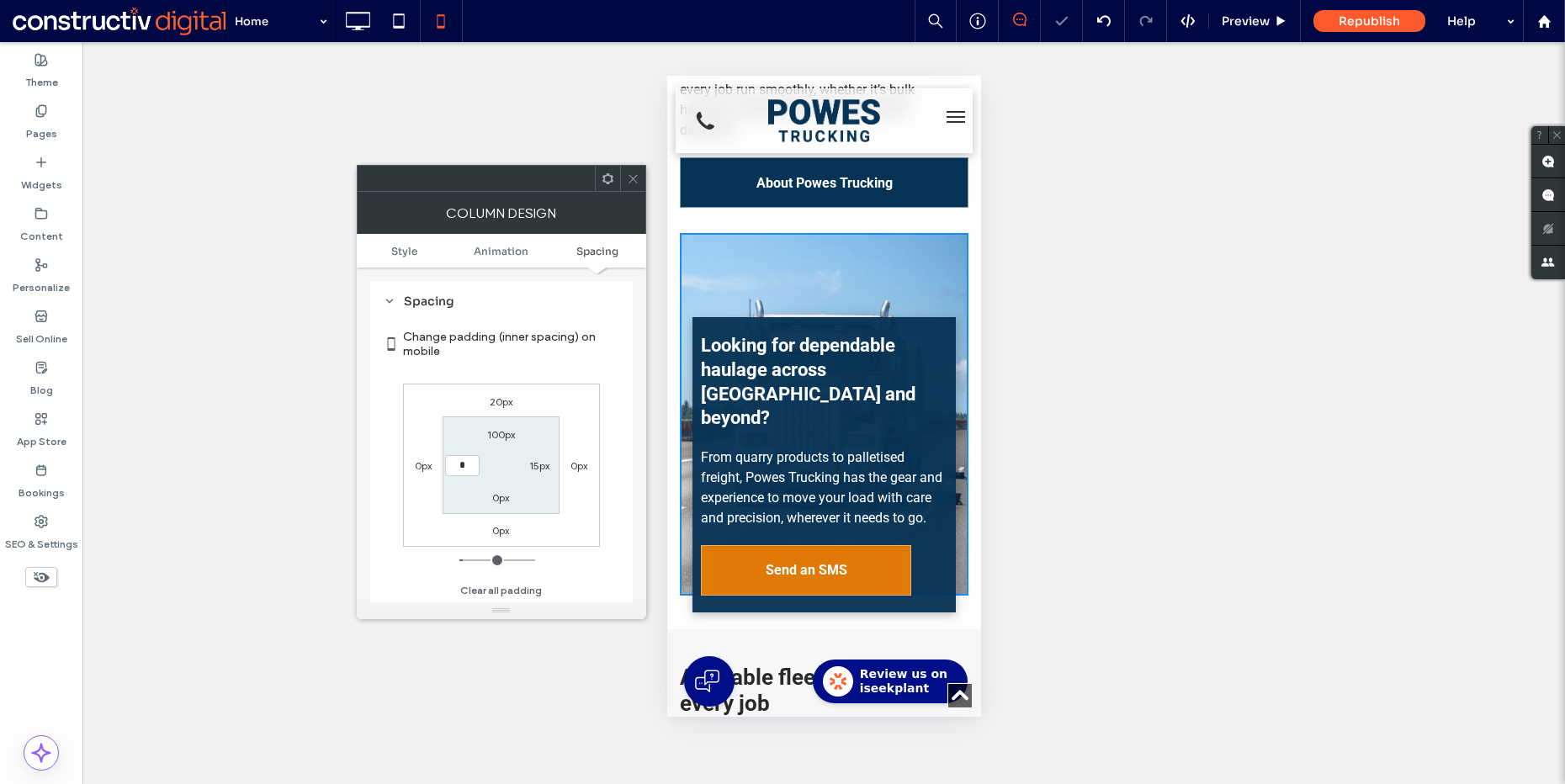
type input "***"
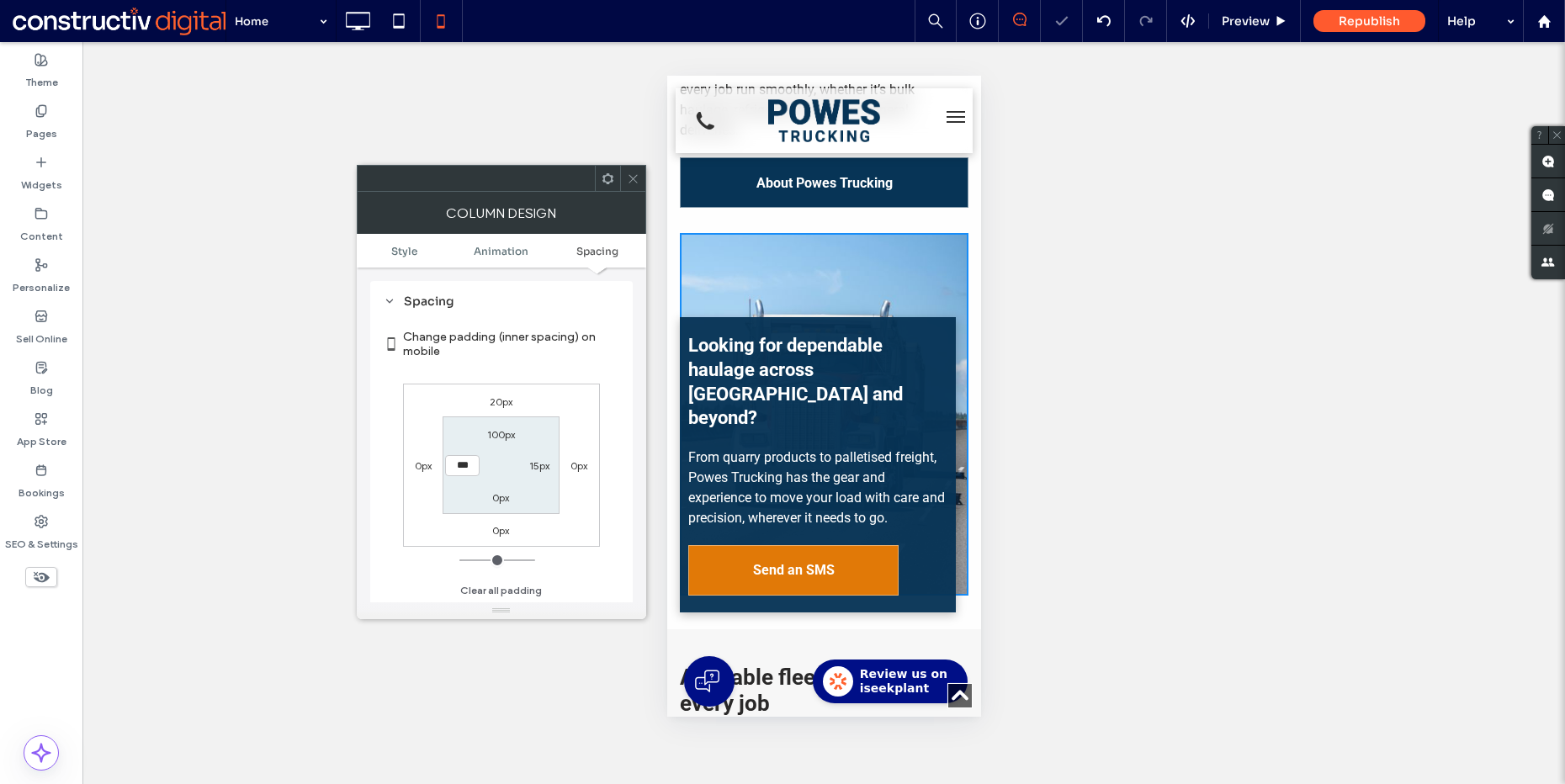
click at [637, 178] on icon at bounding box center [632, 178] width 13 height 13
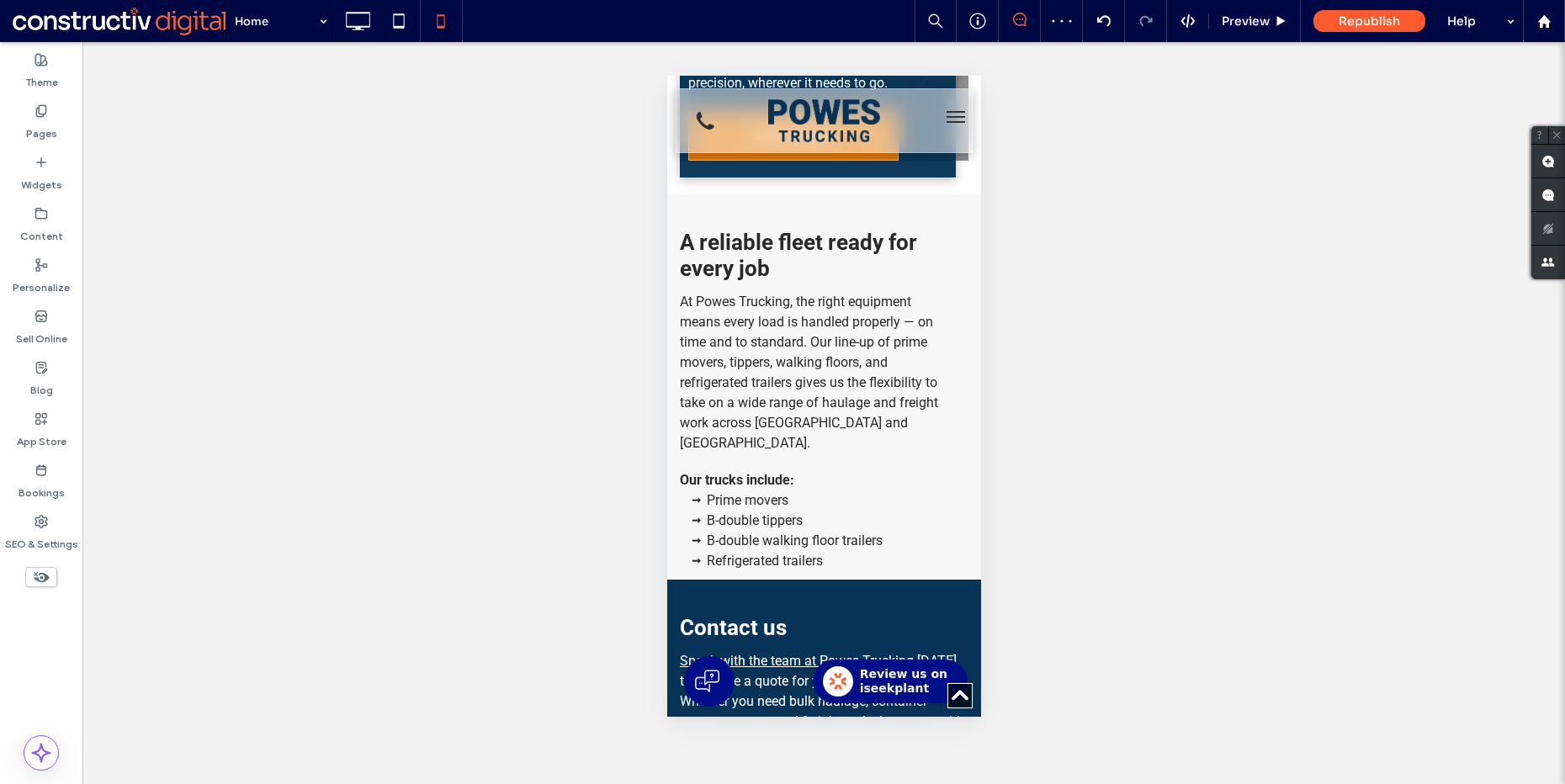
scroll to position [1828, 0]
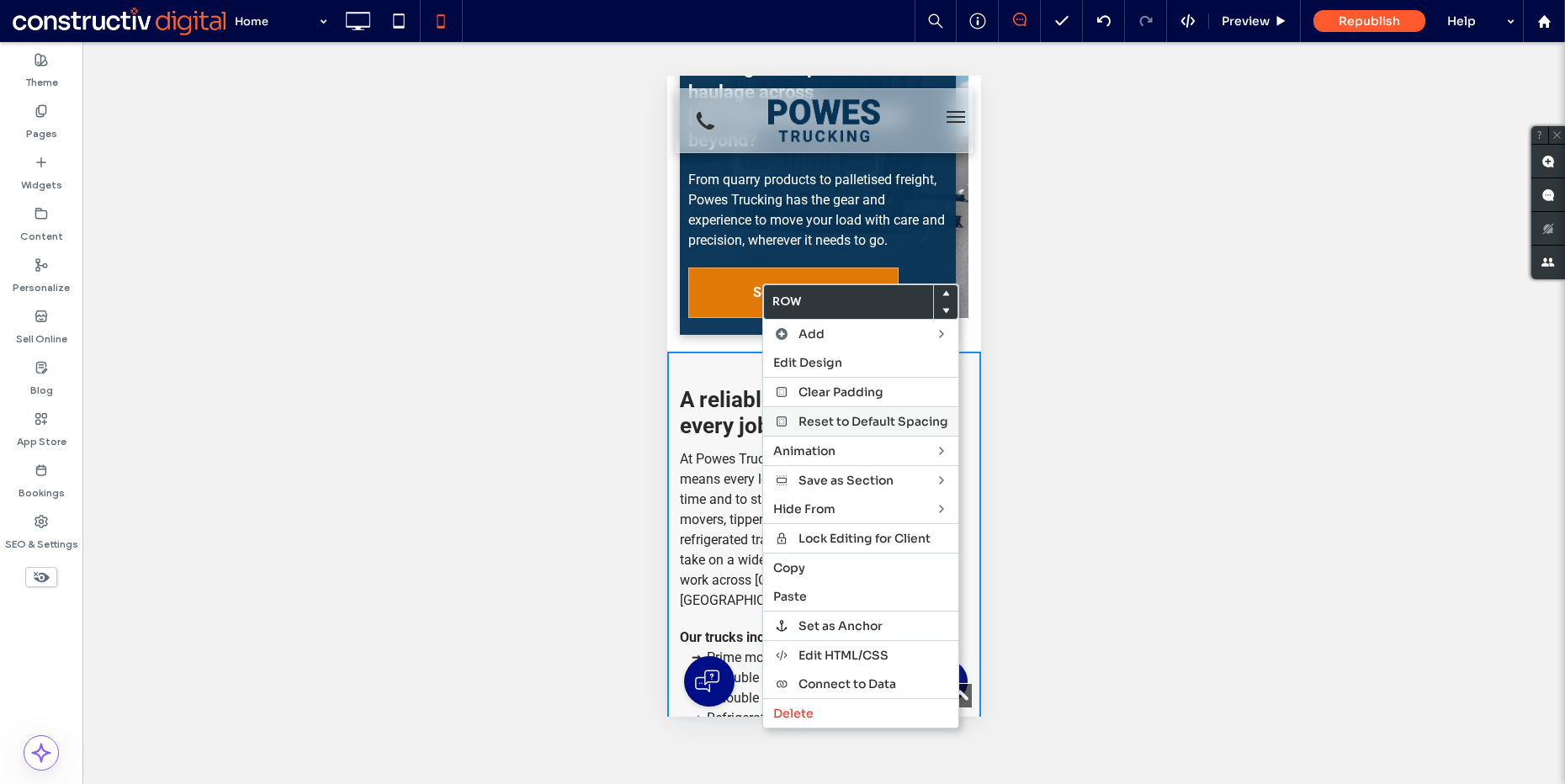
click at [832, 418] on span "Reset to Default Spacing" at bounding box center [874, 422] width 150 height 15
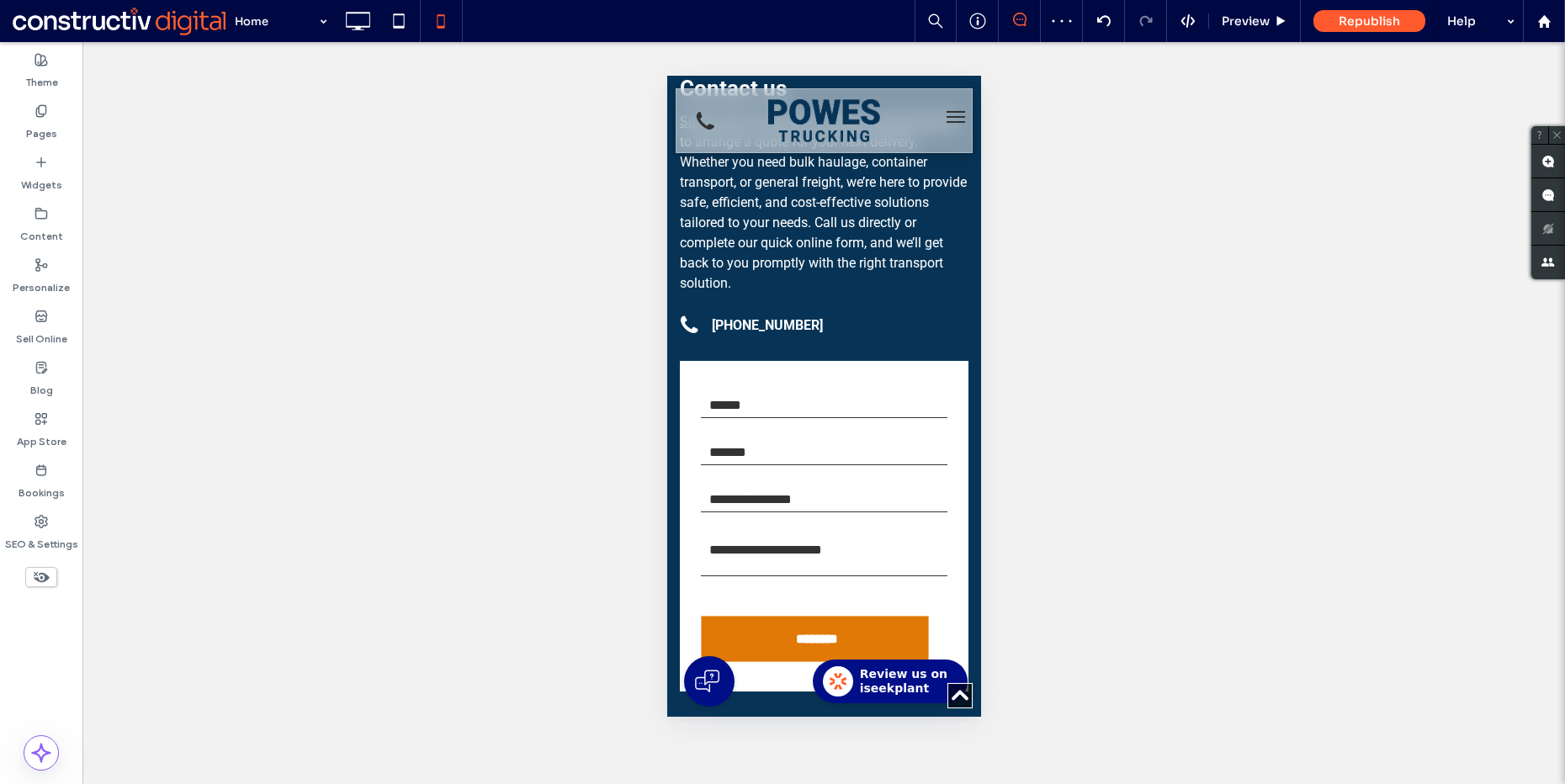
scroll to position [0, 0]
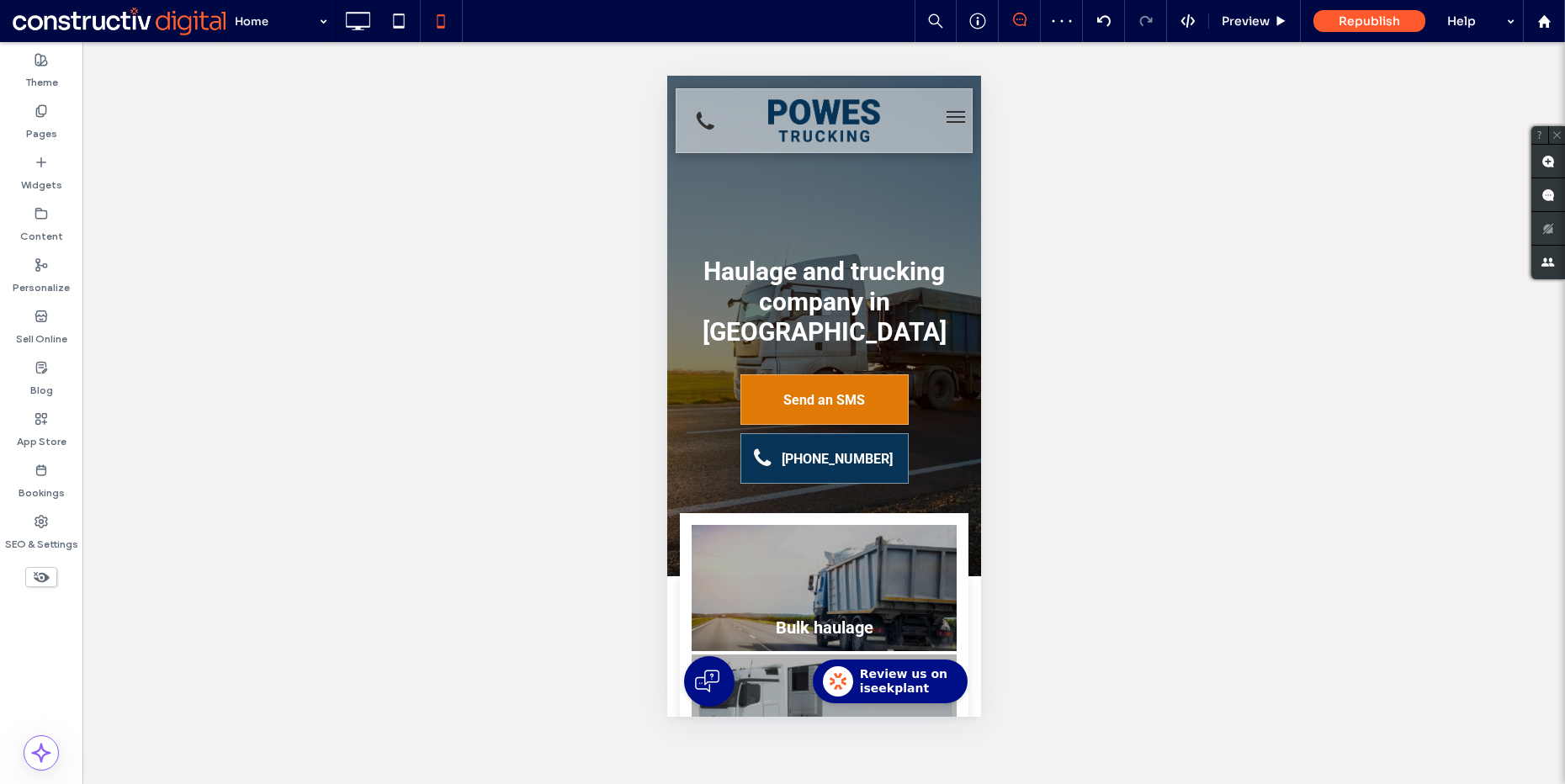
drag, startPoint x: 977, startPoint y: 398, endPoint x: 1651, endPoint y: 158, distance: 715.5
click at [355, 4] on icon at bounding box center [357, 20] width 33 height 33
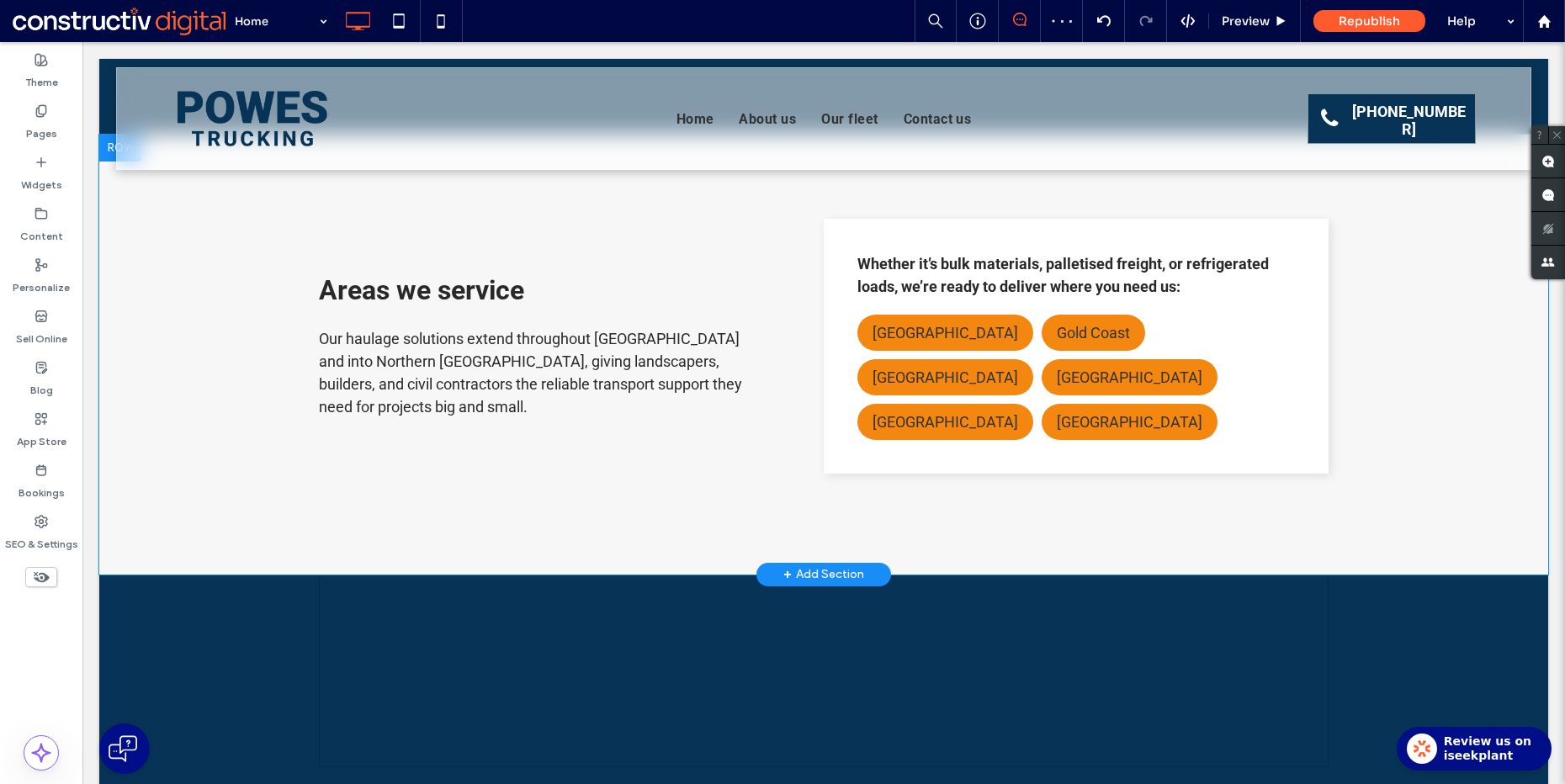
scroll to position [2541, 0]
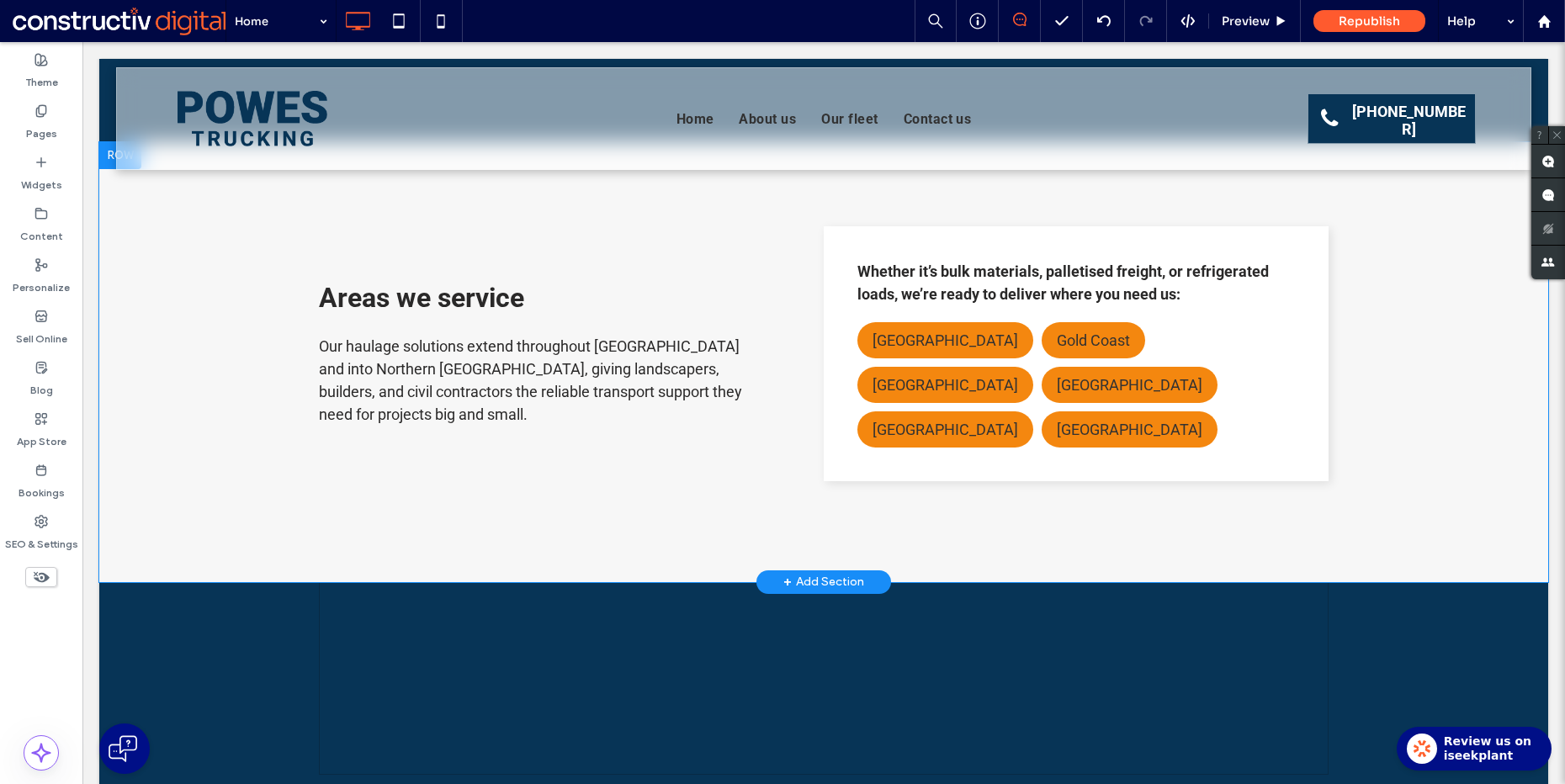
click at [402, 337] on span "Our haulage solutions extend throughout South East Queensland and into Northern…" at bounding box center [530, 380] width 423 height 86
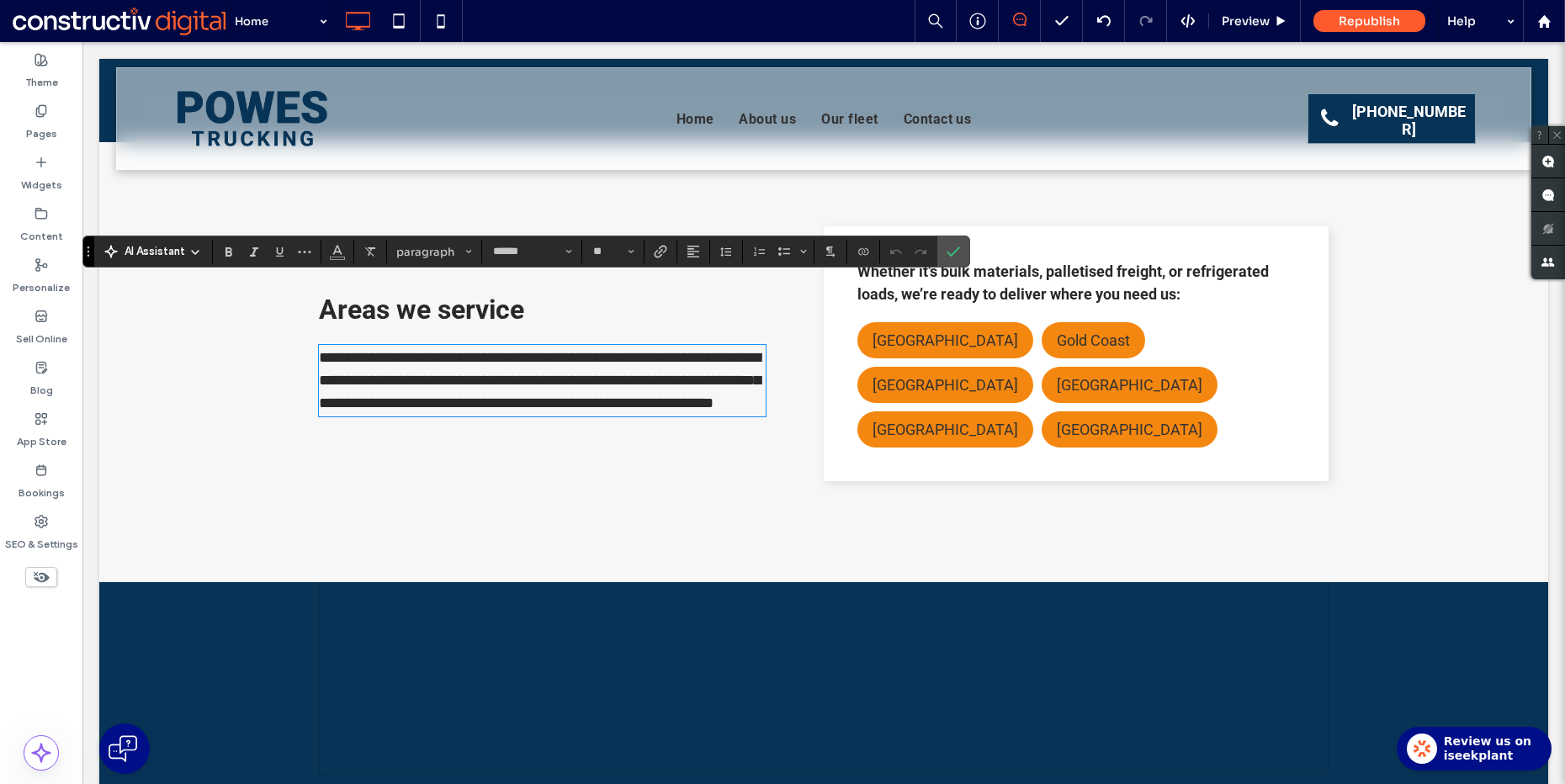
scroll to position [0, 0]
click at [1001, 262] on strong "Whether it’s bulk materials, palletised freight, or refrigerated loads, we’re r…" at bounding box center [1063, 282] width 412 height 40
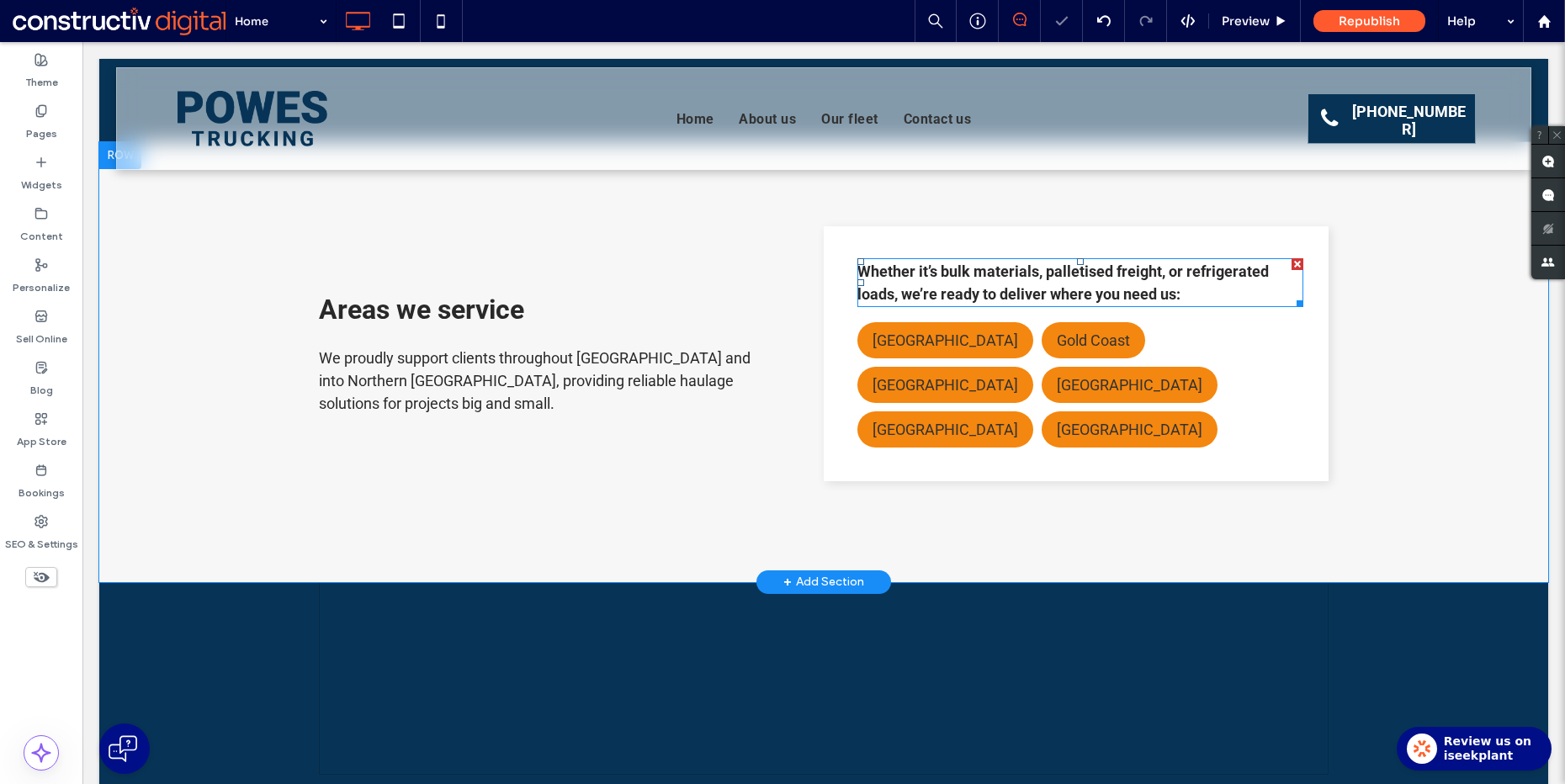
click at [1012, 262] on strong "Whether it’s bulk materials, palletised freight, or refrigerated loads, we’re r…" at bounding box center [1063, 282] width 412 height 40
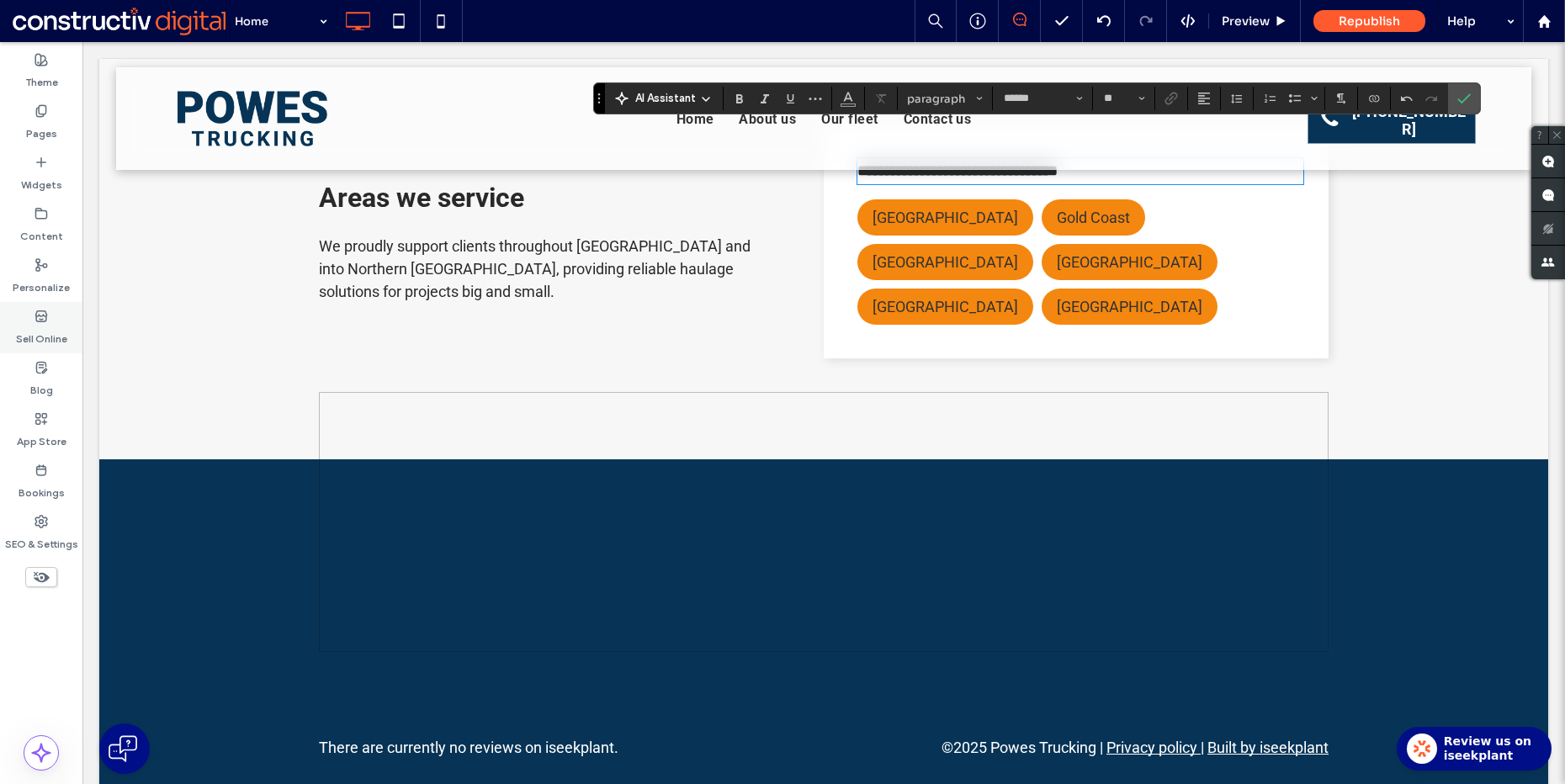
scroll to position [2089, 0]
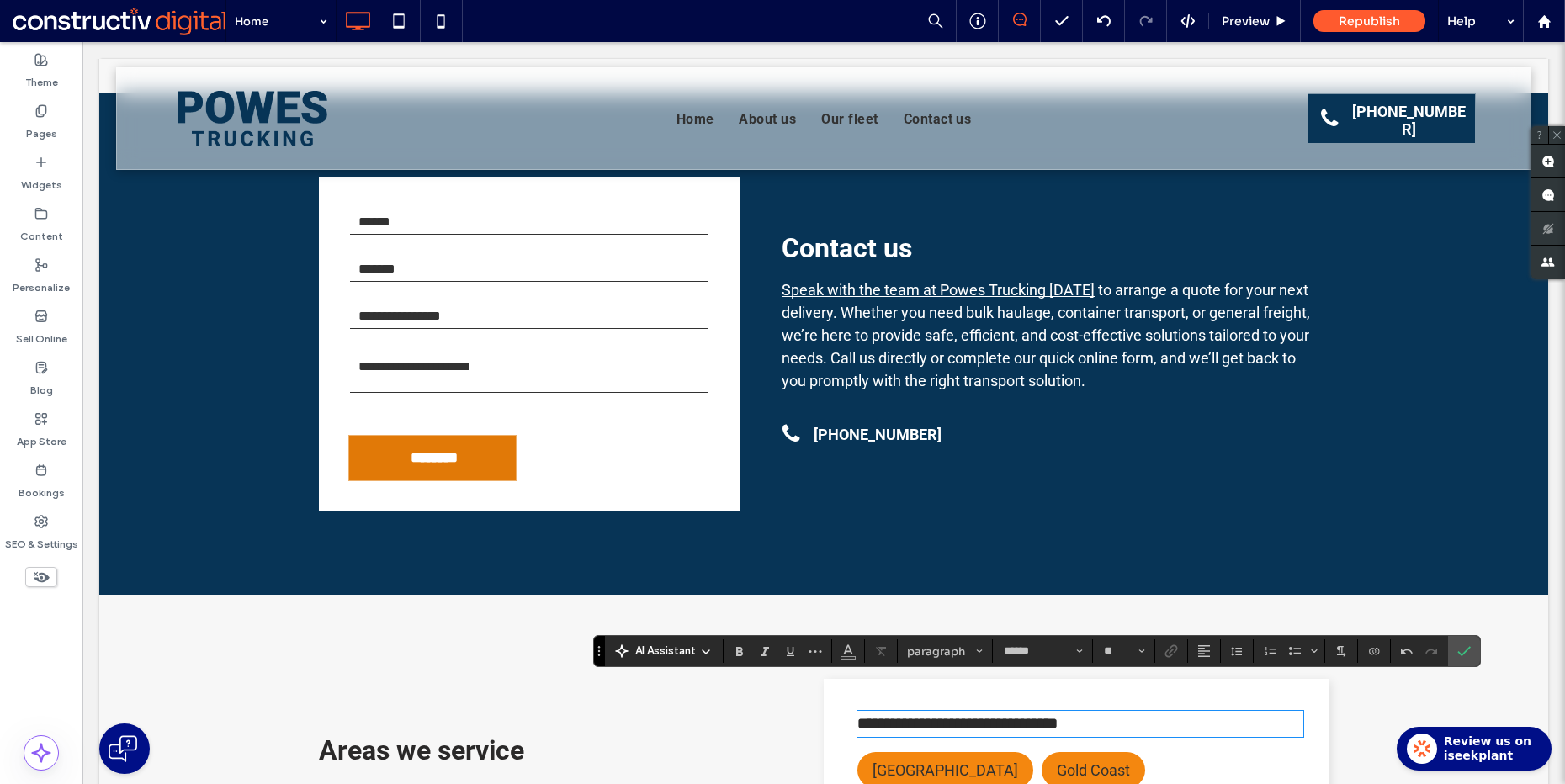
click at [937, 306] on span "to arrange a quote for your next delivery. Whether you need bulk haulage, conta…" at bounding box center [1046, 335] width 528 height 108
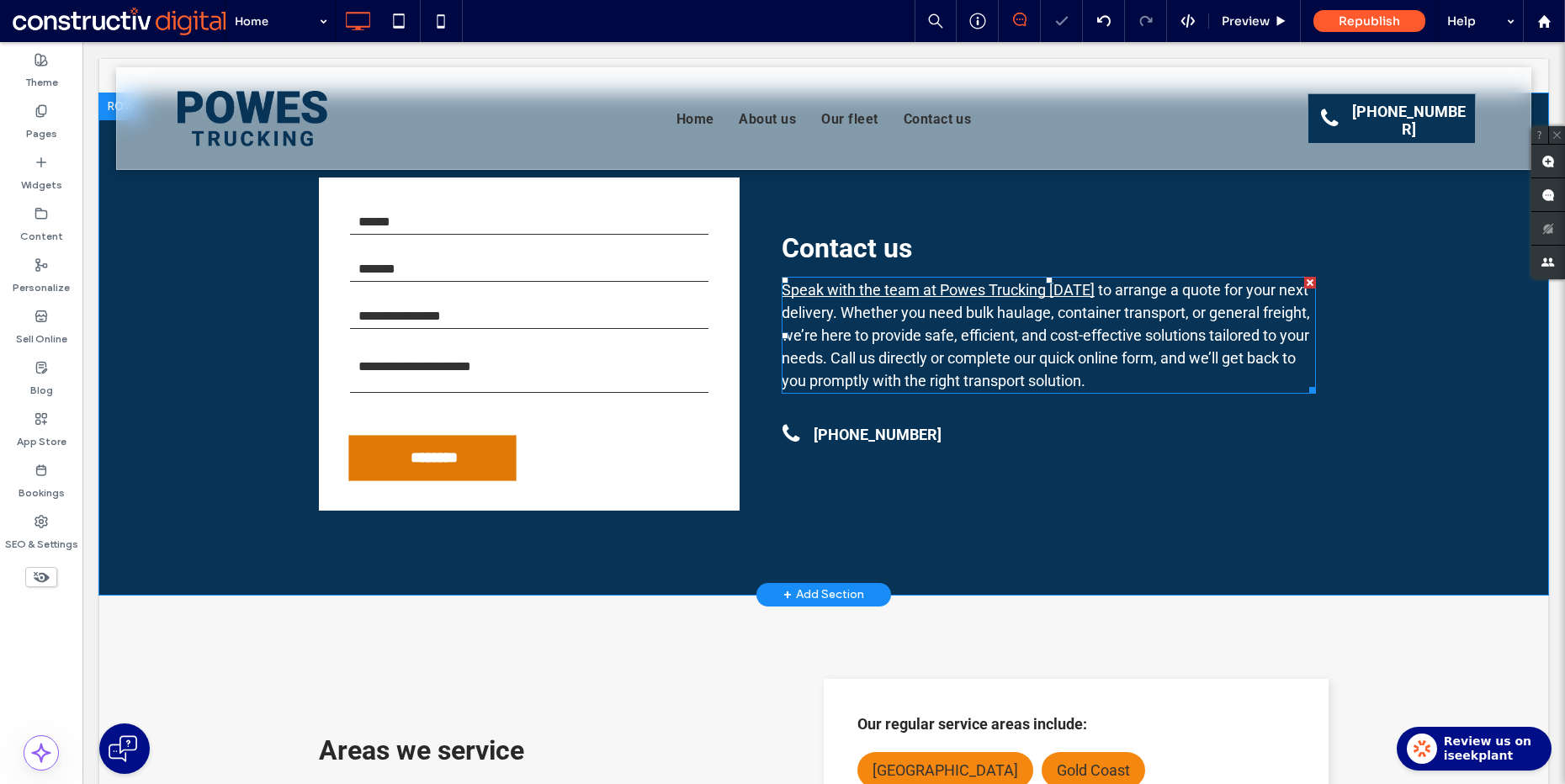
click at [990, 300] on span "to arrange a quote for your next delivery. Whether you need bulk haulage, conta…" at bounding box center [1046, 335] width 528 height 108
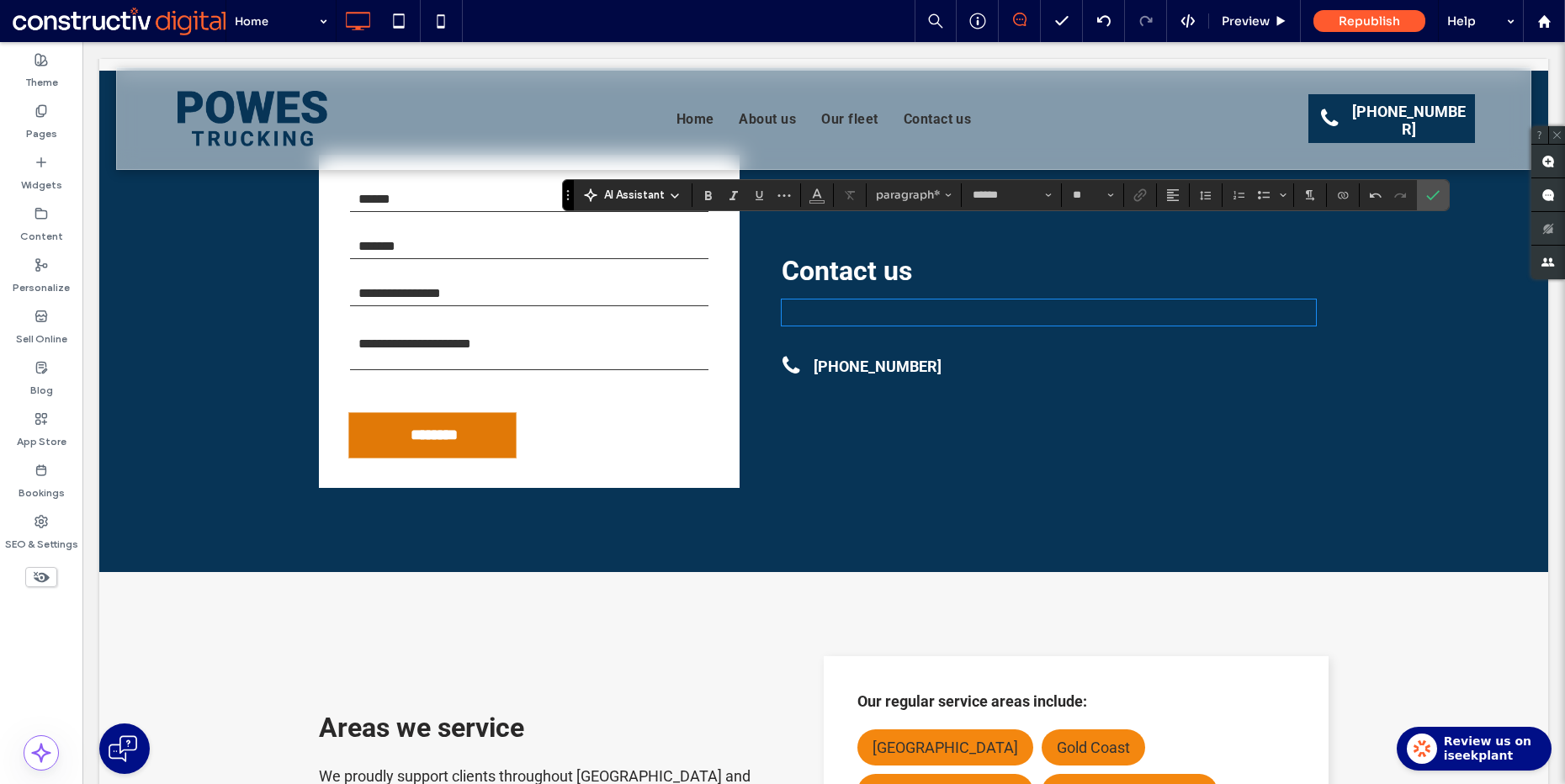
scroll to position [0, 0]
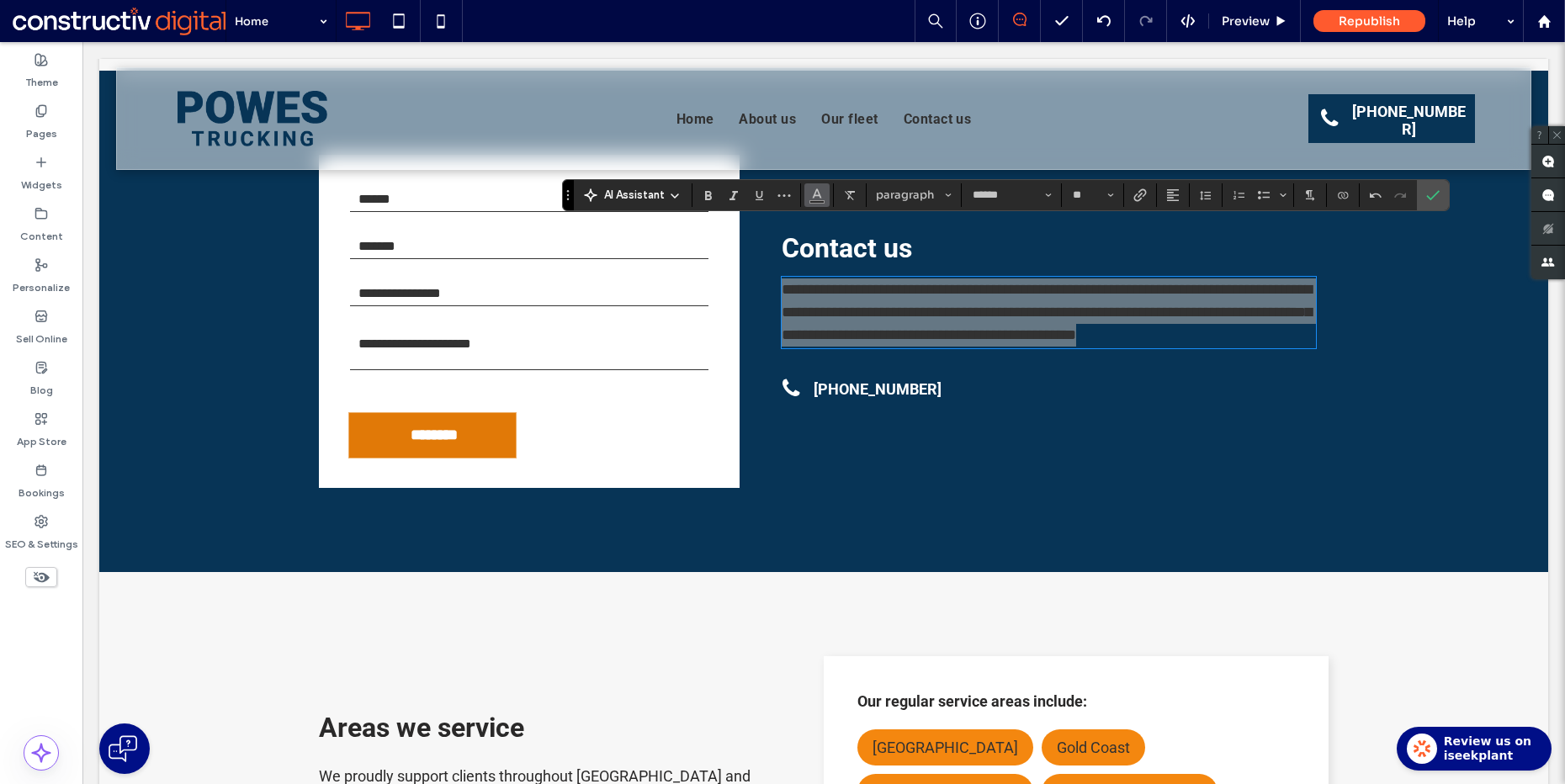
click at [811, 197] on icon "Color" at bounding box center [817, 193] width 14 height 14
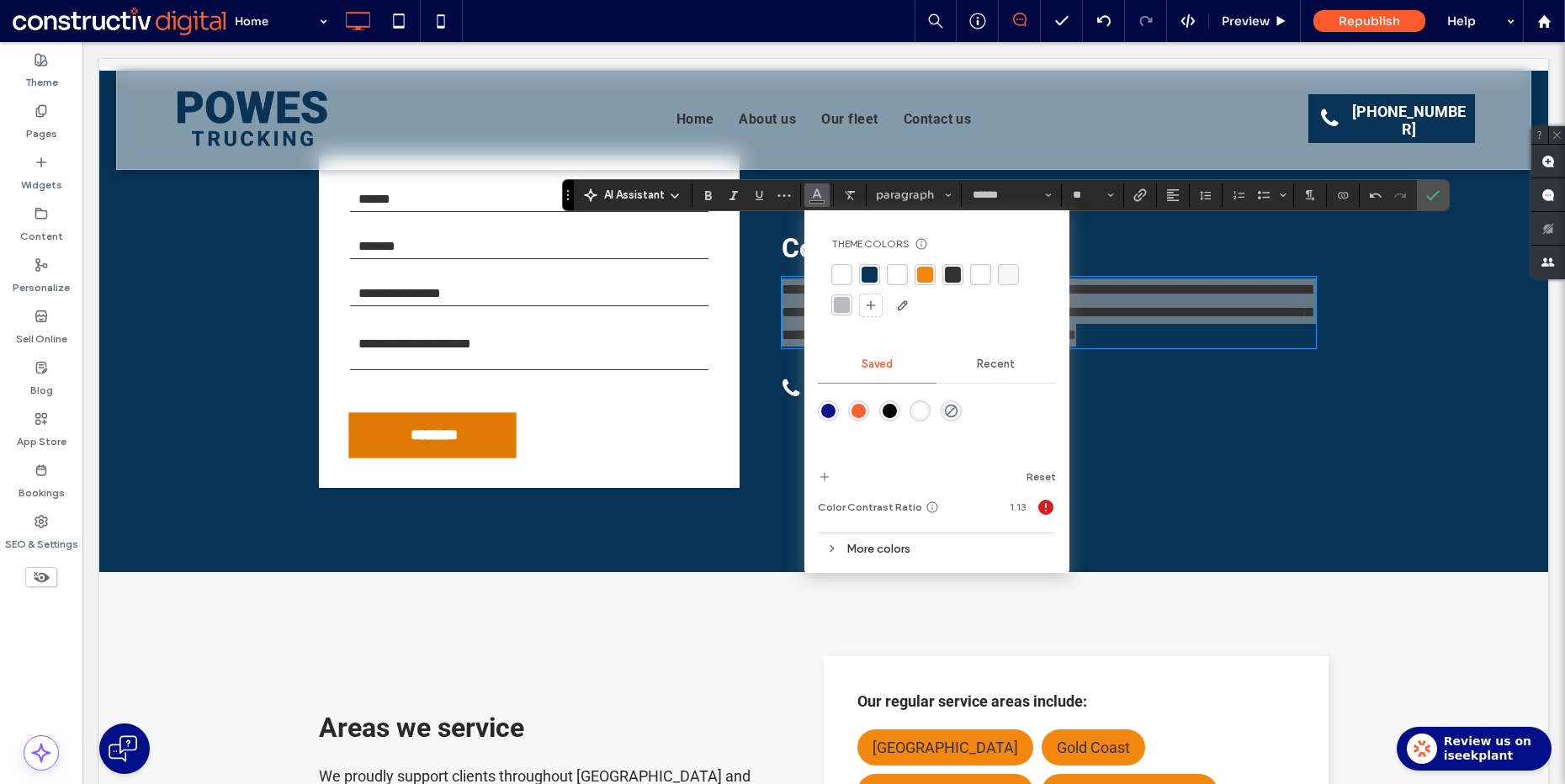
click at [981, 269] on div "rgba(255,255,255,1)" at bounding box center [980, 274] width 16 height 16
click at [1428, 192] on icon "Confirm" at bounding box center [1433, 195] width 14 height 14
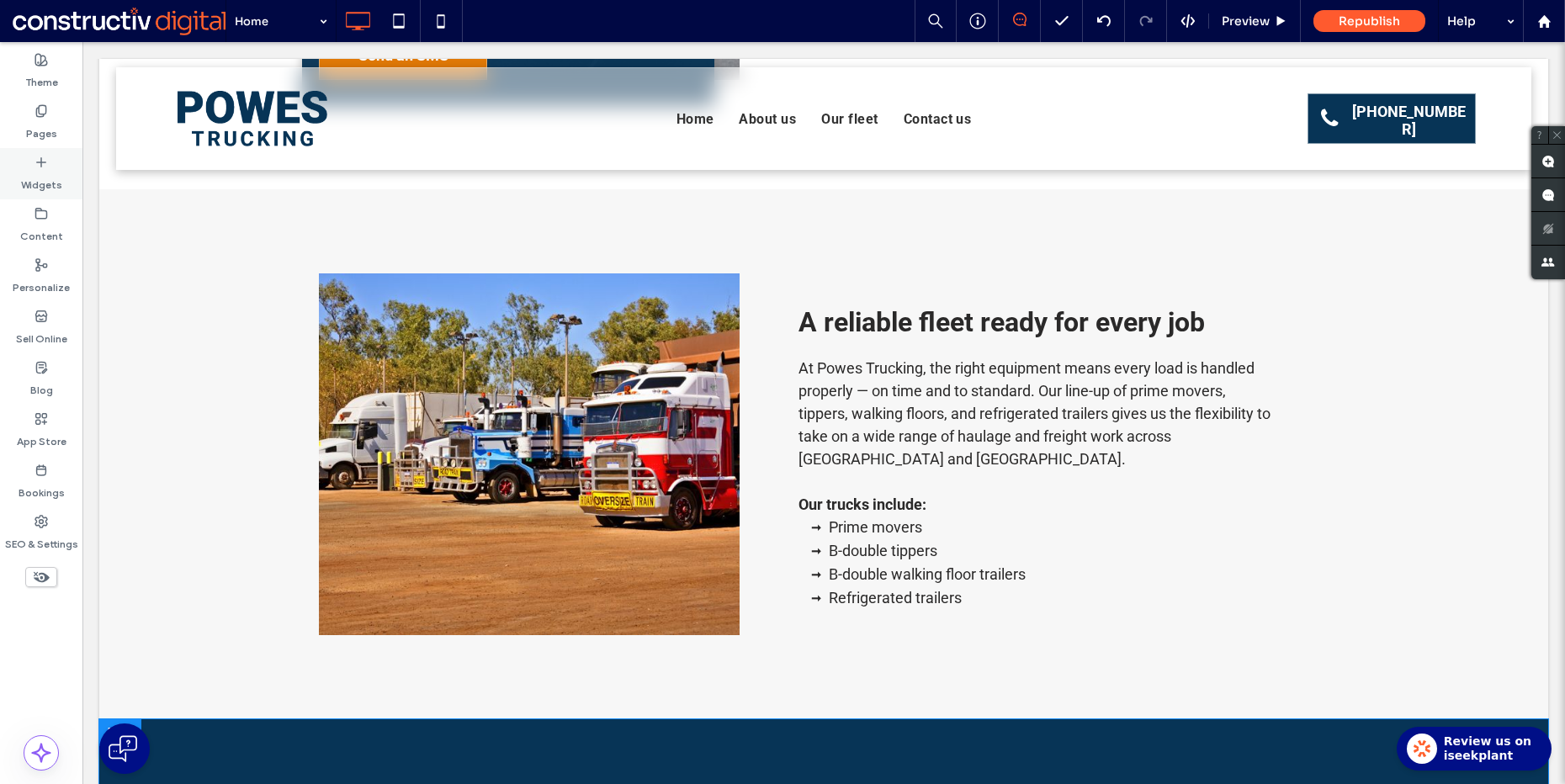
scroll to position [1456, 0]
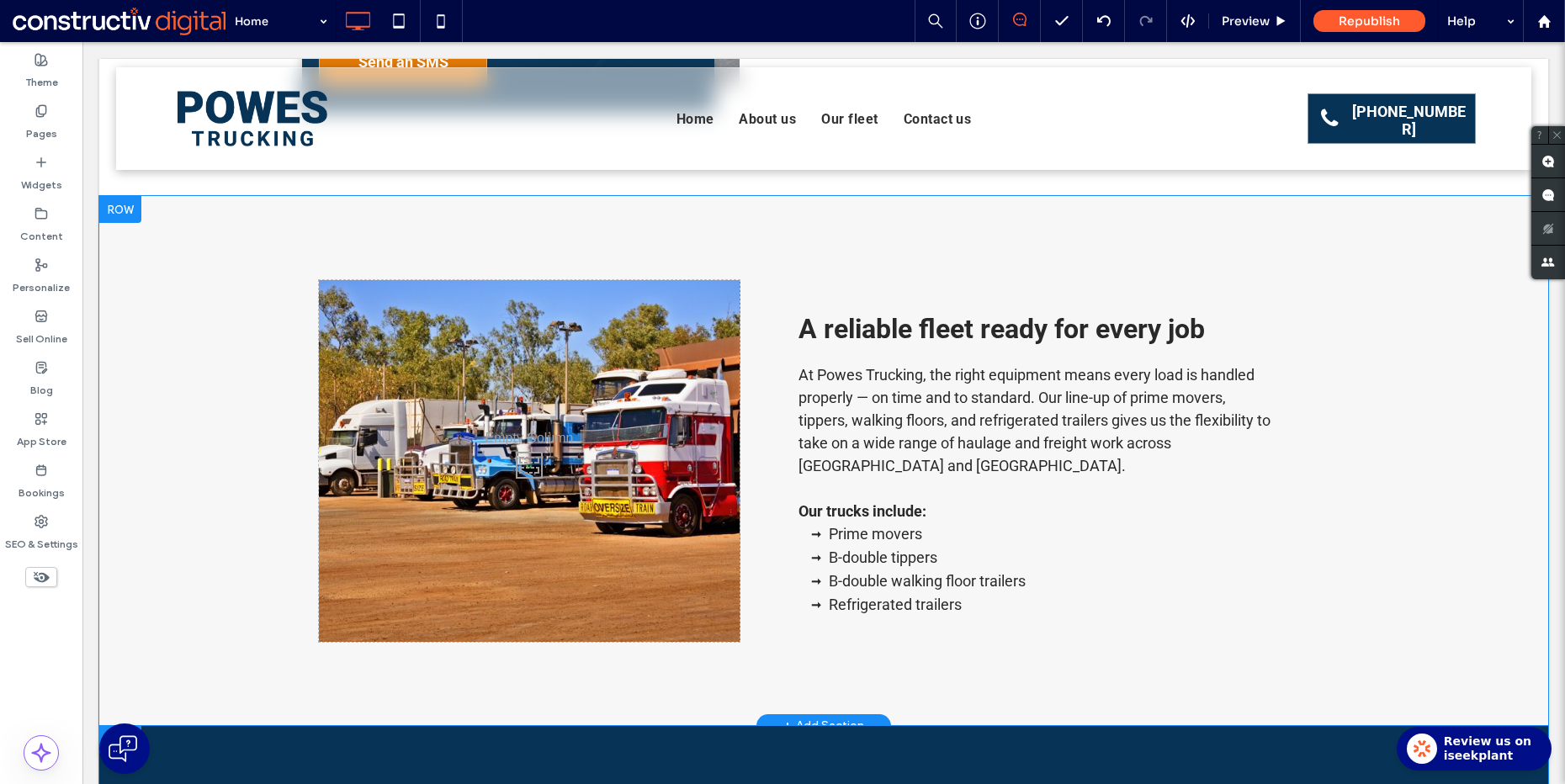
click at [1109, 427] on p "At Powes Trucking, the right equipment means every load is handled properly — o…" at bounding box center [1037, 419] width 478 height 113
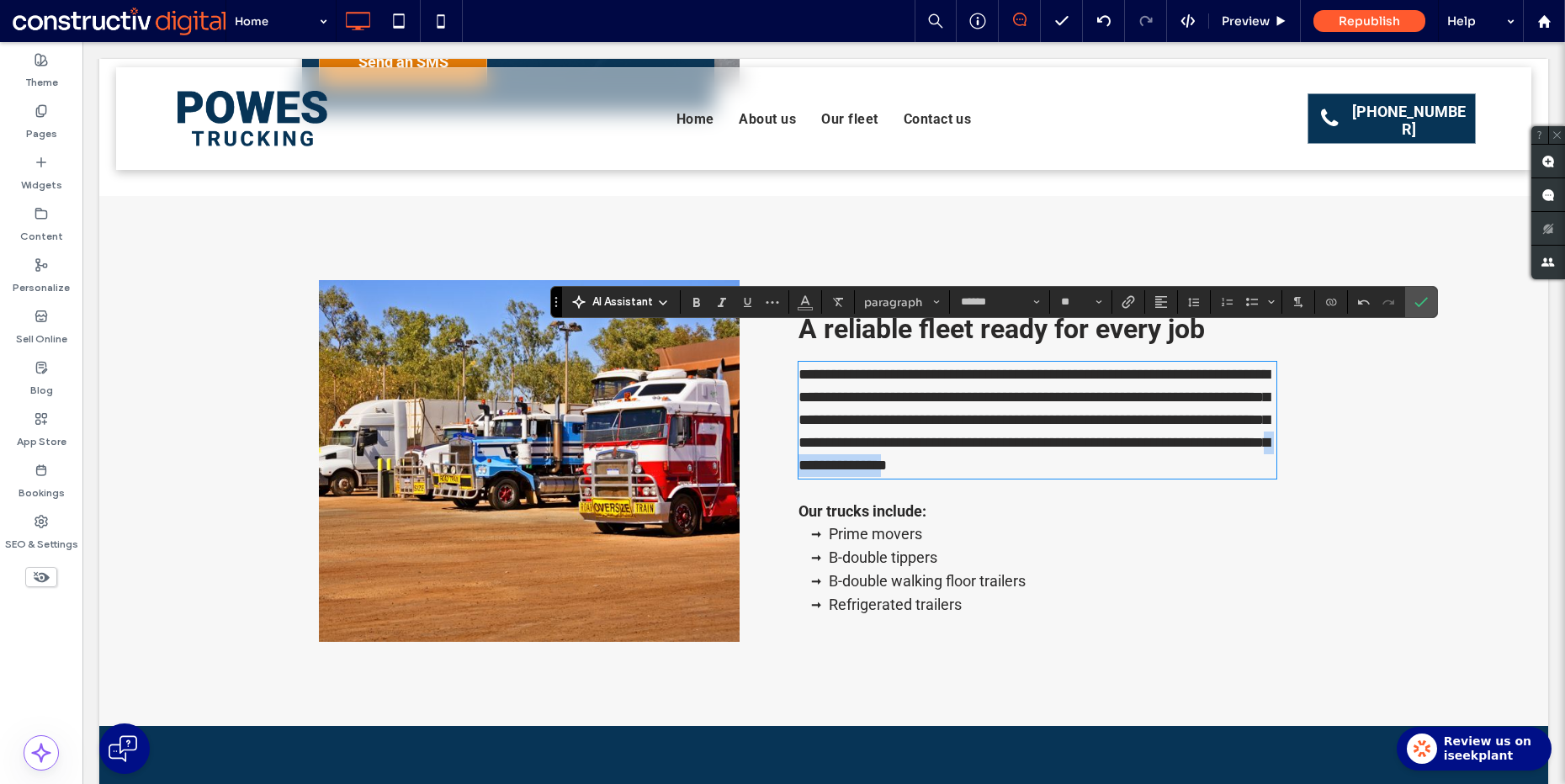
drag, startPoint x: 1184, startPoint y: 434, endPoint x: 1097, endPoint y: 438, distance: 87.1
click at [1097, 438] on span "**********" at bounding box center [1034, 419] width 471 height 106
click at [1132, 301] on icon "Link" at bounding box center [1129, 302] width 14 height 14
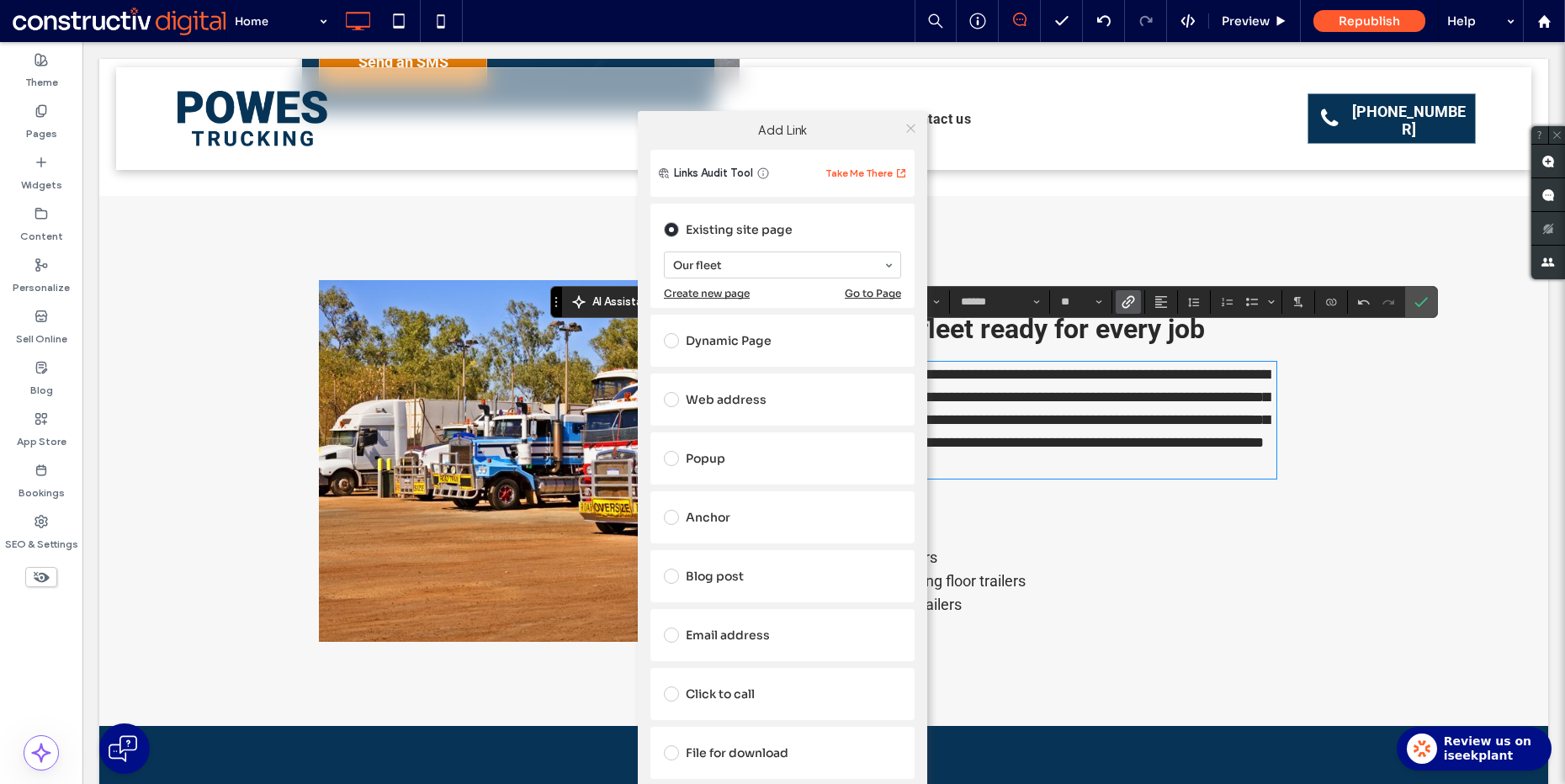
click at [910, 133] on icon at bounding box center [910, 128] width 13 height 13
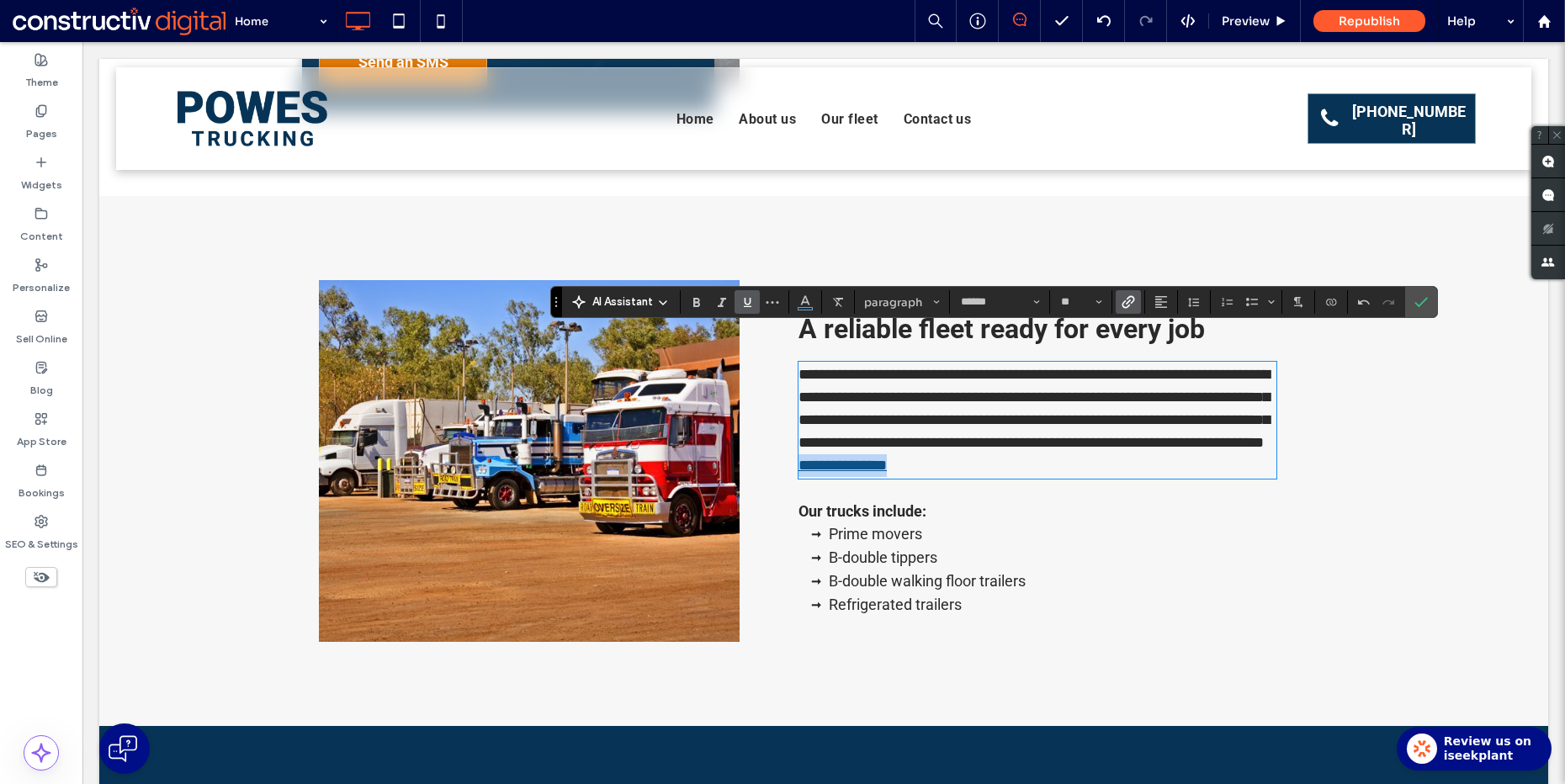
click at [886, 458] on link "**********" at bounding box center [843, 465] width 89 height 15
drag, startPoint x: 1424, startPoint y: 297, endPoint x: 745, endPoint y: 425, distance: 691.0
click at [1424, 297] on icon "Confirm" at bounding box center [1421, 302] width 14 height 14
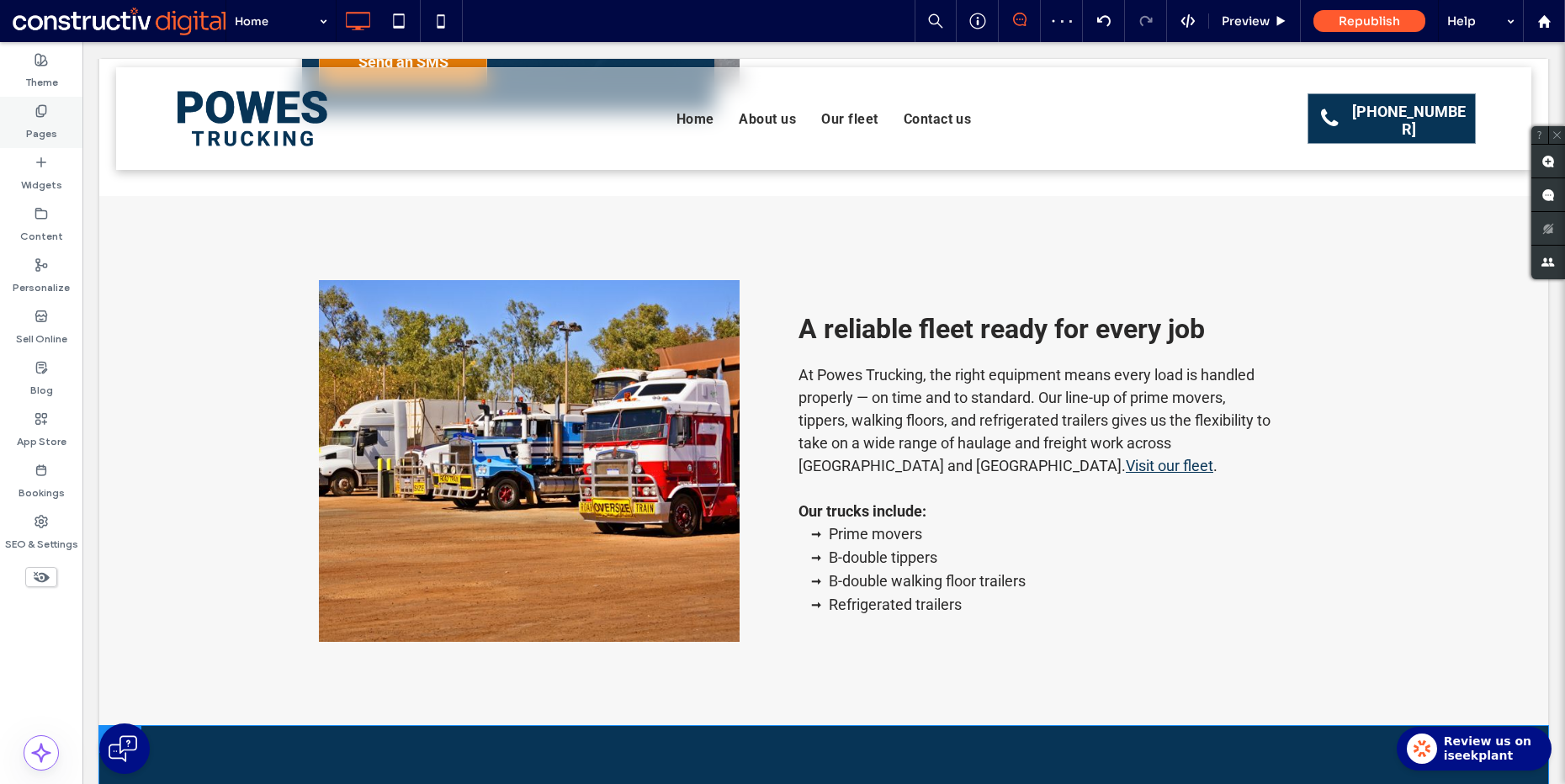
click at [44, 118] on label "Pages" at bounding box center [42, 130] width 32 height 24
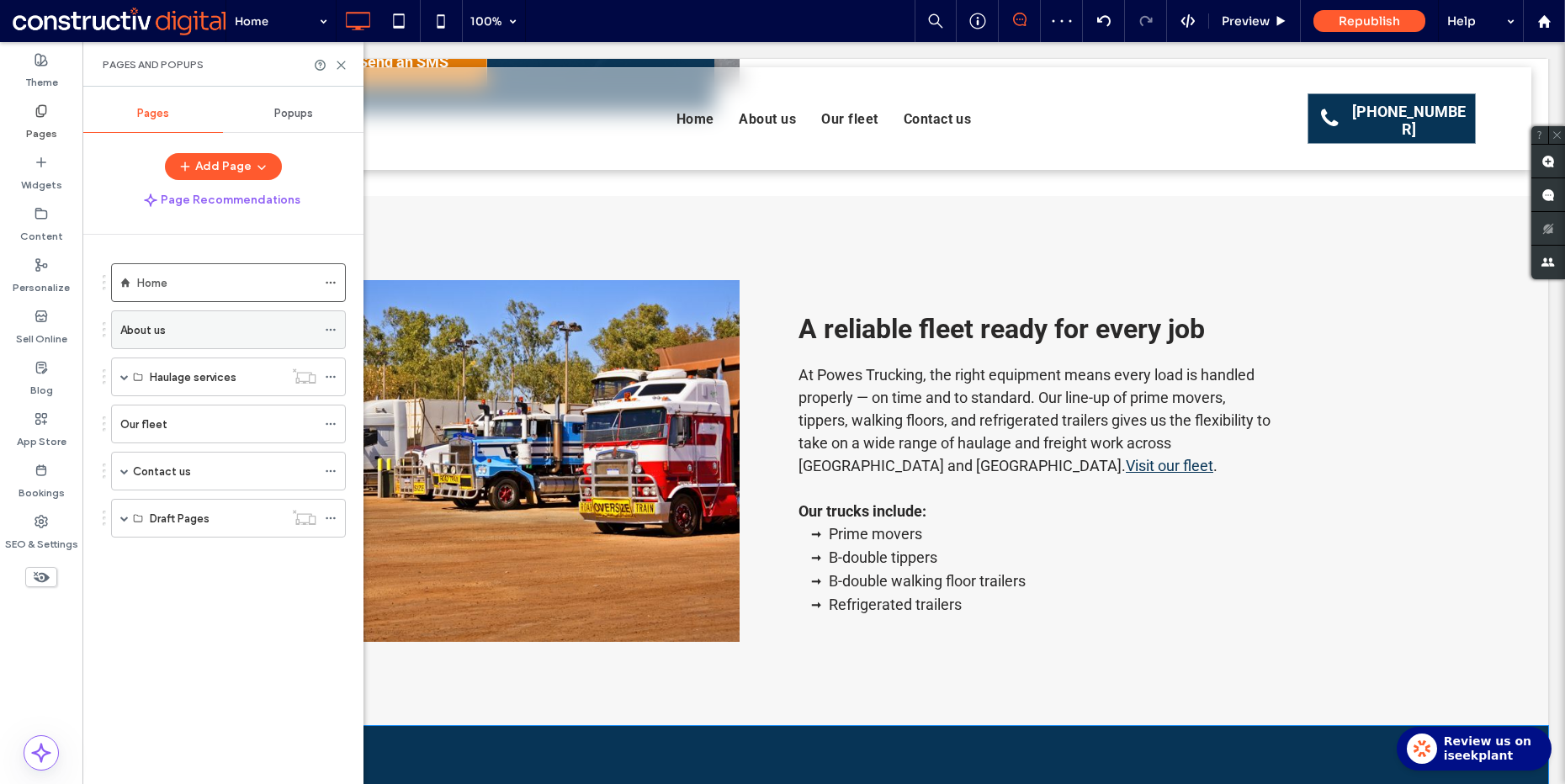
click at [204, 324] on div "About us" at bounding box center [218, 330] width 196 height 19
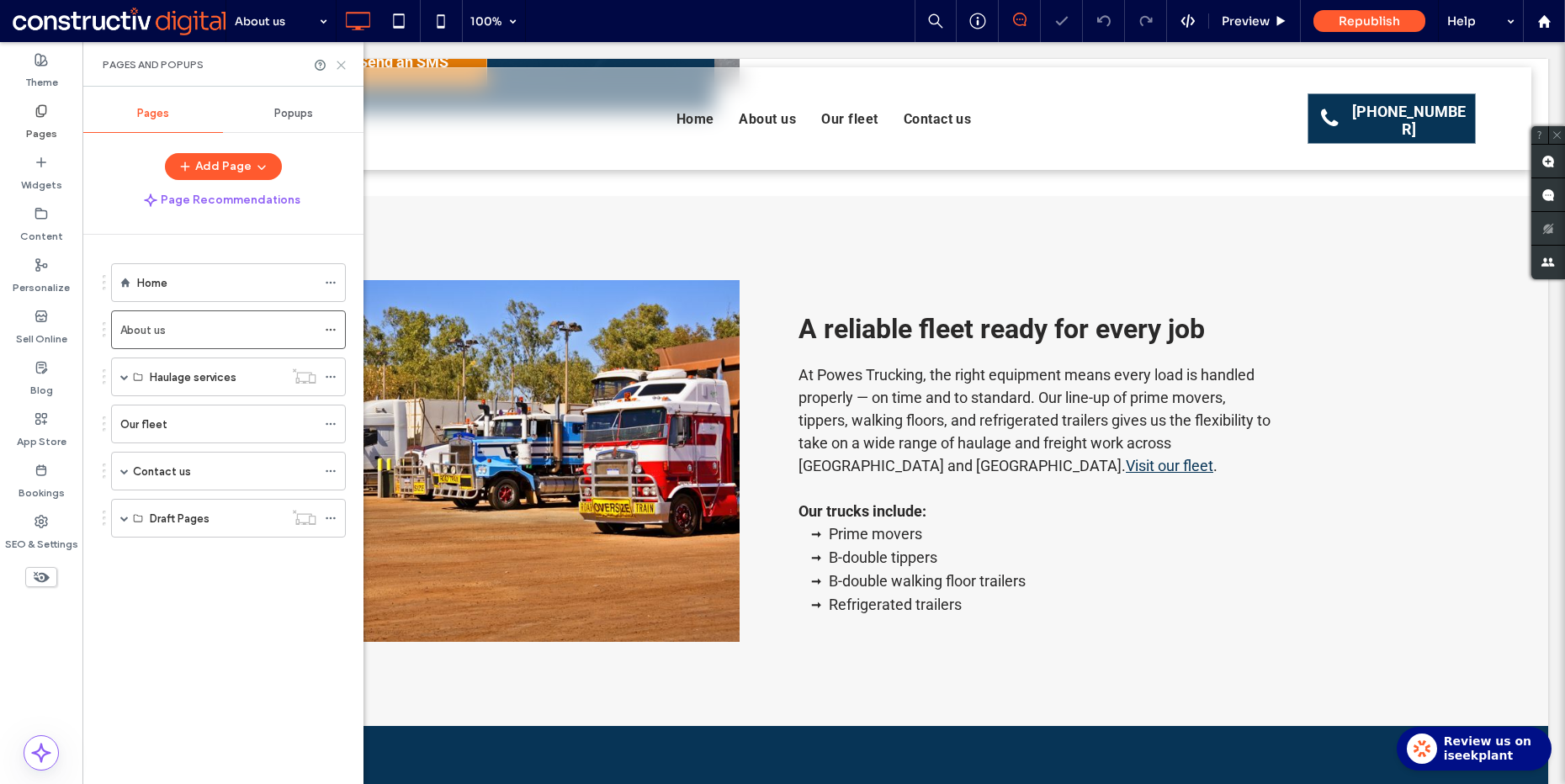
click at [340, 62] on use at bounding box center [341, 65] width 8 height 8
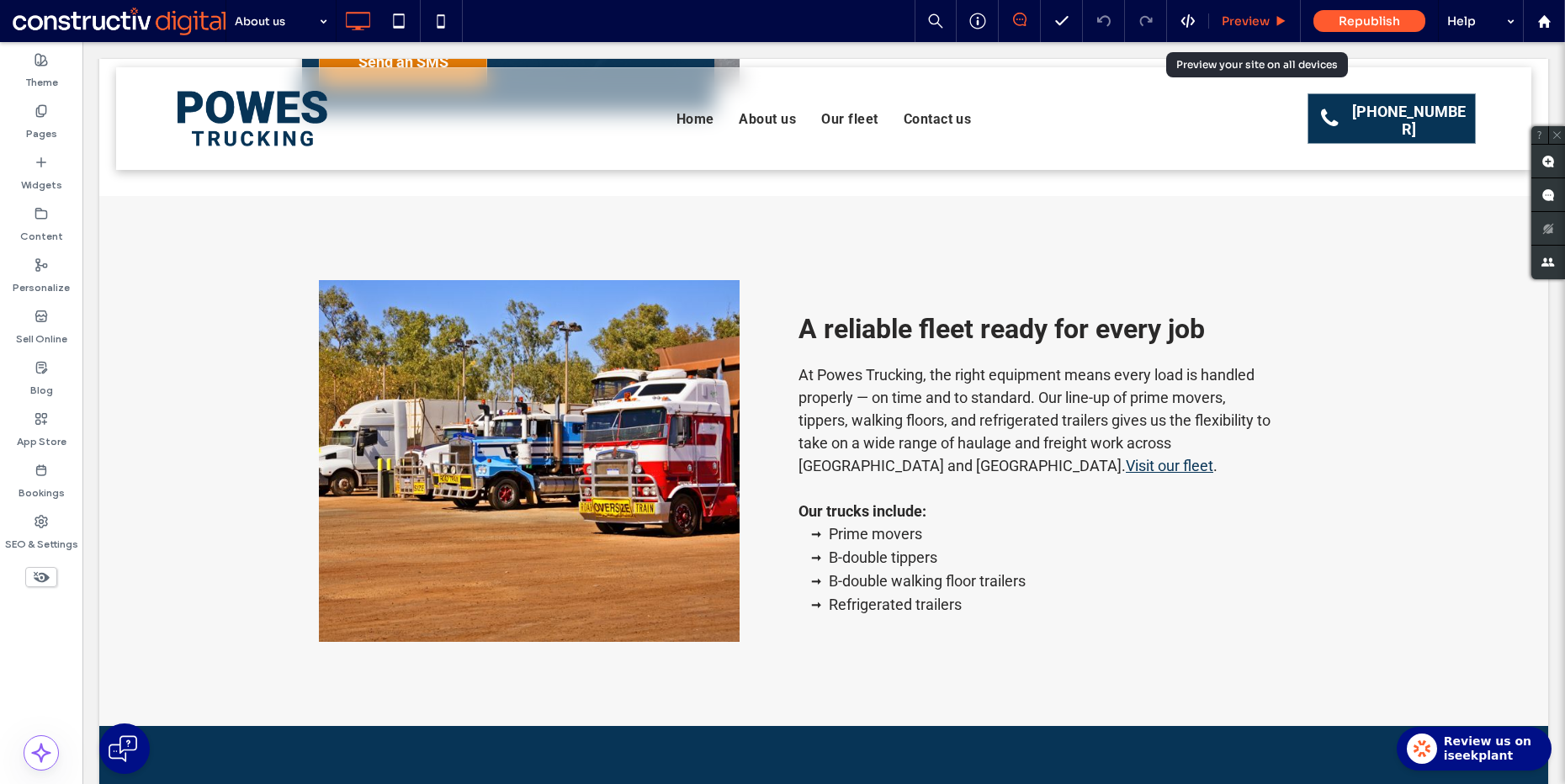
click at [1268, 1] on div "Preview" at bounding box center [1255, 20] width 92 height 42
click at [73, 111] on div "Pages" at bounding box center [41, 123] width 83 height 51
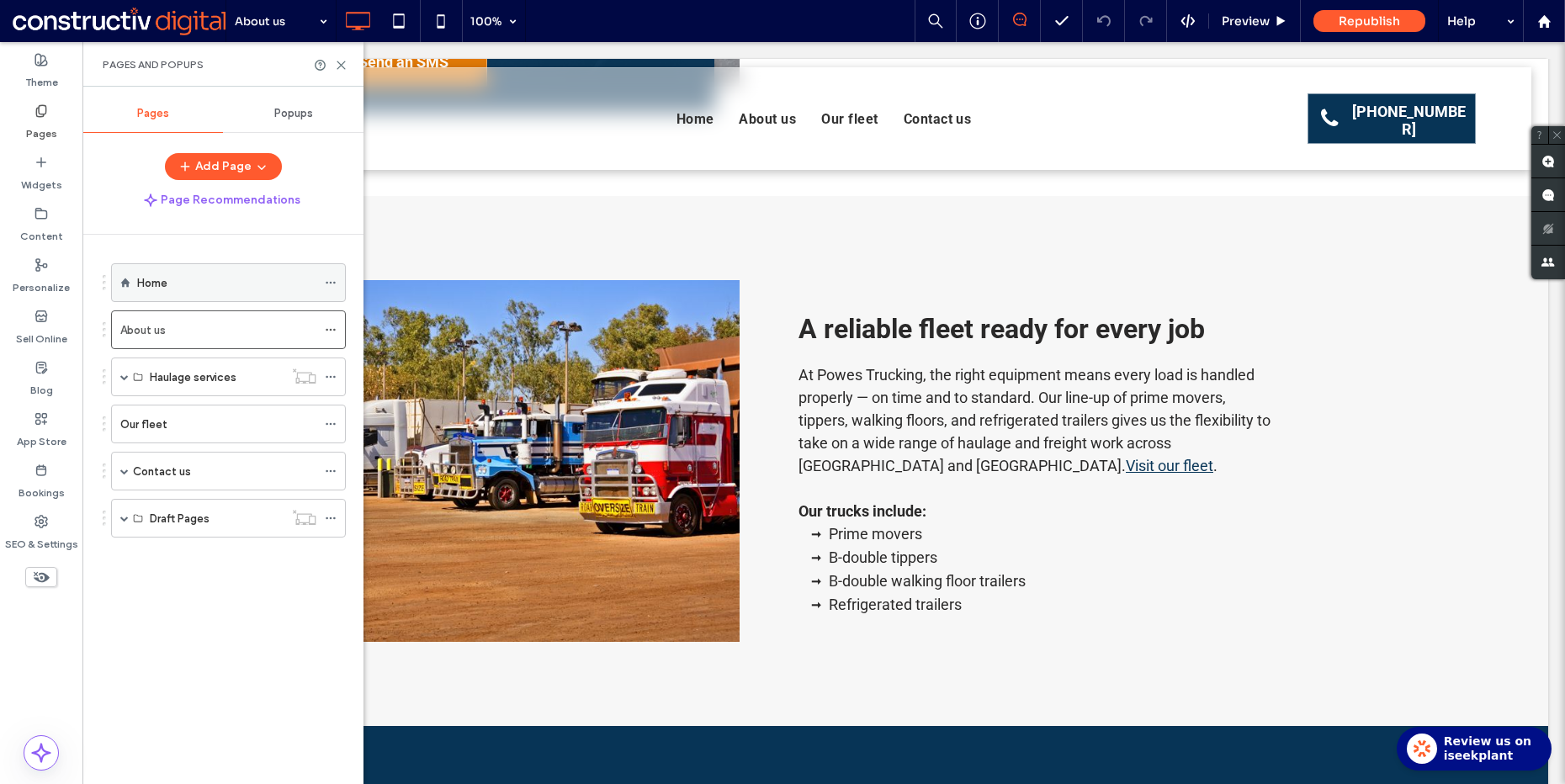
click at [194, 291] on div "Home" at bounding box center [227, 283] width 179 height 19
click at [124, 378] on div at bounding box center [782, 392] width 1565 height 784
click at [342, 66] on use at bounding box center [341, 65] width 8 height 8
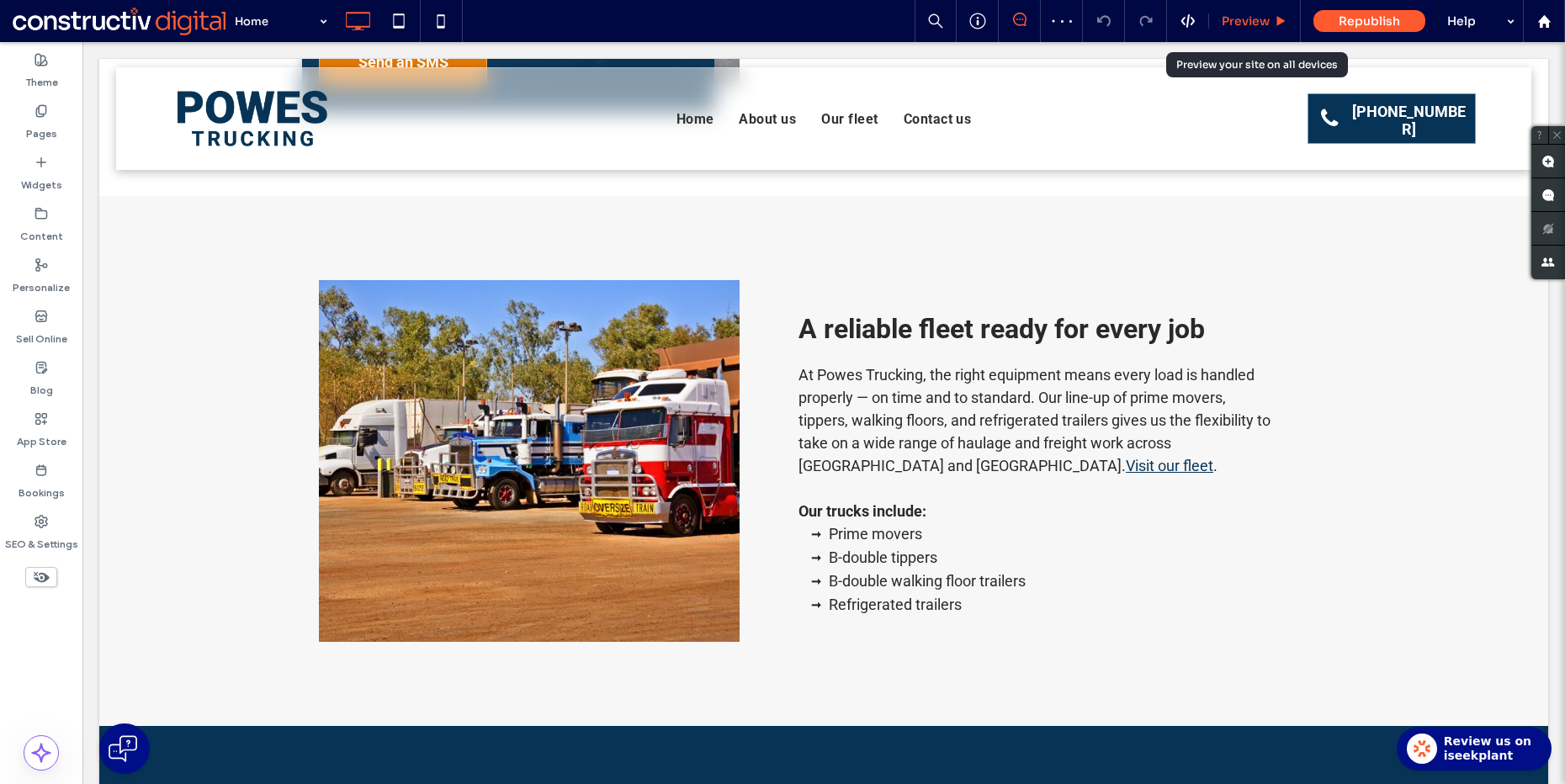
click at [1258, 19] on span "Preview" at bounding box center [1245, 21] width 48 height 15
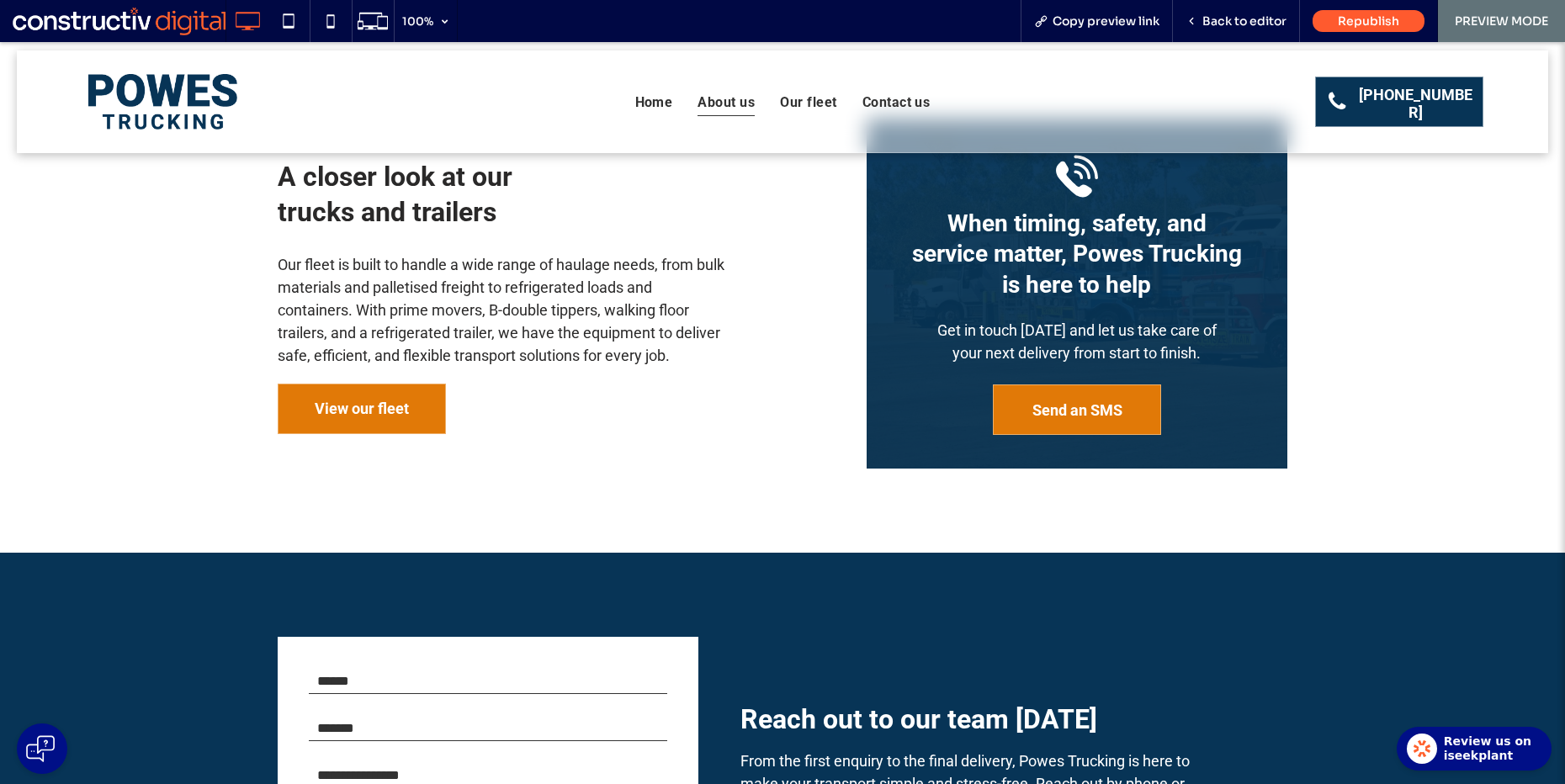
scroll to position [879, 0]
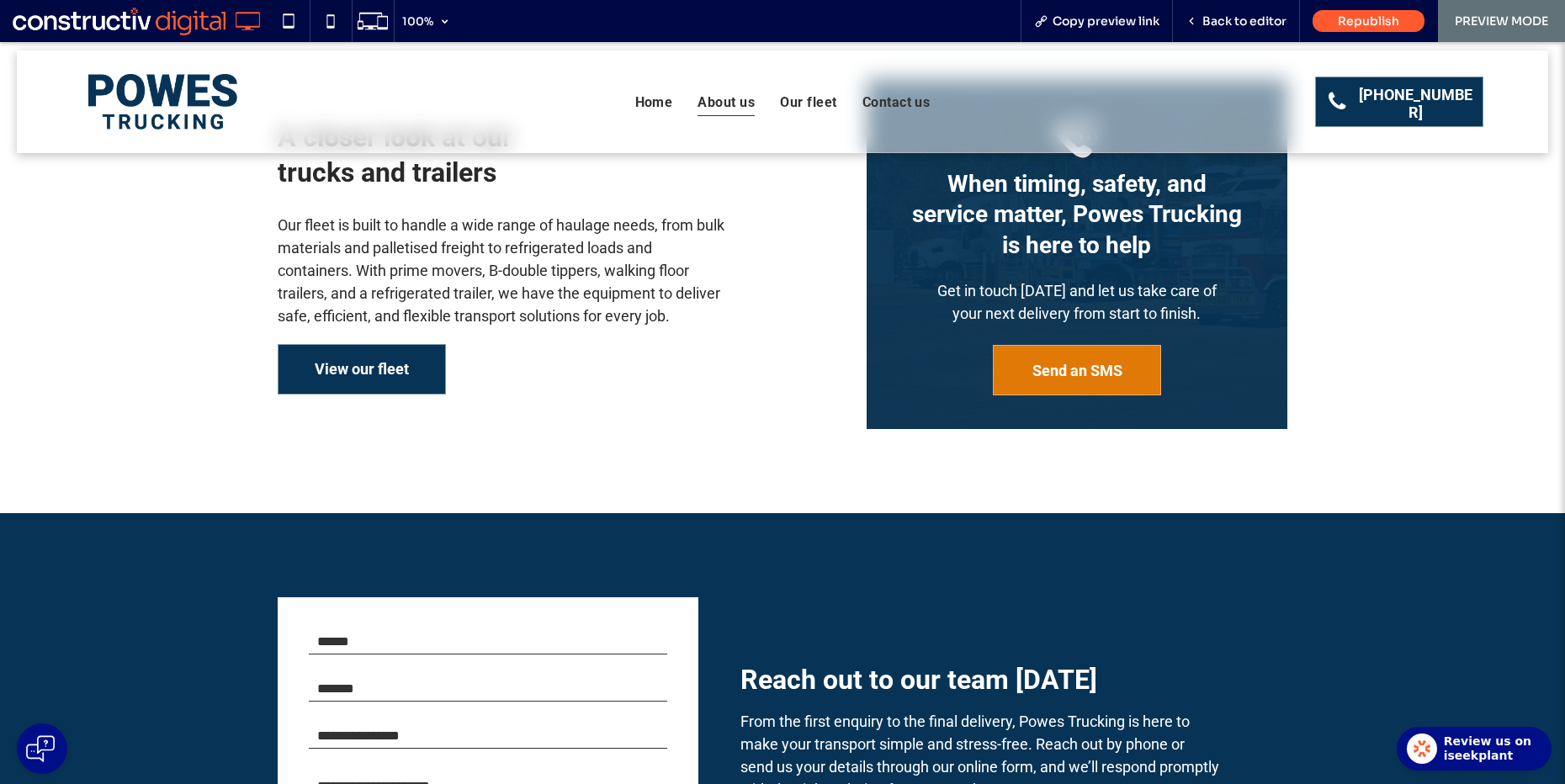
click at [327, 358] on span "View our fleet" at bounding box center [361, 369] width 95 height 44
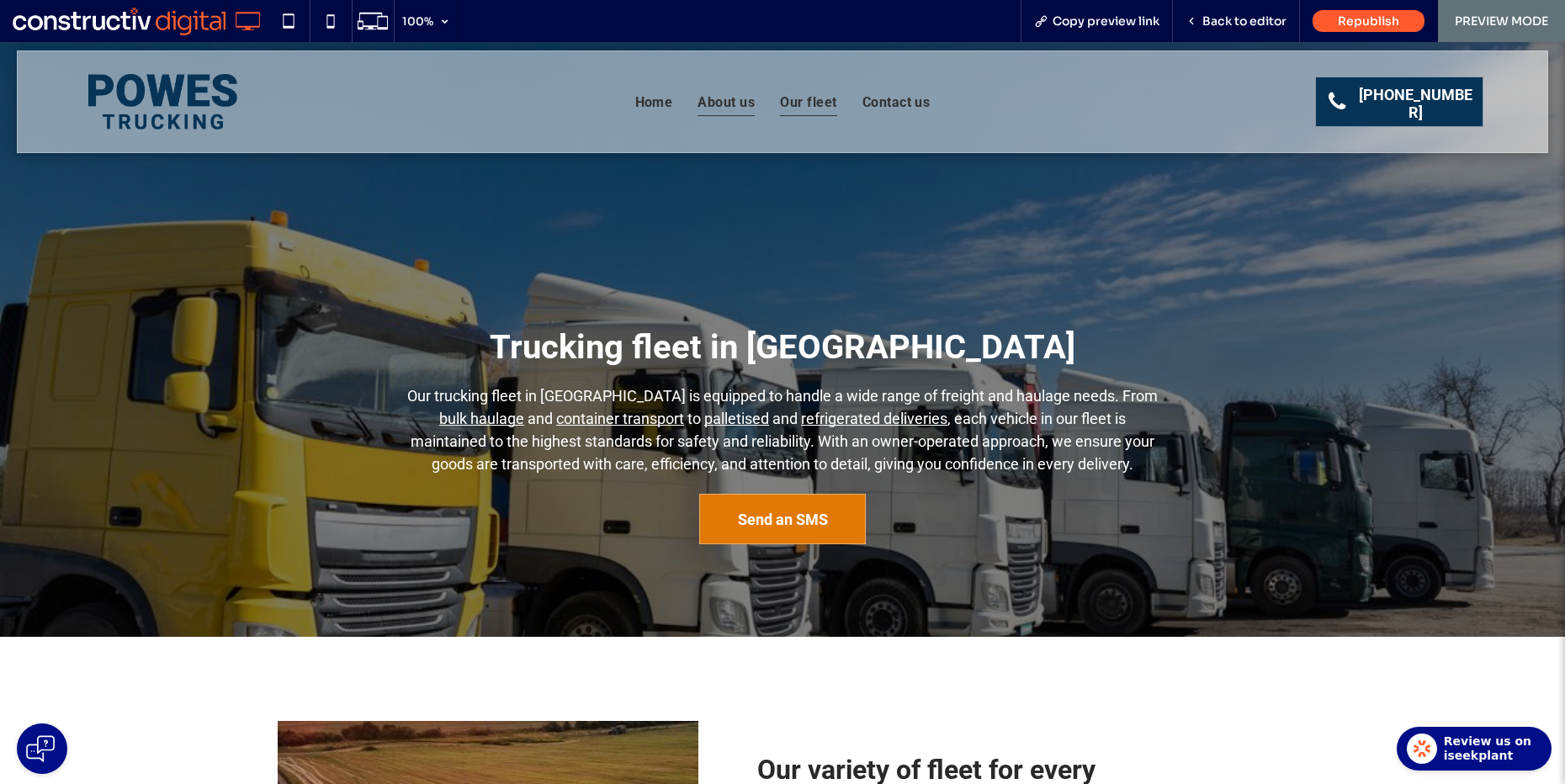
click at [713, 107] on span "About us" at bounding box center [725, 101] width 57 height 28
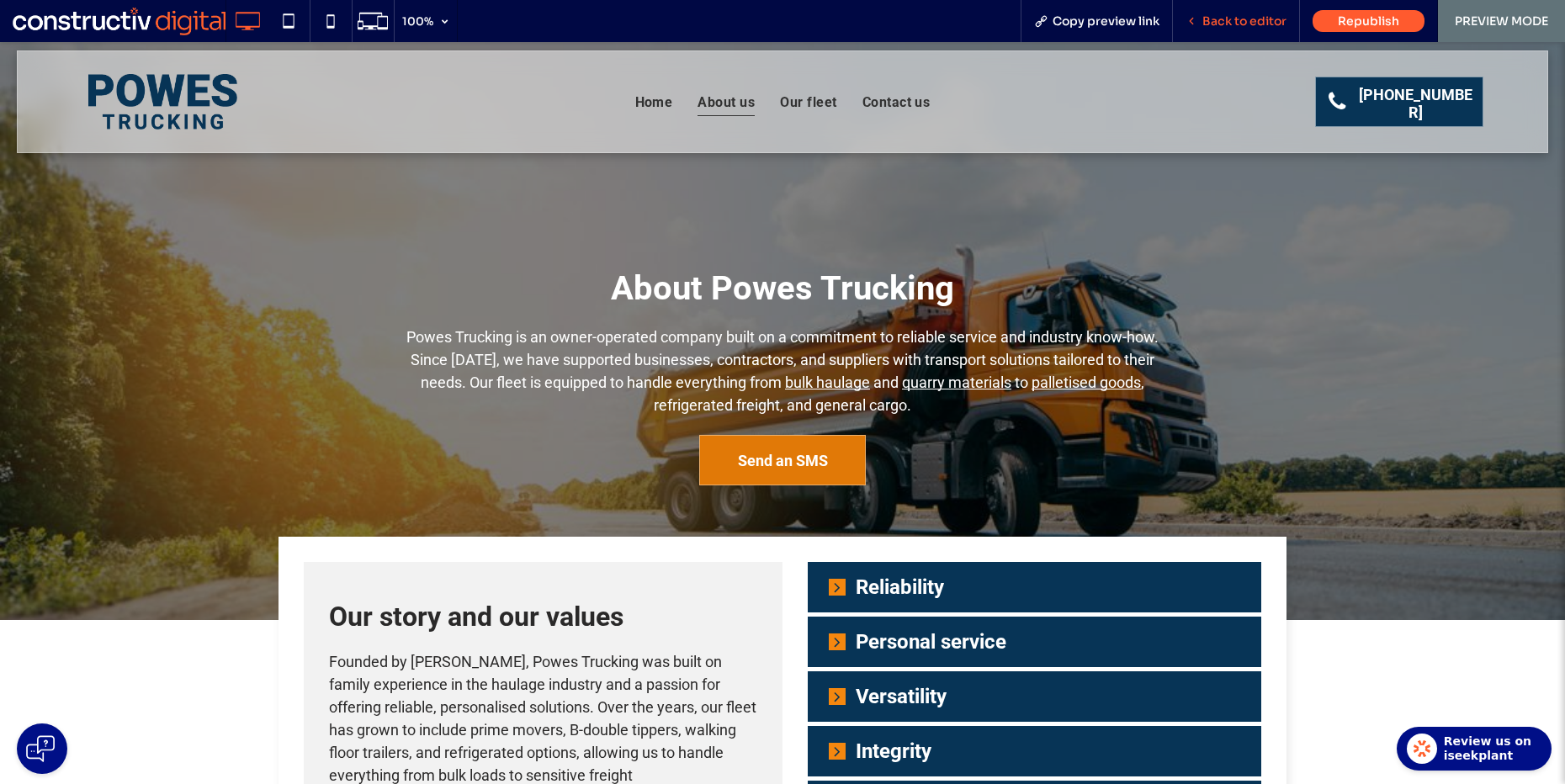
click at [1237, 26] on span "Back to editor" at bounding box center [1244, 21] width 84 height 15
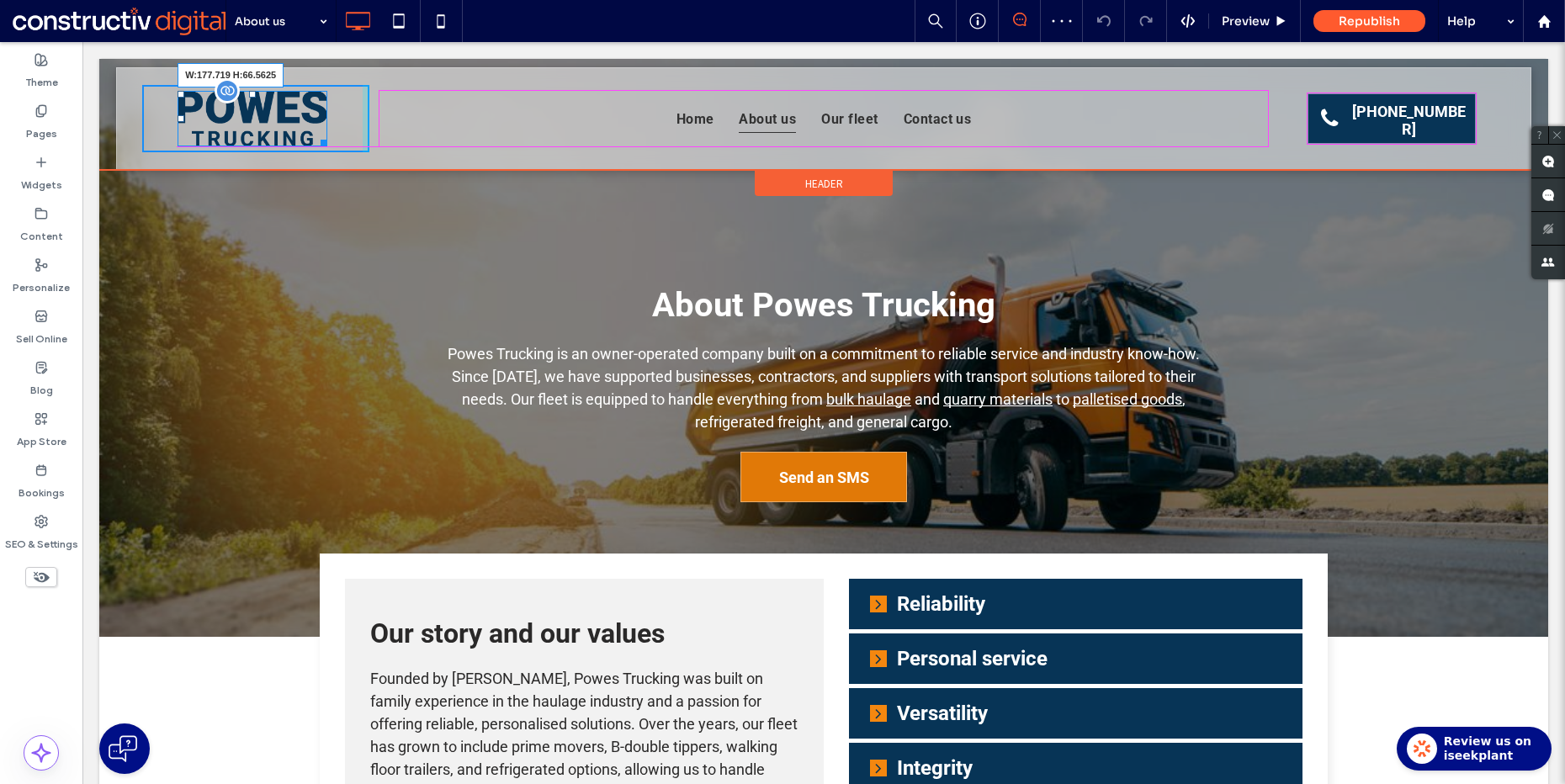
drag, startPoint x: 319, startPoint y: 144, endPoint x: 378, endPoint y: 166, distance: 63.0
click at [294, 120] on div "W:177.719 H:66.5625" at bounding box center [252, 119] width 150 height 56
click at [296, 124] on img at bounding box center [252, 119] width 150 height 56
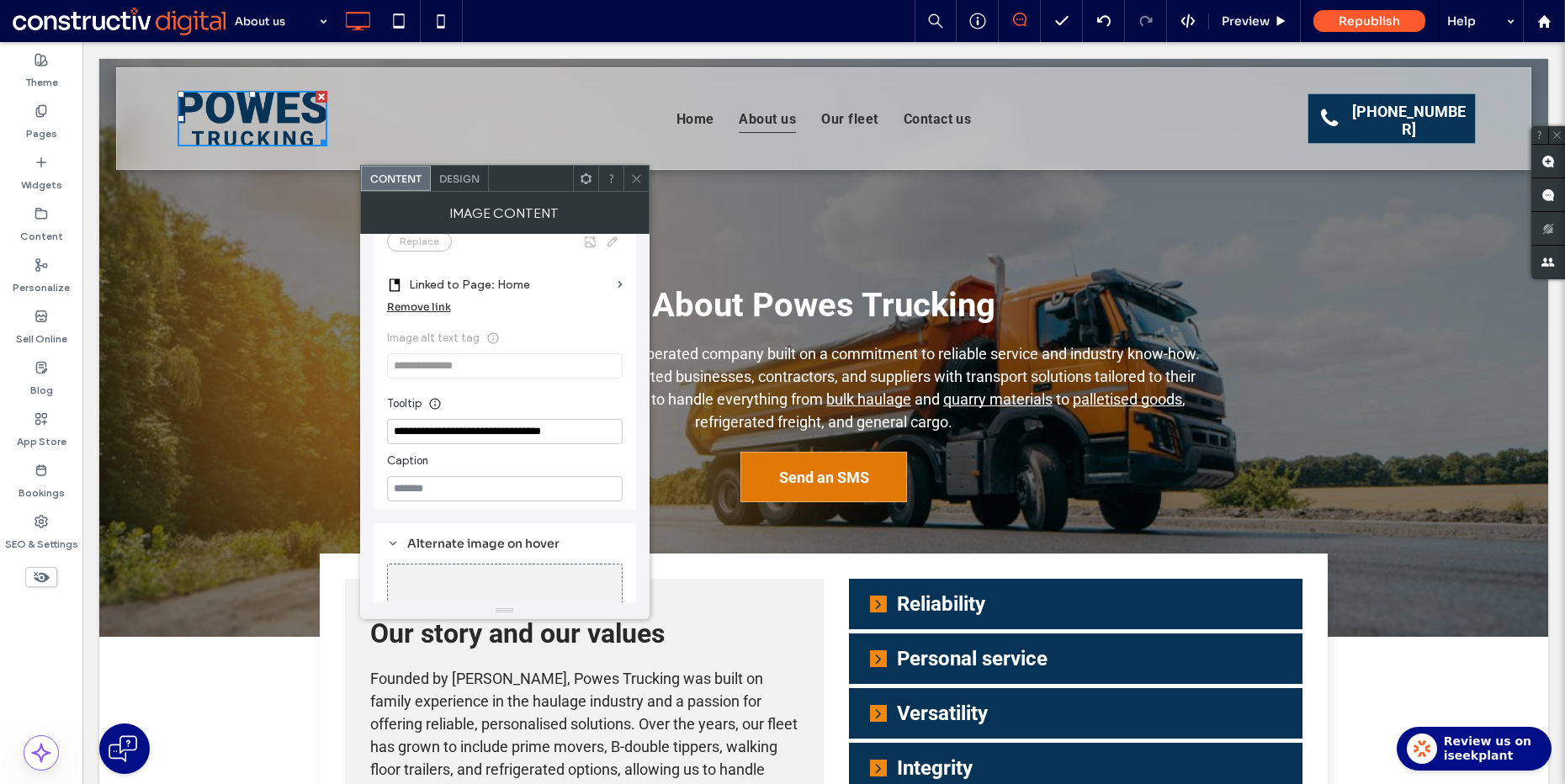
scroll to position [403, 0]
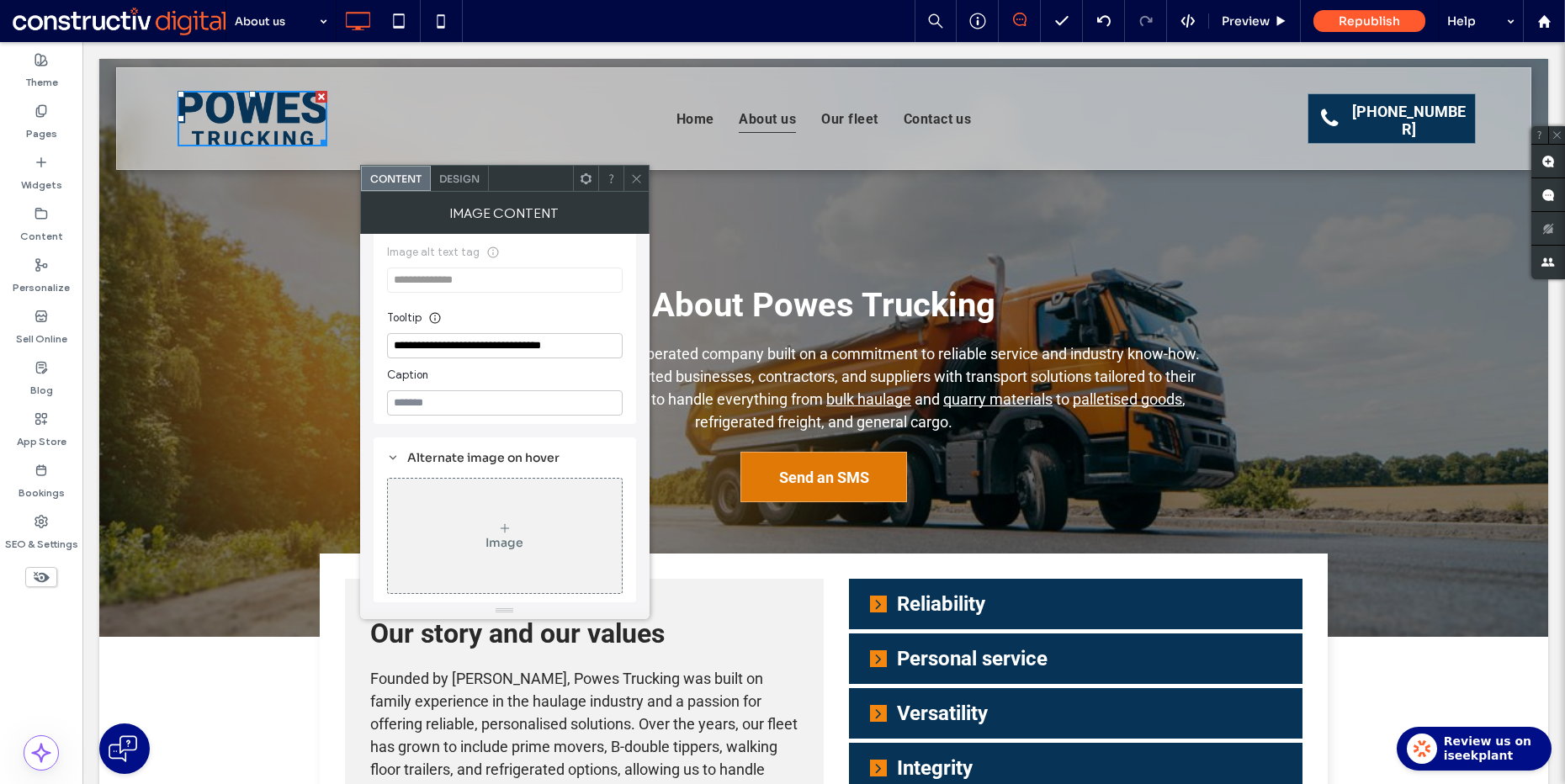
click at [453, 180] on span "Design" at bounding box center [459, 178] width 40 height 13
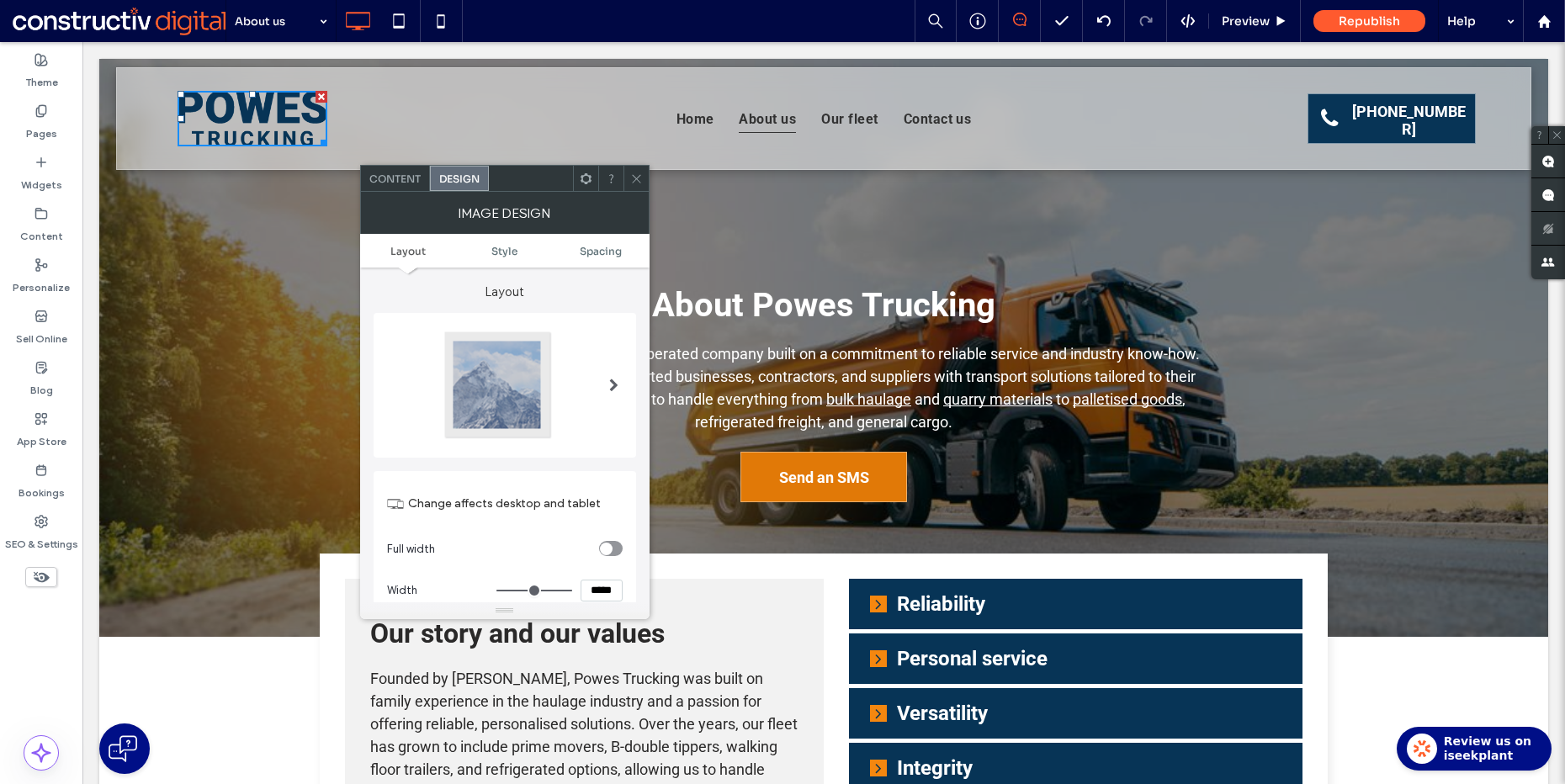
click at [599, 585] on input "*****" at bounding box center [601, 591] width 42 height 22
type input "*****"
type input "***"
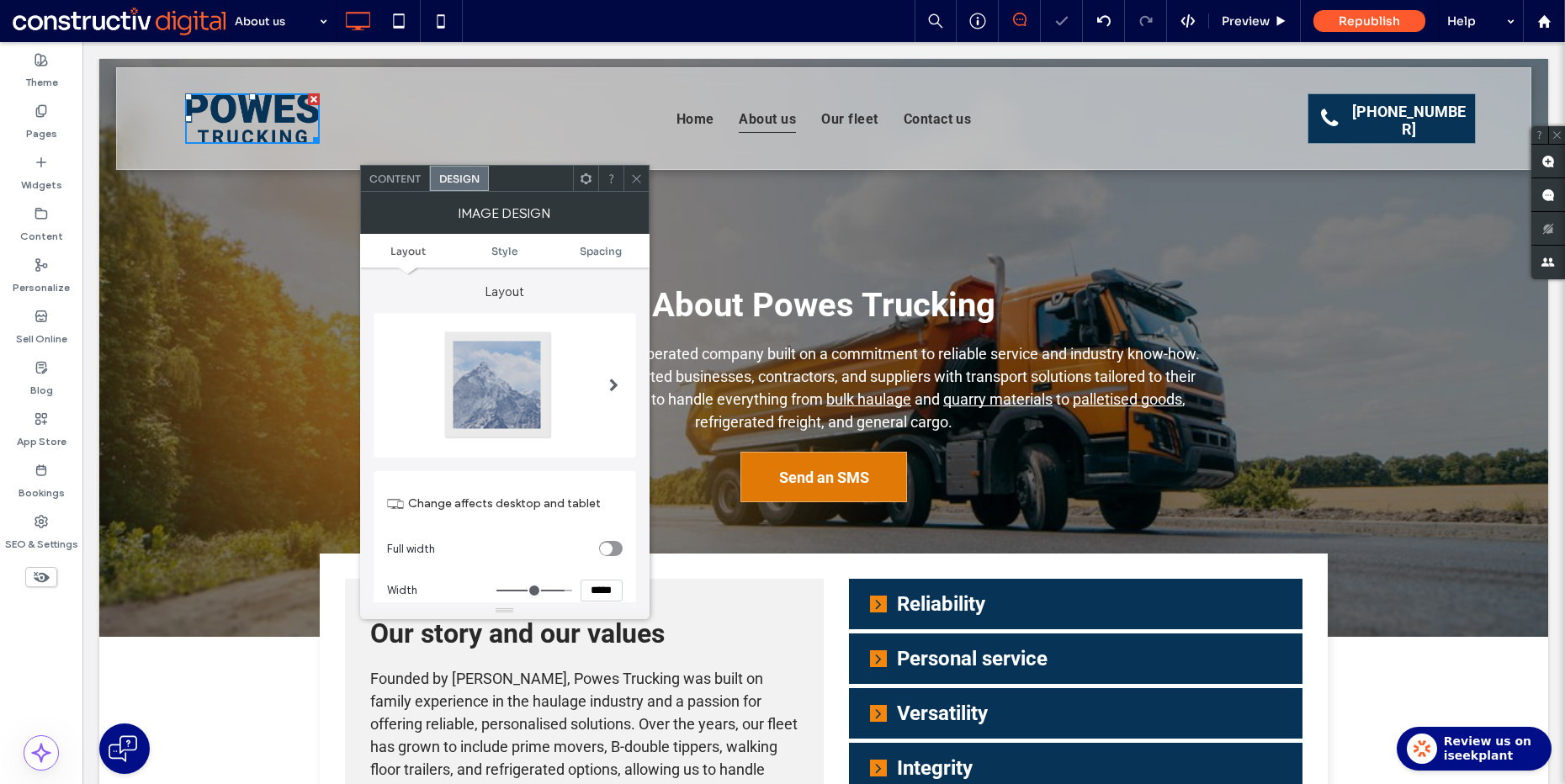
click at [634, 185] on span at bounding box center [636, 178] width 13 height 26
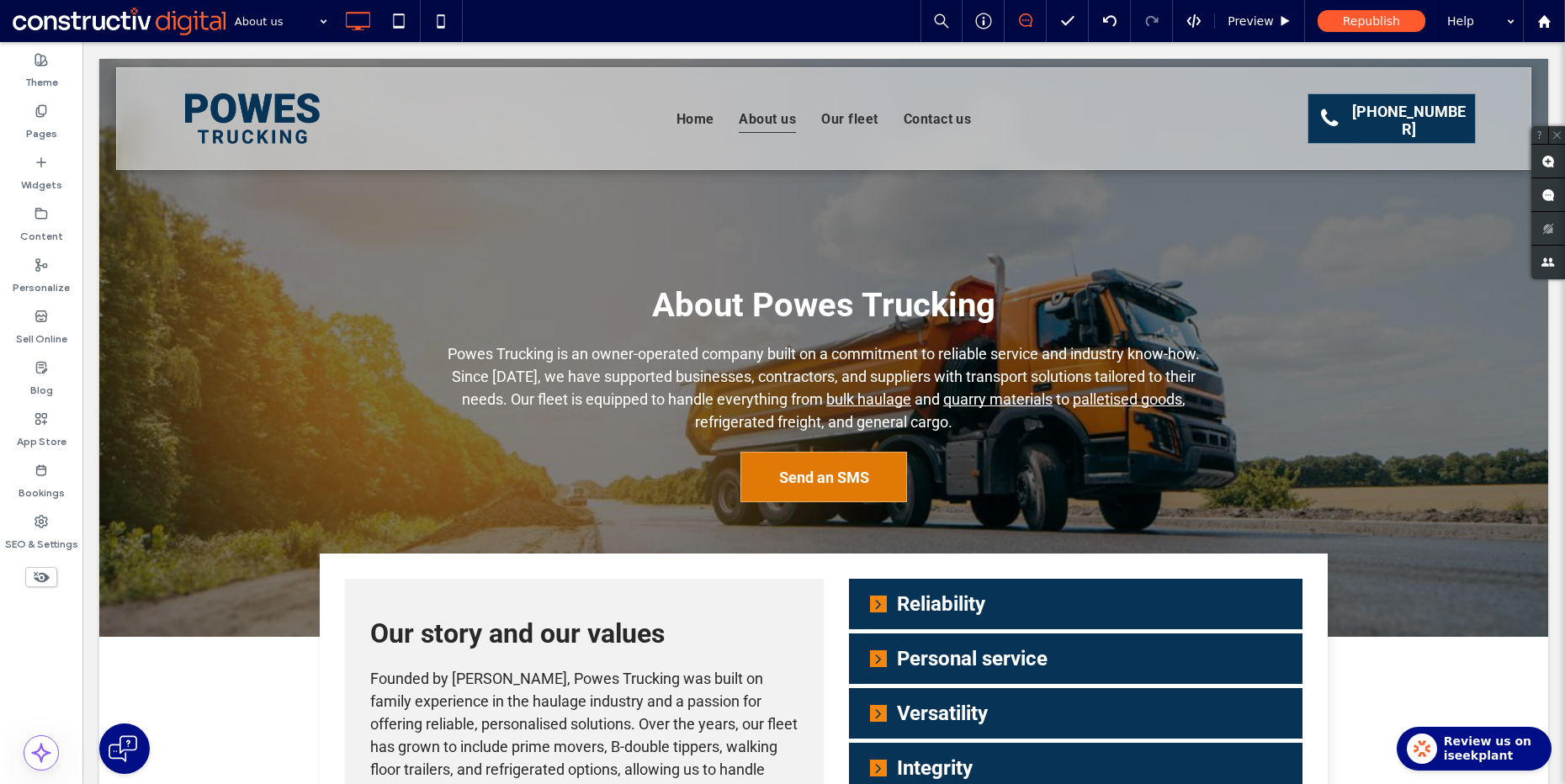
click at [53, 611] on div at bounding box center [41, 603] width 83 height 16
click at [26, 632] on div "Theme Pages Widgets Content Personalize Sell Online Blog App Store Bookings SEO…" at bounding box center [41, 412] width 83 height 742
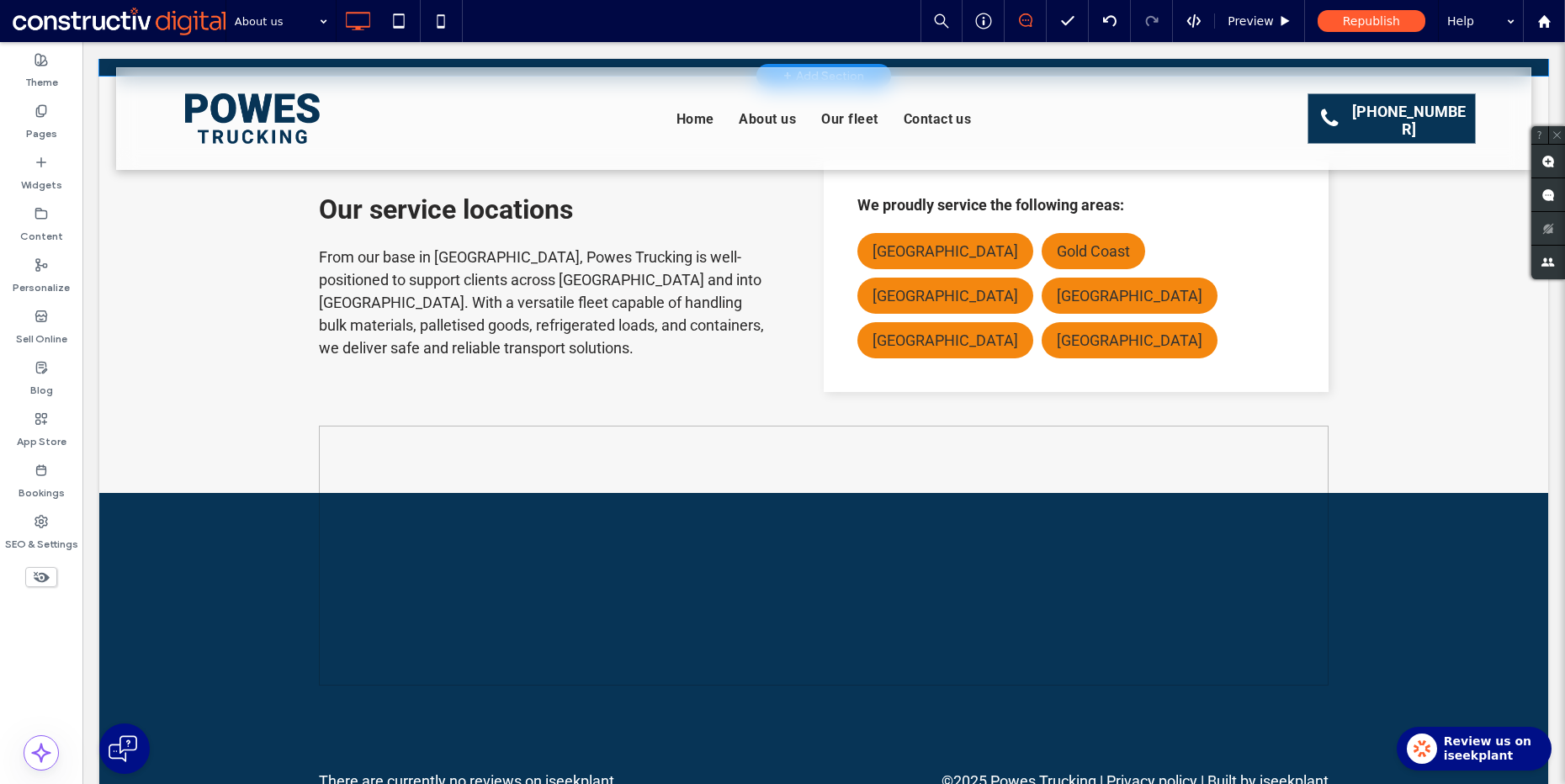
scroll to position [1929, 0]
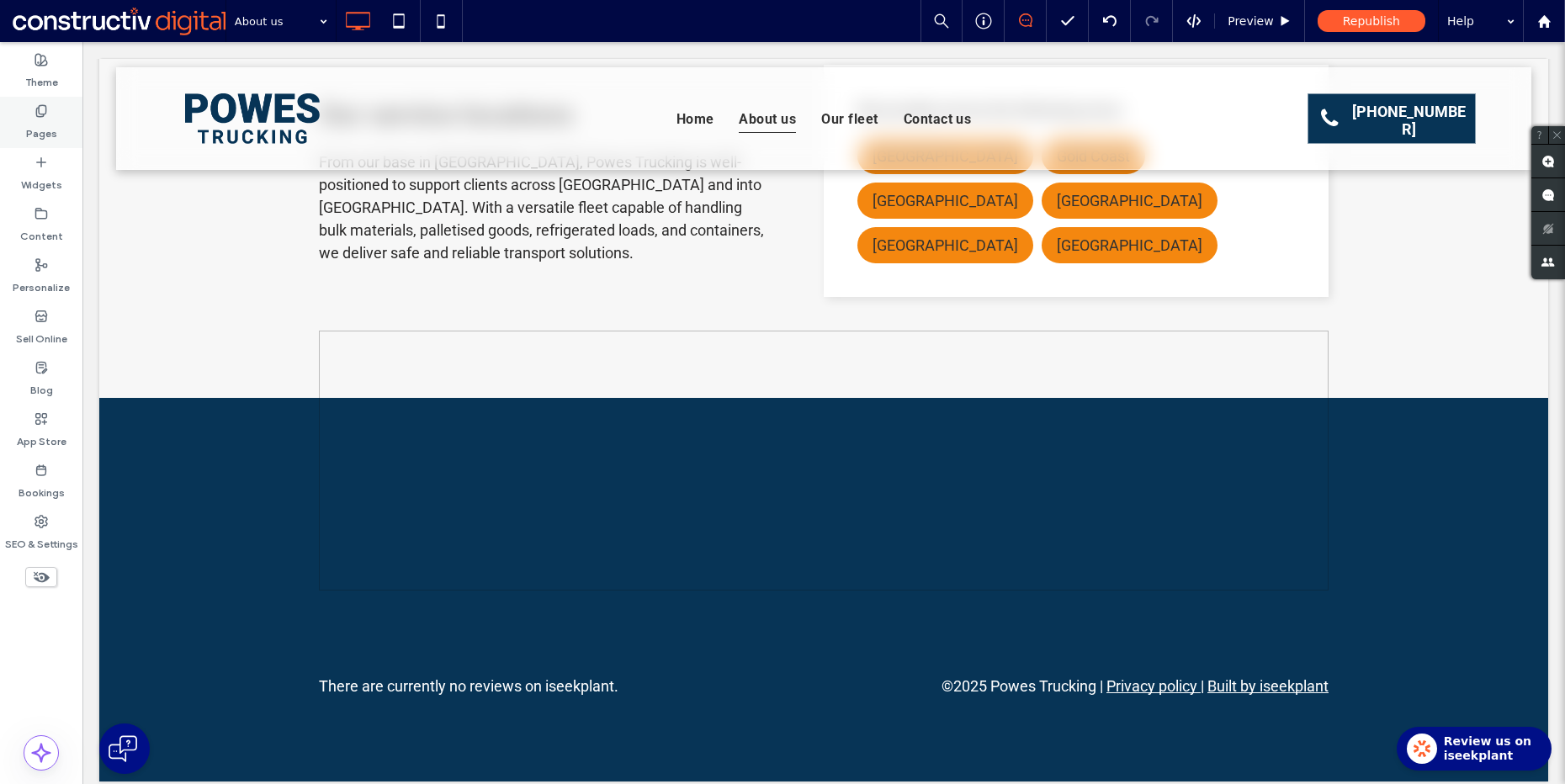
click at [33, 126] on label "Pages" at bounding box center [42, 130] width 32 height 24
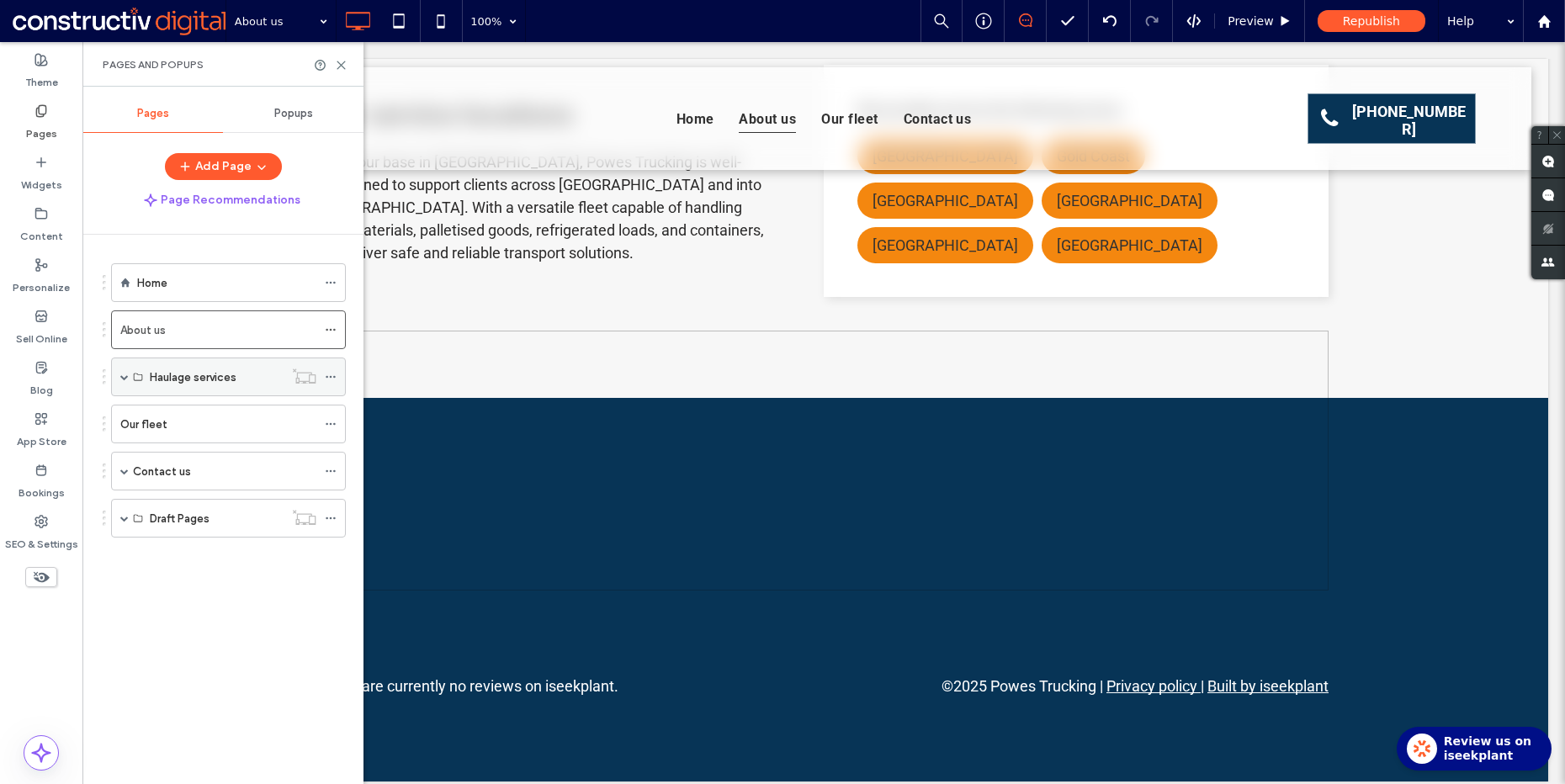
click at [127, 378] on span at bounding box center [124, 377] width 9 height 9
click at [193, 422] on label "Services (Dynamic)" at bounding box center [199, 416] width 97 height 30
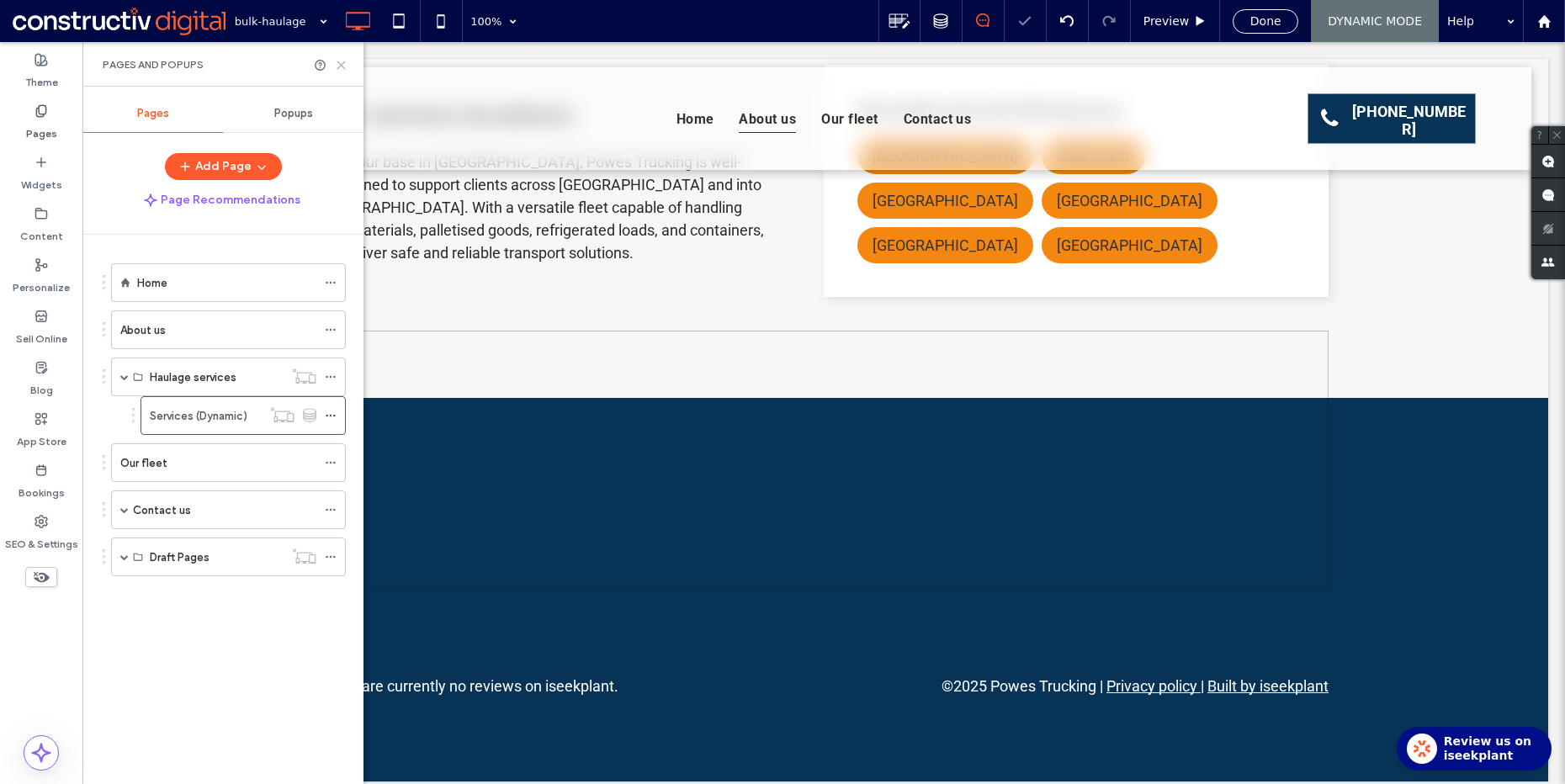
click at [343, 64] on icon at bounding box center [341, 65] width 13 height 13
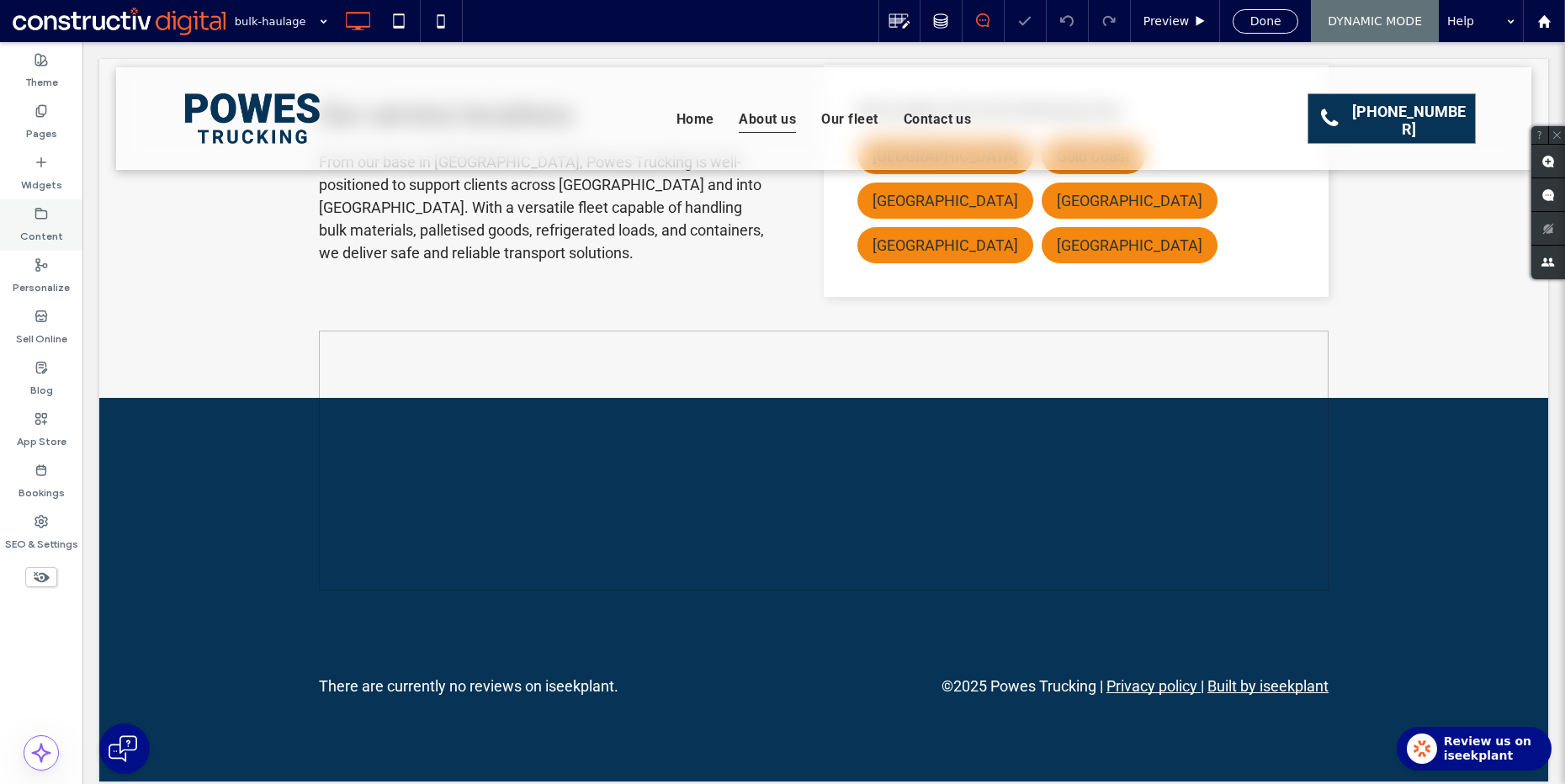
click at [48, 218] on div "Content" at bounding box center [41, 225] width 83 height 51
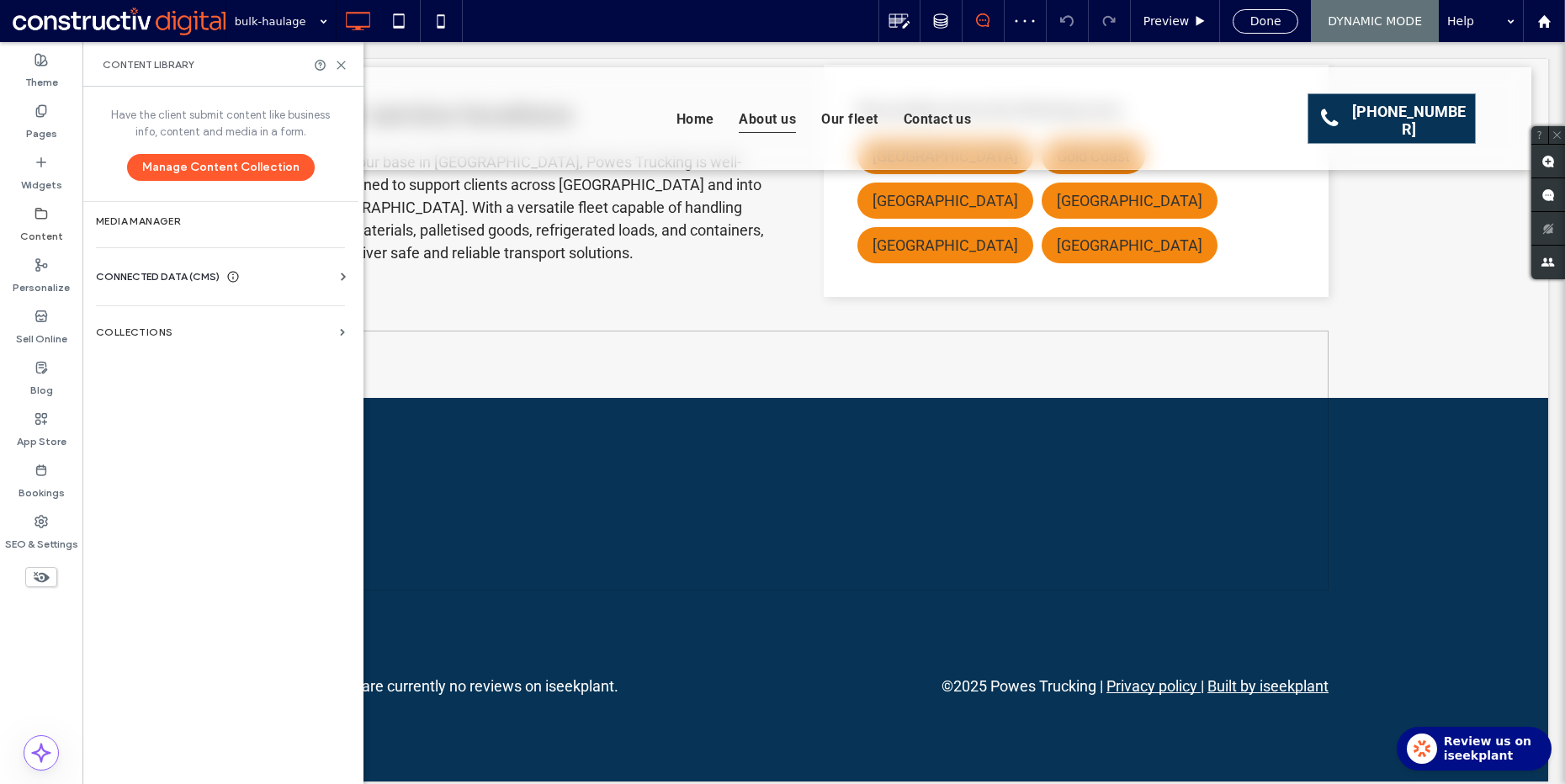
click at [166, 285] on div "Business Info Business Text Business Images Find and Replace" at bounding box center [224, 292] width 256 height 14
click at [193, 274] on span "CONNECTED DATA (CMS)" at bounding box center [158, 277] width 124 height 17
click at [175, 320] on label "Business Info" at bounding box center [223, 318] width 228 height 12
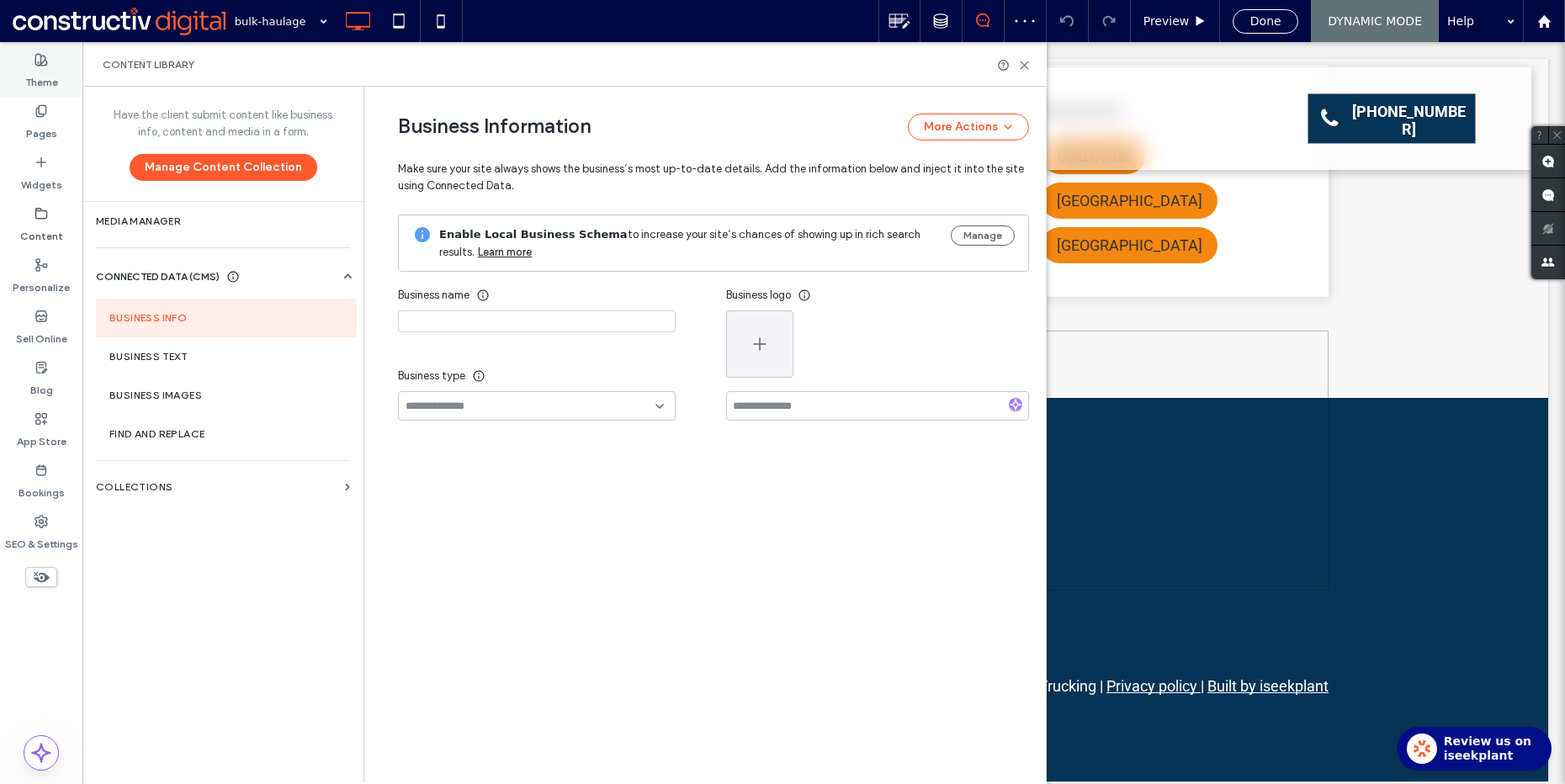
type input "**********"
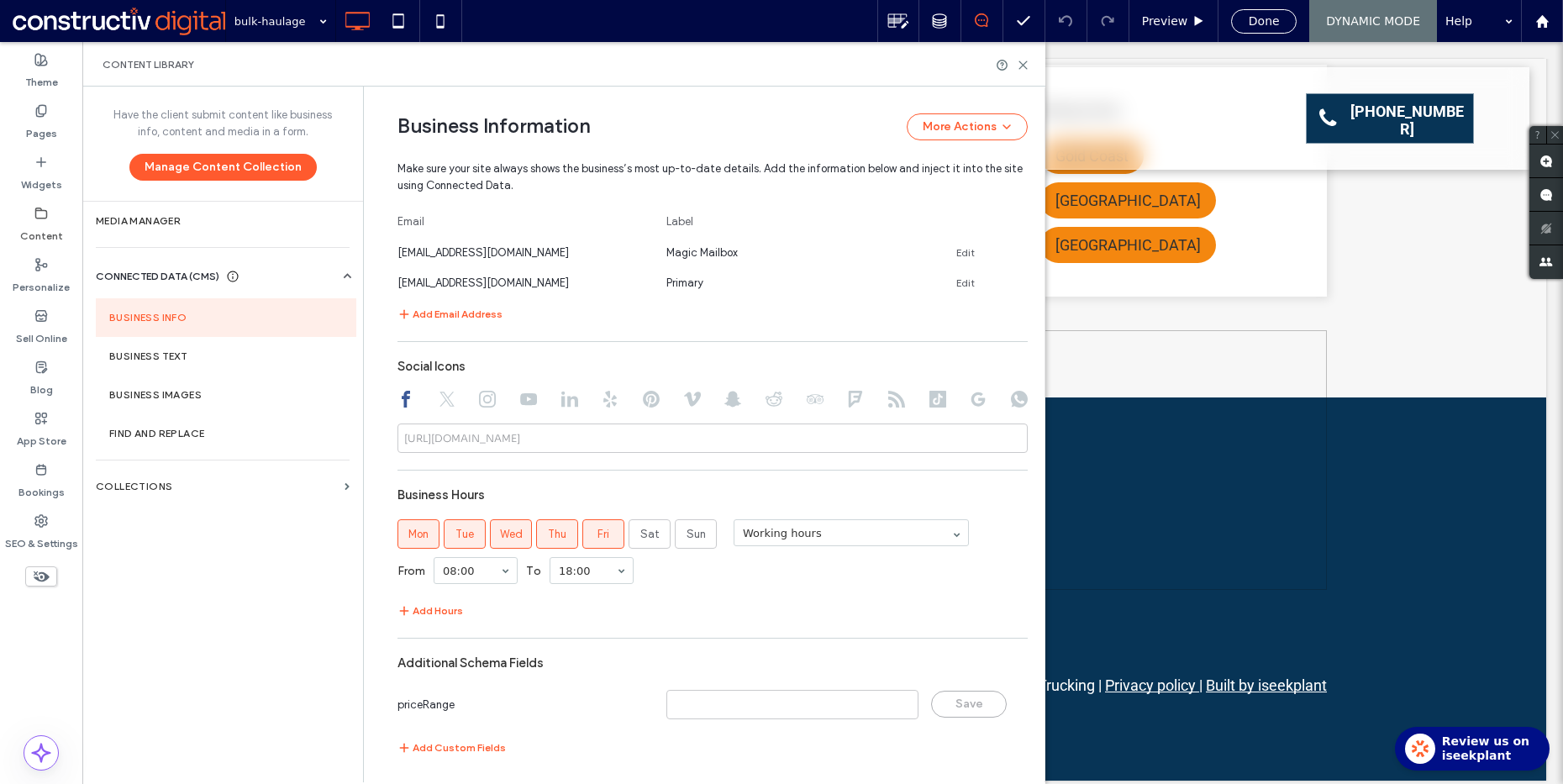
scroll to position [947, 0]
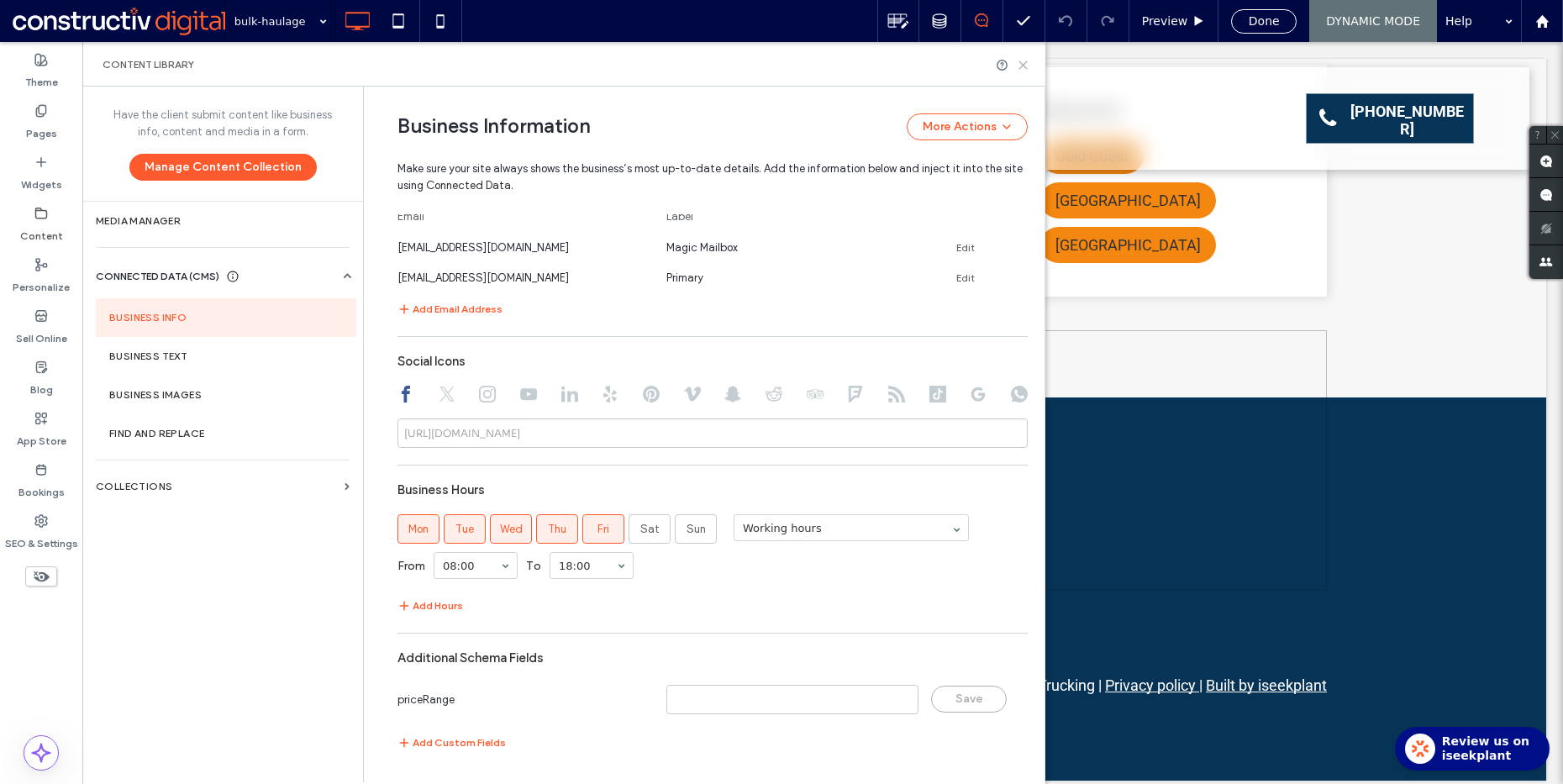
click at [1026, 64] on icon at bounding box center [1022, 65] width 13 height 13
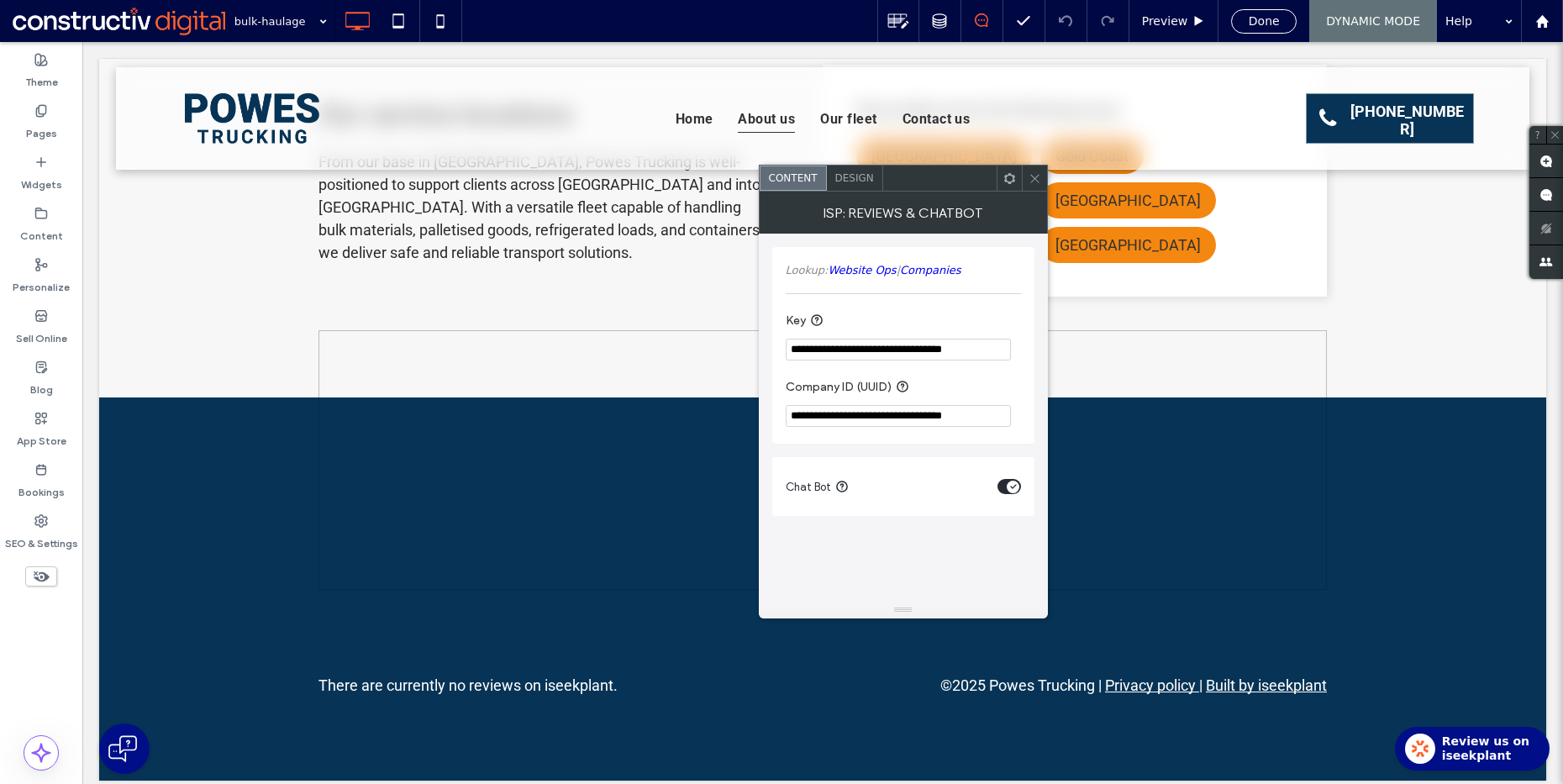
click at [834, 335] on section "**********" at bounding box center [903, 335] width 235 height 66
click at [833, 344] on input "**********" at bounding box center [898, 350] width 226 height 22
click at [832, 344] on input "**********" at bounding box center [898, 350] width 226 height 22
paste input "Key"
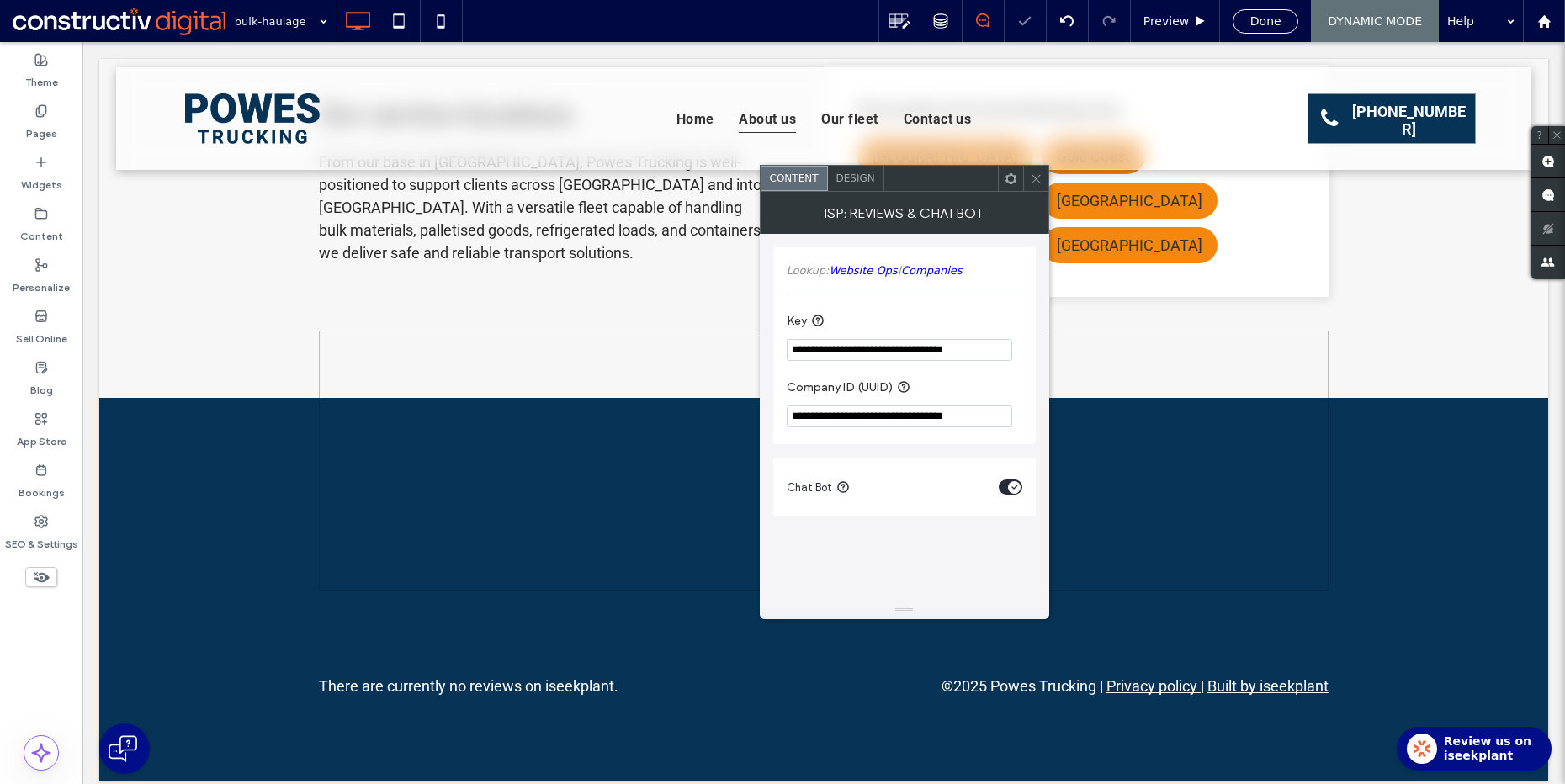
type input "**********"
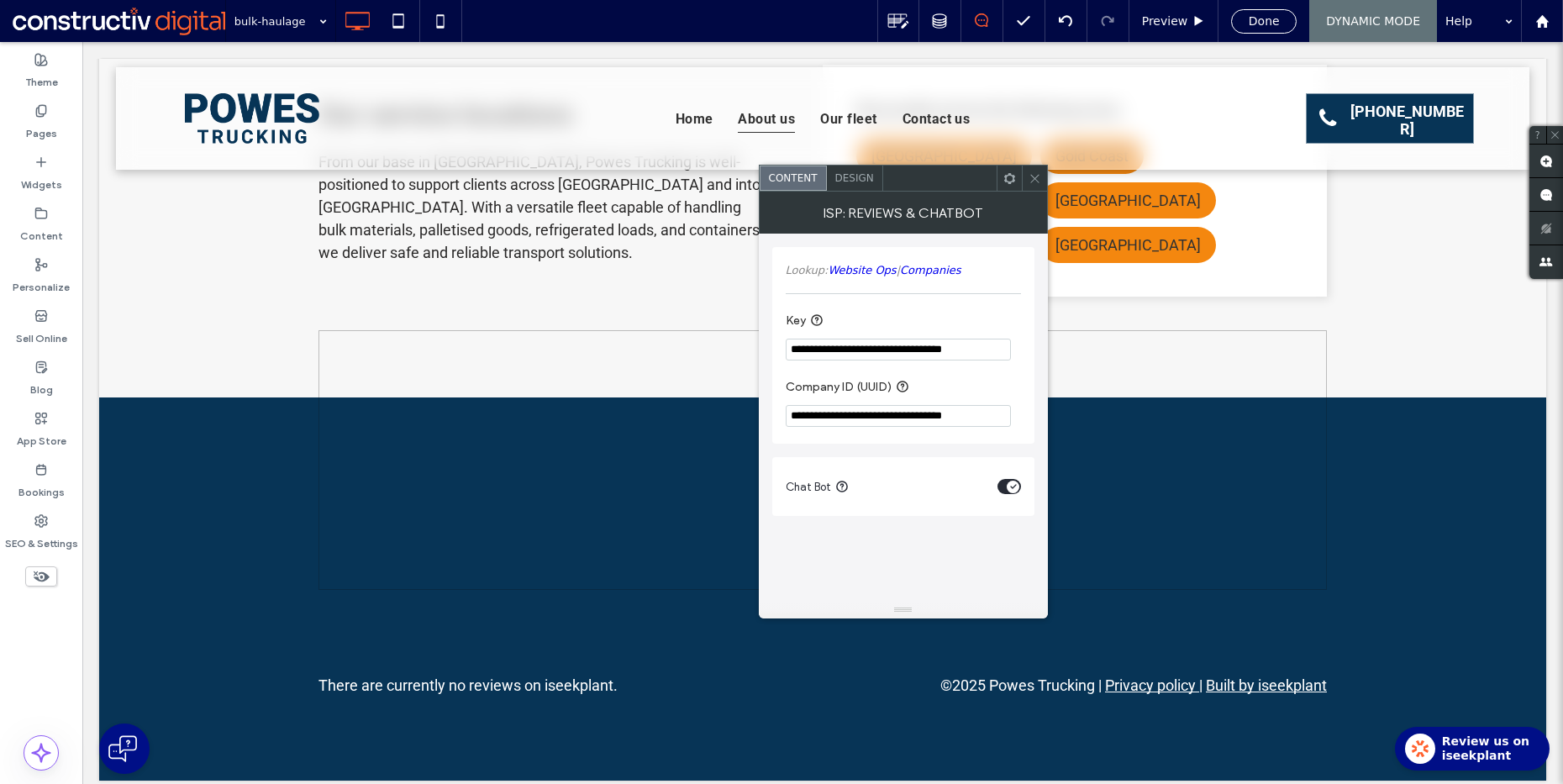
click at [861, 408] on input "**********" at bounding box center [898, 416] width 226 height 22
paste input "Company ID (UUID)"
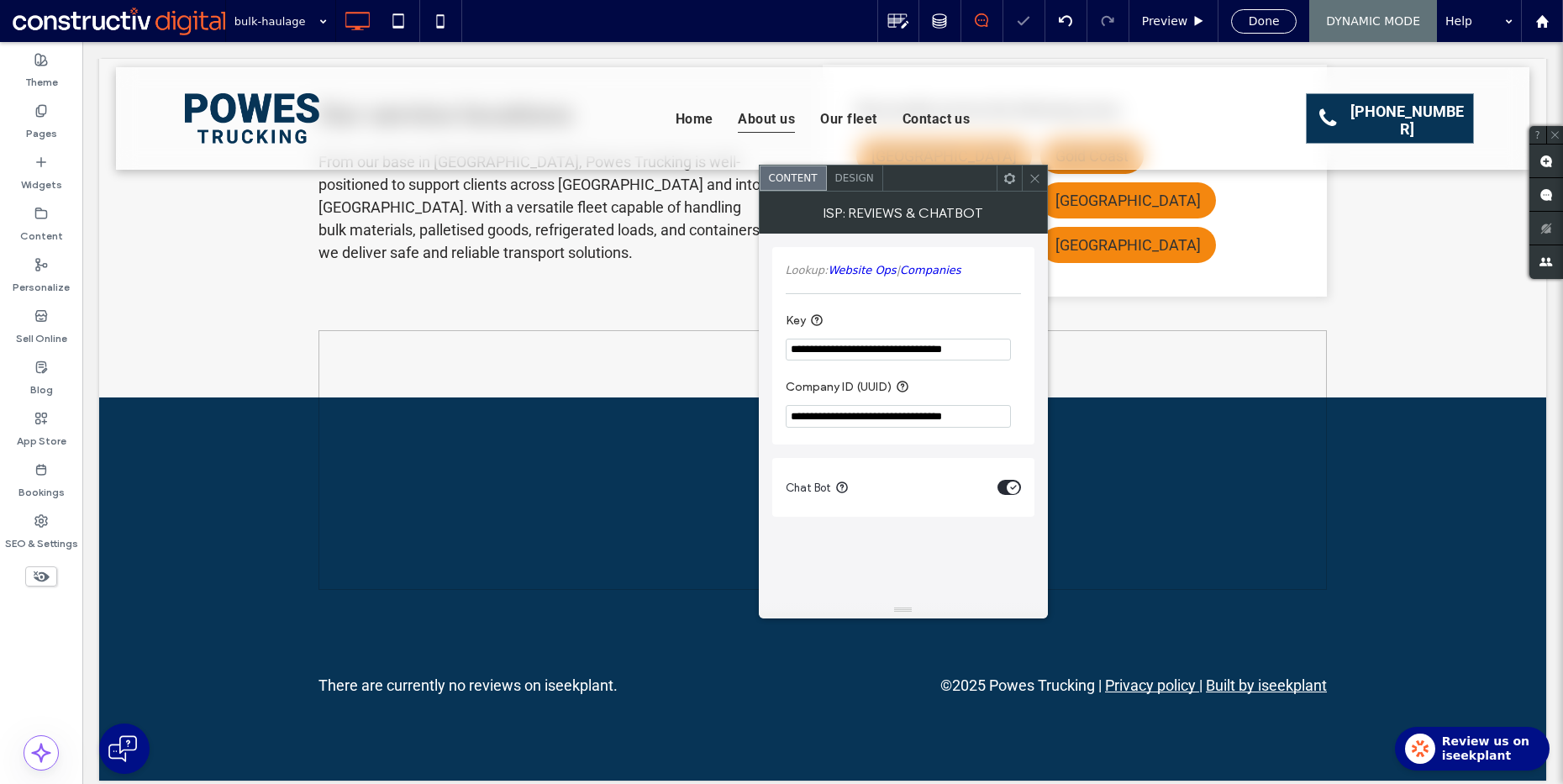
type input "**********"
click at [1033, 173] on icon at bounding box center [1034, 178] width 13 height 13
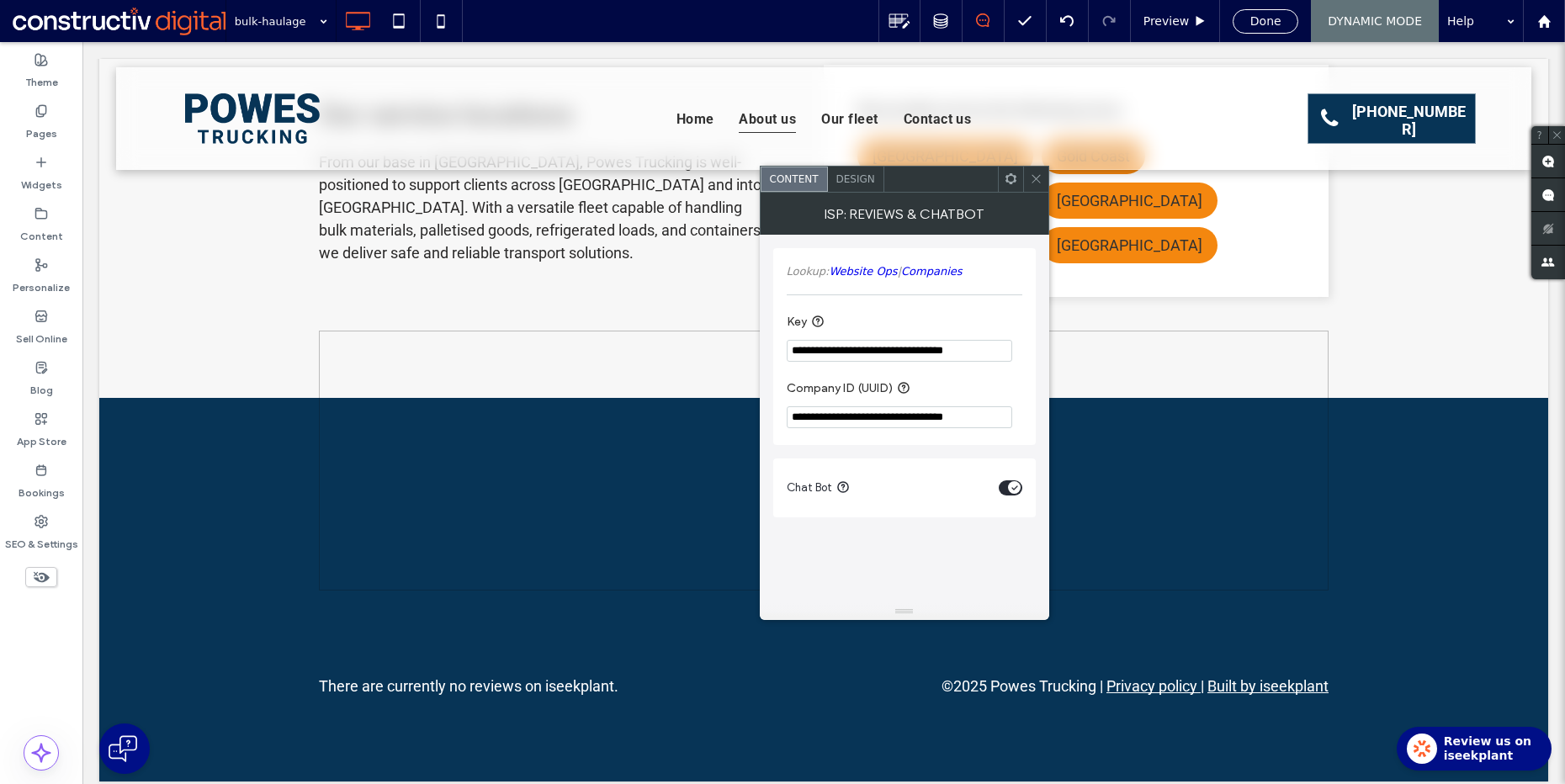
click at [1031, 182] on use at bounding box center [1036, 179] width 9 height 9
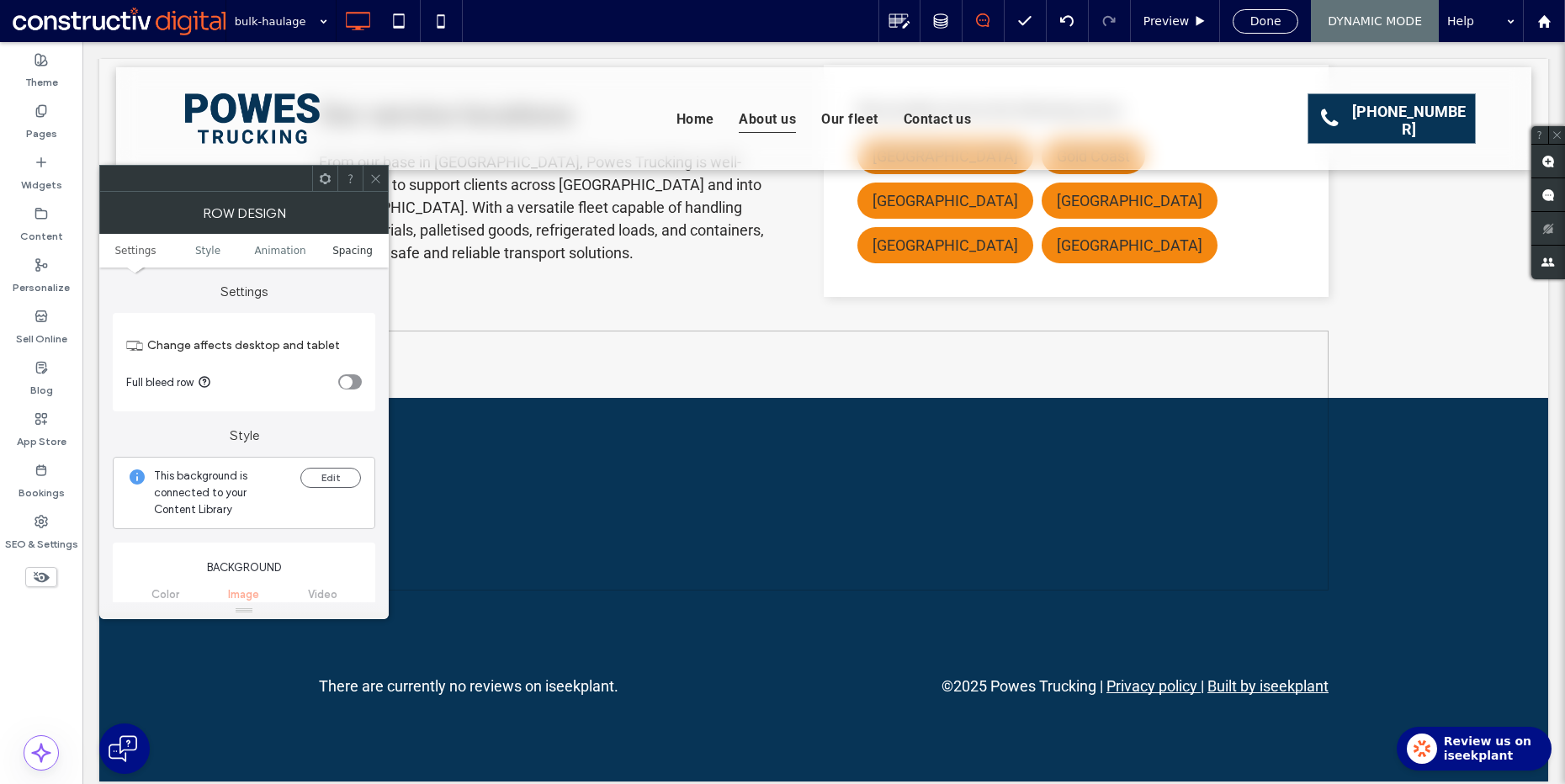
click at [340, 253] on span "Spacing" at bounding box center [352, 251] width 40 height 12
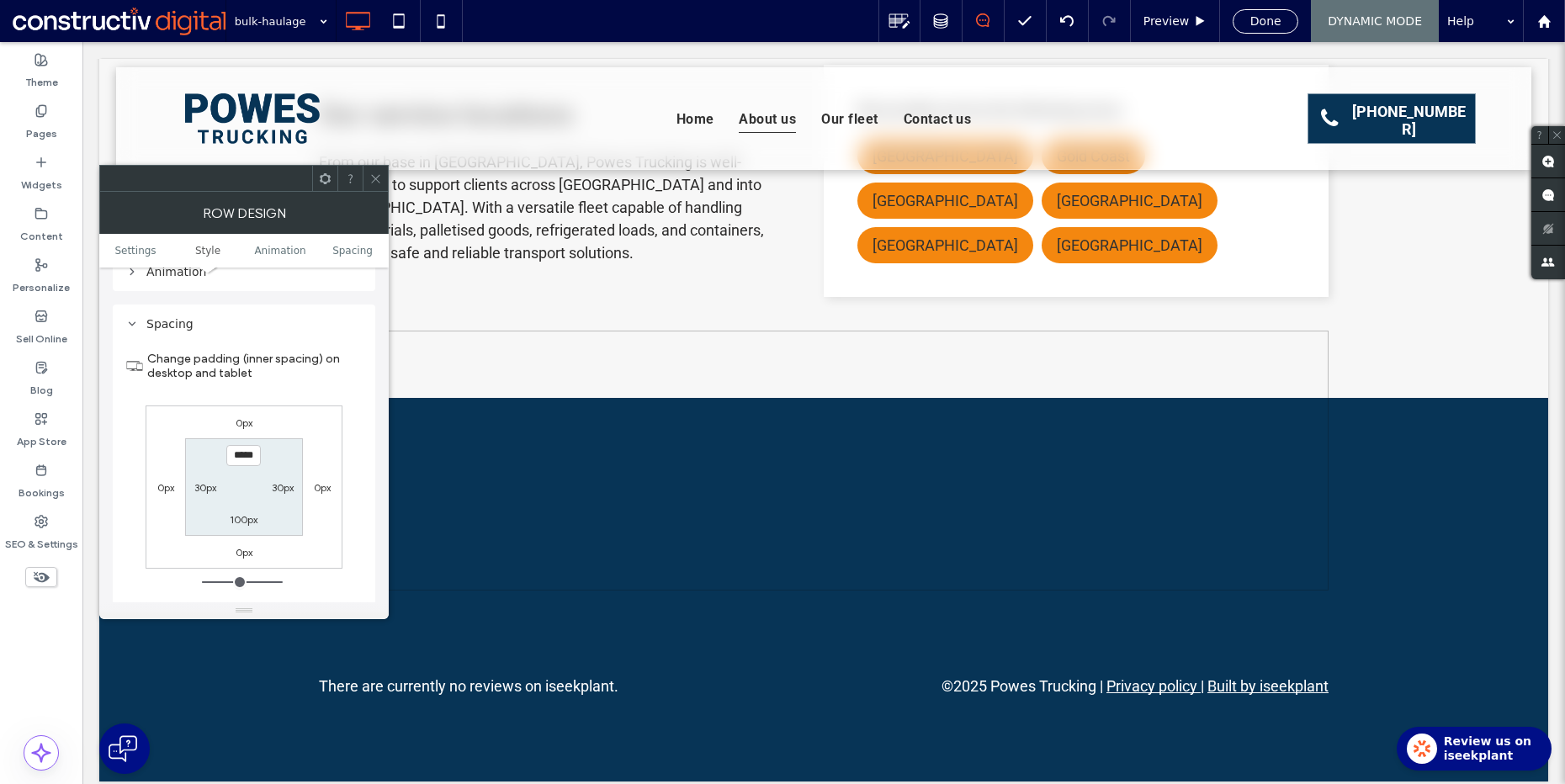
scroll to position [1200, 0]
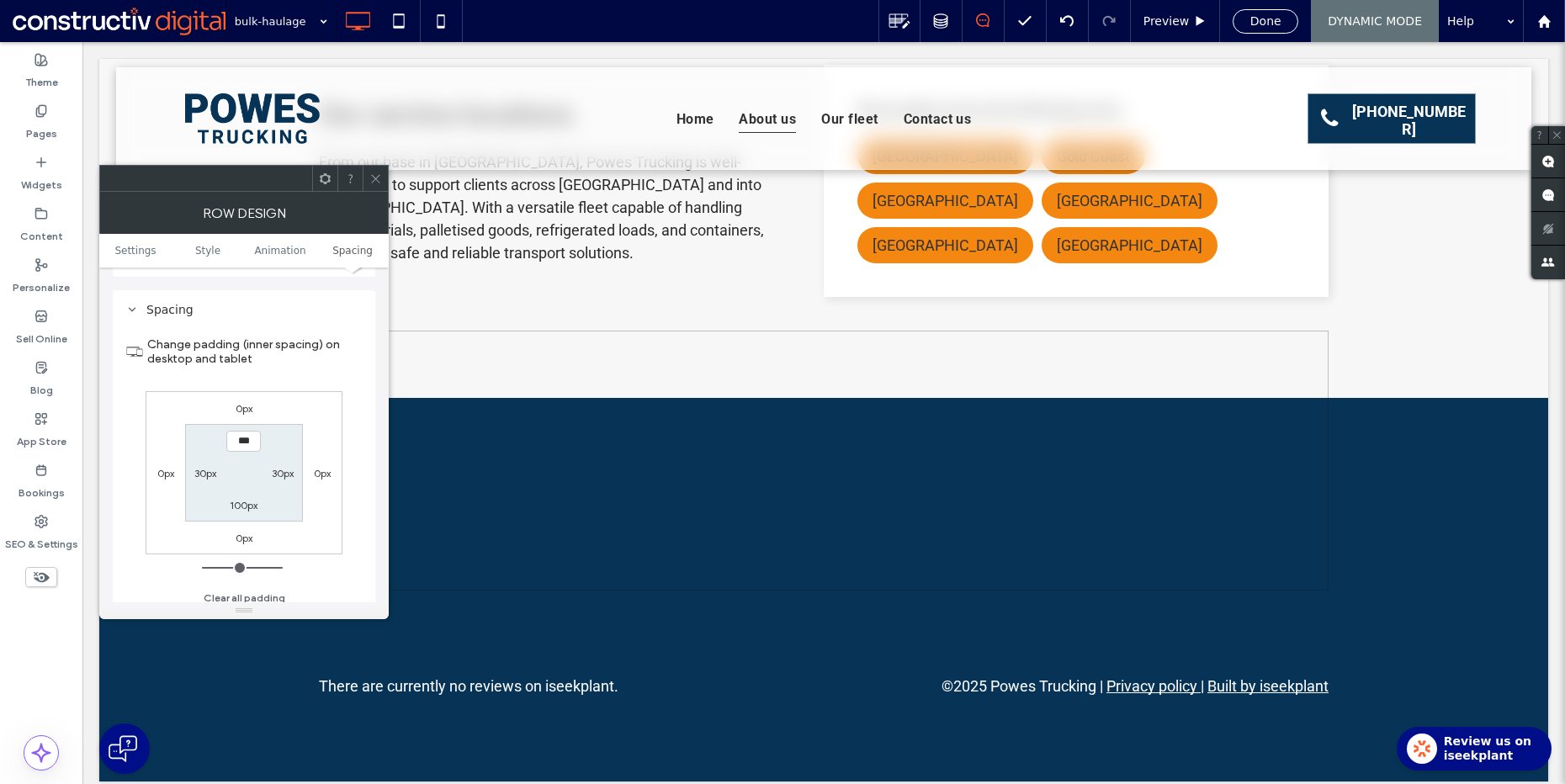
type input "*****"
type input "***"
click at [239, 430] on input "*****" at bounding box center [244, 441] width 34 height 21
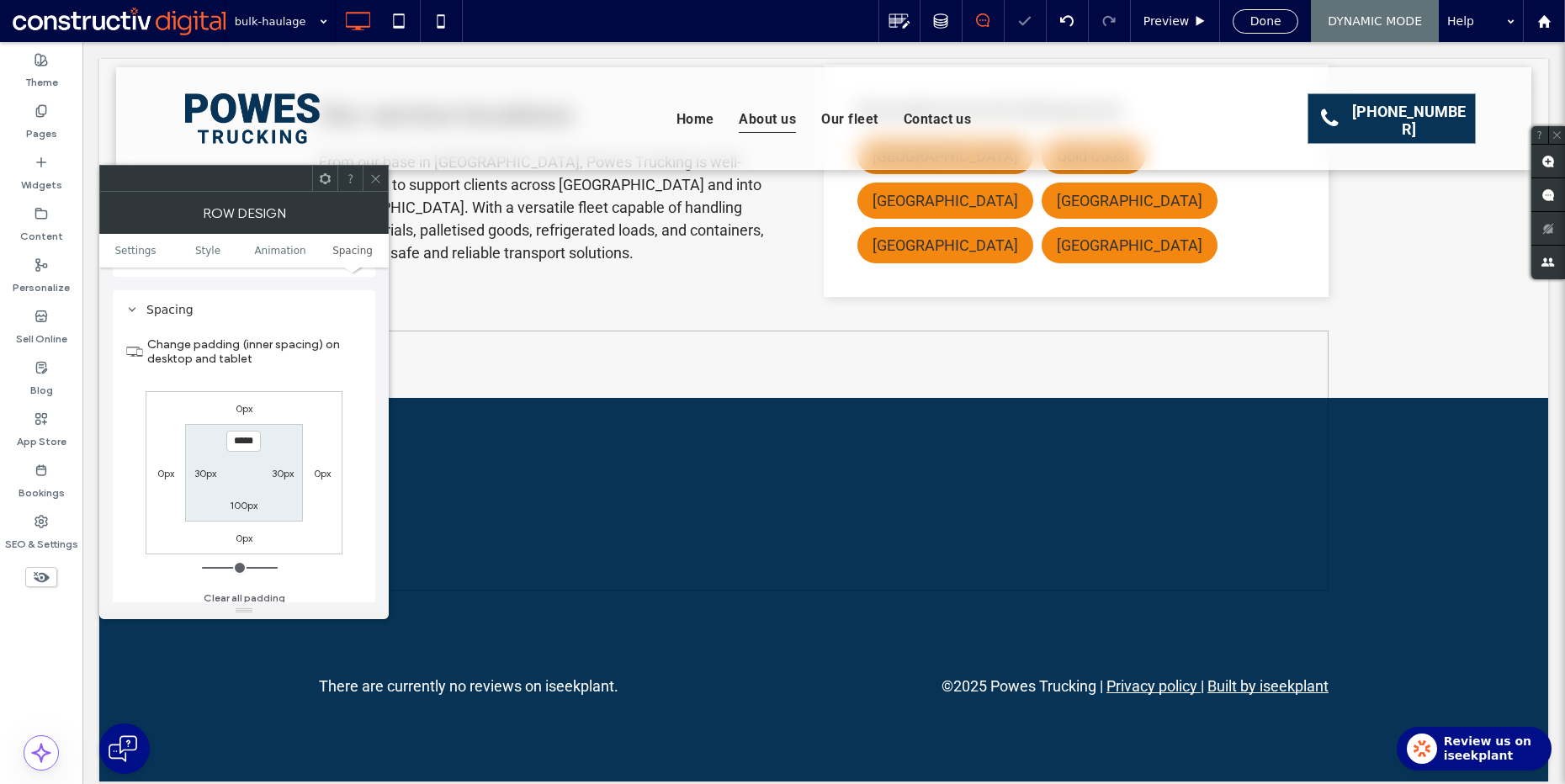
type input "*"
type input "*****"
type input "***"
click at [43, 135] on label "Pages" at bounding box center [42, 130] width 32 height 24
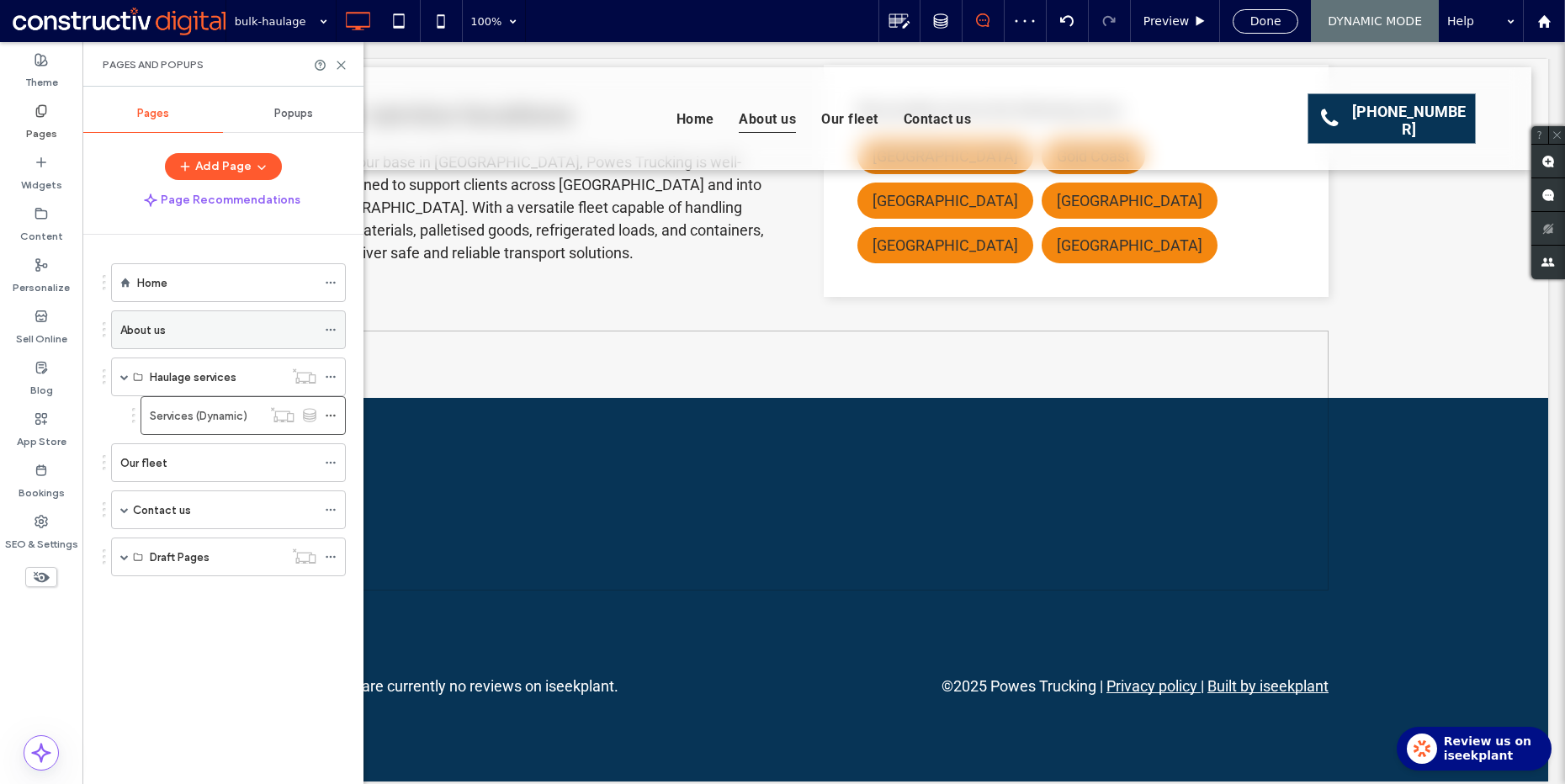
click at [214, 329] on div "About us" at bounding box center [218, 330] width 196 height 18
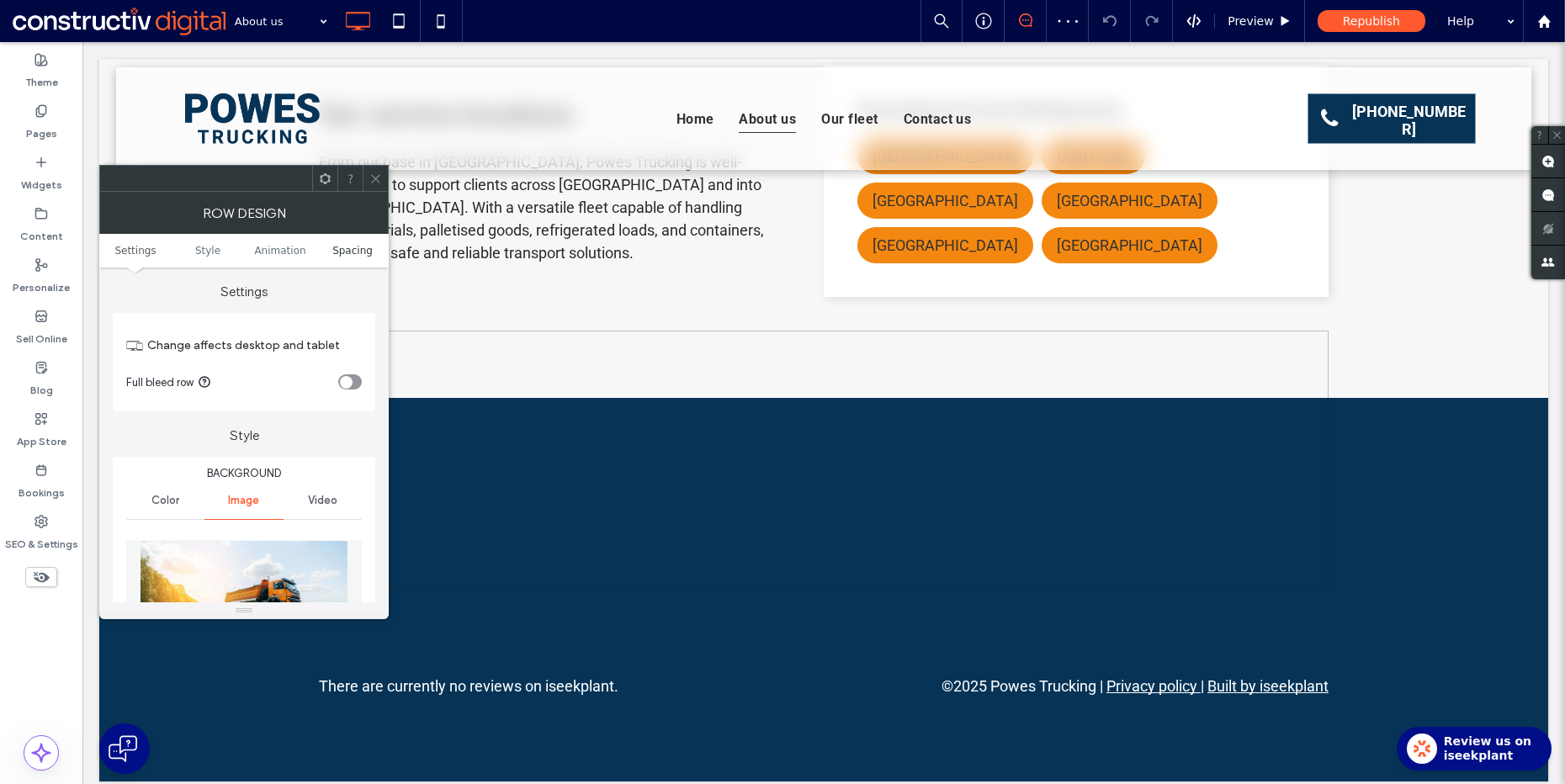
click at [335, 253] on span "Spacing" at bounding box center [352, 251] width 40 height 12
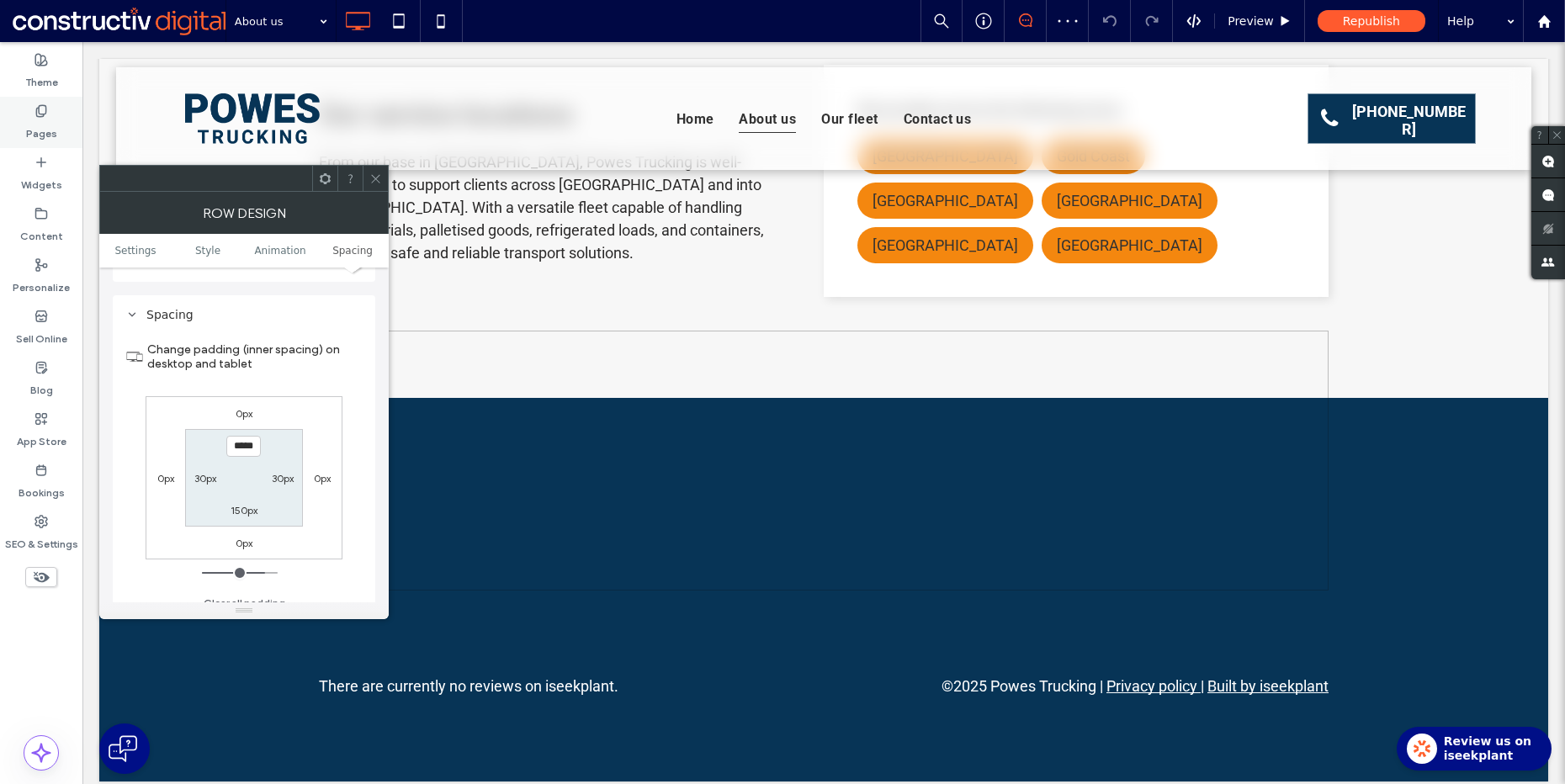
scroll to position [1097, 0]
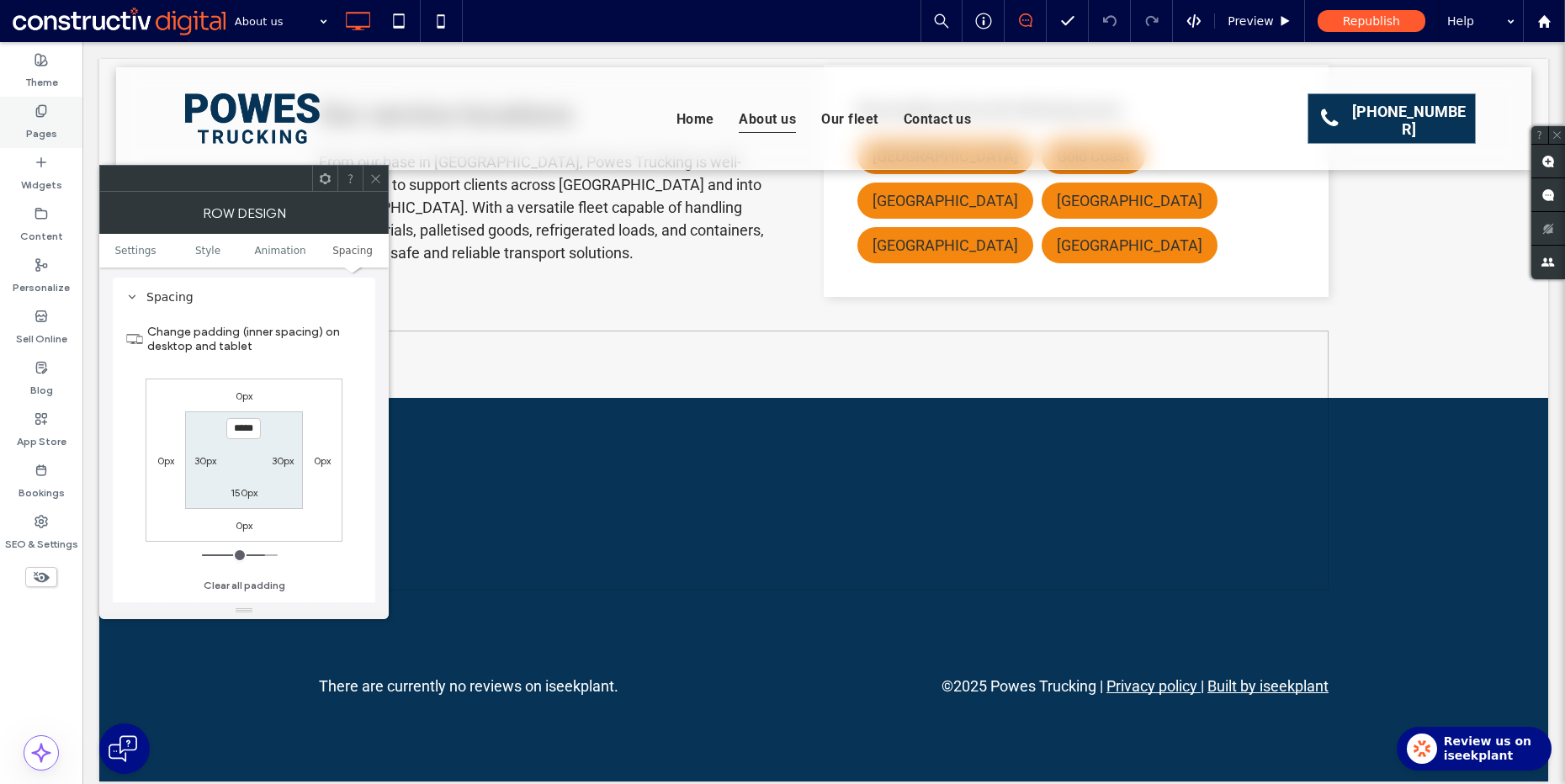
click at [34, 109] on icon at bounding box center [41, 111] width 14 height 14
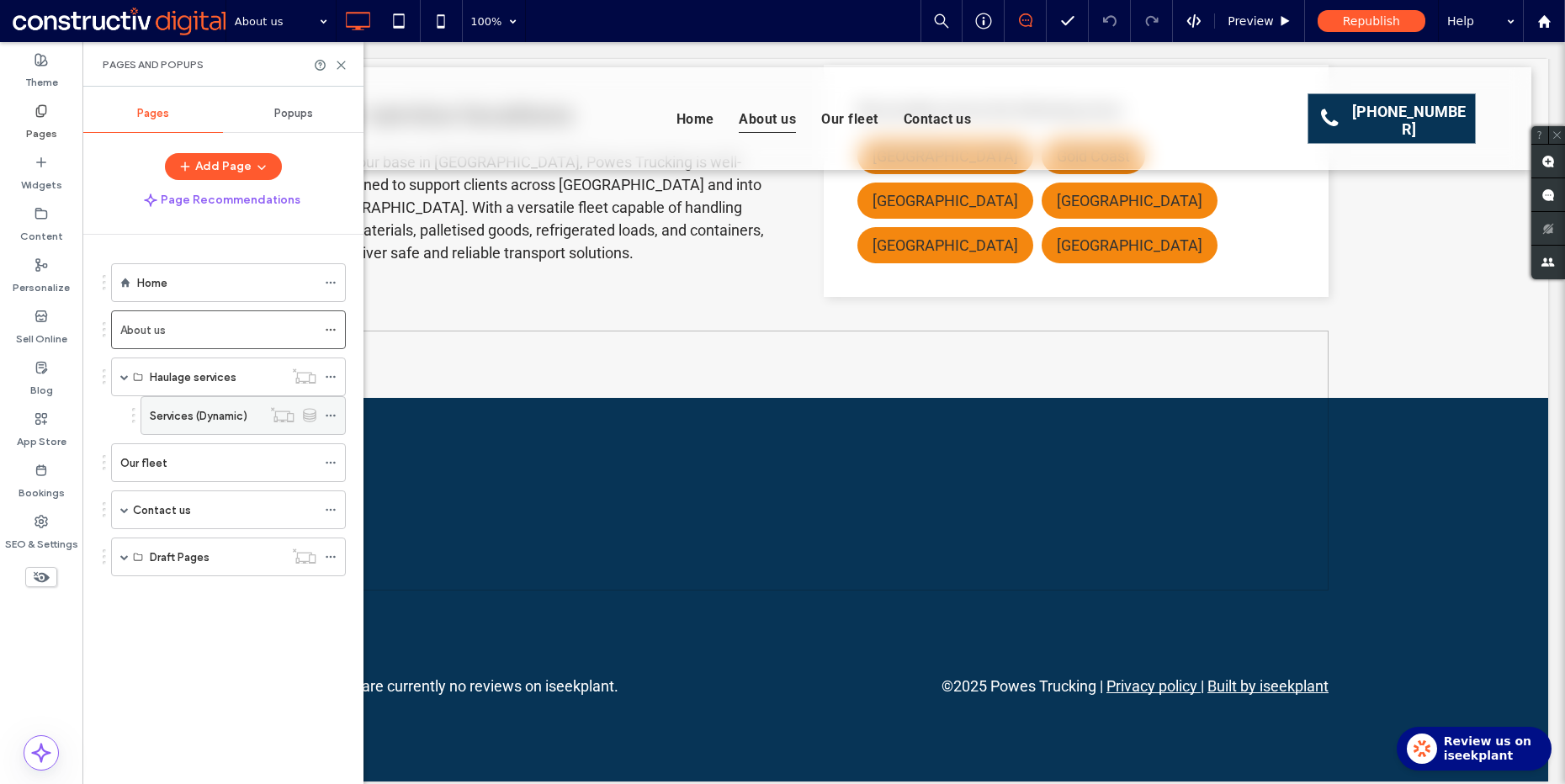
click at [190, 410] on label "Services (Dynamic)" at bounding box center [199, 416] width 97 height 30
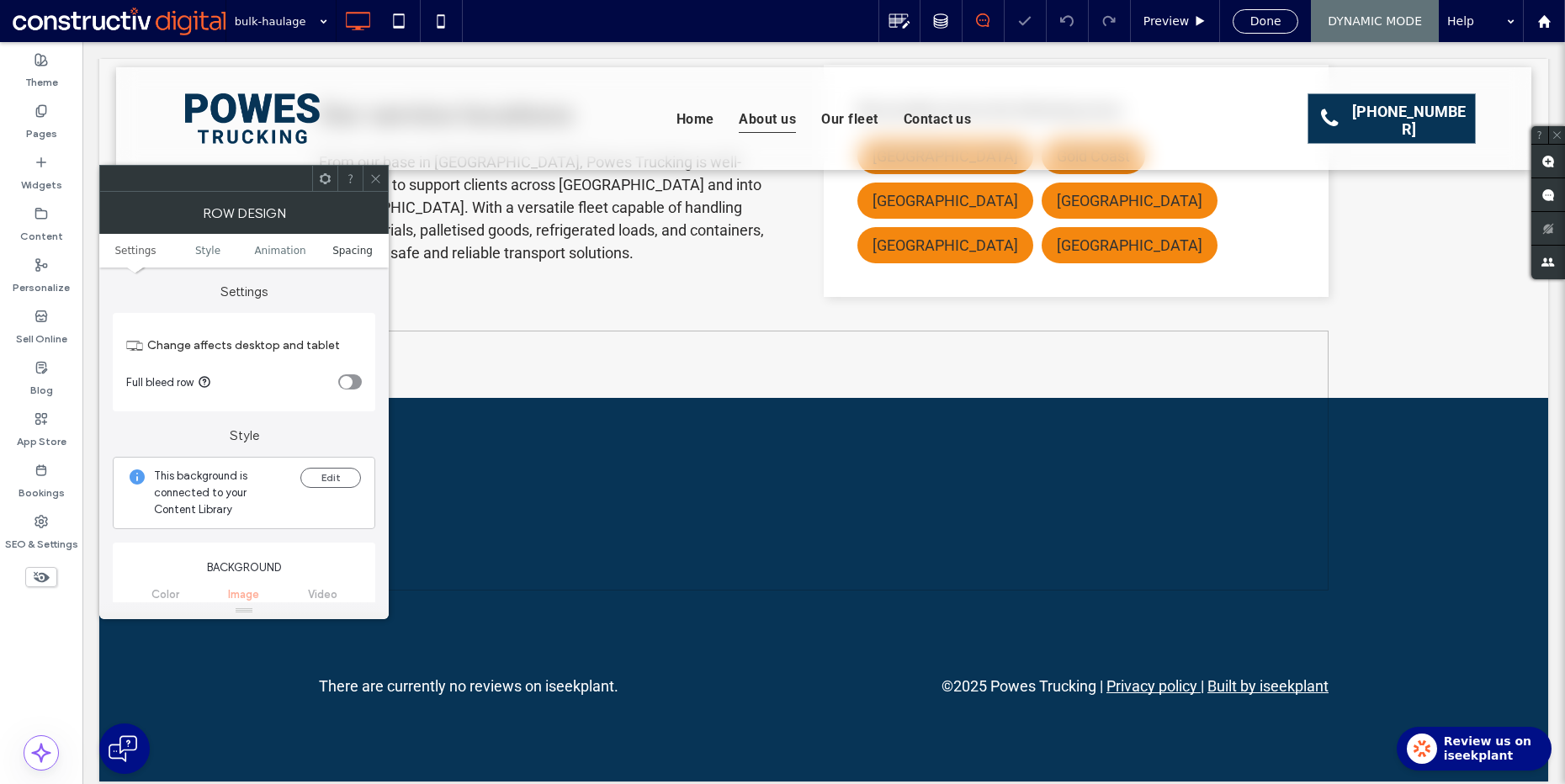
click at [341, 252] on span "Spacing" at bounding box center [352, 251] width 40 height 12
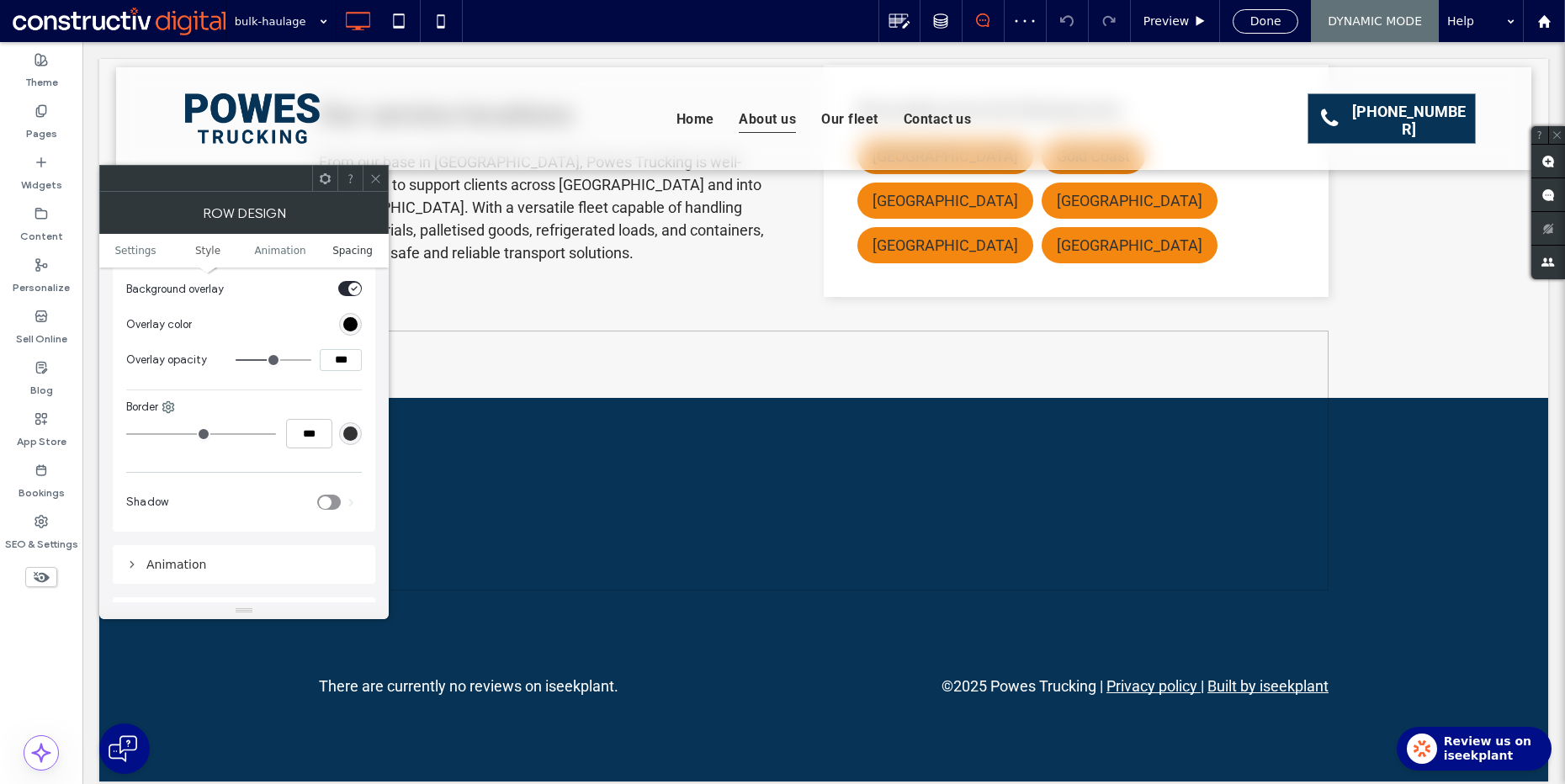
scroll to position [1037, 0]
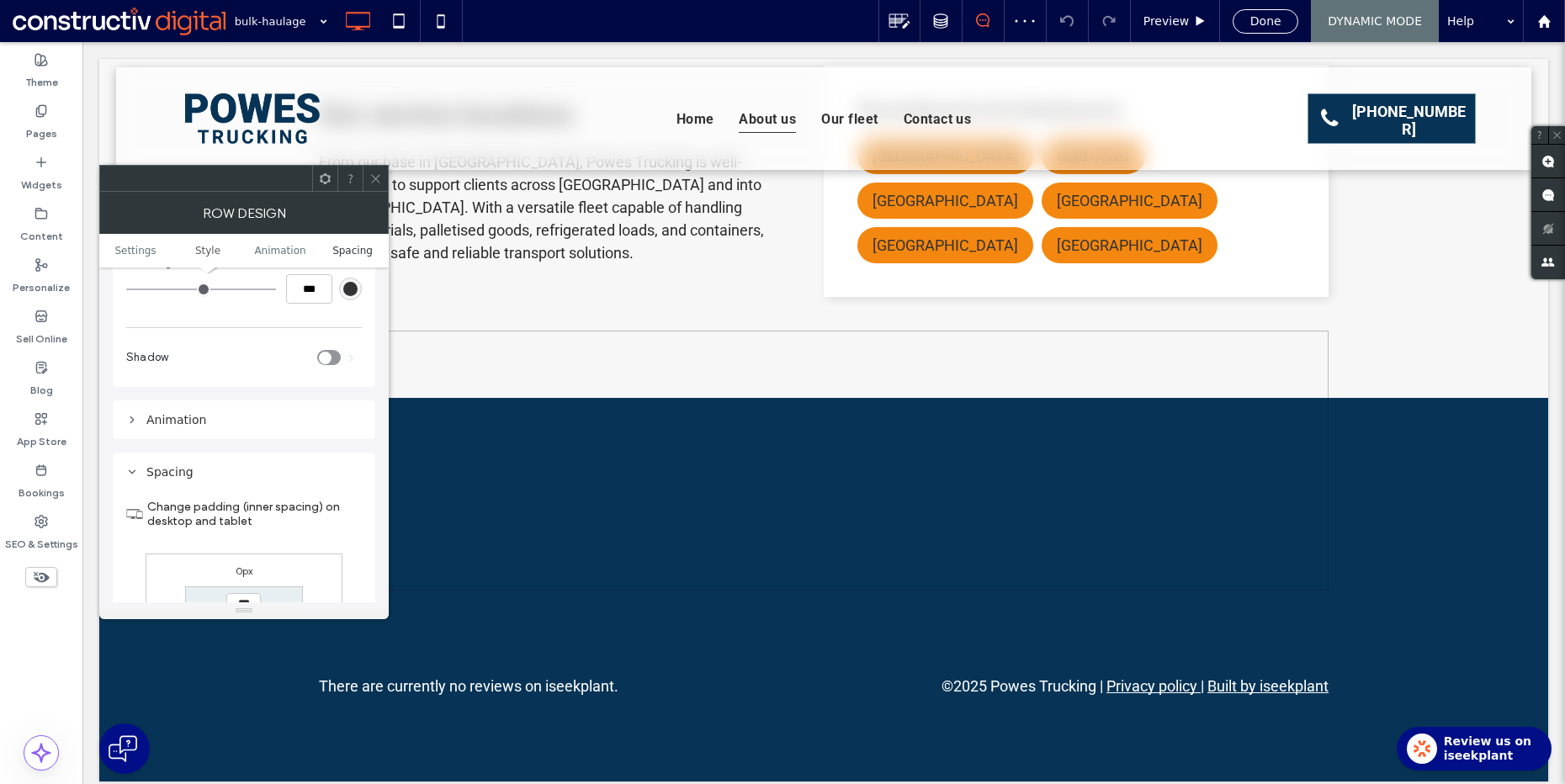
type input "*****"
type input "***"
click at [371, 173] on icon at bounding box center [375, 178] width 13 height 13
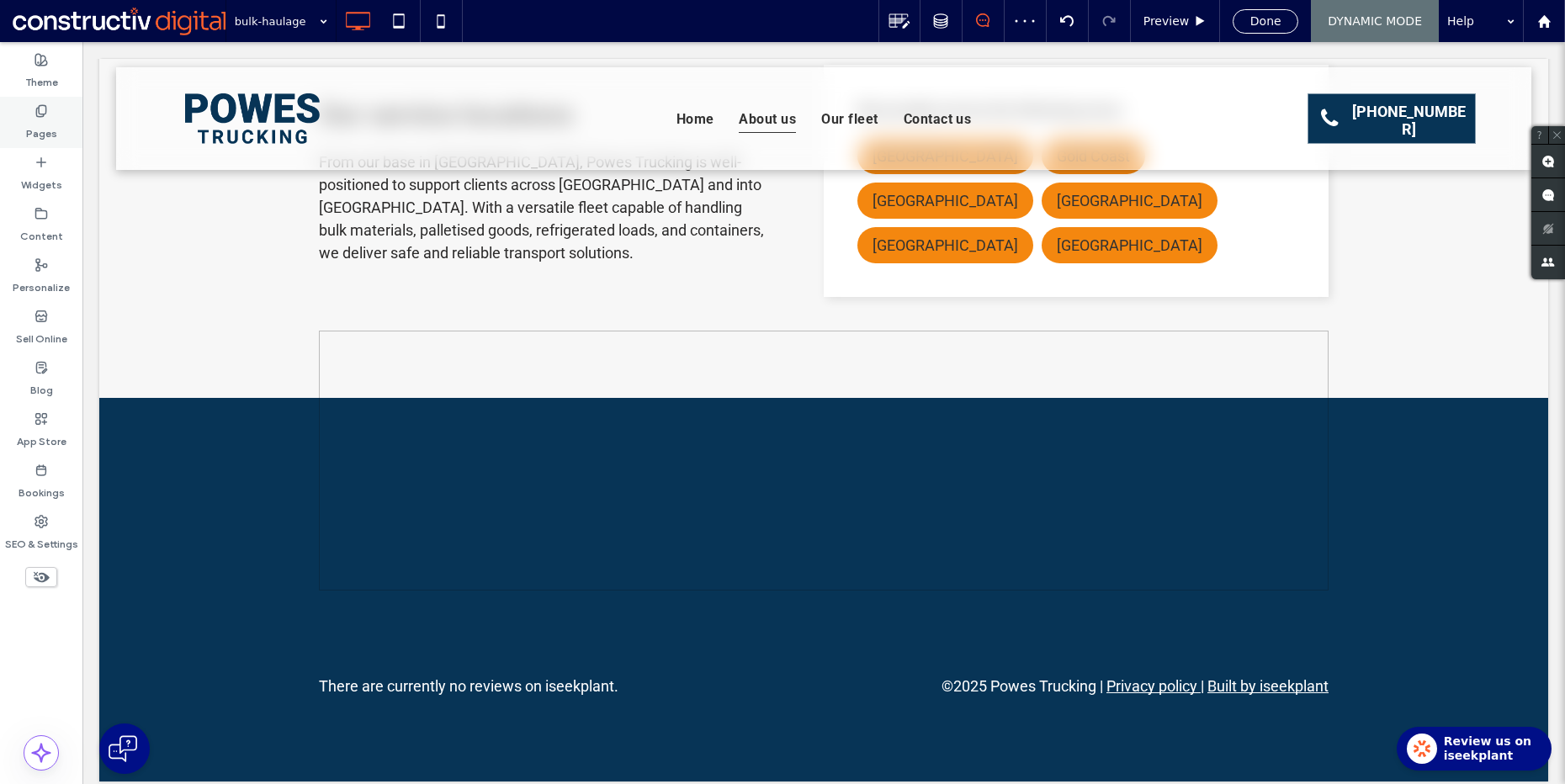
click at [35, 118] on label "Pages" at bounding box center [42, 130] width 32 height 24
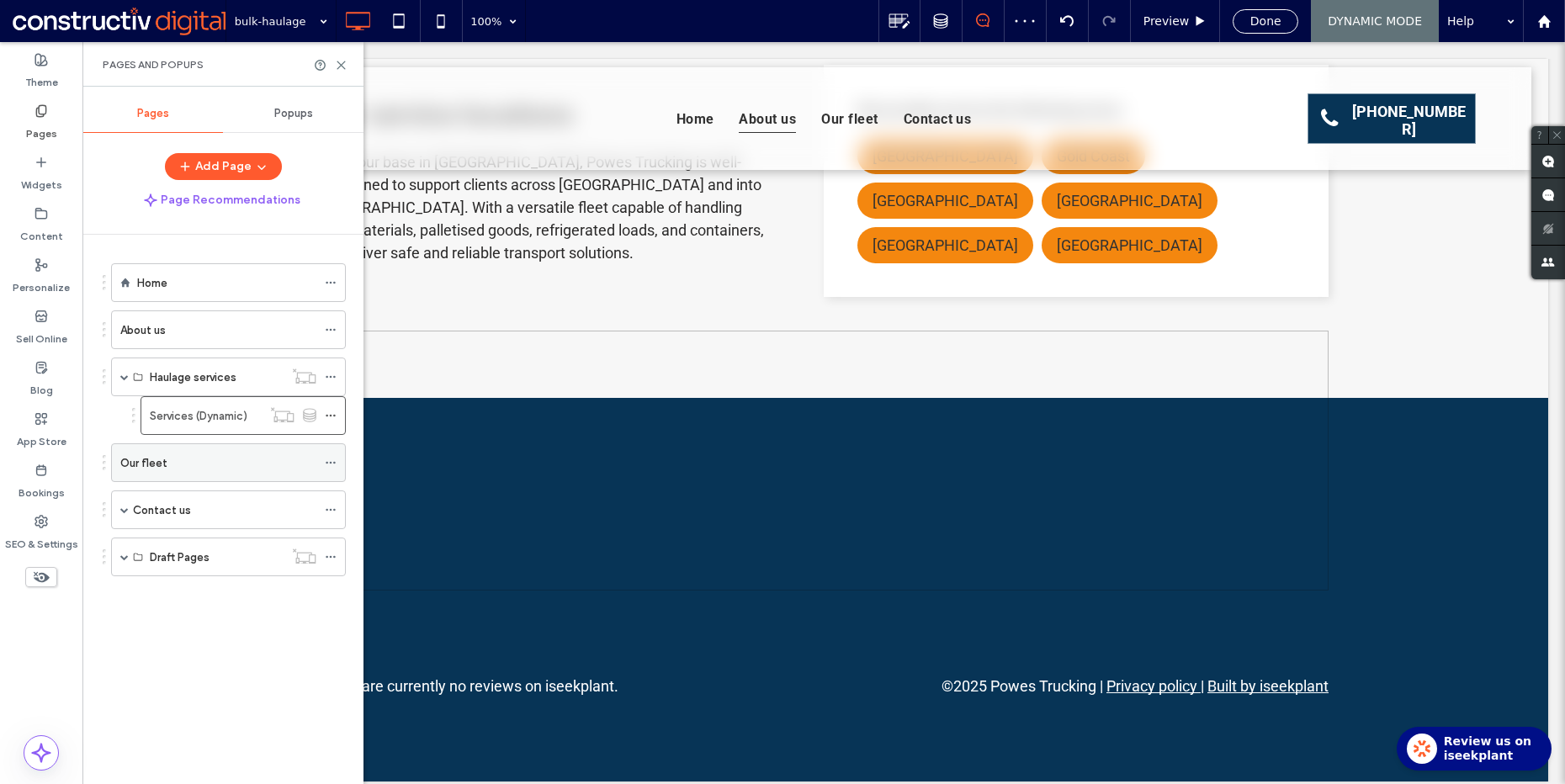
click at [196, 462] on div "Our fleet" at bounding box center [218, 463] width 196 height 18
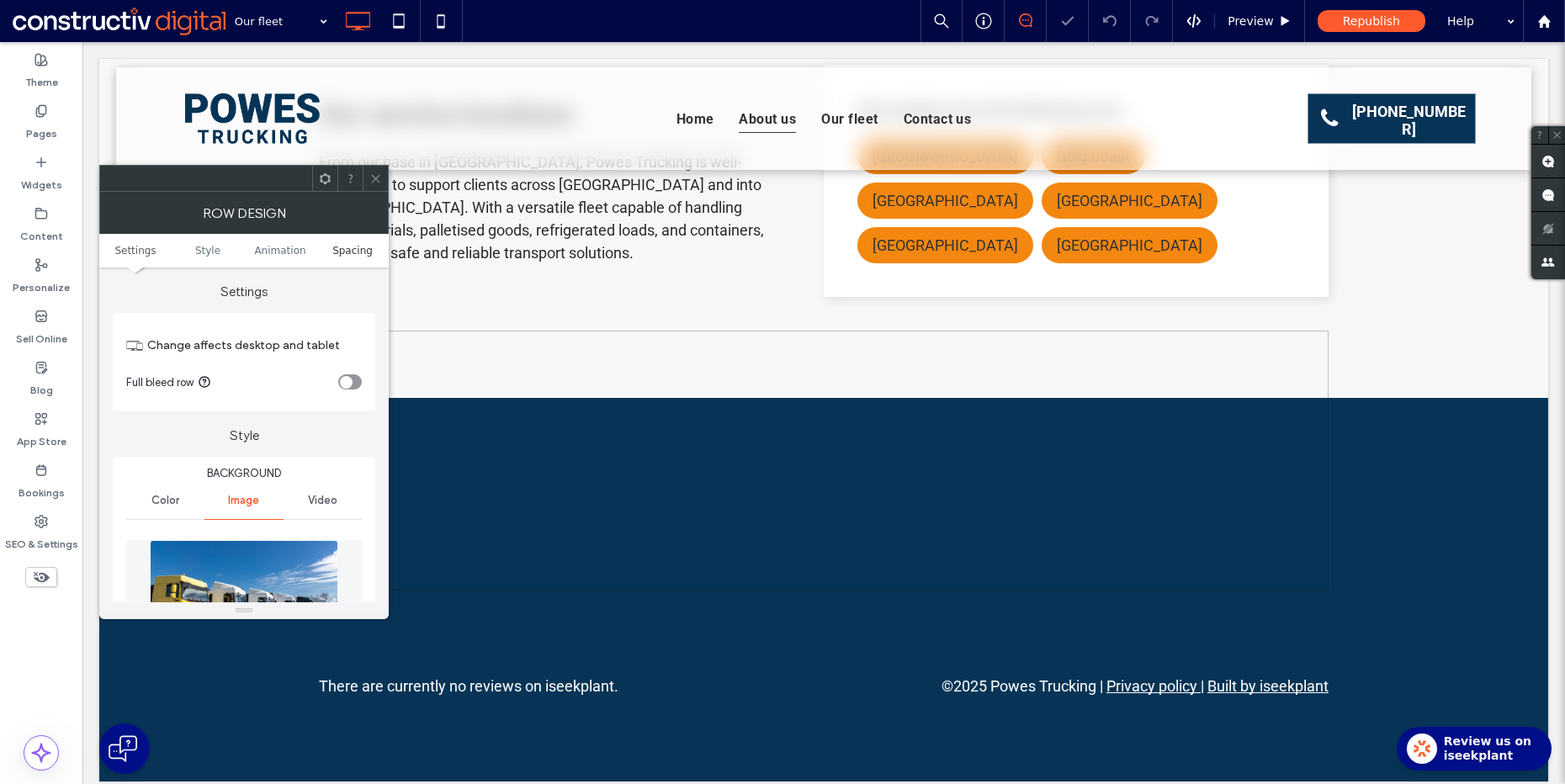
click at [356, 251] on span "Spacing" at bounding box center [352, 251] width 40 height 12
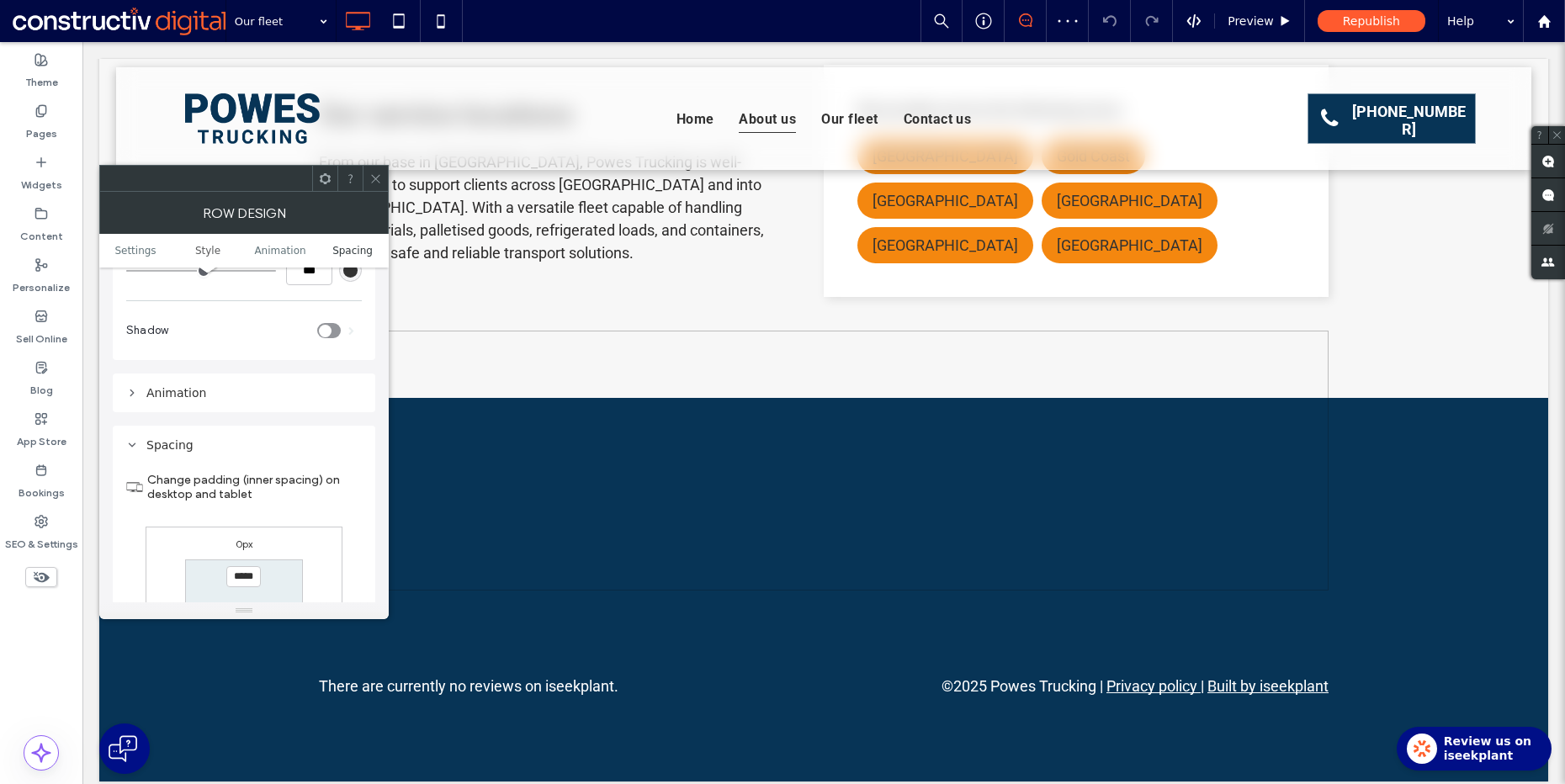
scroll to position [1097, 0]
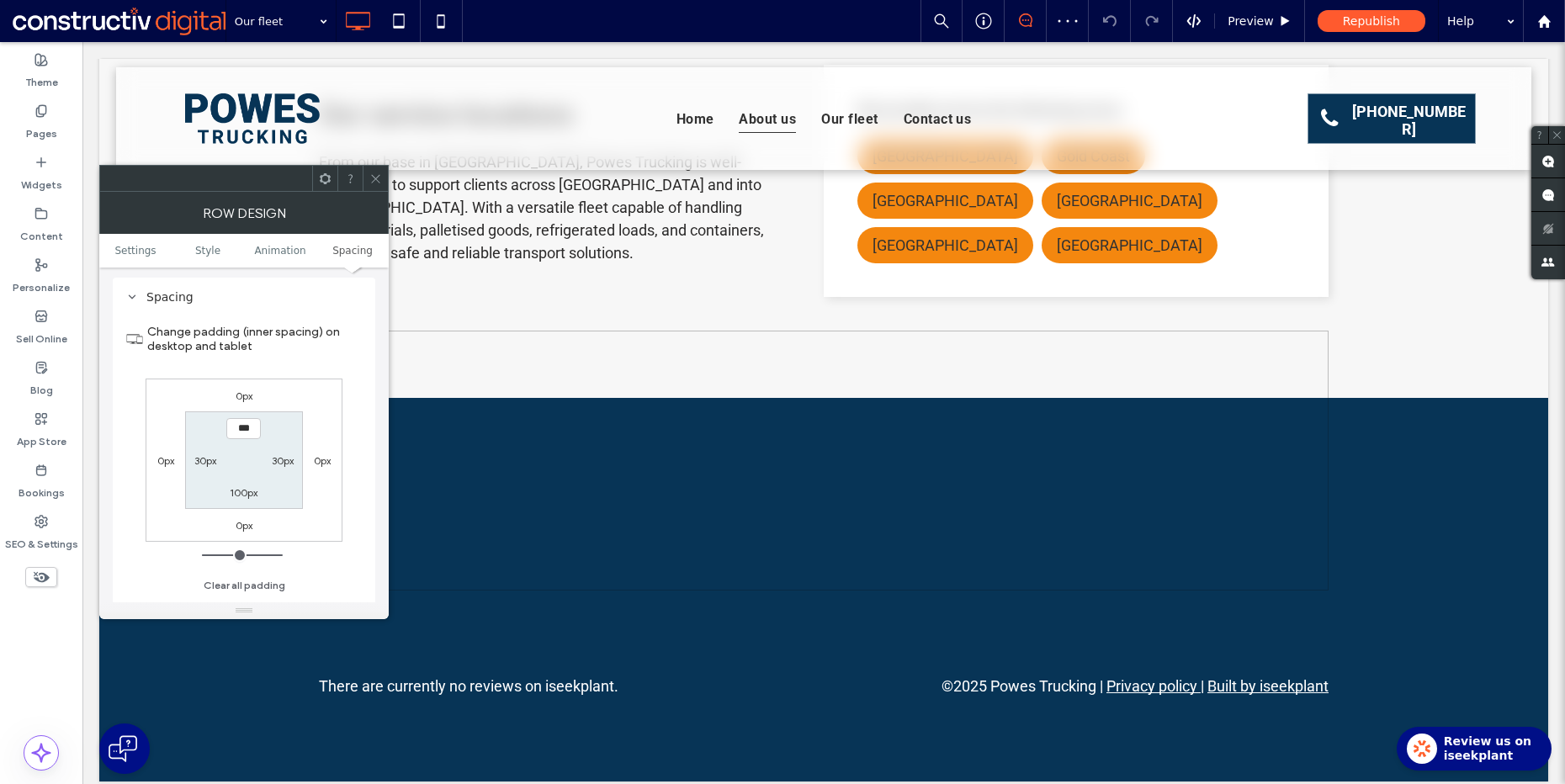
type input "*****"
type input "***"
click at [33, 129] on label "Pages" at bounding box center [42, 130] width 32 height 24
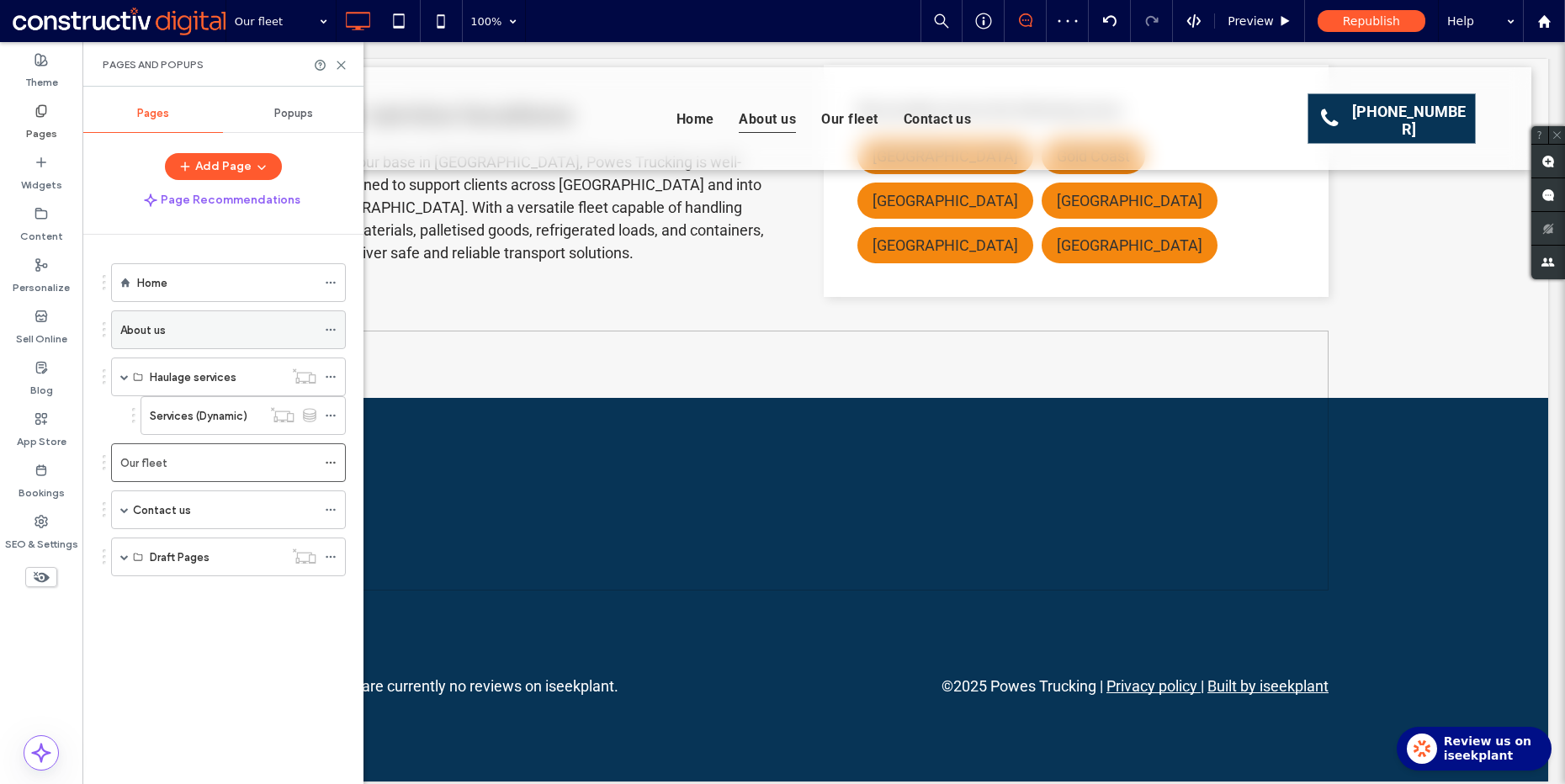
click at [179, 331] on div "About us" at bounding box center [218, 330] width 196 height 18
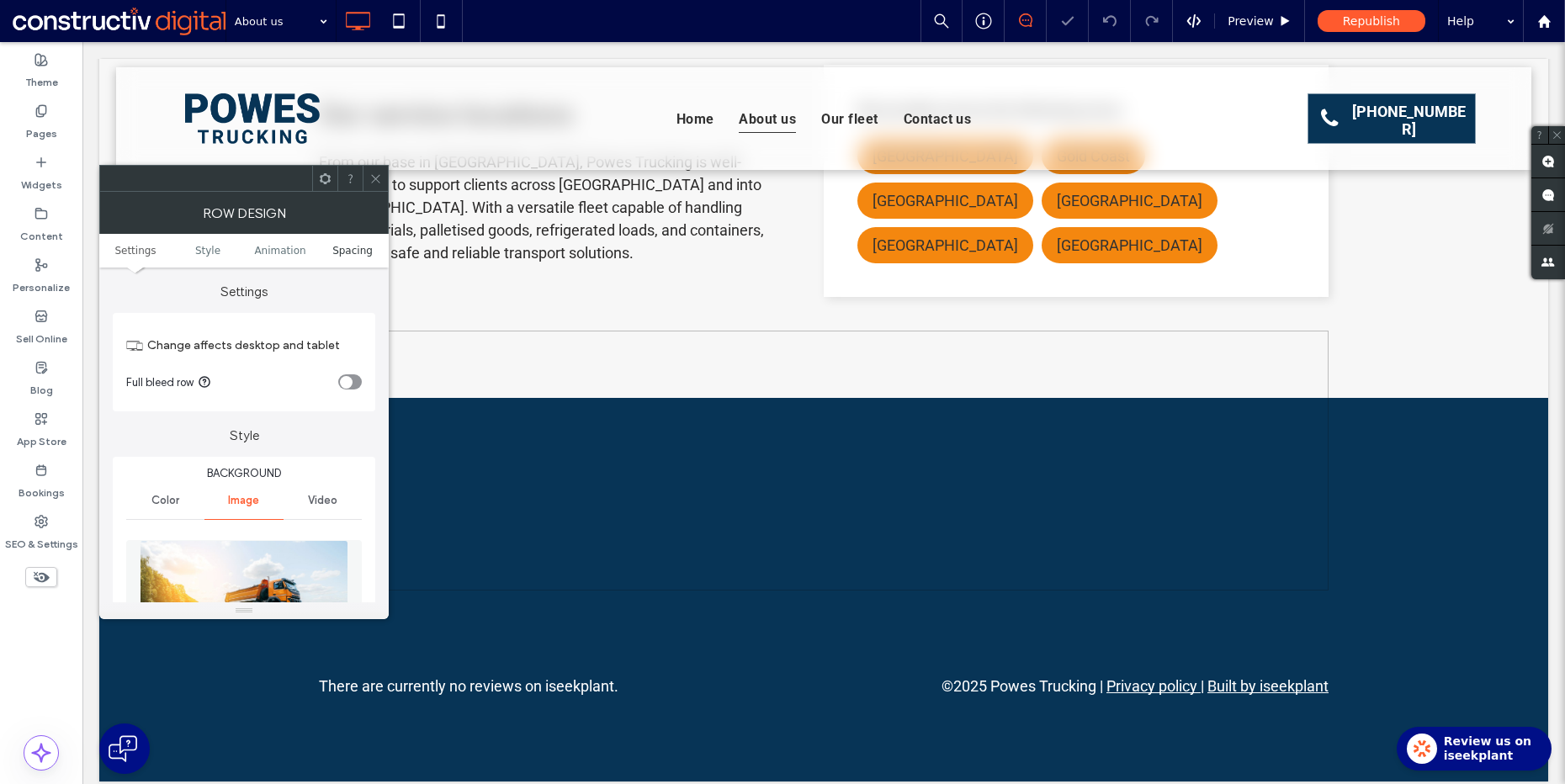
click at [367, 255] on span "Spacing" at bounding box center [352, 251] width 40 height 12
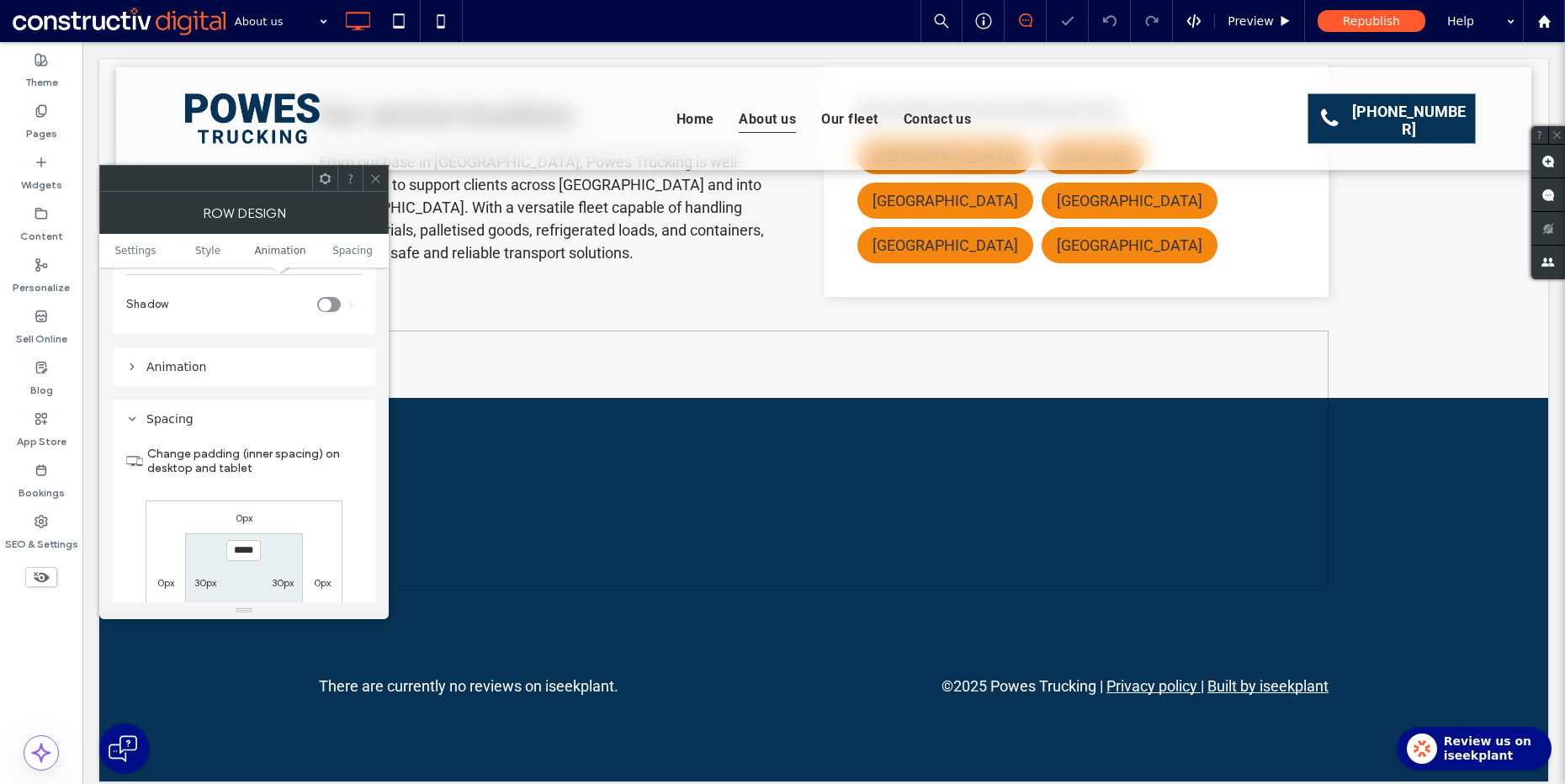
scroll to position [1091, 0]
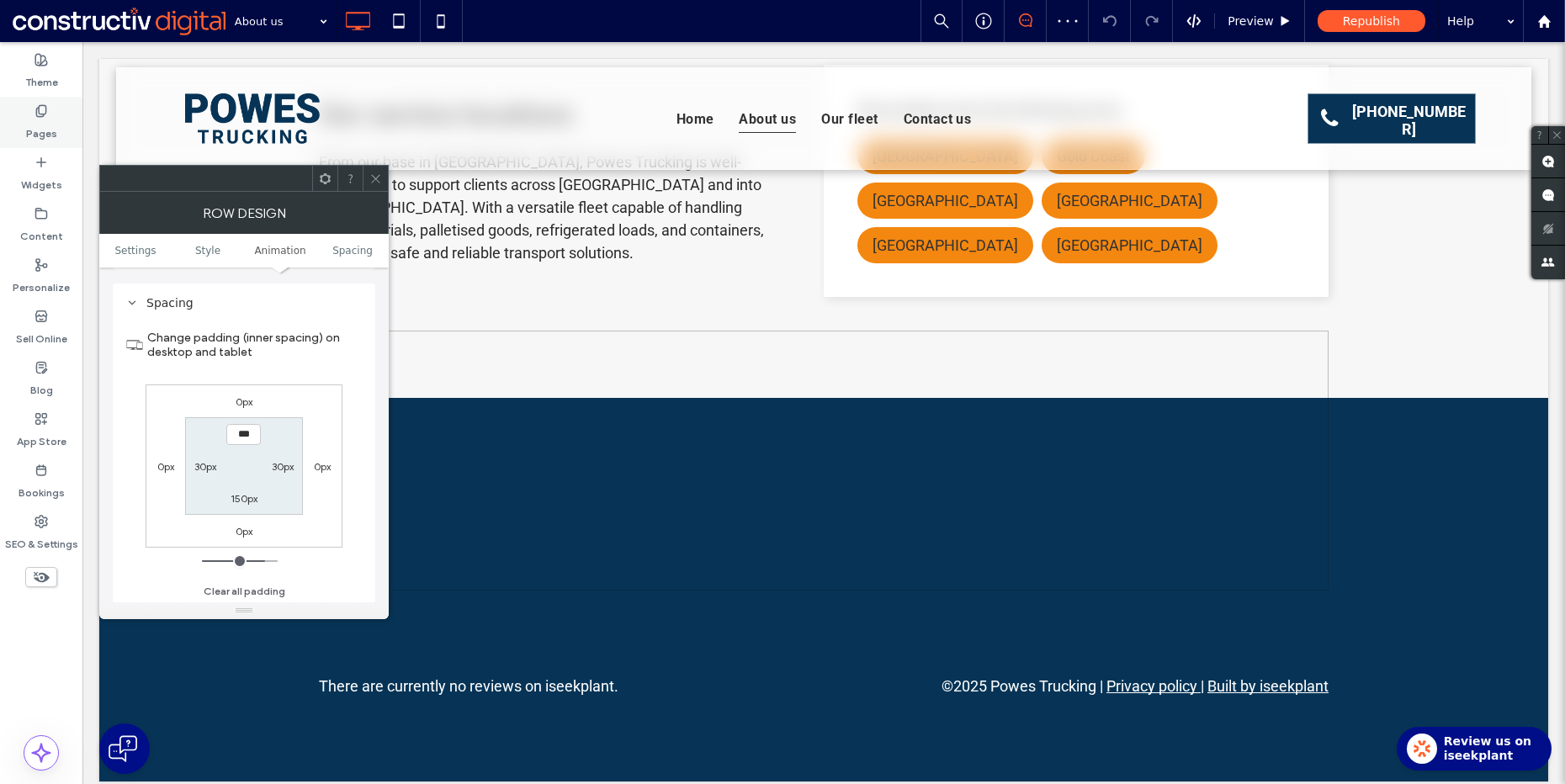
type input "***"
click at [53, 136] on label "Pages" at bounding box center [42, 130] width 32 height 24
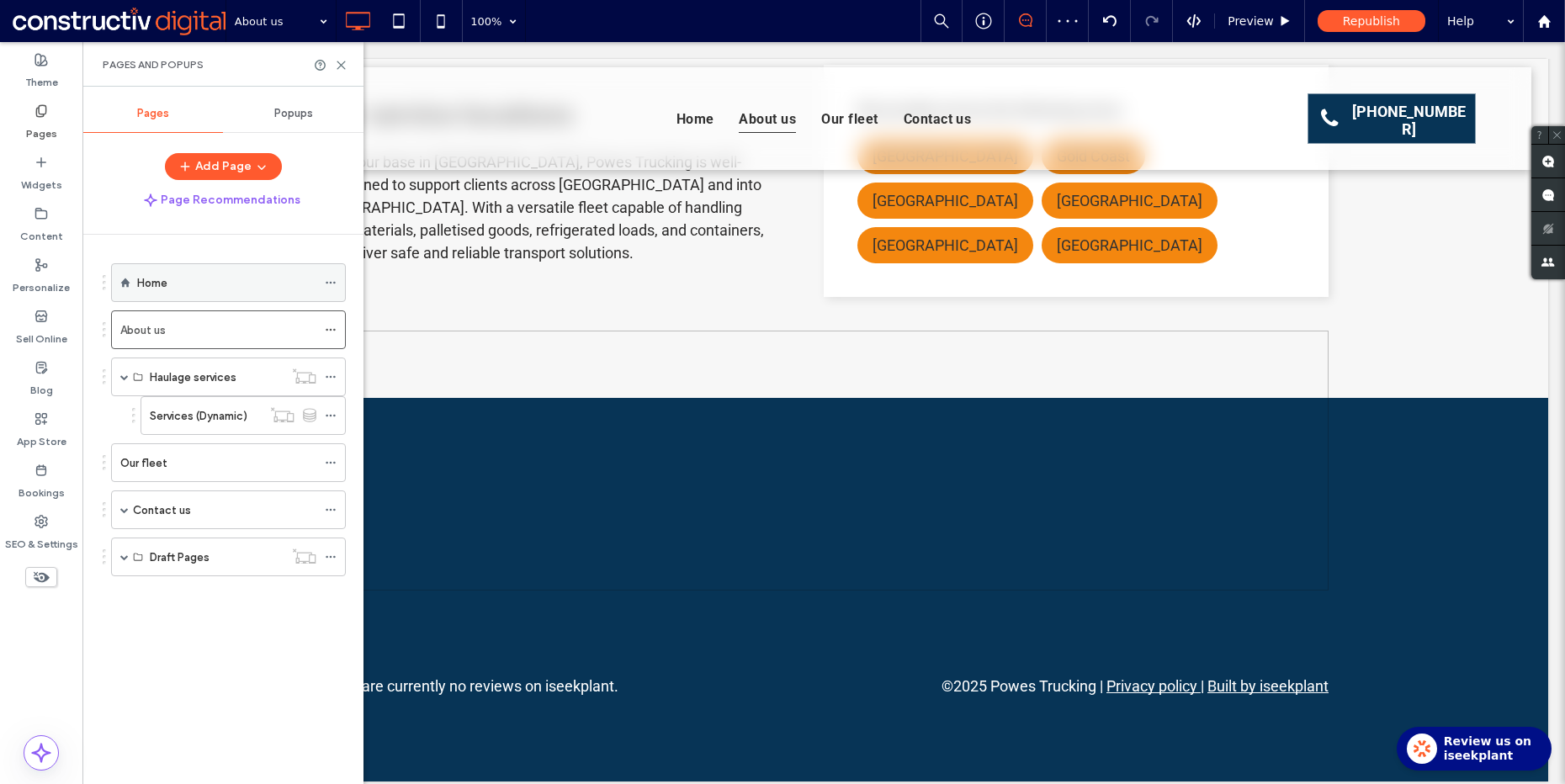
click at [215, 290] on div "Home" at bounding box center [227, 283] width 179 height 18
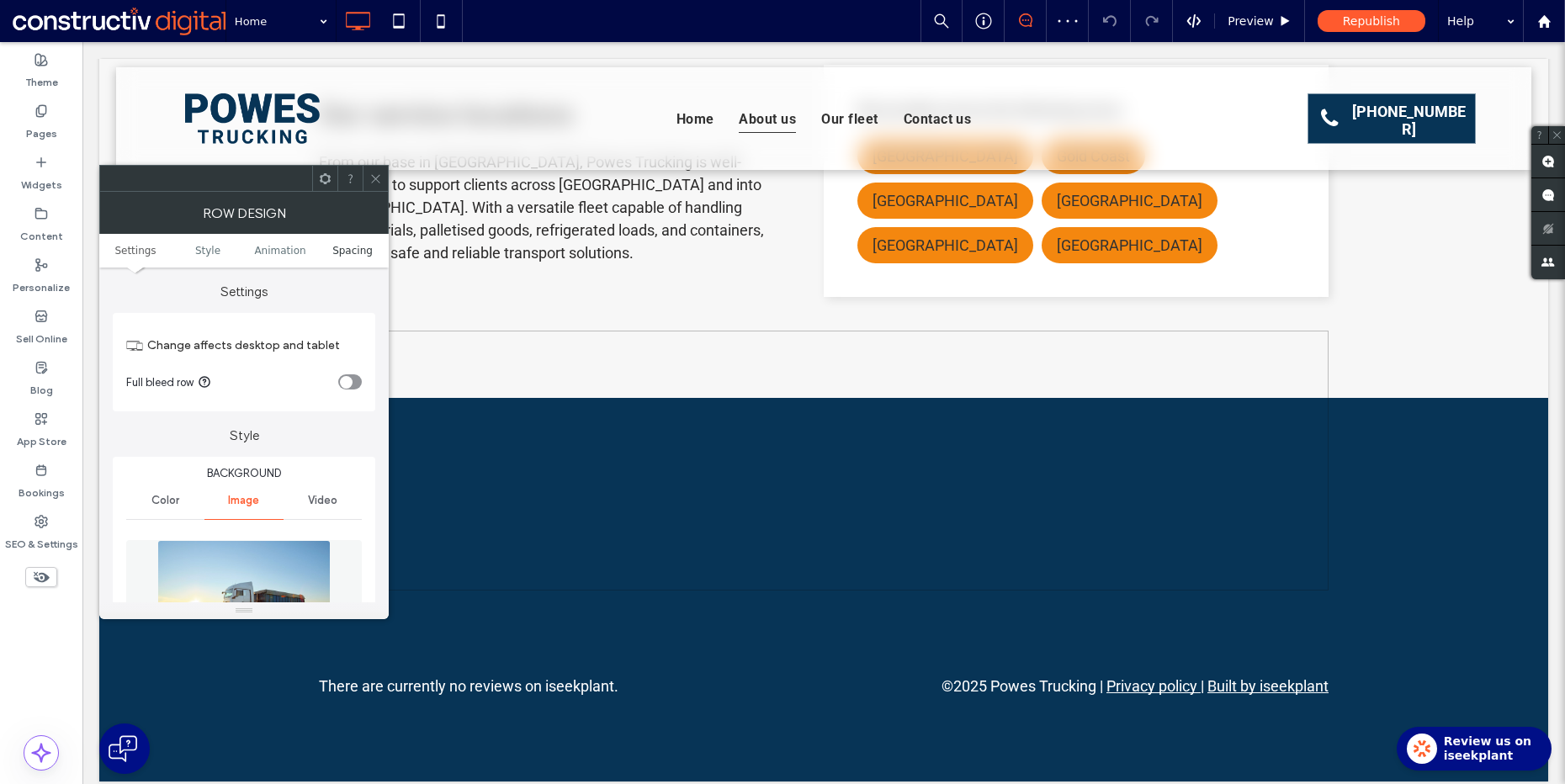
click at [348, 251] on span "Spacing" at bounding box center [352, 251] width 40 height 12
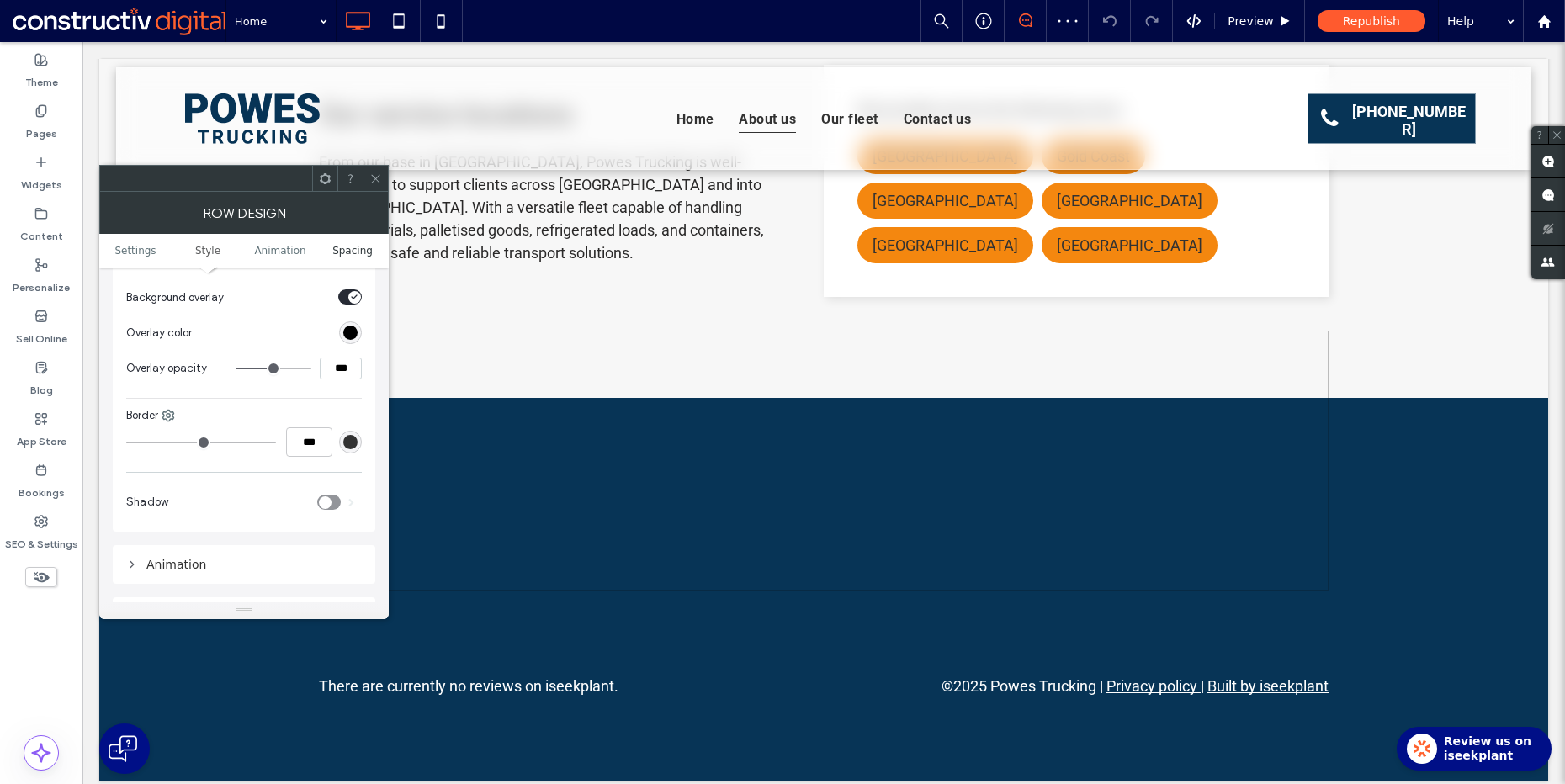
scroll to position [1039, 0]
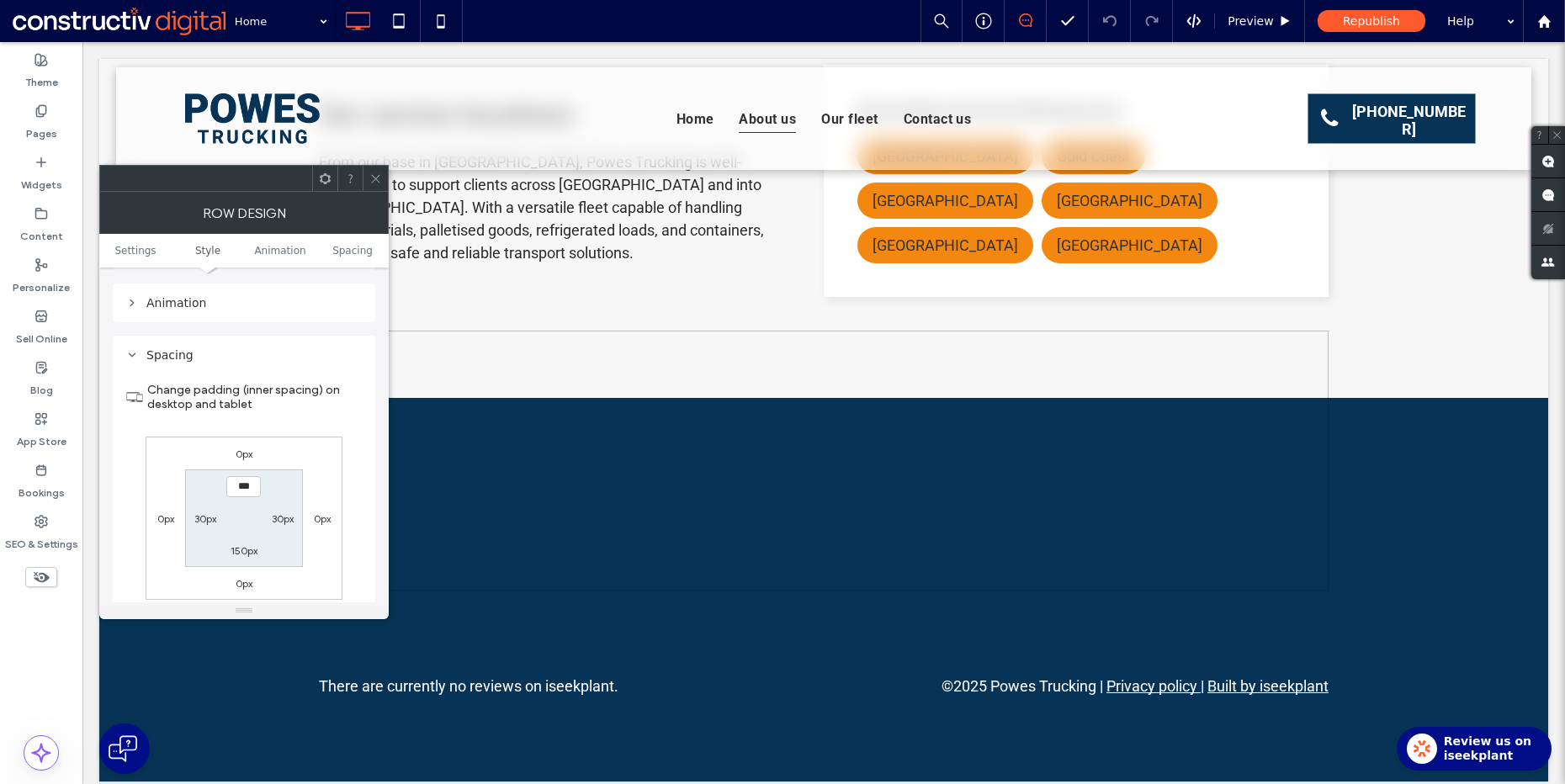
type input "*****"
type input "***"
click at [374, 179] on use at bounding box center [375, 178] width 9 height 9
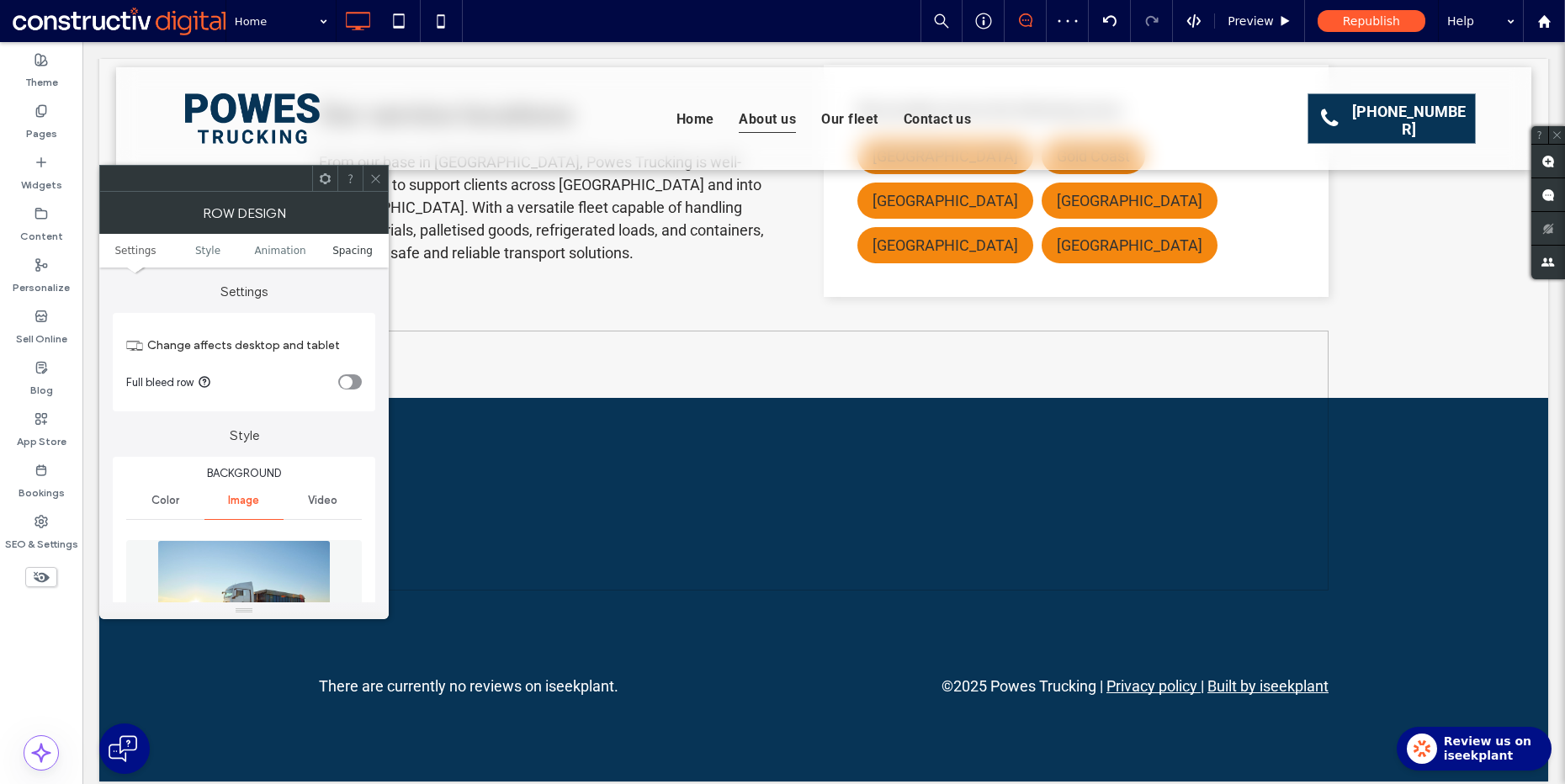
click at [345, 247] on span "Spacing" at bounding box center [352, 251] width 40 height 12
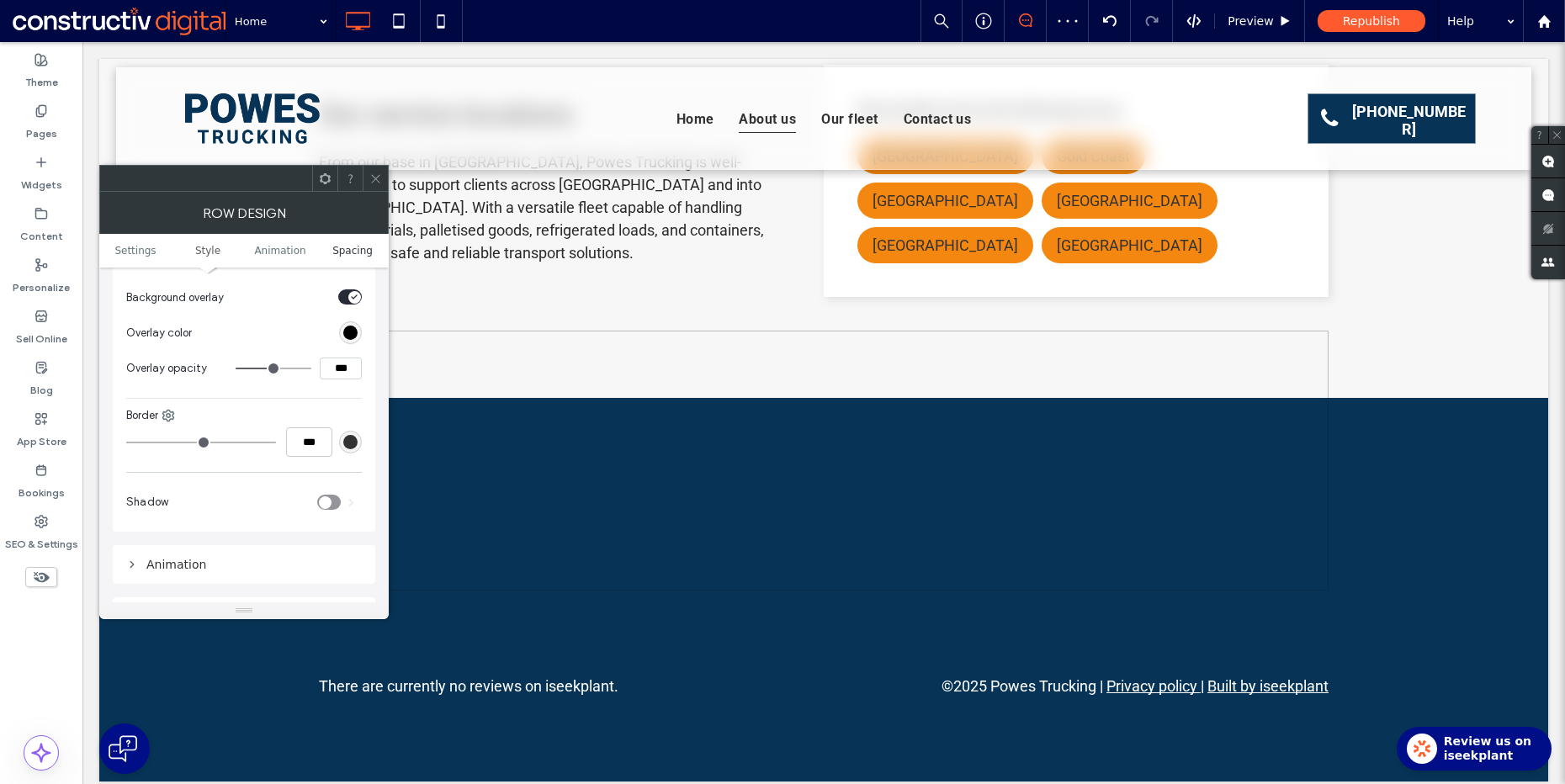
scroll to position [1097, 0]
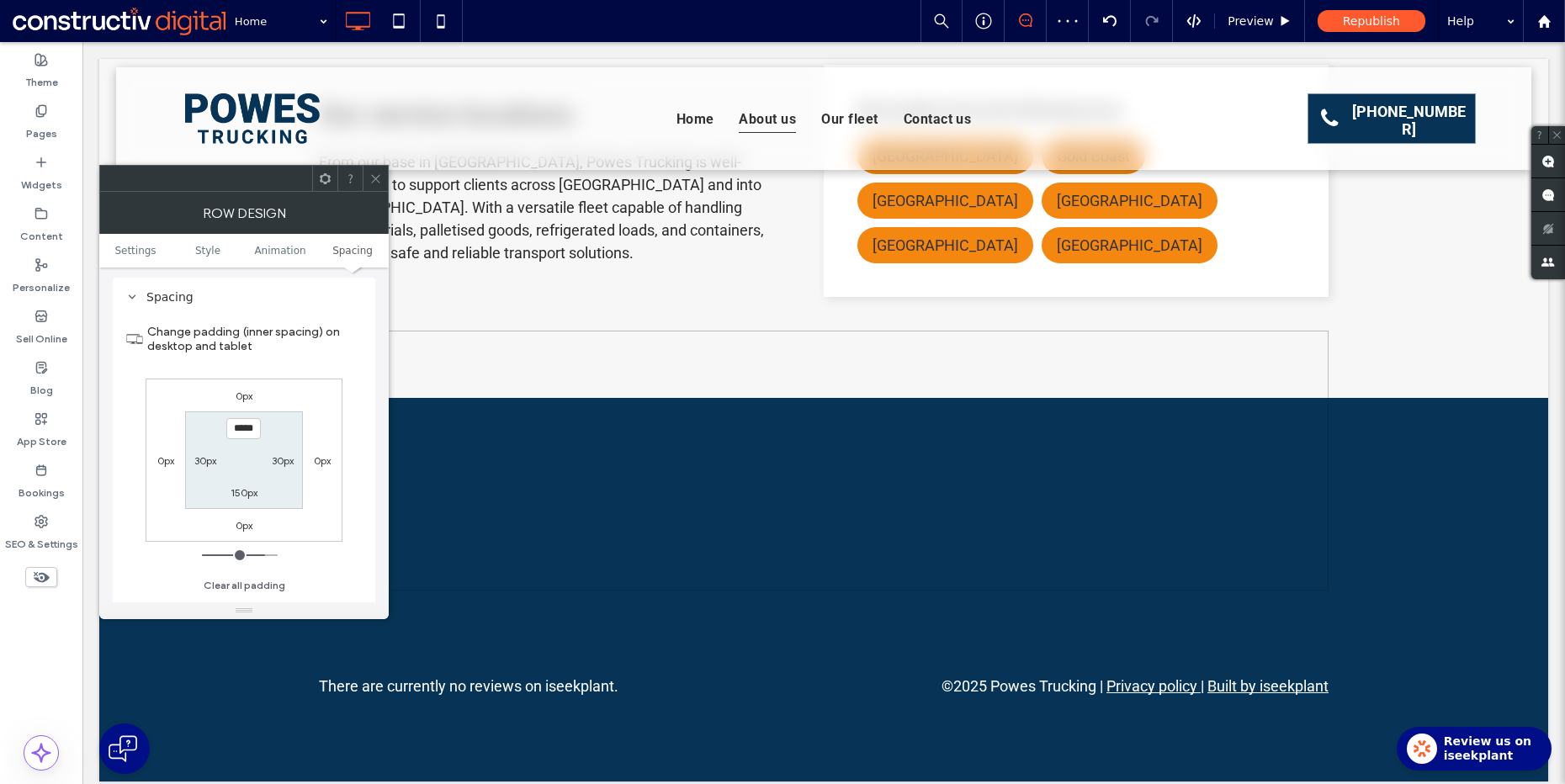
click at [372, 174] on use at bounding box center [375, 178] width 9 height 9
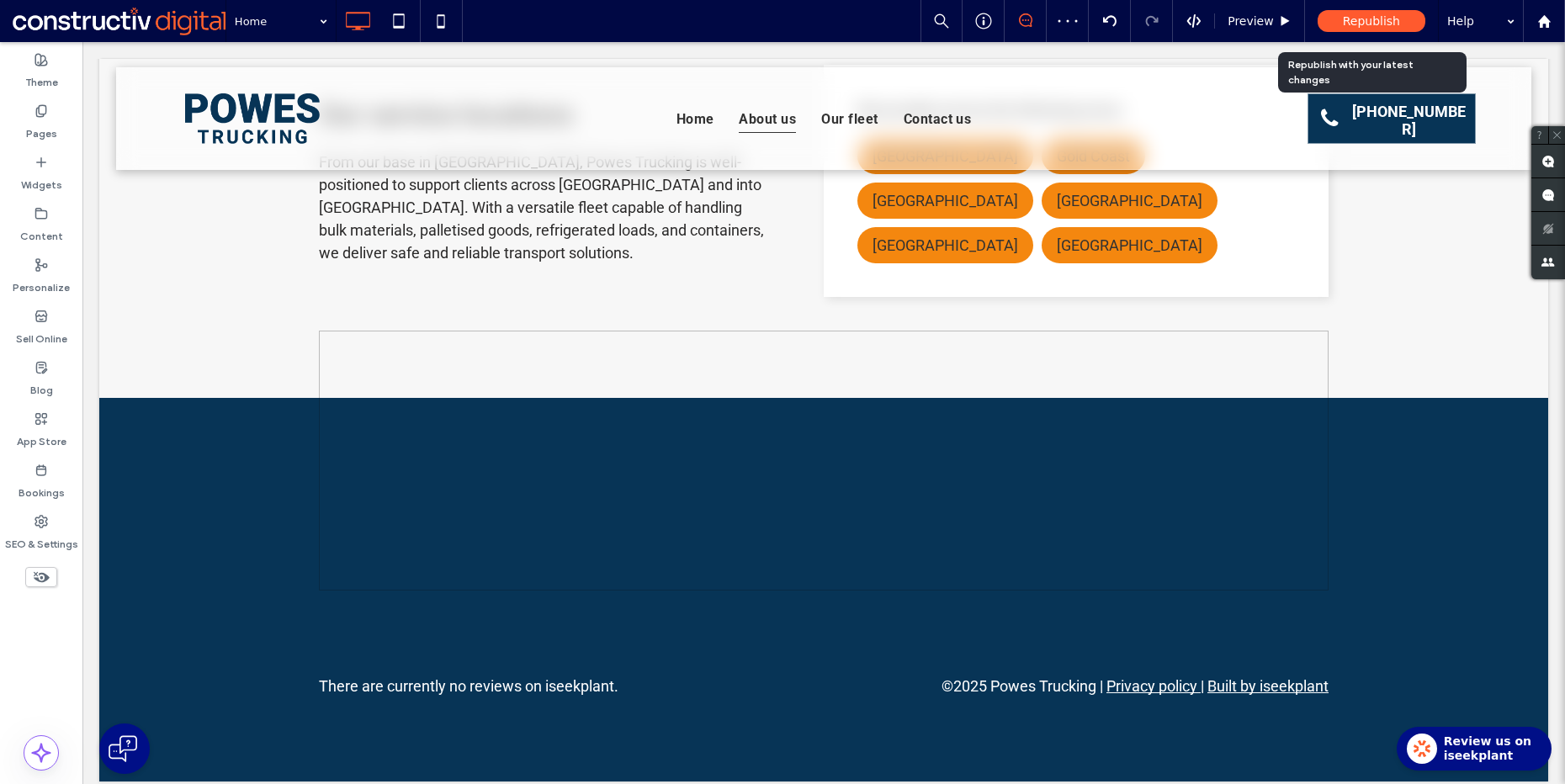
click at [1332, 28] on div "Republish" at bounding box center [1372, 21] width 107 height 22
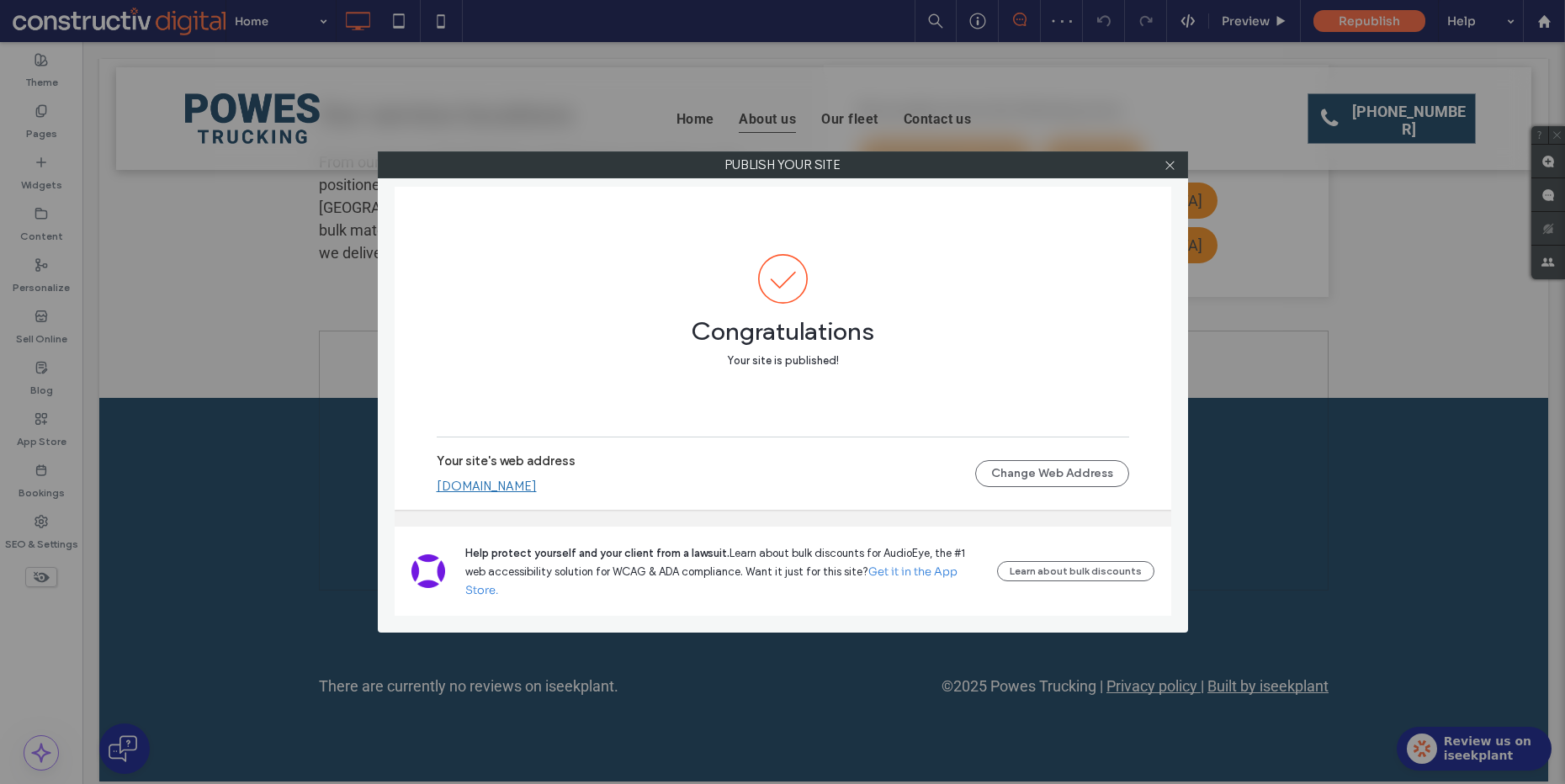
click at [1092, 261] on span at bounding box center [782, 279] width 692 height 49
click at [1172, 164] on icon at bounding box center [1169, 165] width 13 height 13
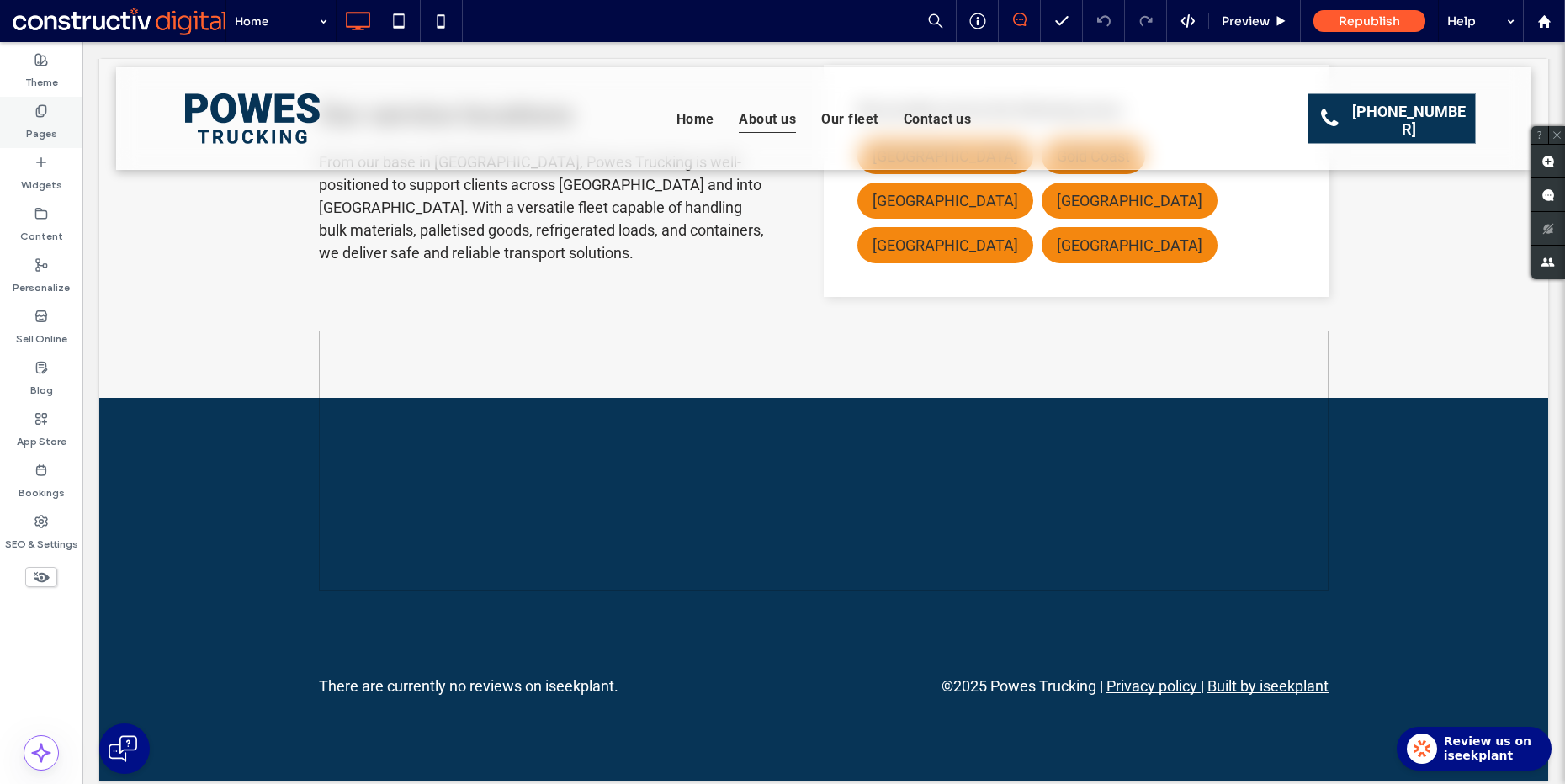
click at [6, 119] on div "Pages" at bounding box center [41, 123] width 83 height 51
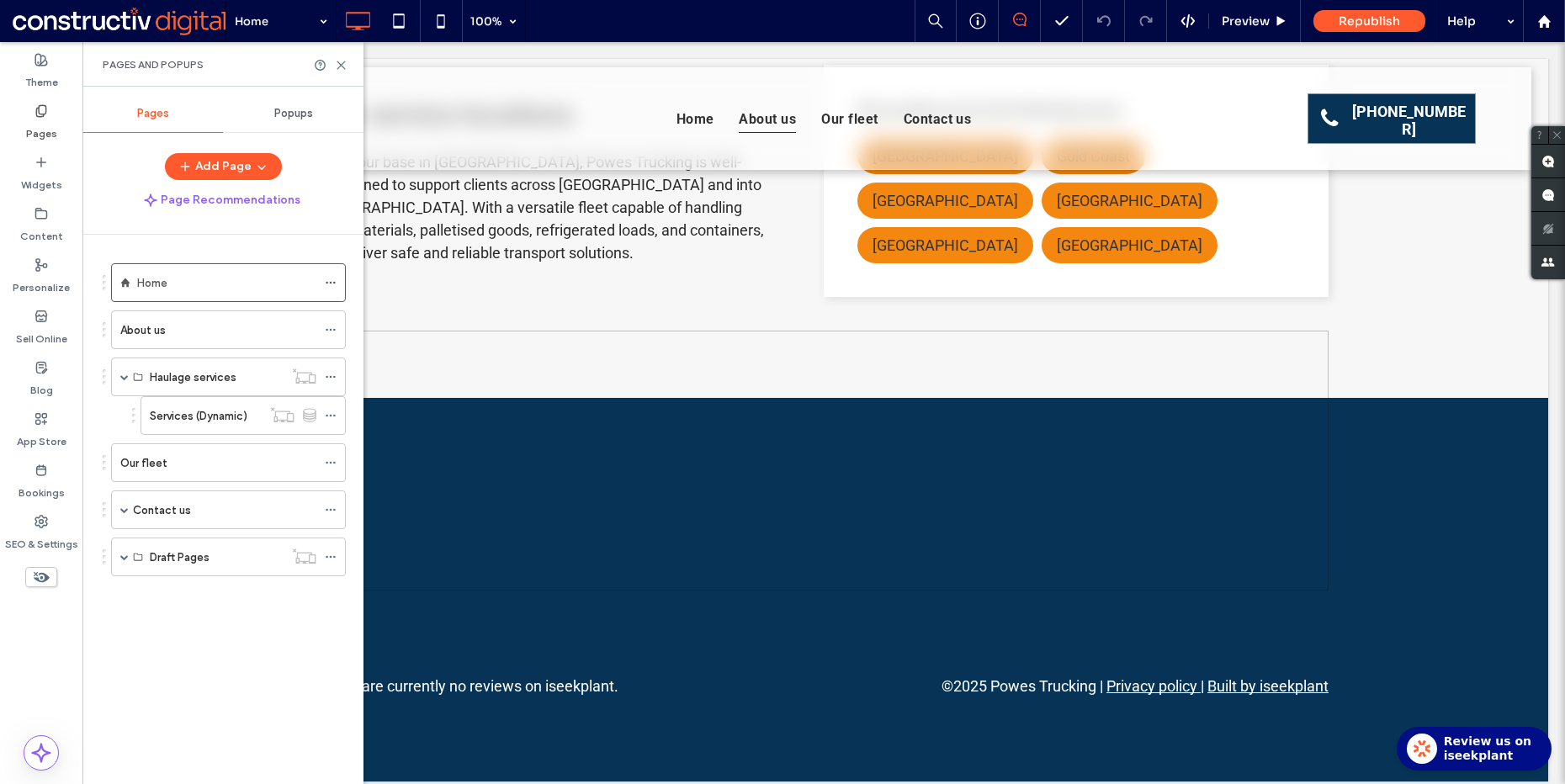
click at [170, 325] on div "About us" at bounding box center [218, 330] width 196 height 19
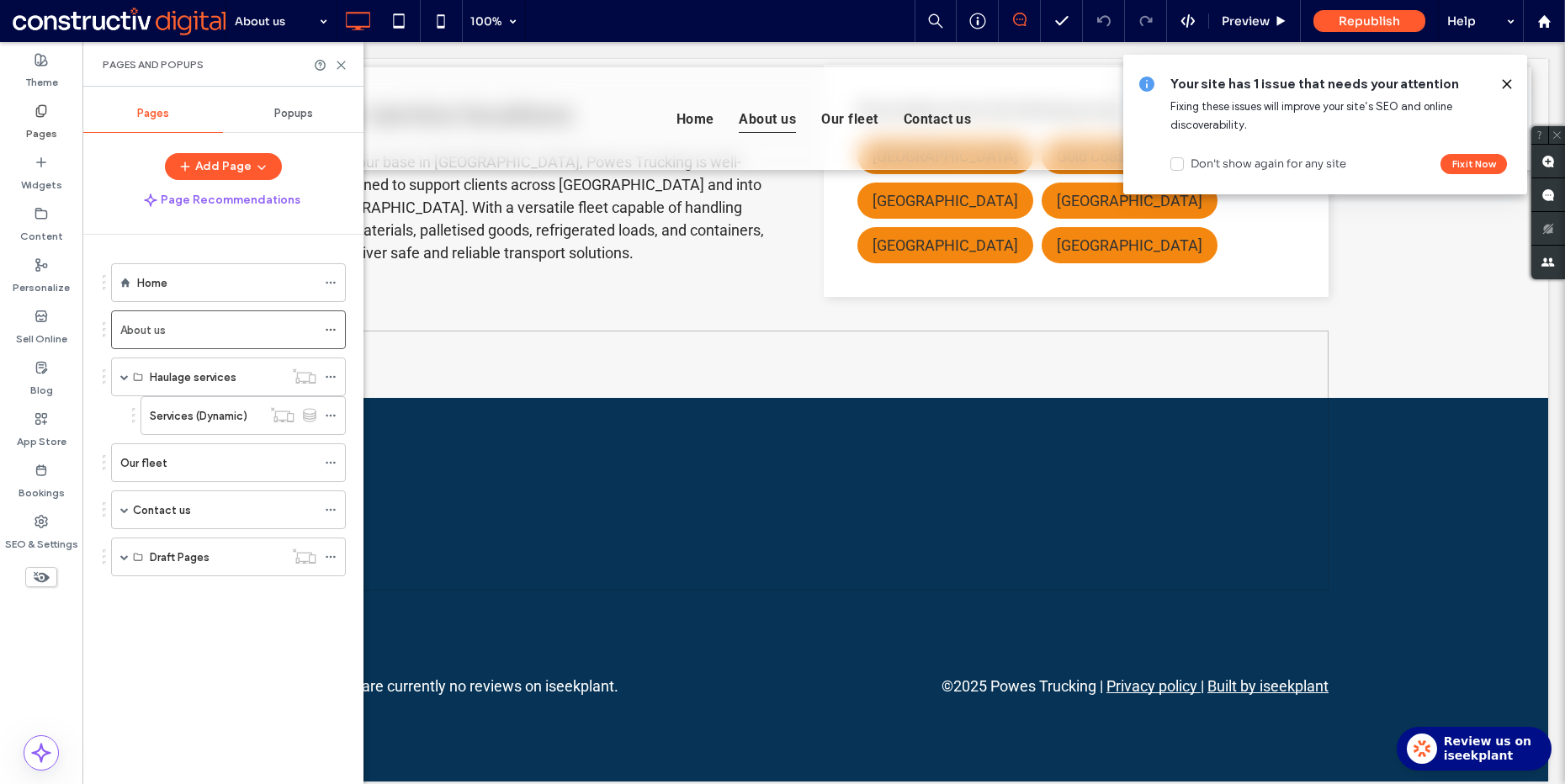
click at [134, 628] on div "Home About us Haulage services Services (Dynamic) Our fleet Contact us Thank yo…" at bounding box center [233, 504] width 261 height 541
click at [1462, 159] on button "Fix it Now" at bounding box center [1474, 164] width 66 height 20
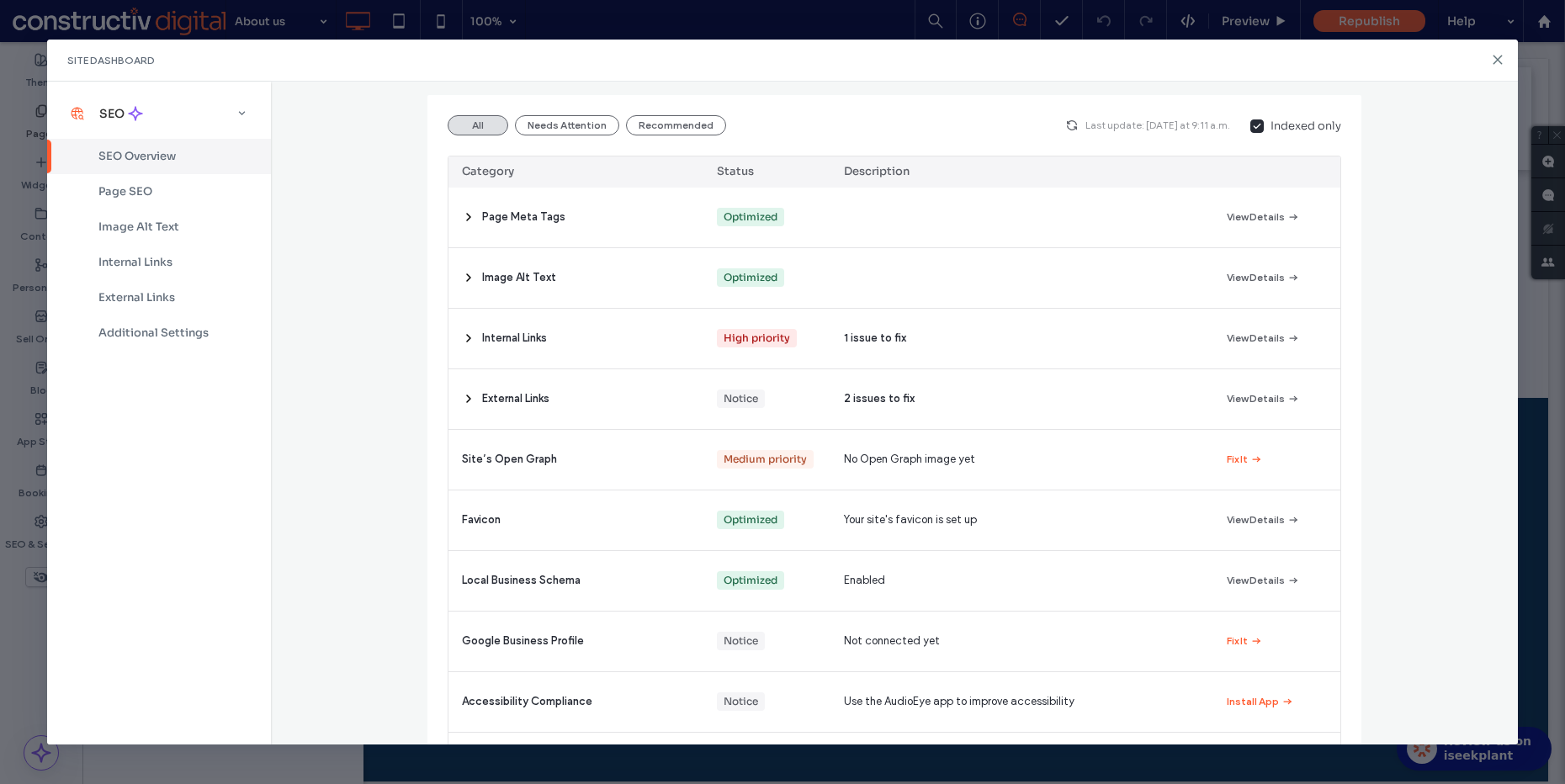
scroll to position [237, 0]
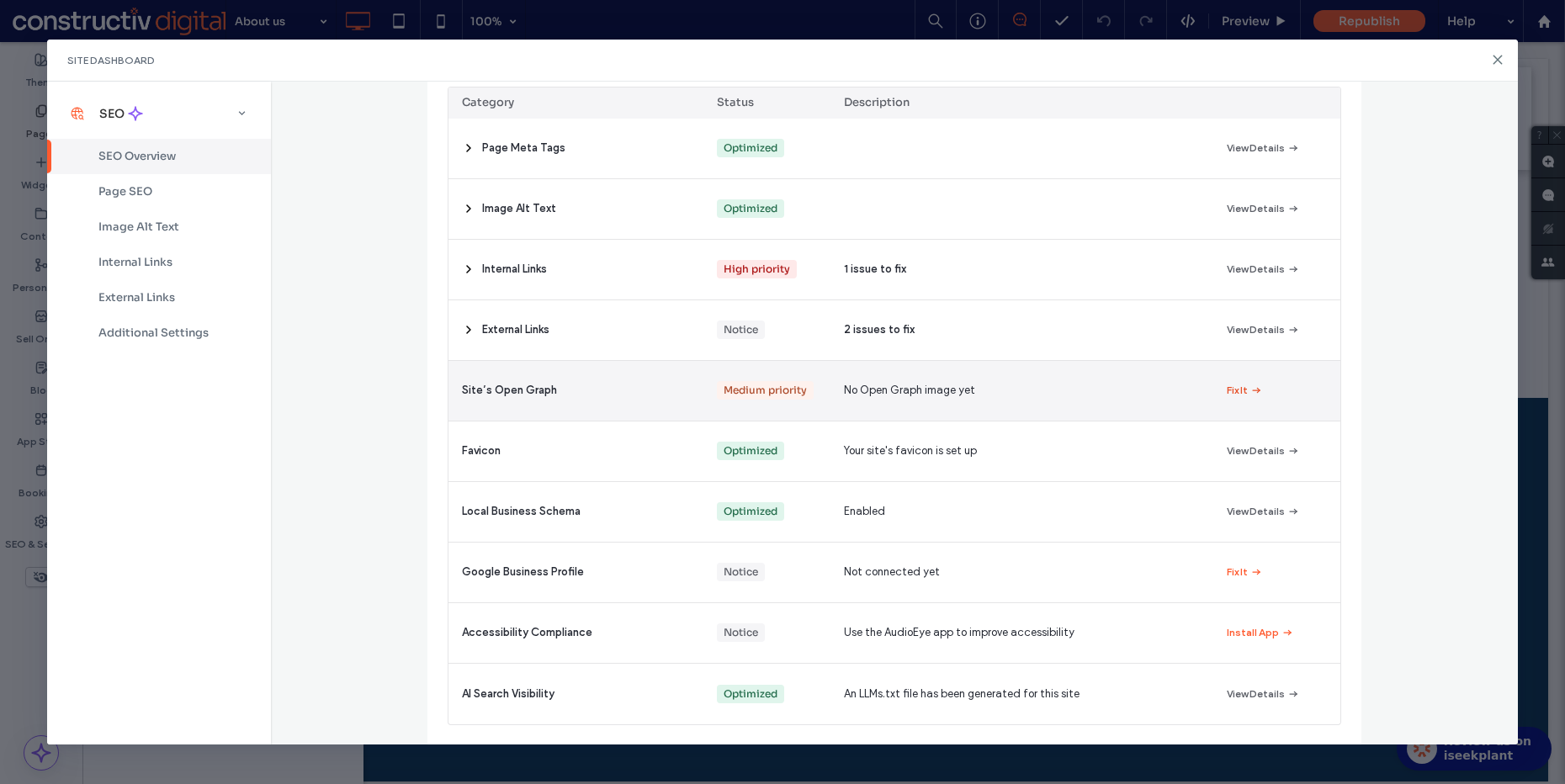
click at [1227, 384] on button "Fix It" at bounding box center [1244, 390] width 36 height 20
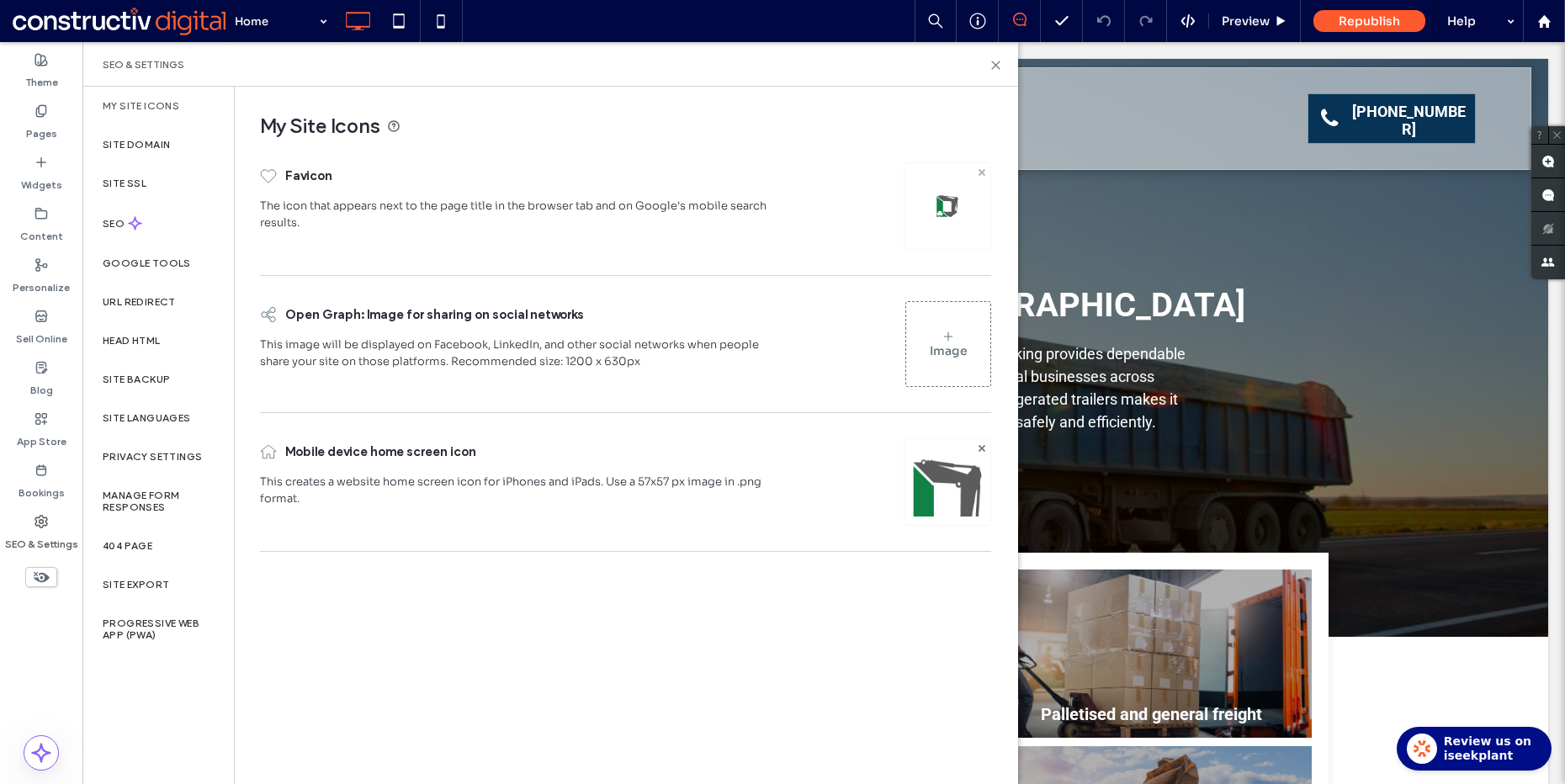
click at [979, 169] on icon at bounding box center [982, 172] width 7 height 7
click at [982, 441] on span at bounding box center [982, 446] width 7 height 14
click at [960, 217] on div "Image" at bounding box center [949, 212] width 38 height 15
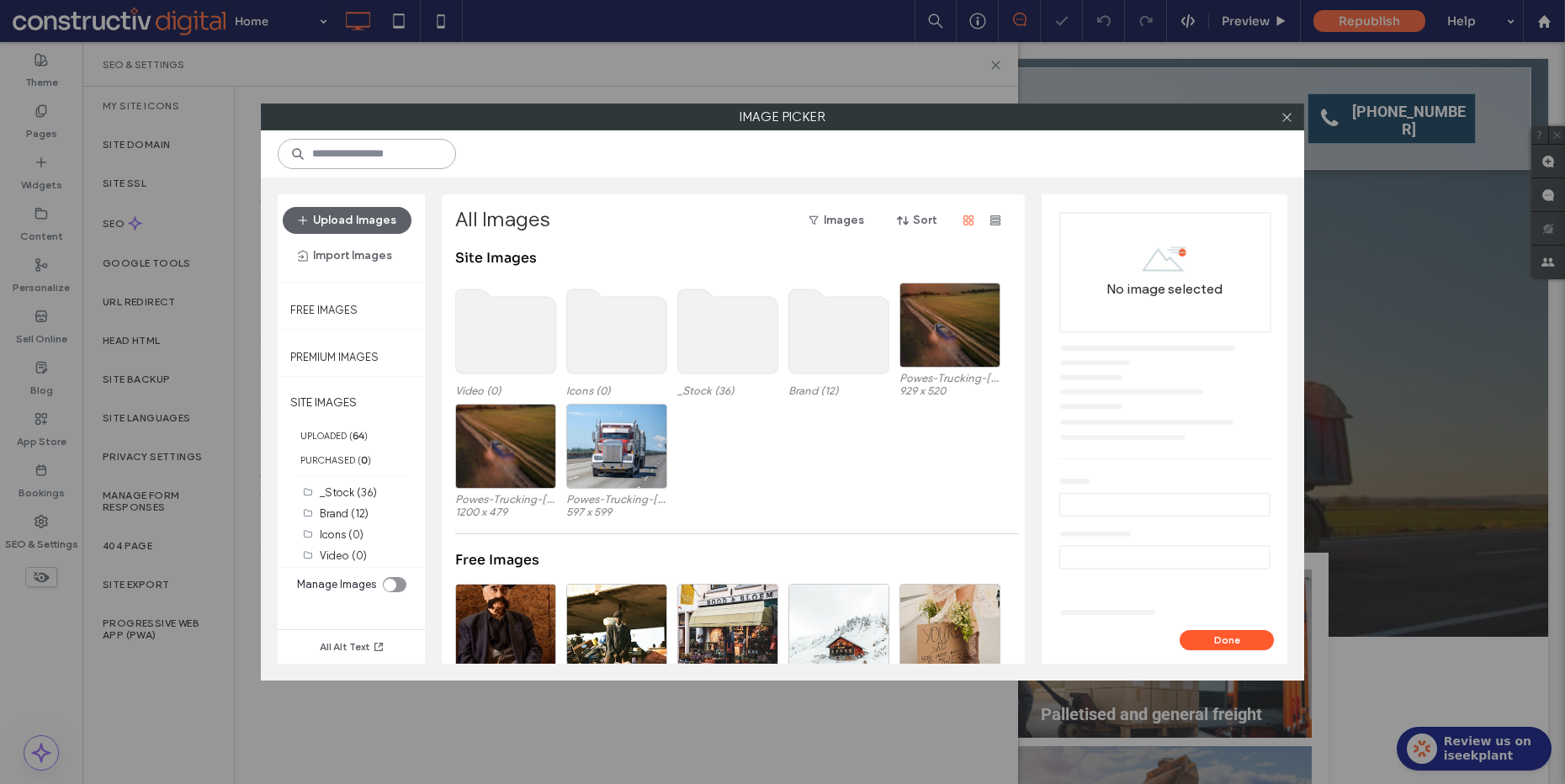
click at [358, 163] on input at bounding box center [367, 154] width 178 height 31
click at [357, 516] on label "Brand (12)" at bounding box center [344, 513] width 49 height 13
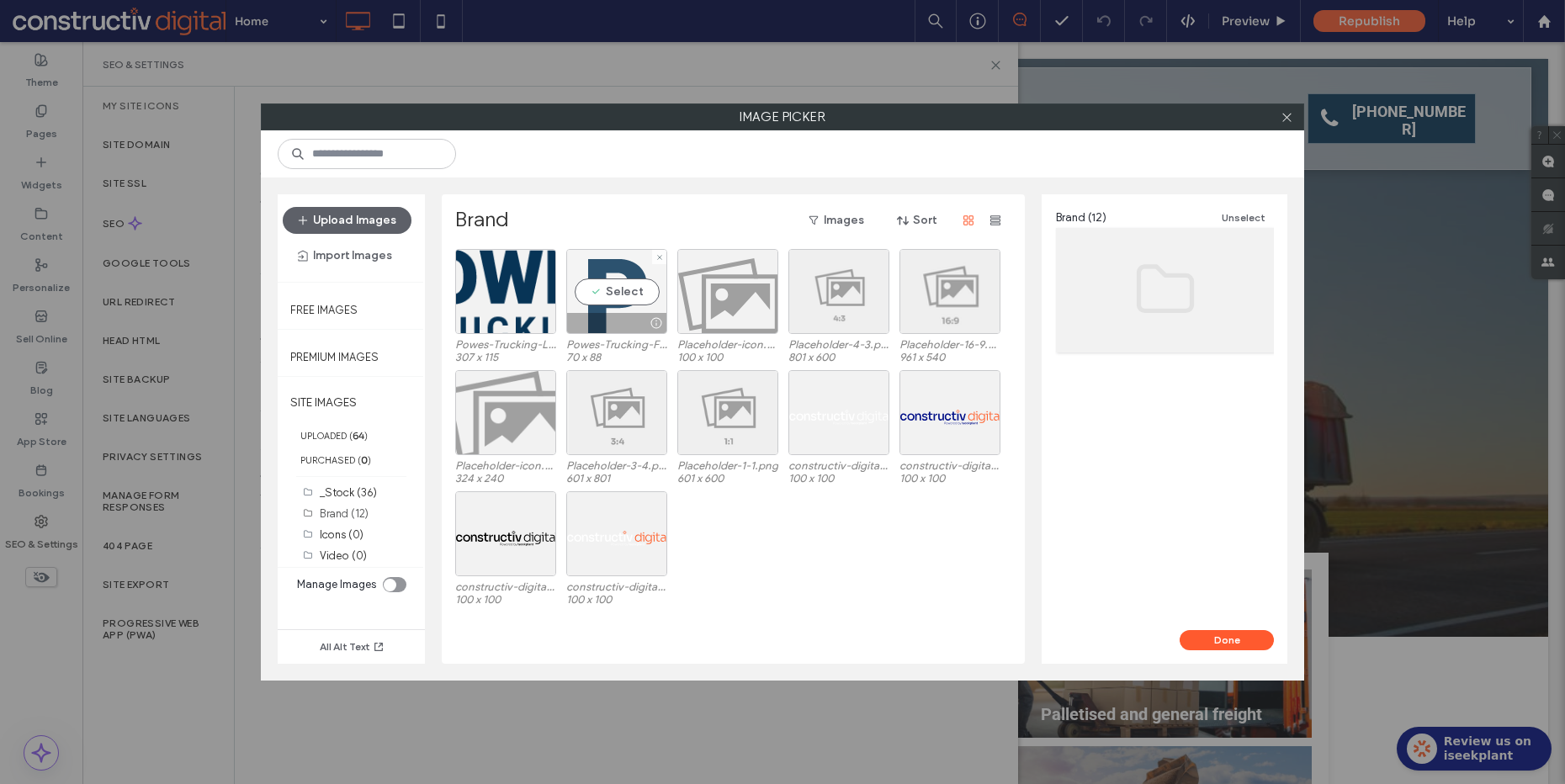
click at [627, 299] on div "Select" at bounding box center [616, 291] width 101 height 85
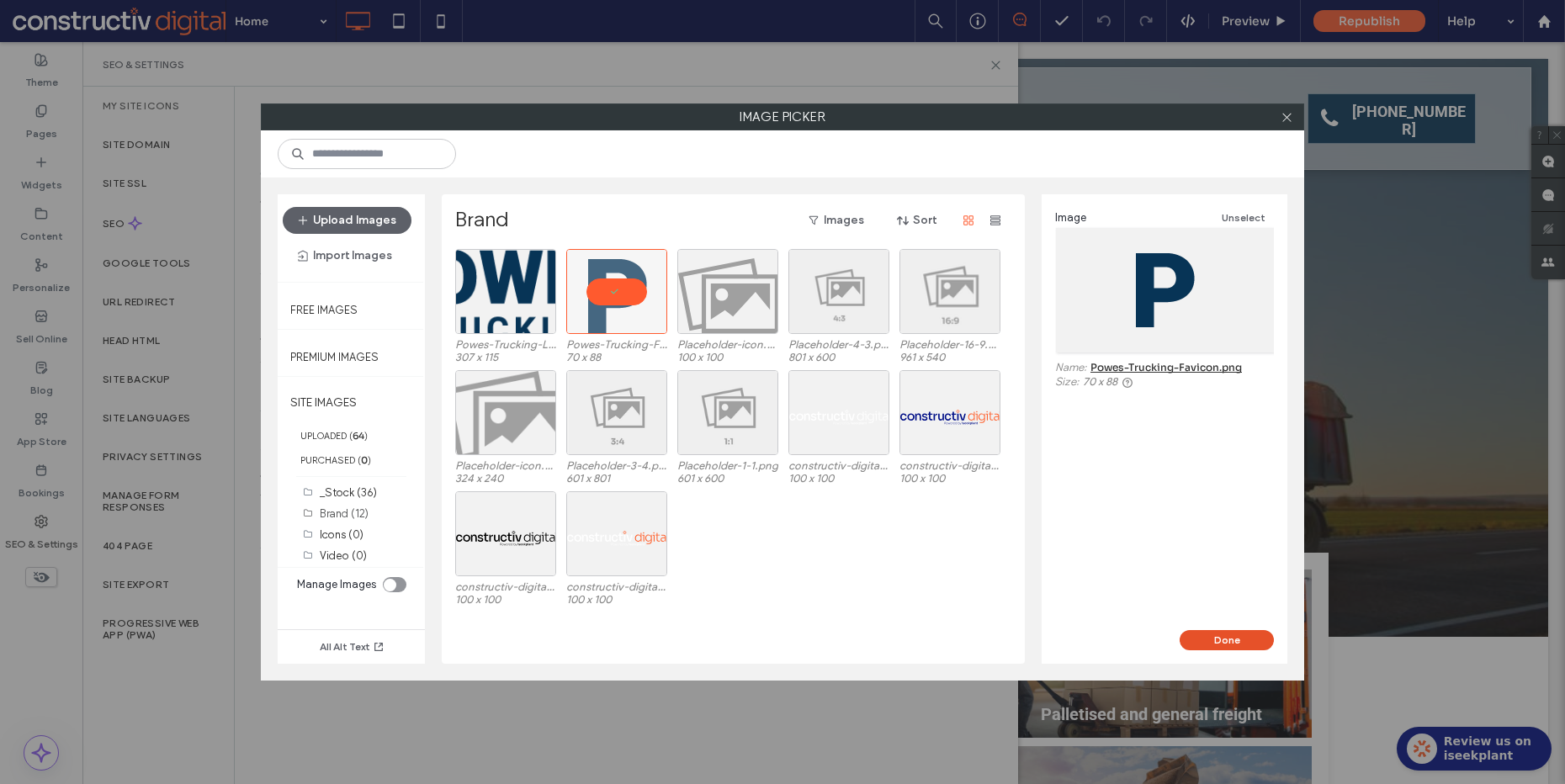
click at [1202, 638] on button "Done" at bounding box center [1227, 640] width 95 height 20
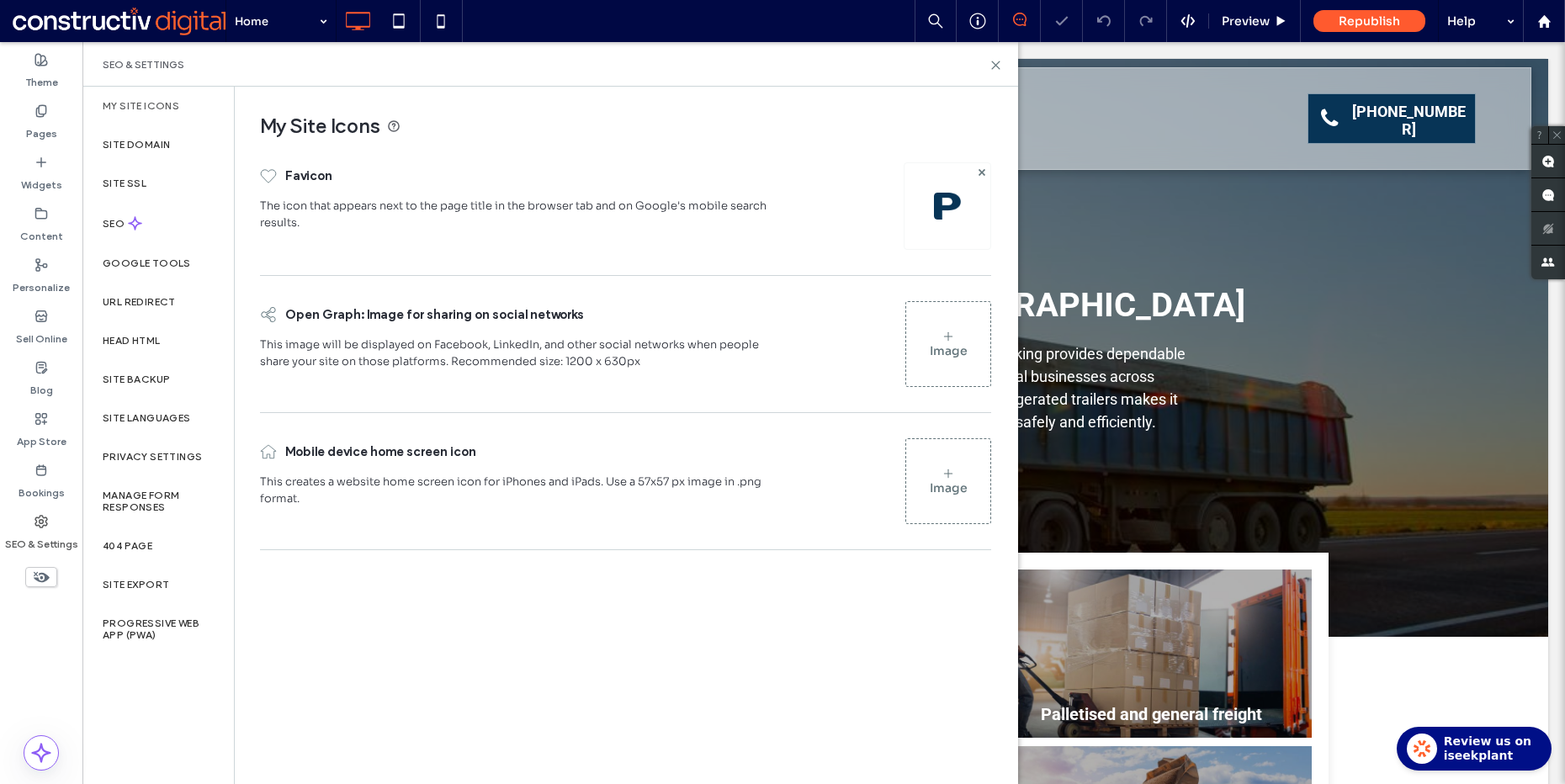
click at [955, 454] on div "Image" at bounding box center [948, 481] width 84 height 81
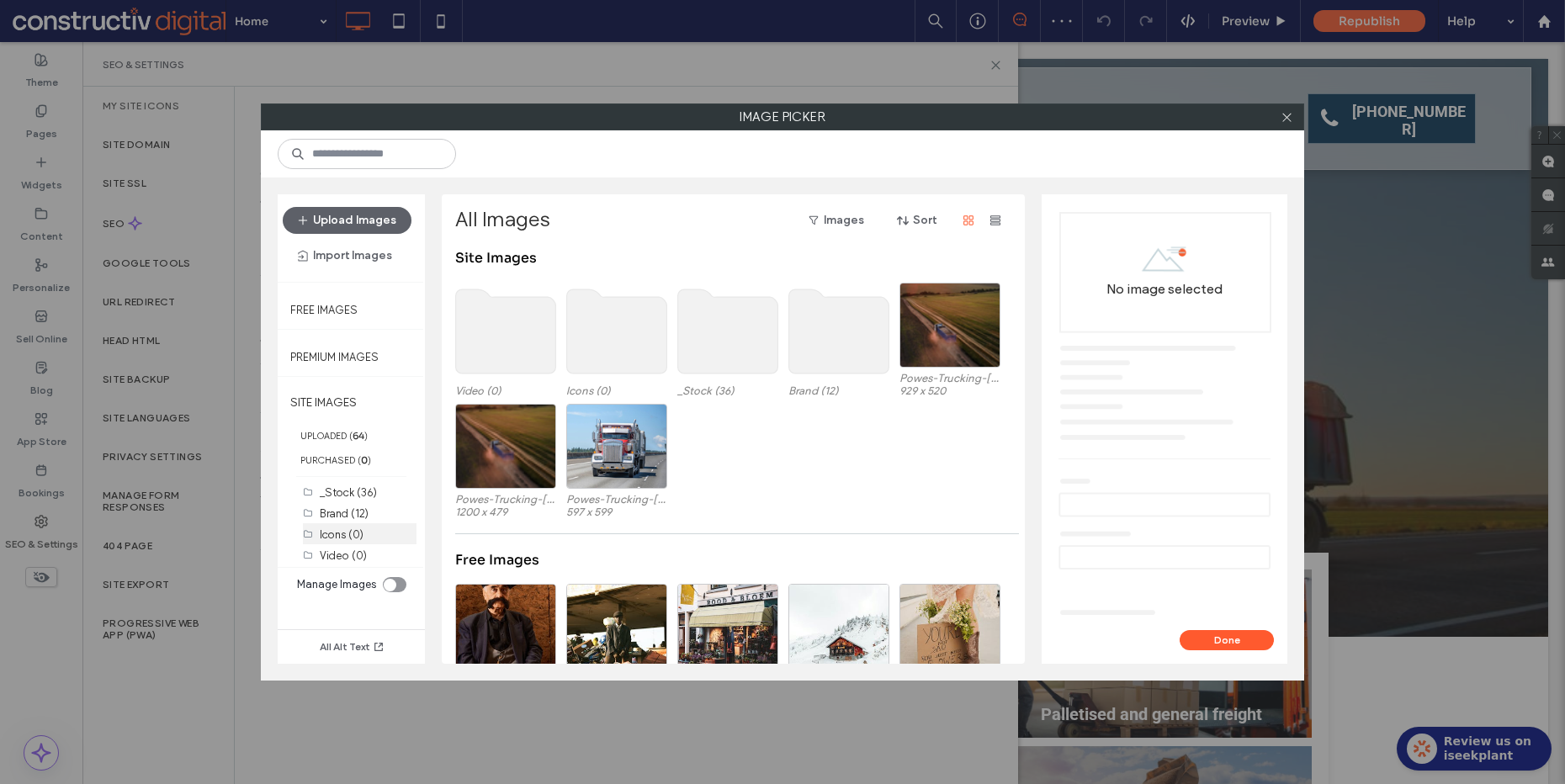
click at [354, 537] on label "Icons (0)" at bounding box center [341, 534] width 43 height 13
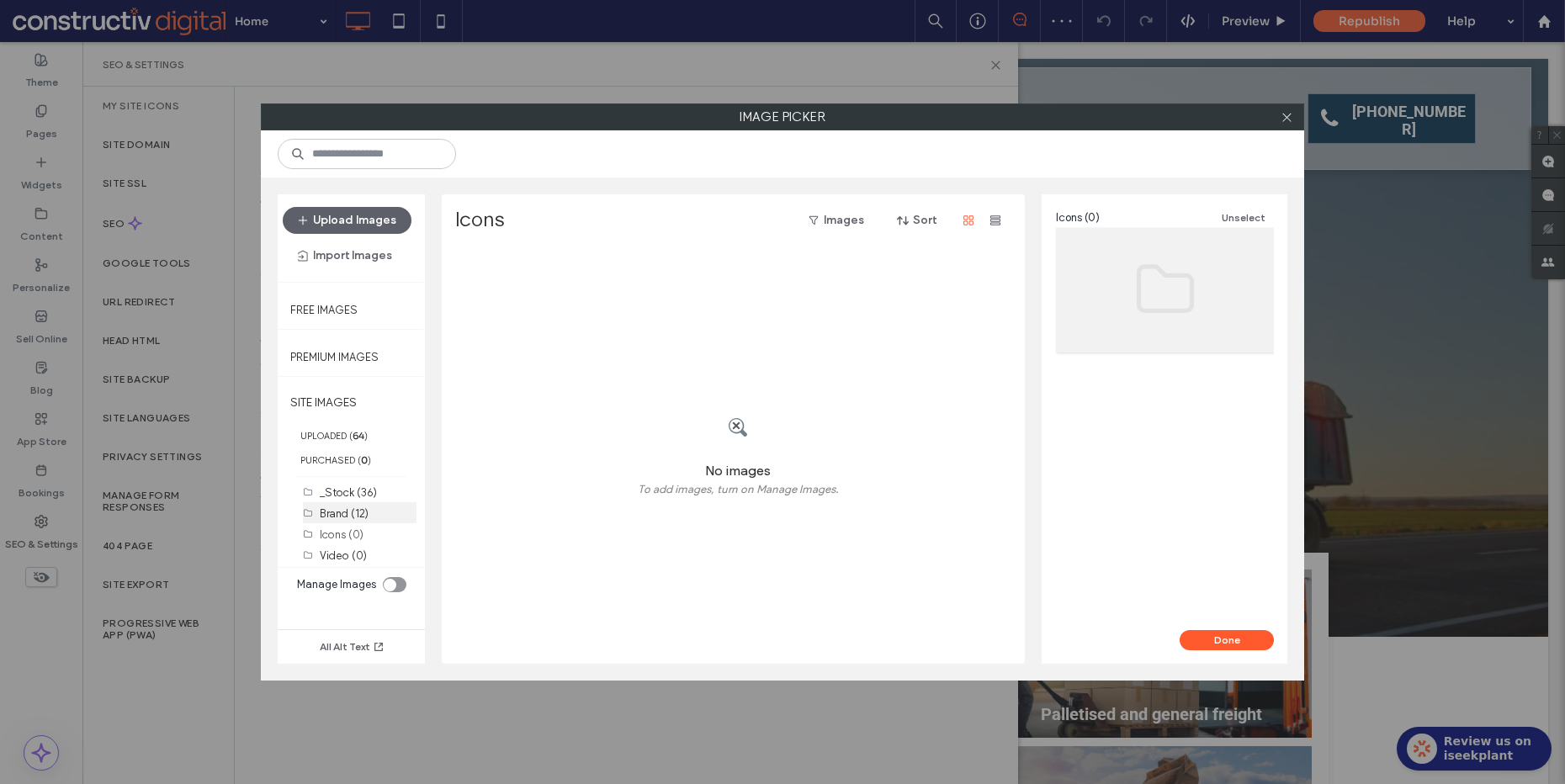
click at [356, 519] on label "Brand (12)" at bounding box center [344, 513] width 49 height 13
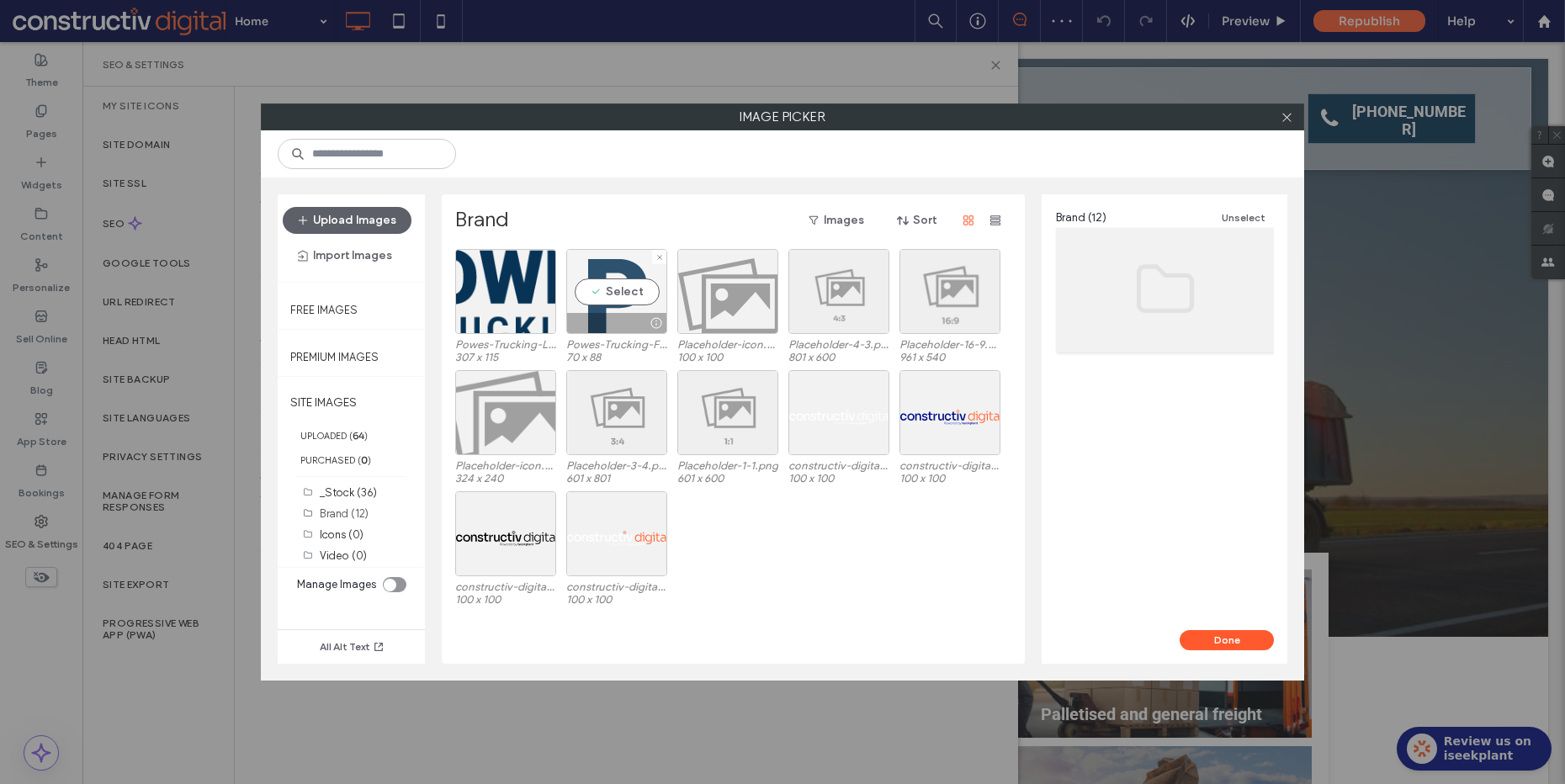
click at [636, 302] on div "Select" at bounding box center [616, 291] width 101 height 85
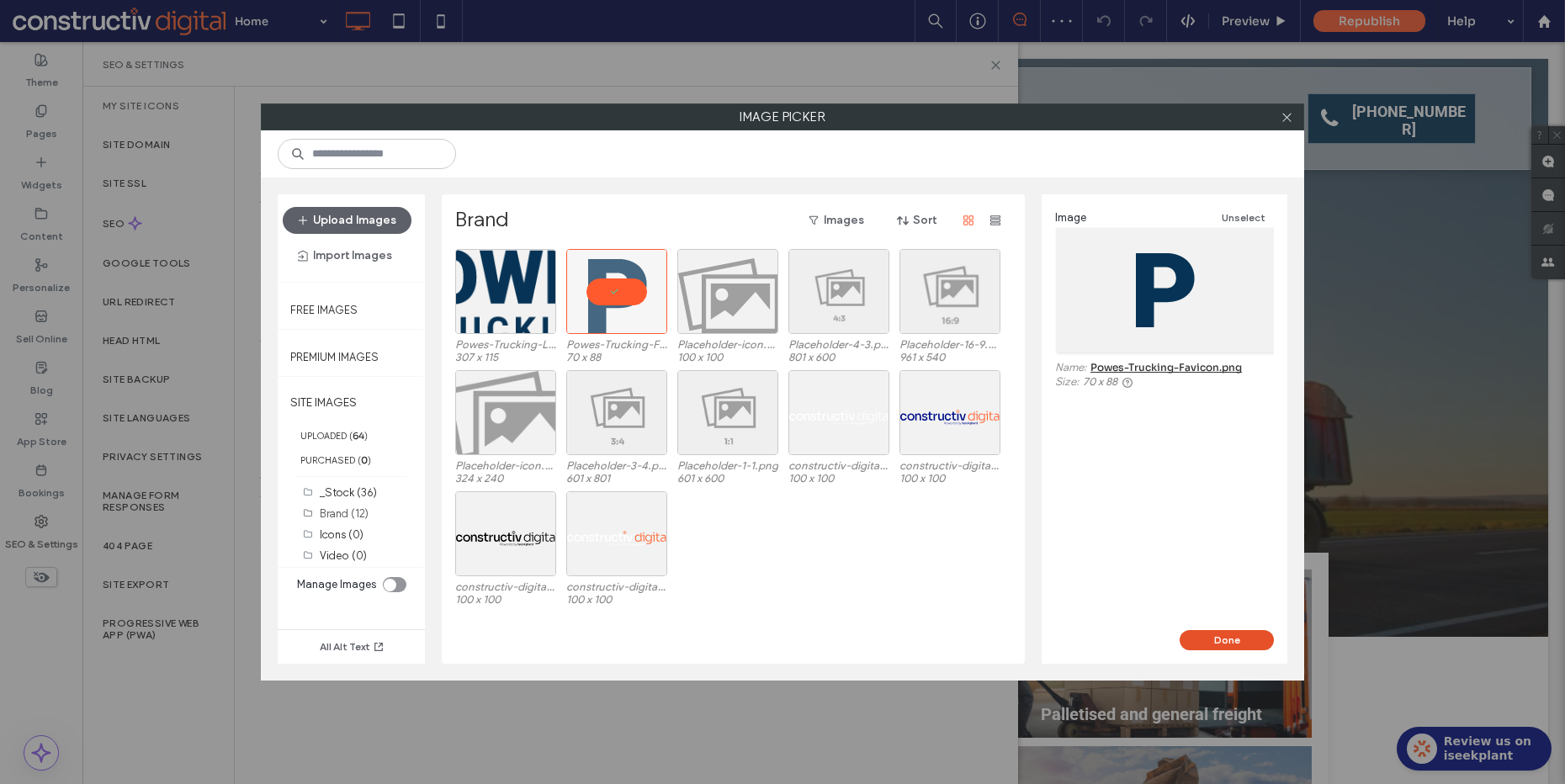
click at [1223, 642] on button "Done" at bounding box center [1227, 640] width 95 height 20
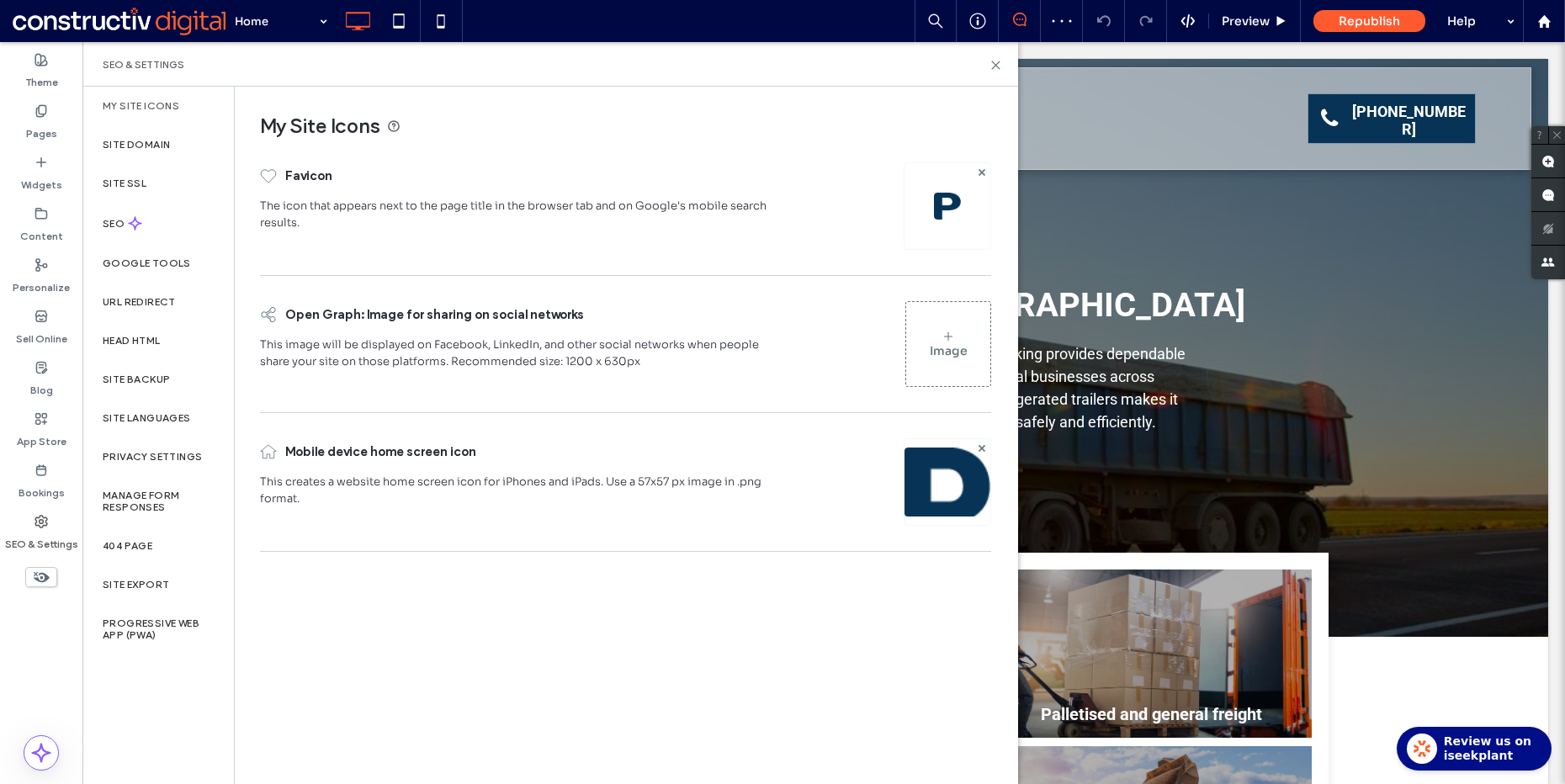
click at [930, 324] on div "Image" at bounding box center [948, 343] width 84 height 81
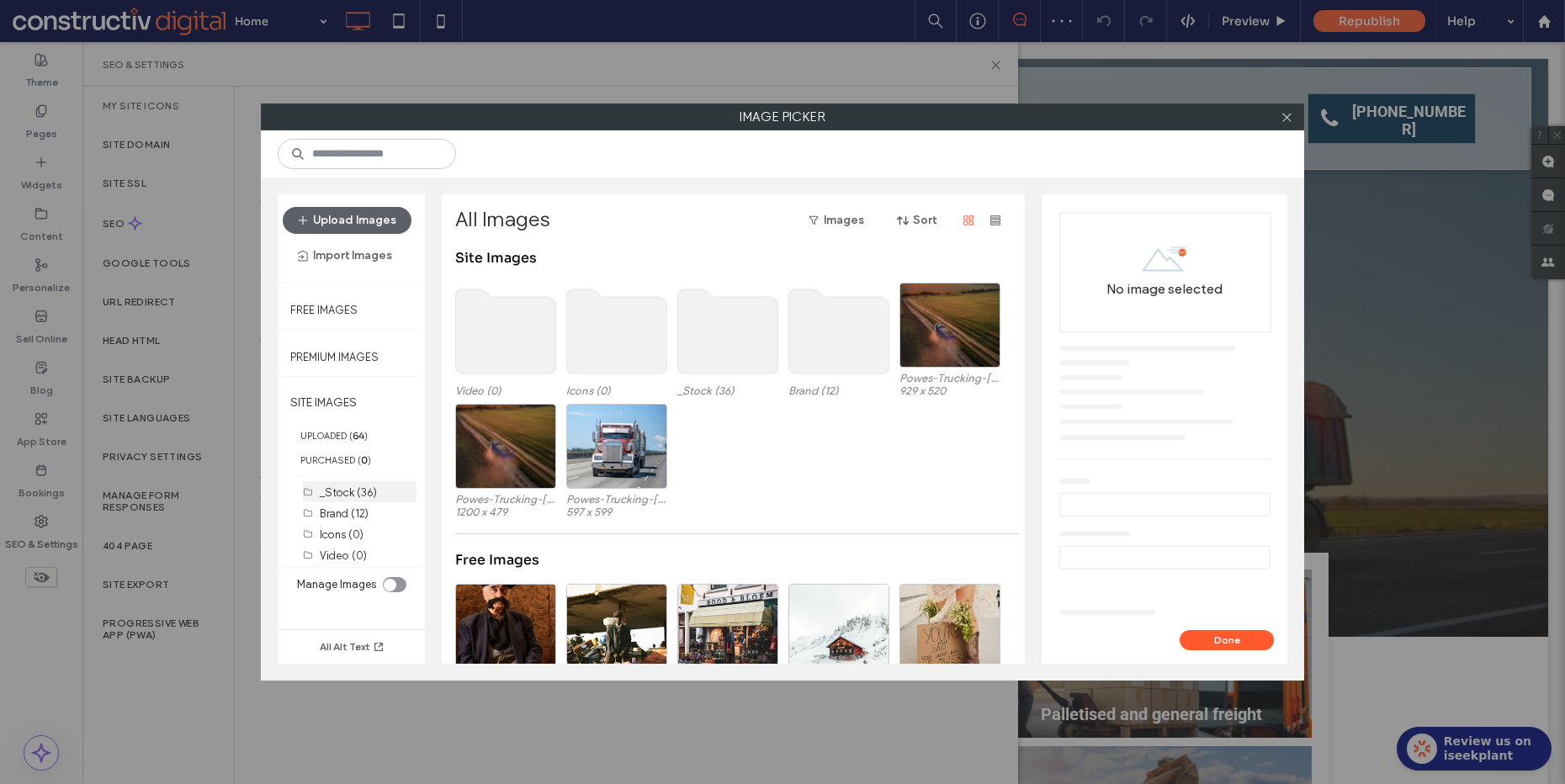
click at [346, 494] on label "_Stock (36)" at bounding box center [348, 493] width 57 height 13
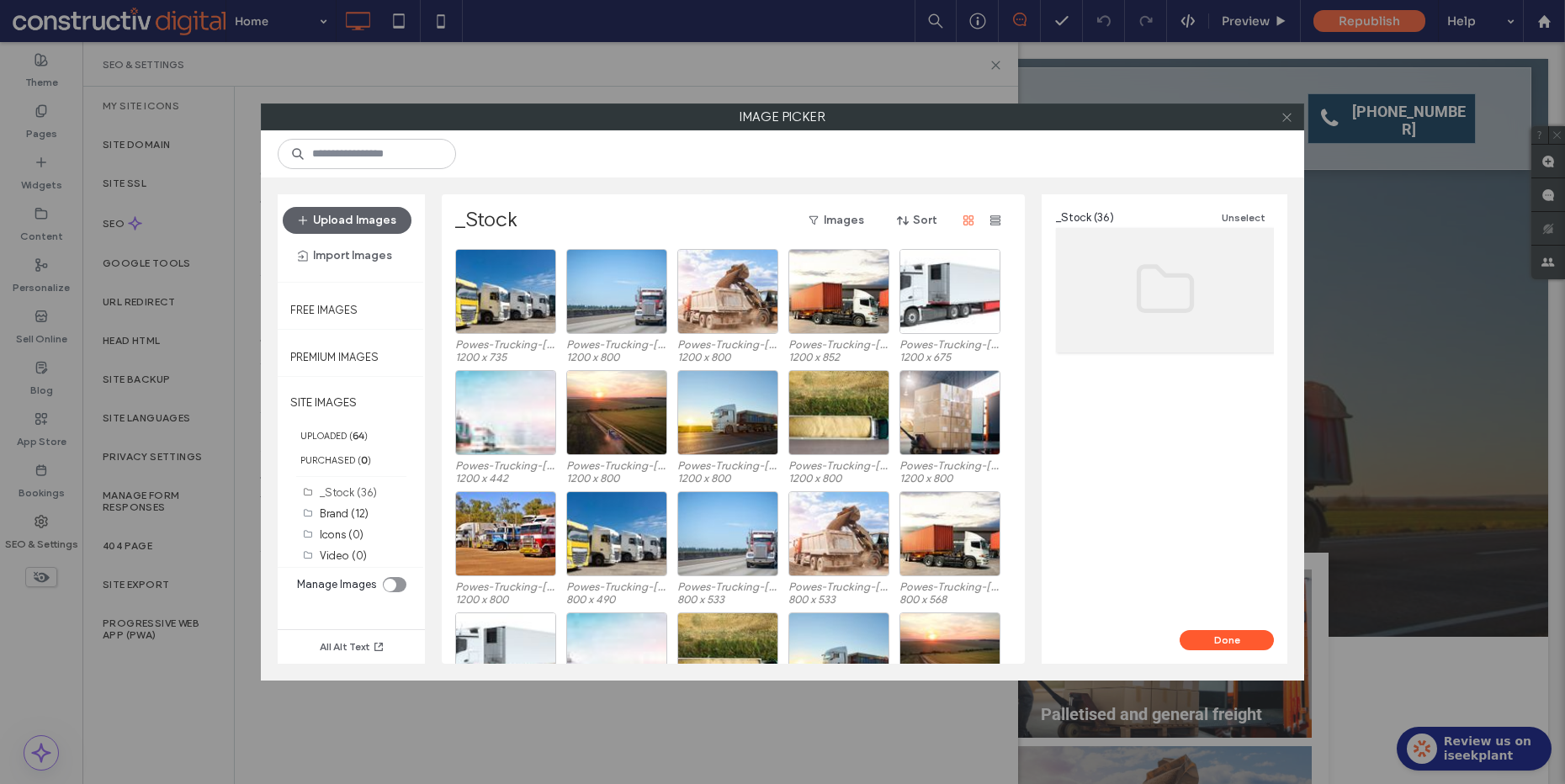
click at [1288, 119] on icon at bounding box center [1286, 117] width 13 height 13
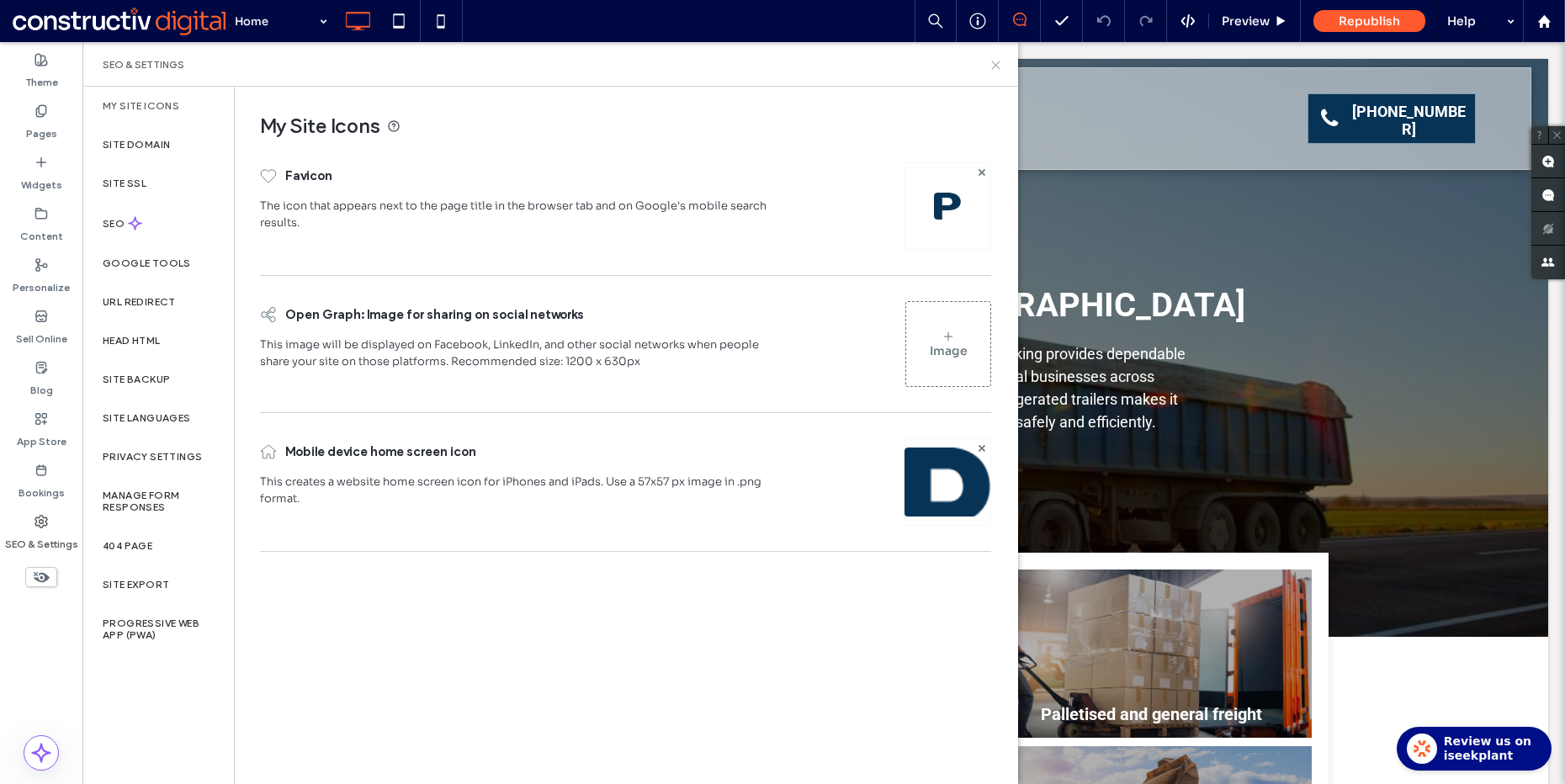
click at [993, 66] on use at bounding box center [996, 65] width 8 height 8
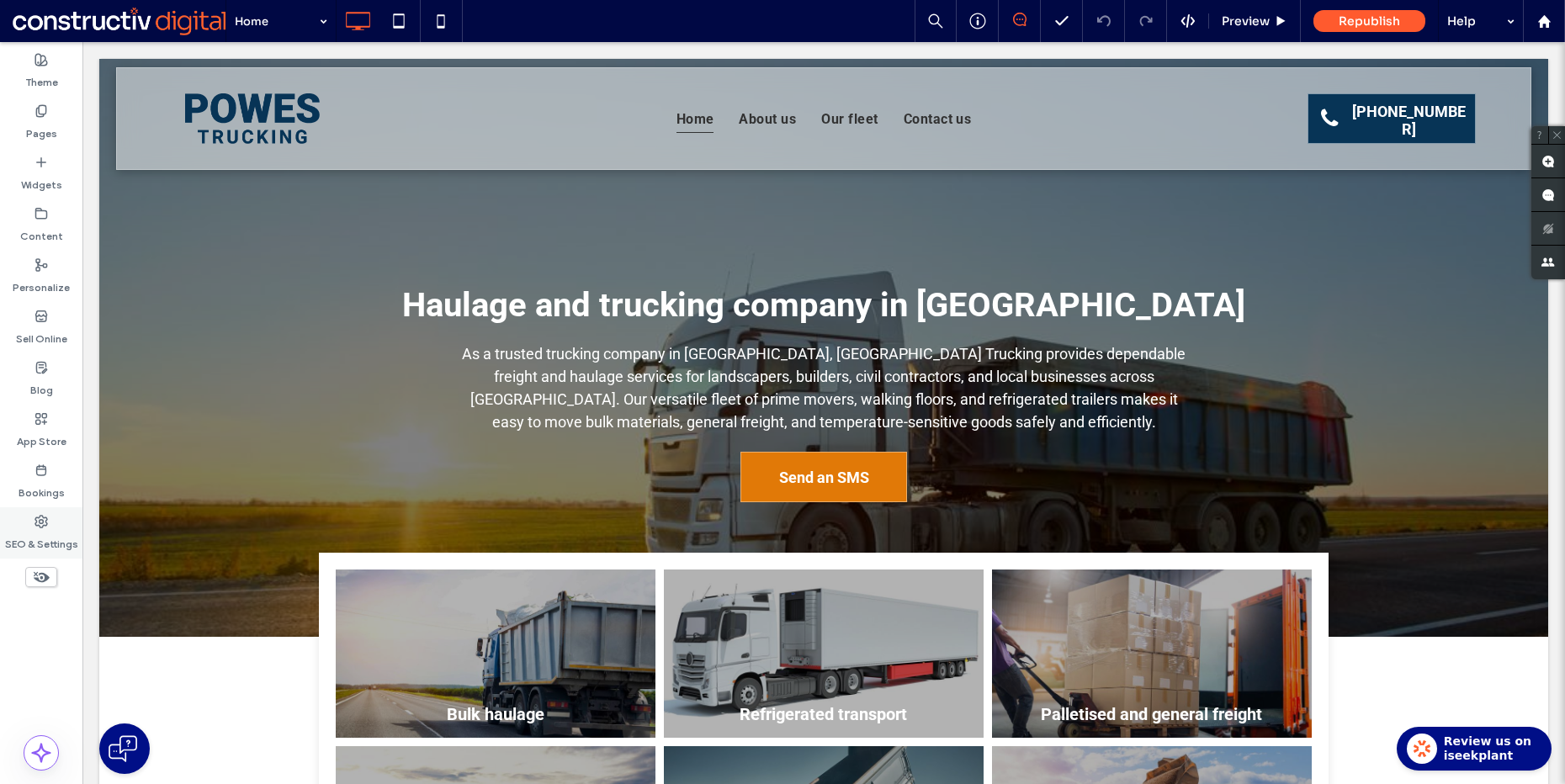
click at [38, 524] on icon at bounding box center [41, 522] width 14 height 14
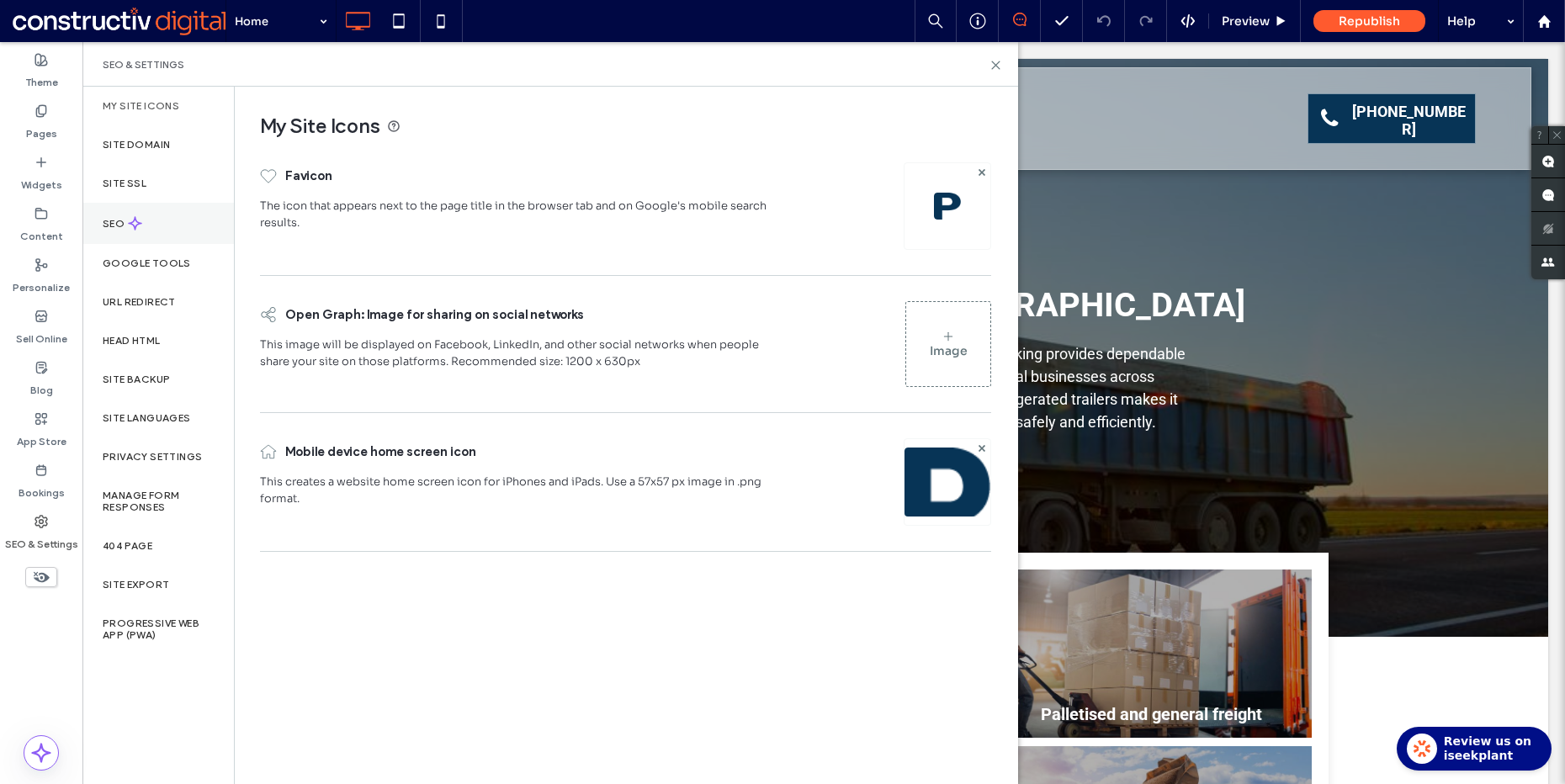
click at [157, 228] on div "SEO" at bounding box center [159, 223] width 152 height 41
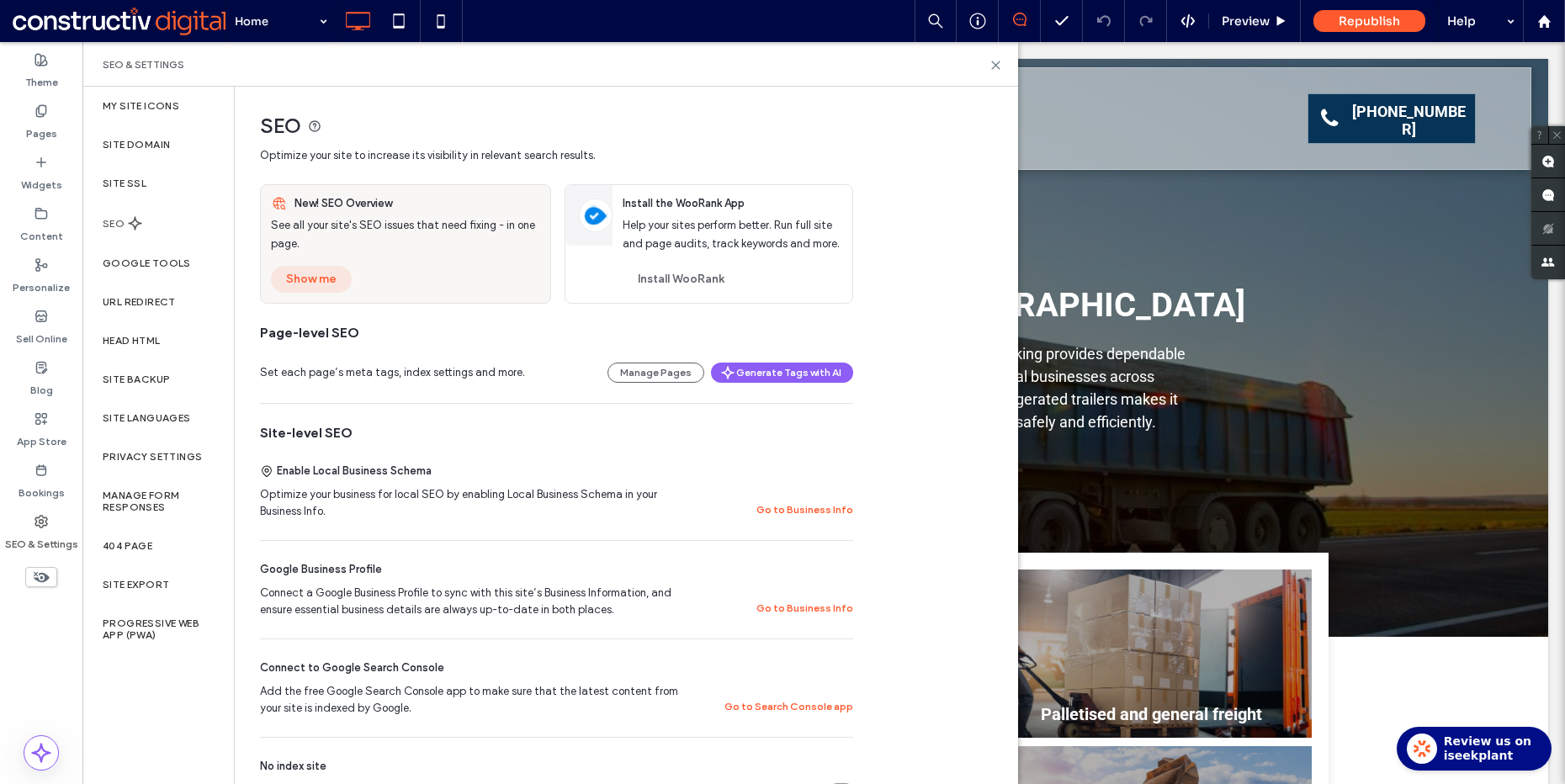
click at [299, 280] on button "Show me" at bounding box center [311, 280] width 81 height 27
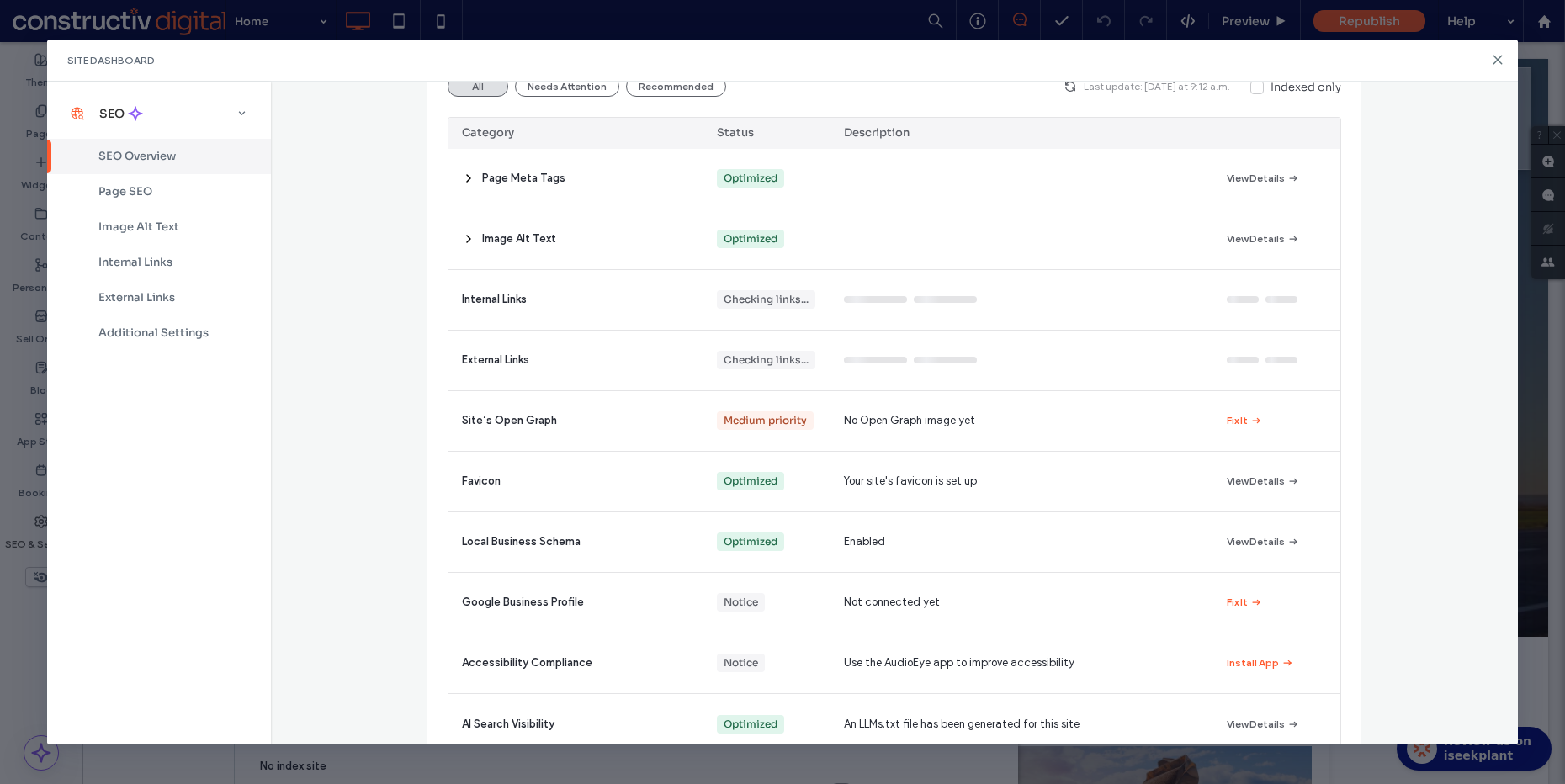
scroll to position [237, 0]
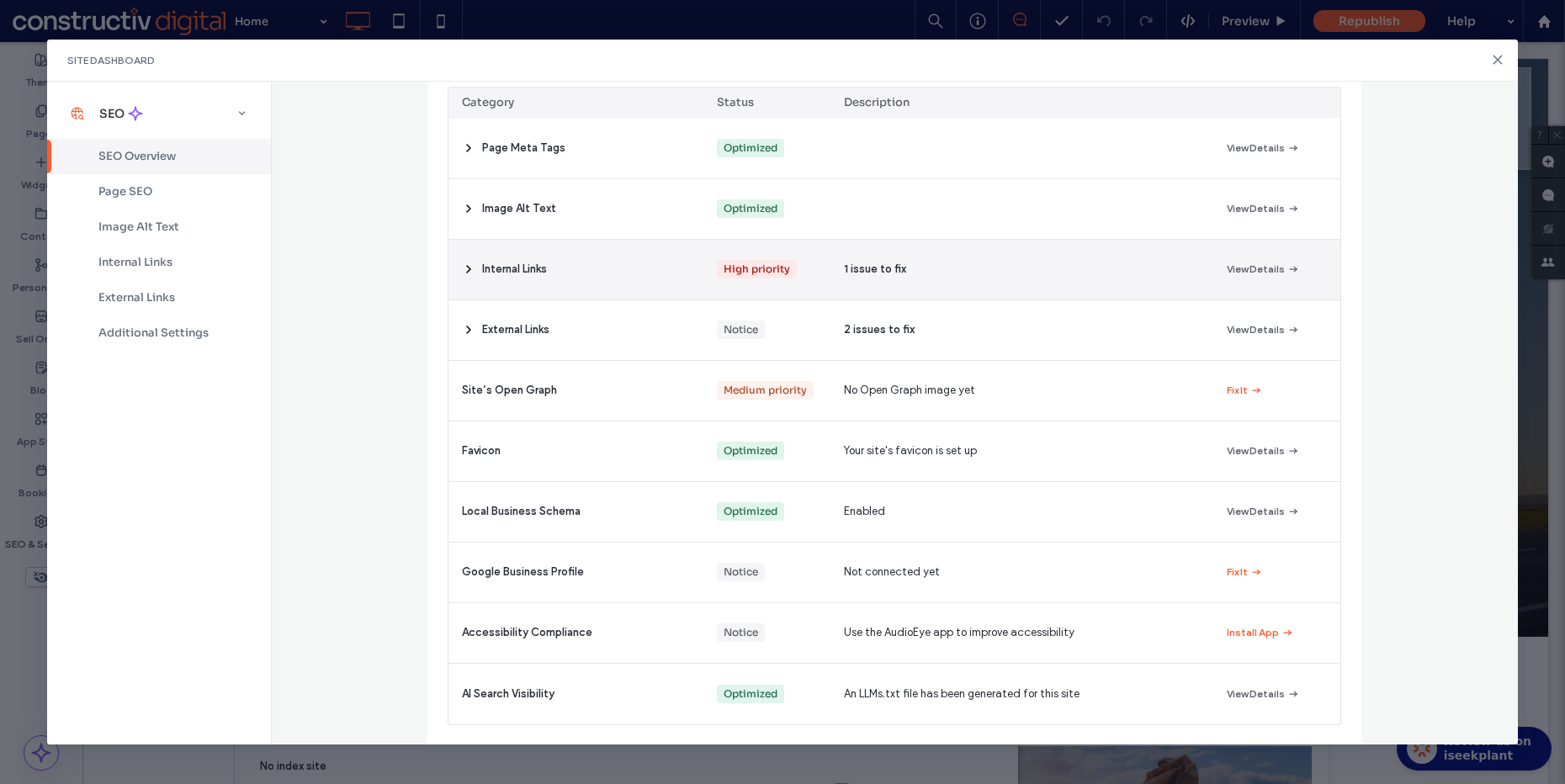
click at [467, 271] on use at bounding box center [469, 269] width 3 height 7
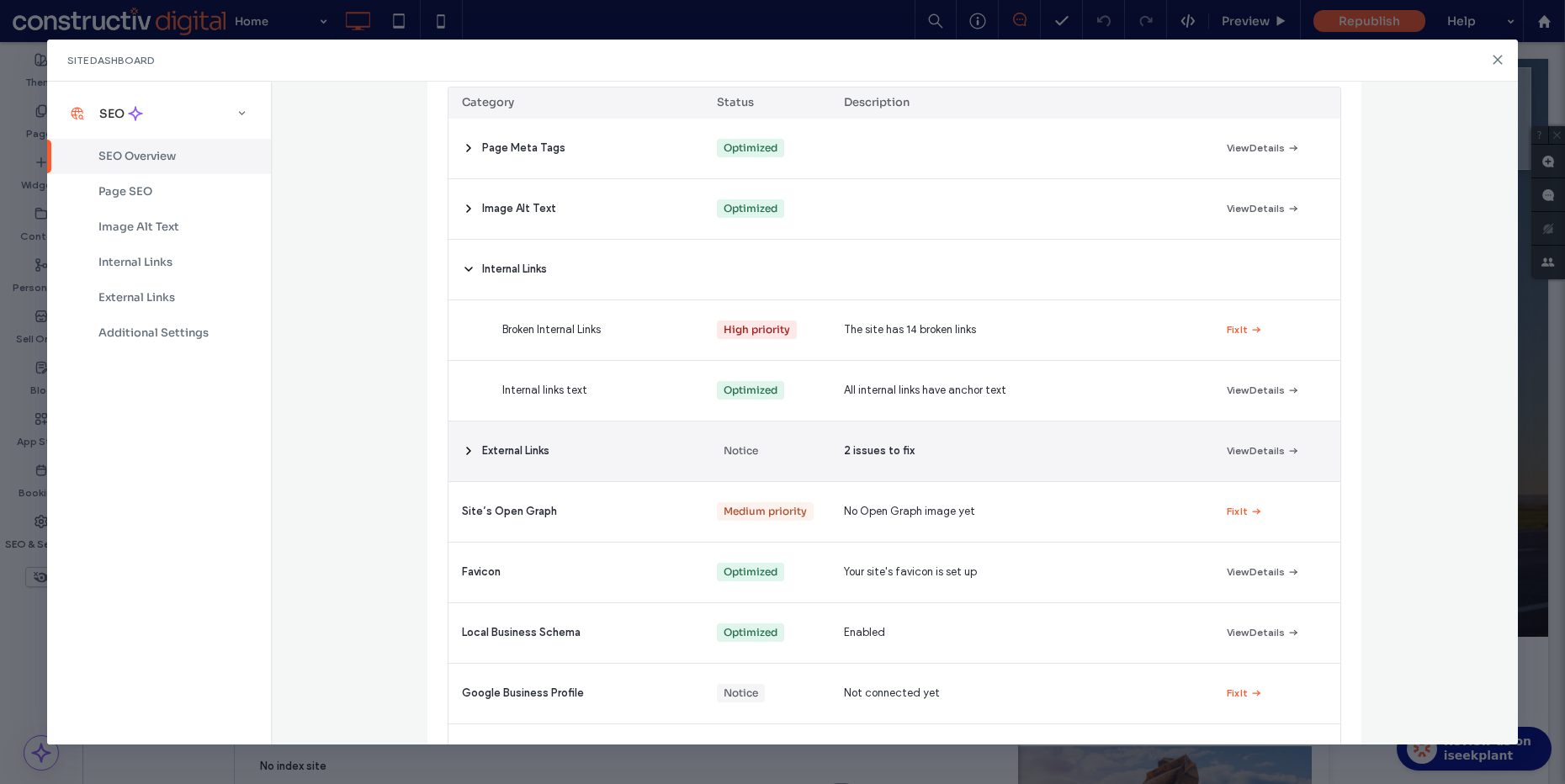
click at [462, 450] on icon at bounding box center [469, 451] width 14 height 14
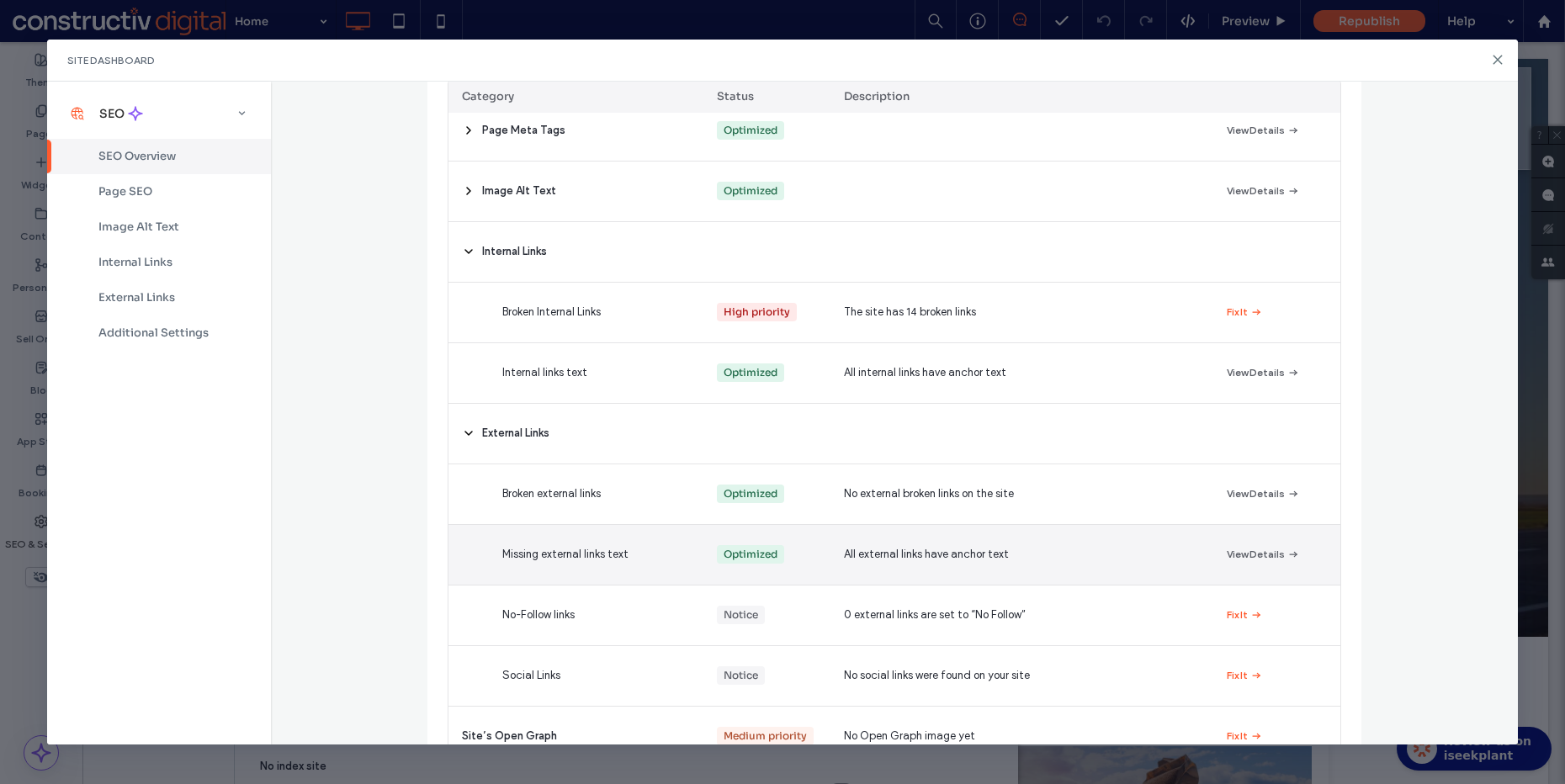
scroll to position [199, 0]
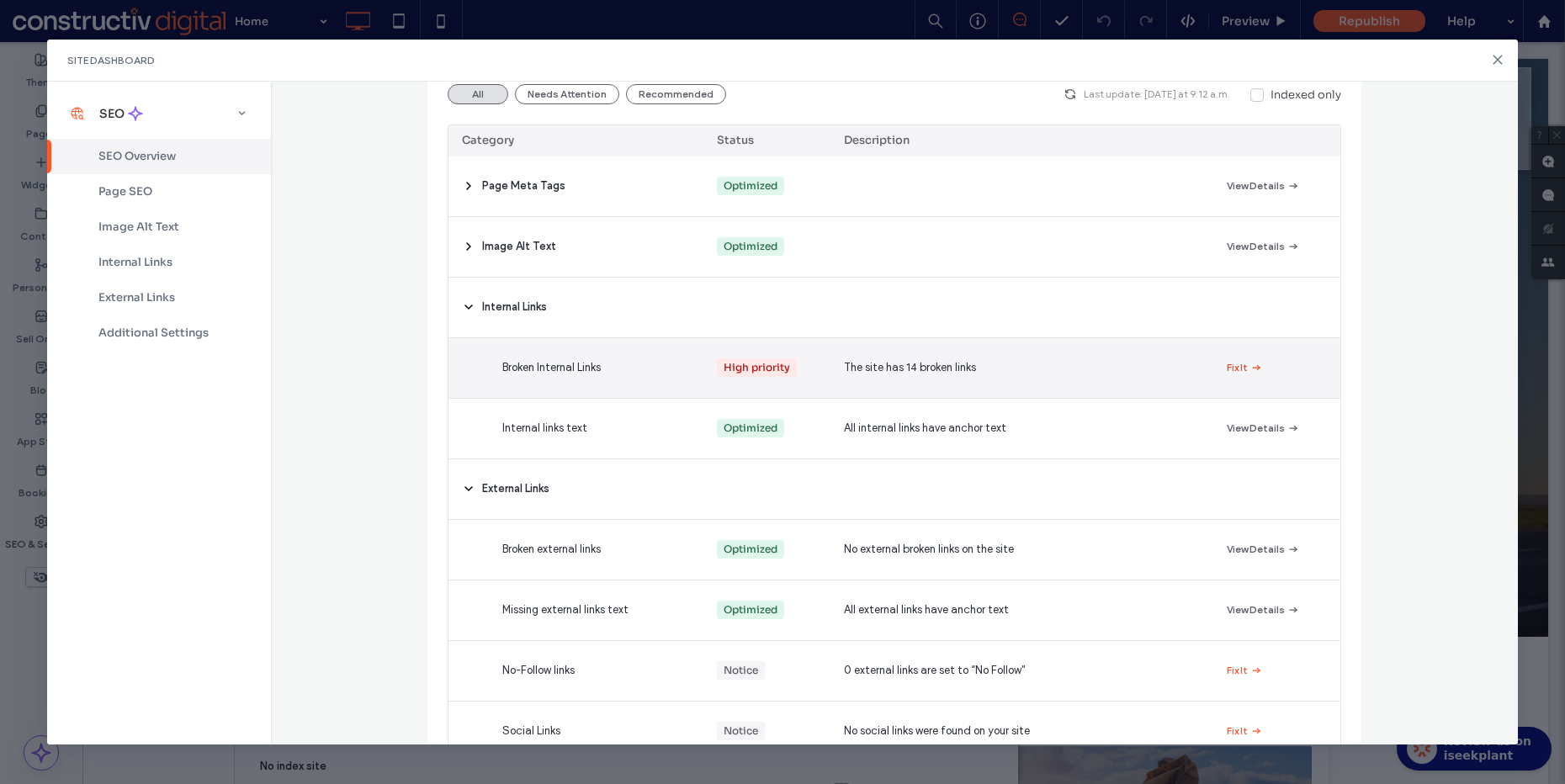
click at [1232, 369] on button "Fix It" at bounding box center [1244, 367] width 36 height 20
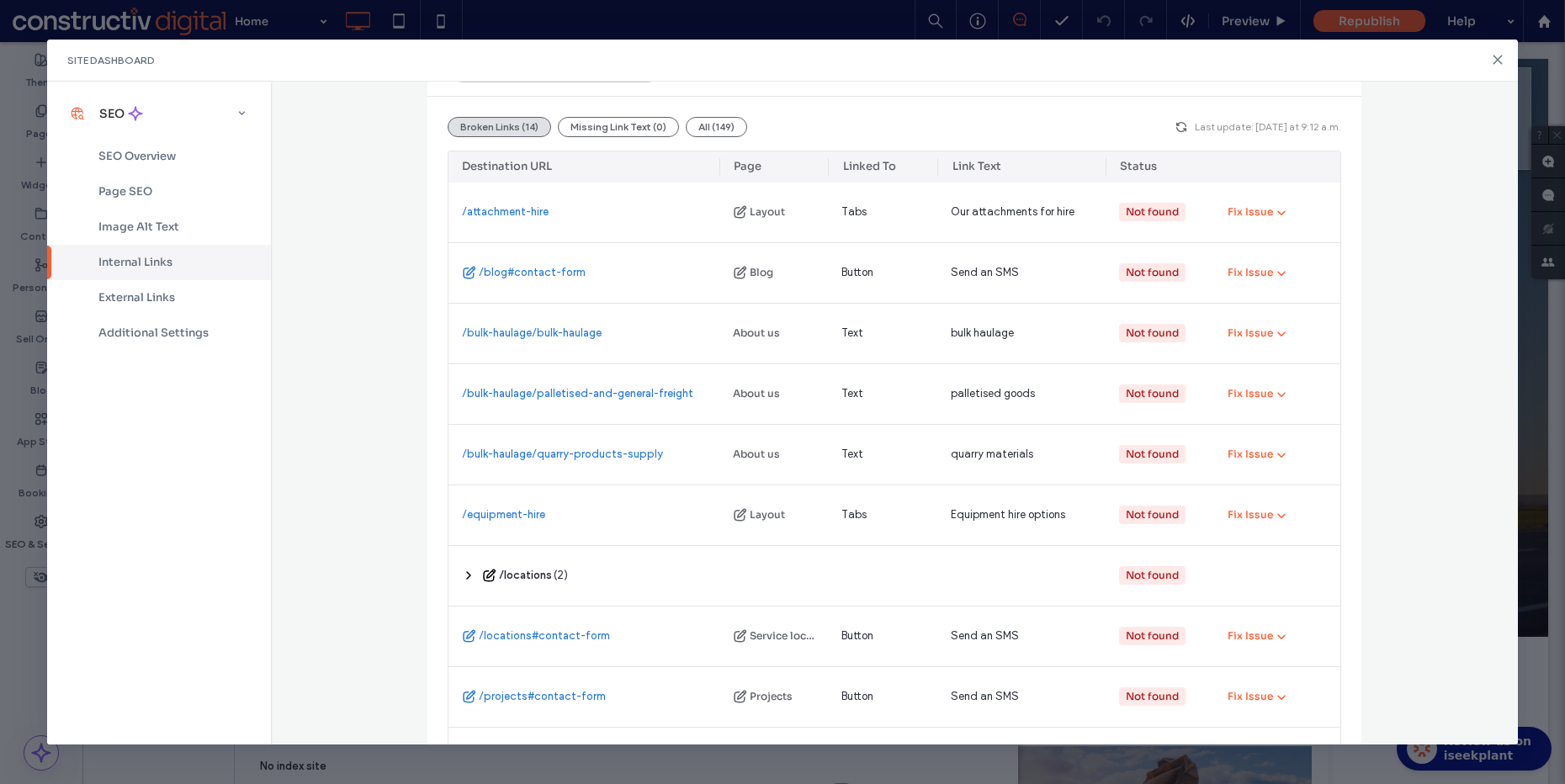
scroll to position [182, 0]
click at [349, 334] on div "Internal Links Make sure pages are interlinked properly to improve your site’s …" at bounding box center [894, 413] width 1247 height 664
click at [356, 180] on div "Internal Links Make sure pages are interlinked properly to improve your site’s …" at bounding box center [894, 413] width 1247 height 664
click at [361, 235] on div "Internal Links Make sure pages are interlinked properly to improve your site’s …" at bounding box center [894, 413] width 1247 height 664
click at [361, 349] on div "Internal Links Make sure pages are interlinked properly to improve your site’s …" at bounding box center [894, 413] width 1247 height 664
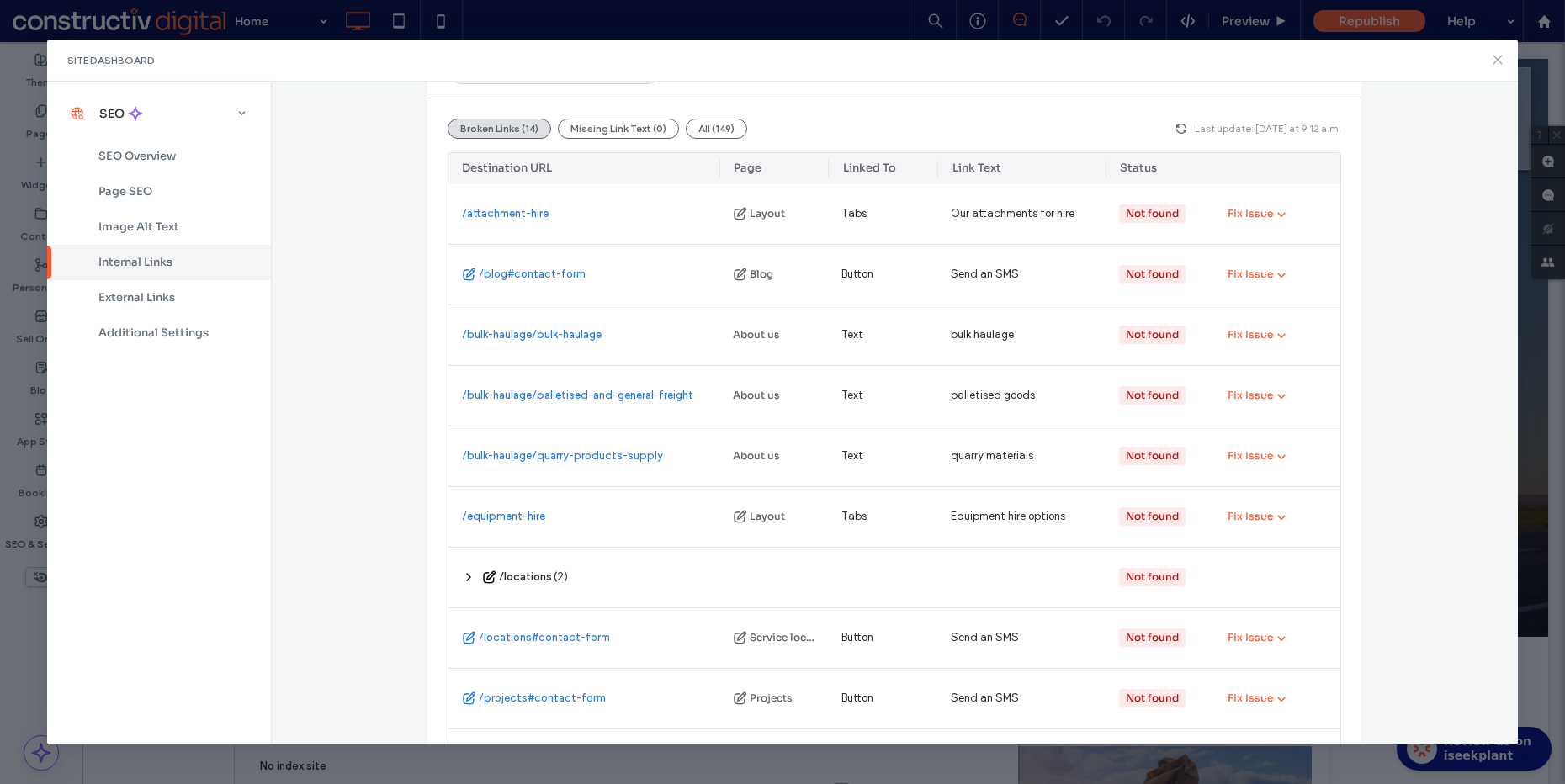
click at [1497, 62] on icon at bounding box center [1498, 60] width 14 height 14
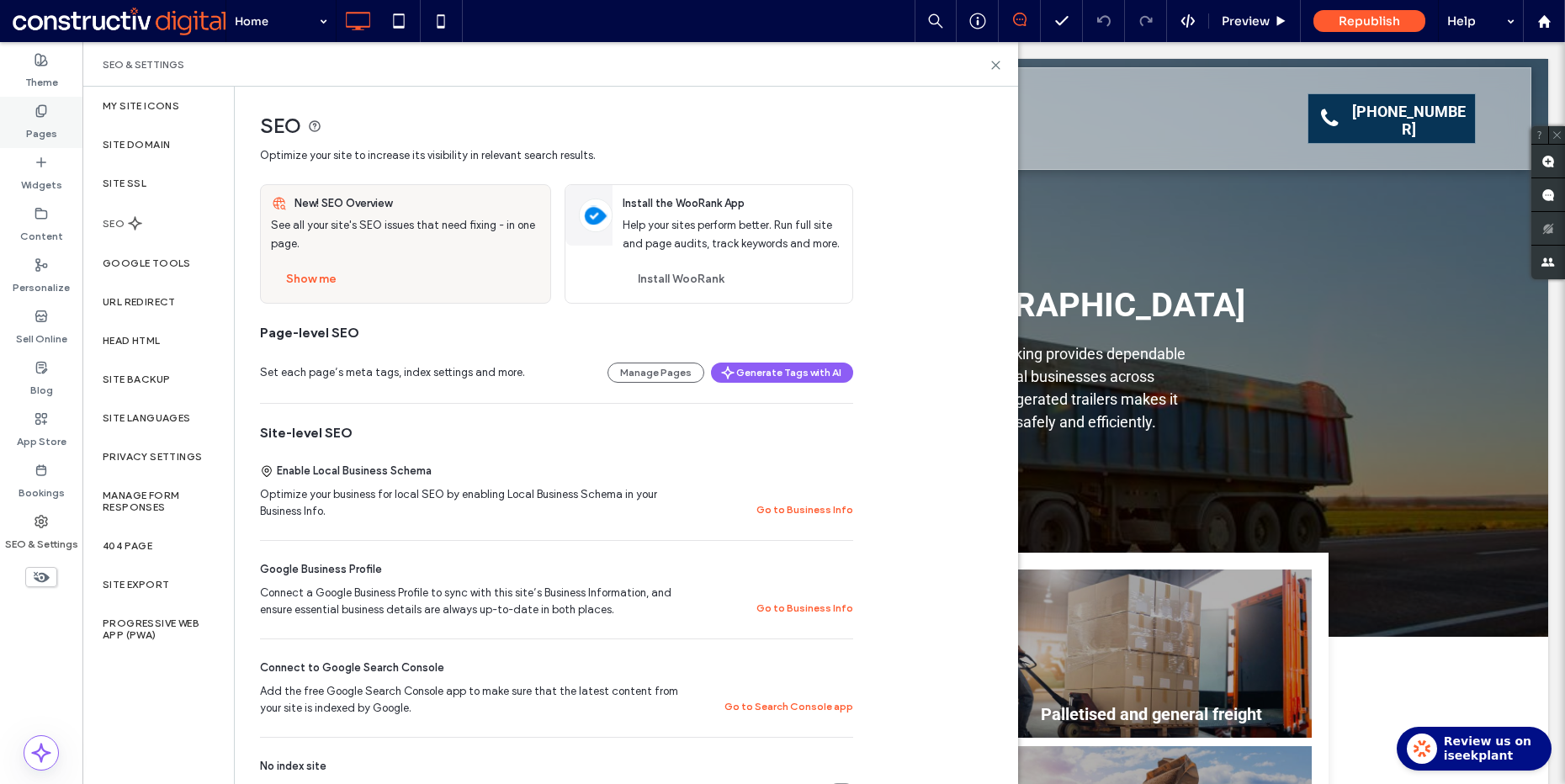
click at [51, 122] on label "Pages" at bounding box center [42, 130] width 32 height 24
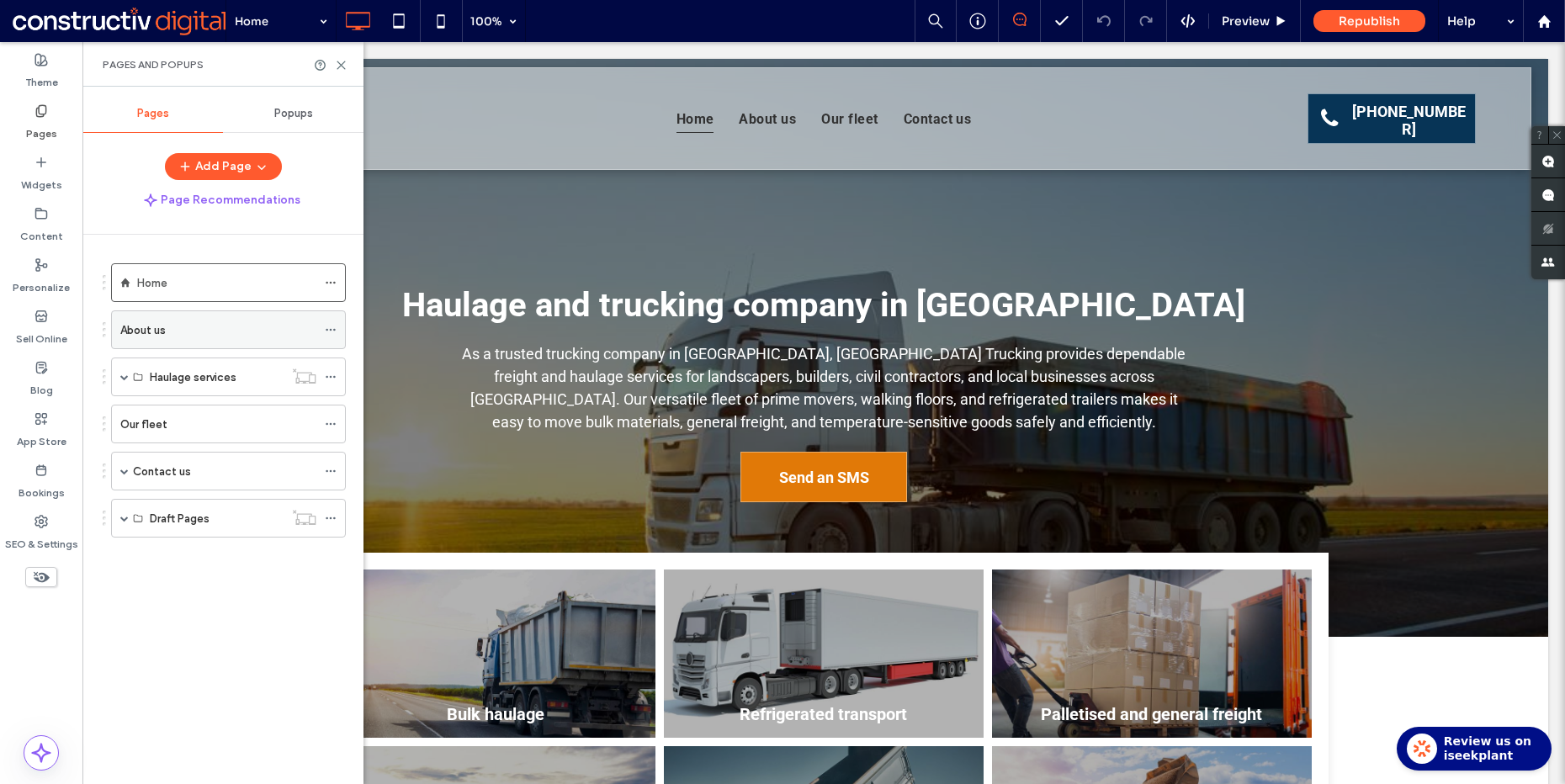
click at [229, 327] on div "About us" at bounding box center [218, 330] width 196 height 19
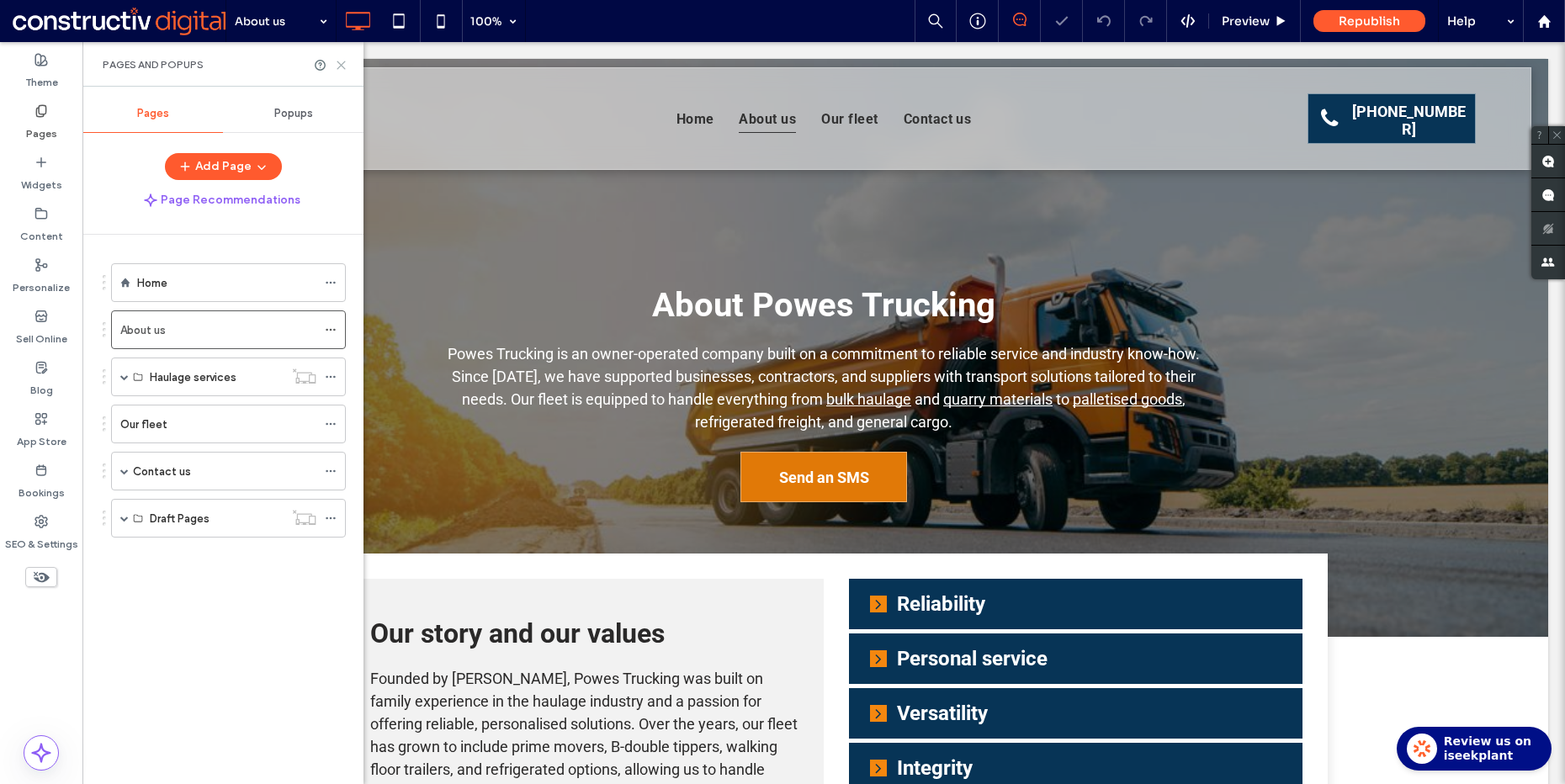
click at [338, 65] on icon at bounding box center [341, 65] width 13 height 13
